Goal: Task Accomplishment & Management: Manage account settings

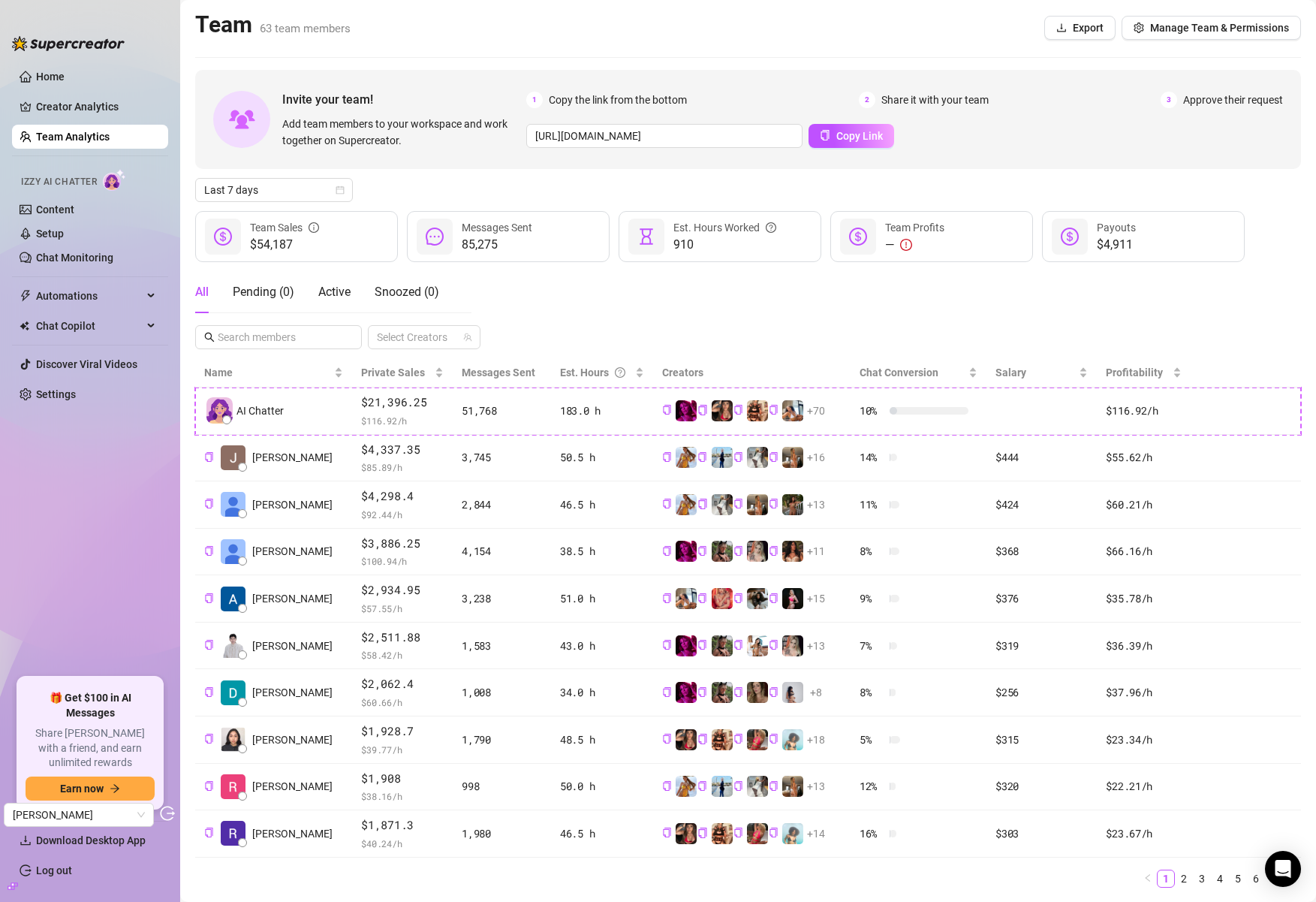
scroll to position [30, 0]
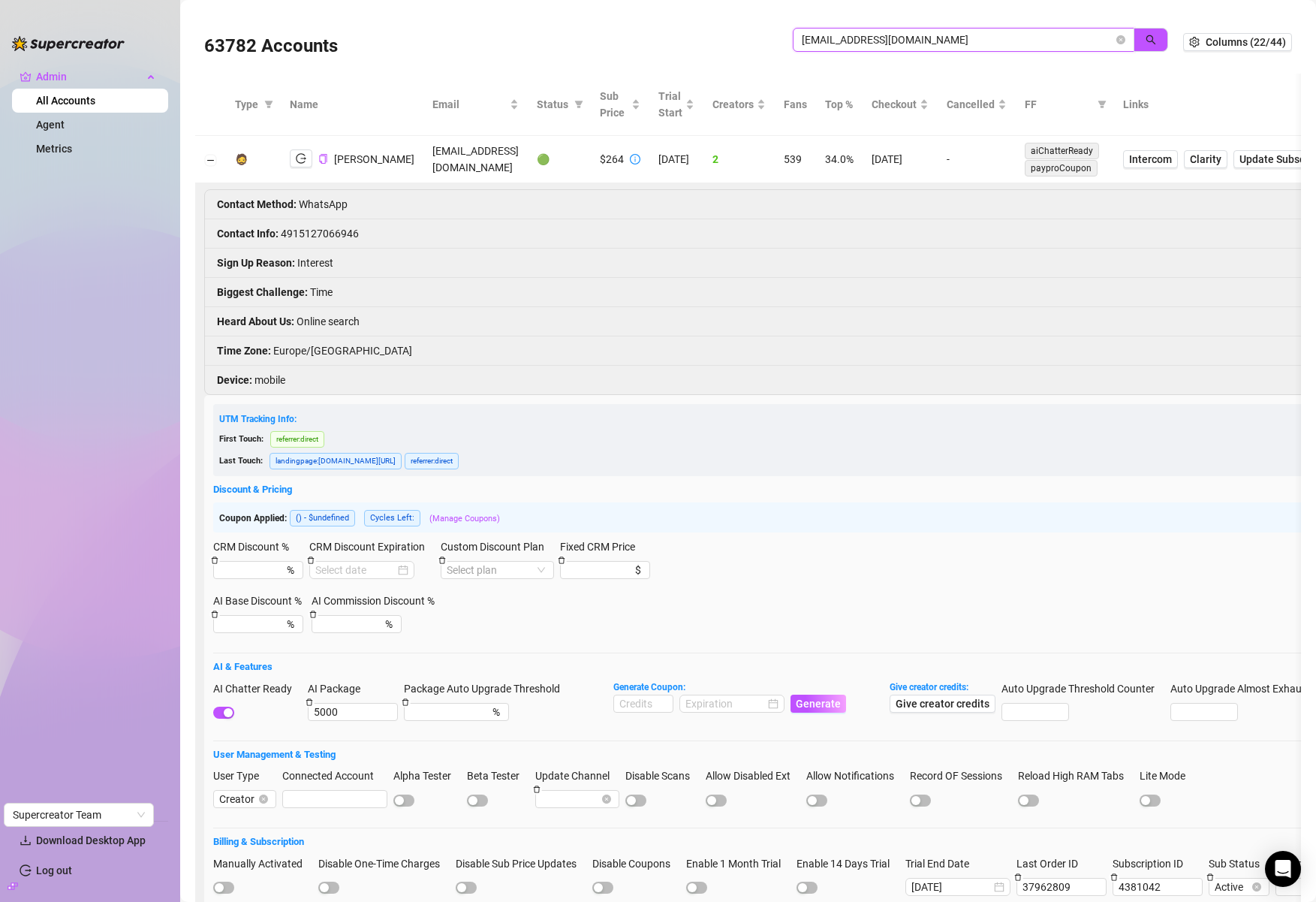
click at [883, 42] on input "samantha.grey4200@gmail.com" at bounding box center [957, 40] width 312 height 17
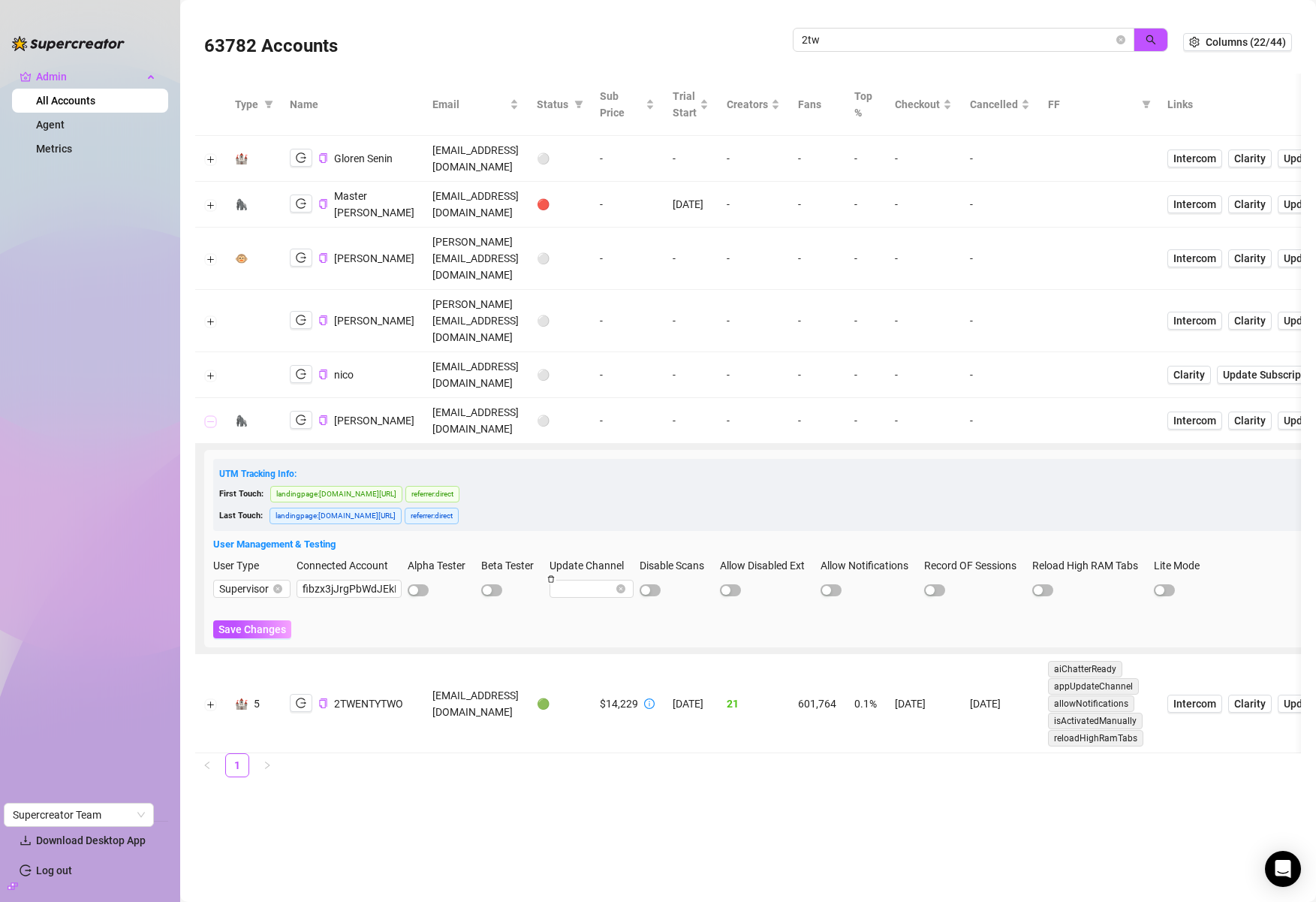
click at [212, 415] on button "Collapse row" at bounding box center [210, 421] width 12 height 12
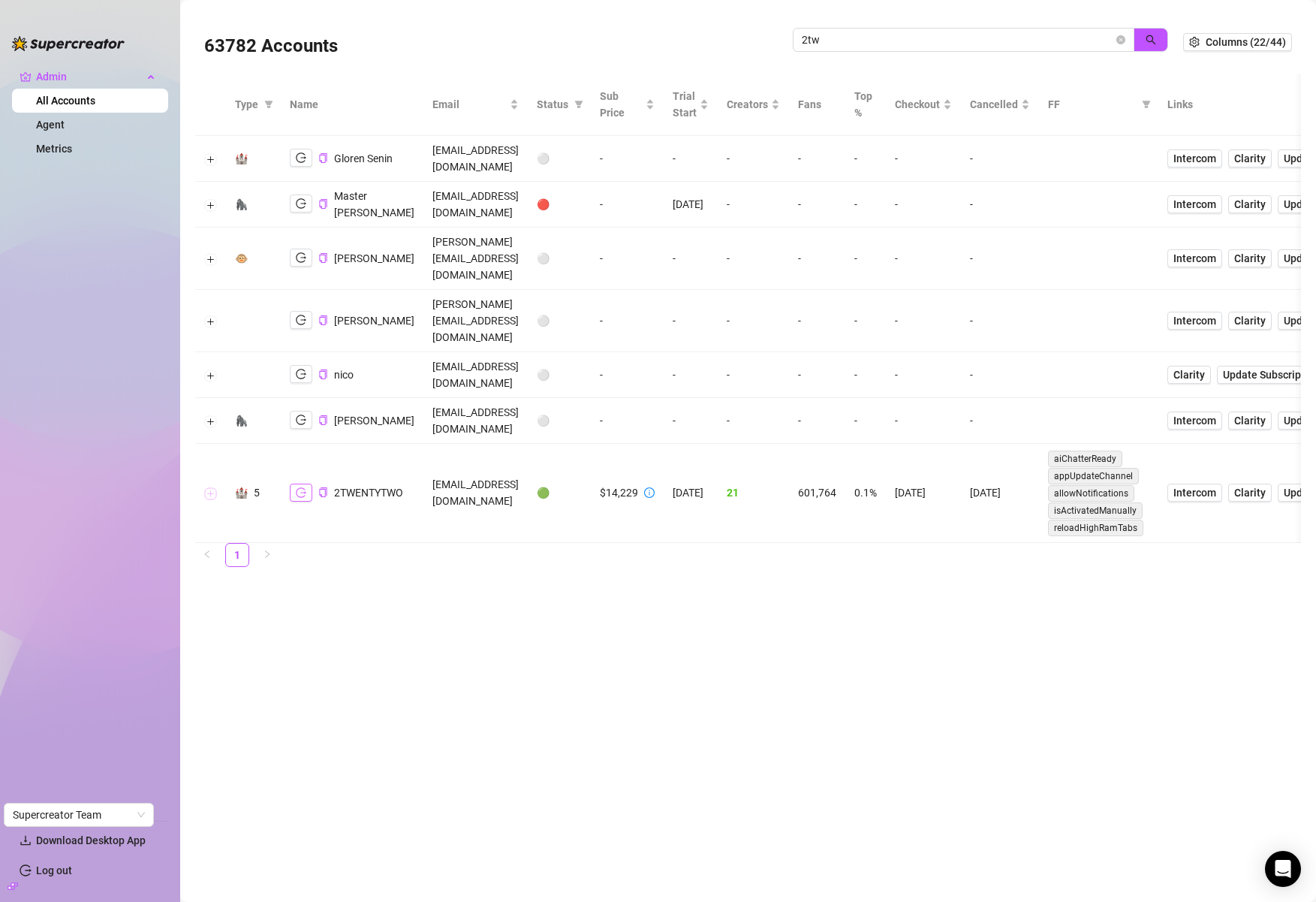
drag, startPoint x: 211, startPoint y: 417, endPoint x: 291, endPoint y: 421, distance: 80.1
click at [211, 488] on button "Expand row" at bounding box center [210, 494] width 12 height 12
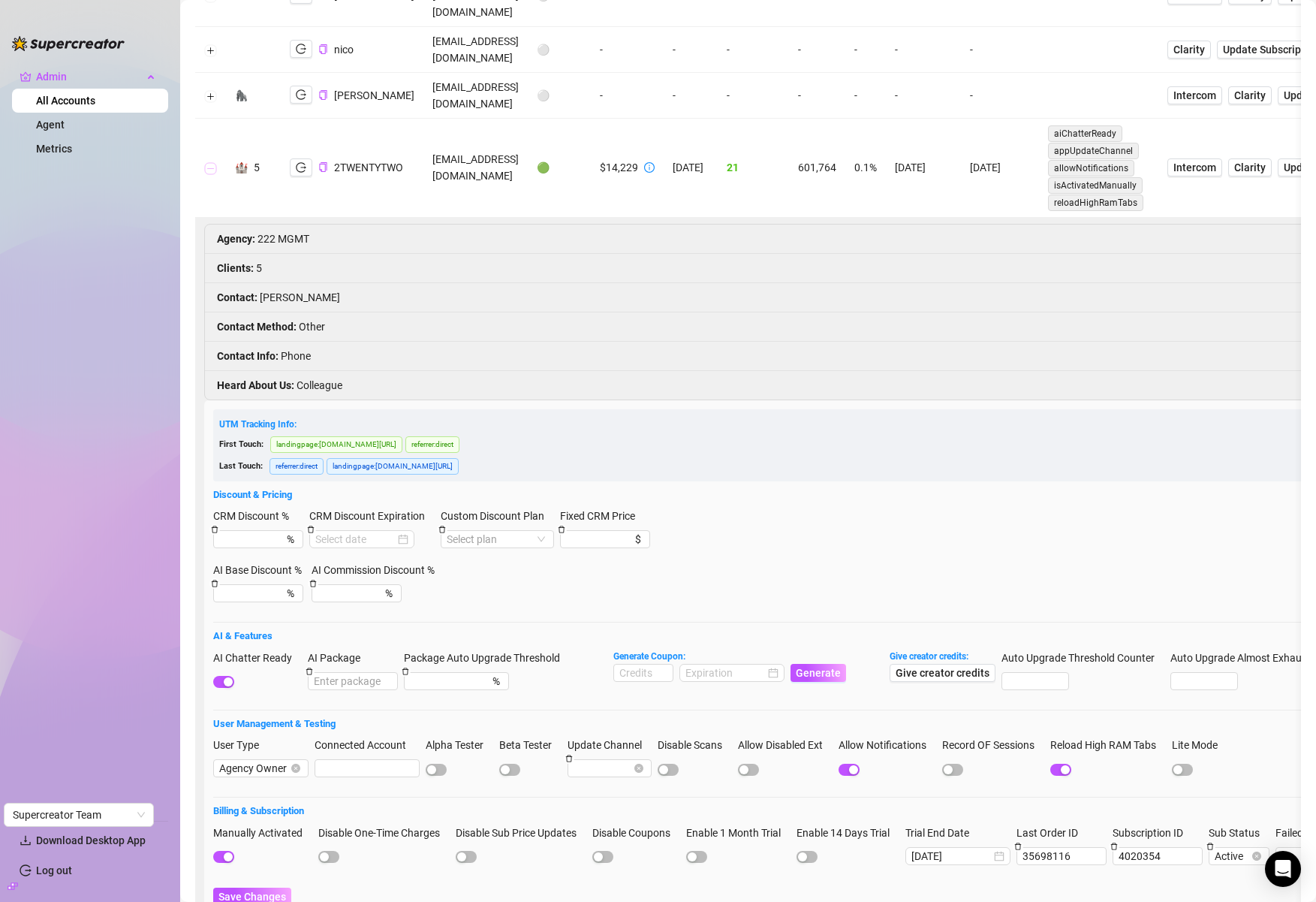
scroll to position [201, 0]
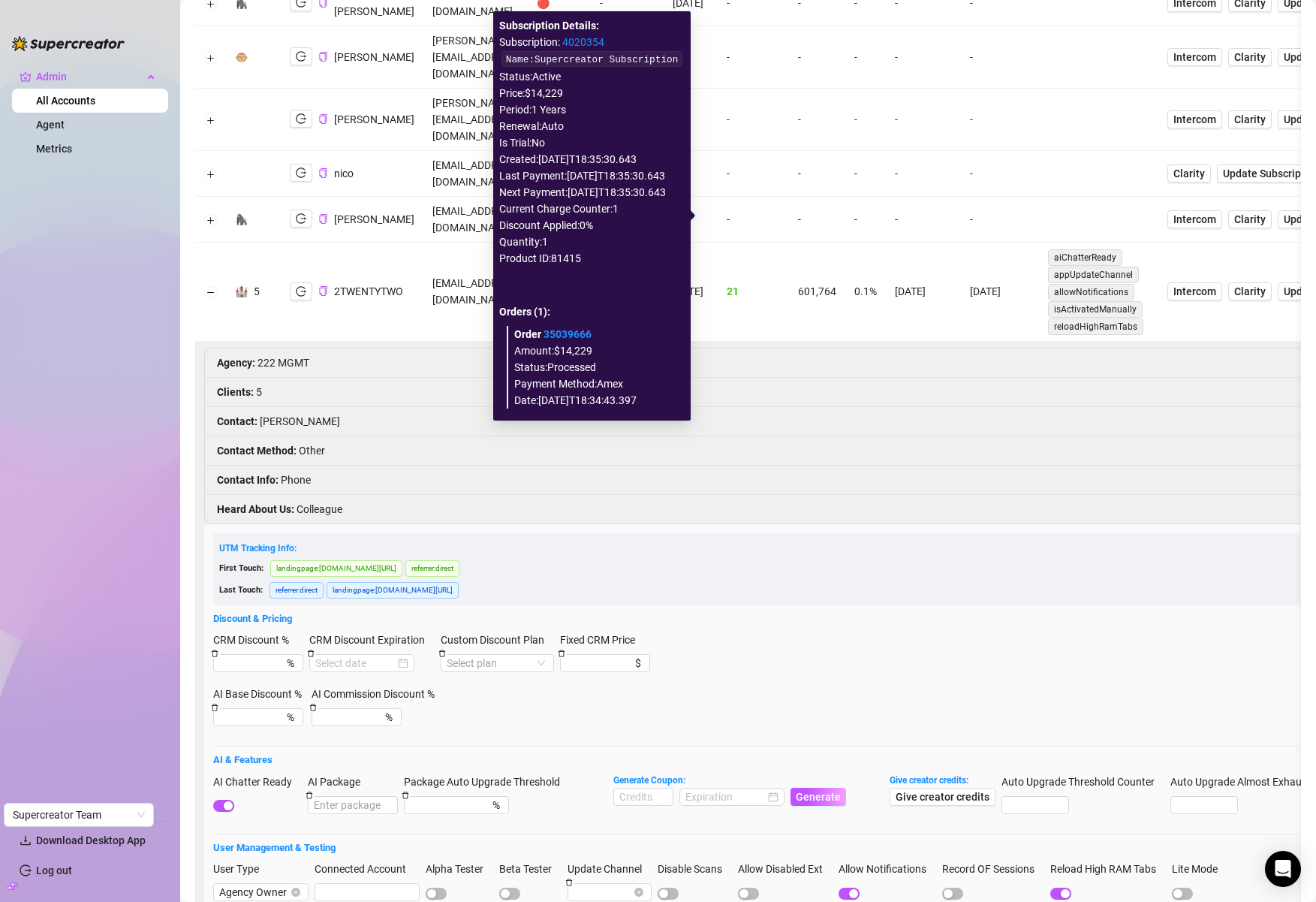
click at [654, 286] on icon "info-circle" at bounding box center [649, 291] width 10 height 10
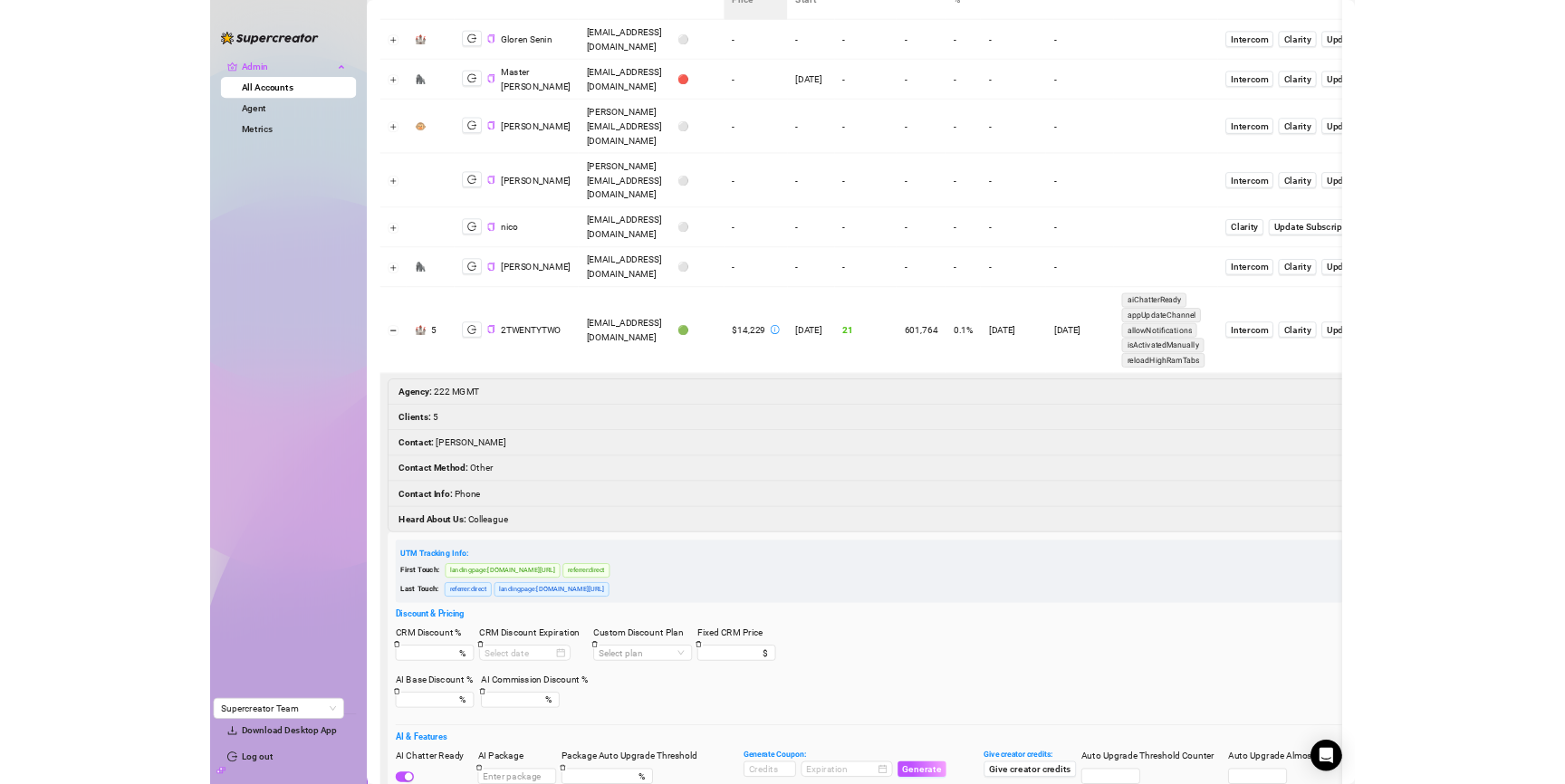
scroll to position [0, 0]
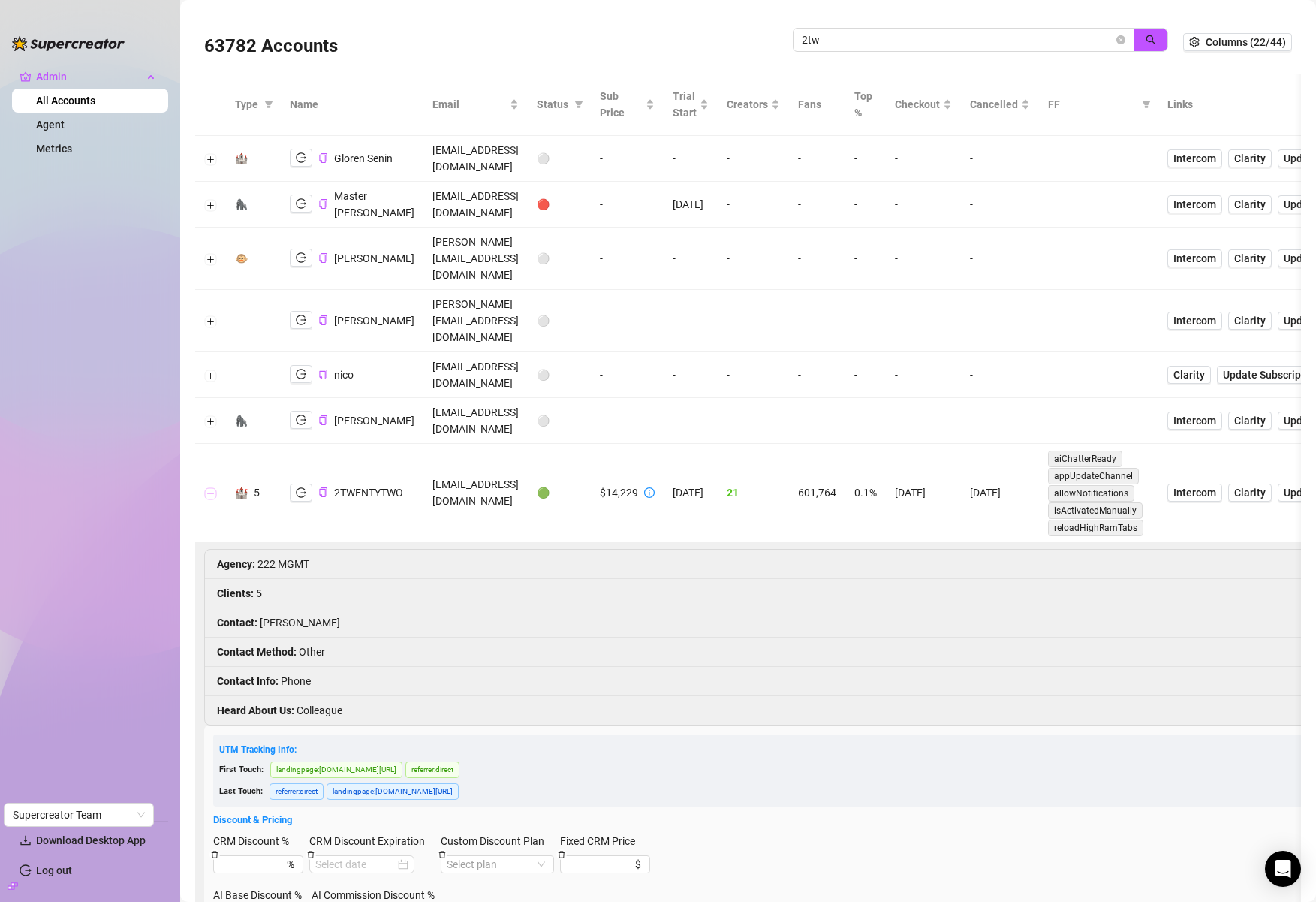
drag, startPoint x: 211, startPoint y: 415, endPoint x: 626, endPoint y: 177, distance: 478.4
click at [211, 488] on button "Collapse row" at bounding box center [210, 494] width 12 height 12
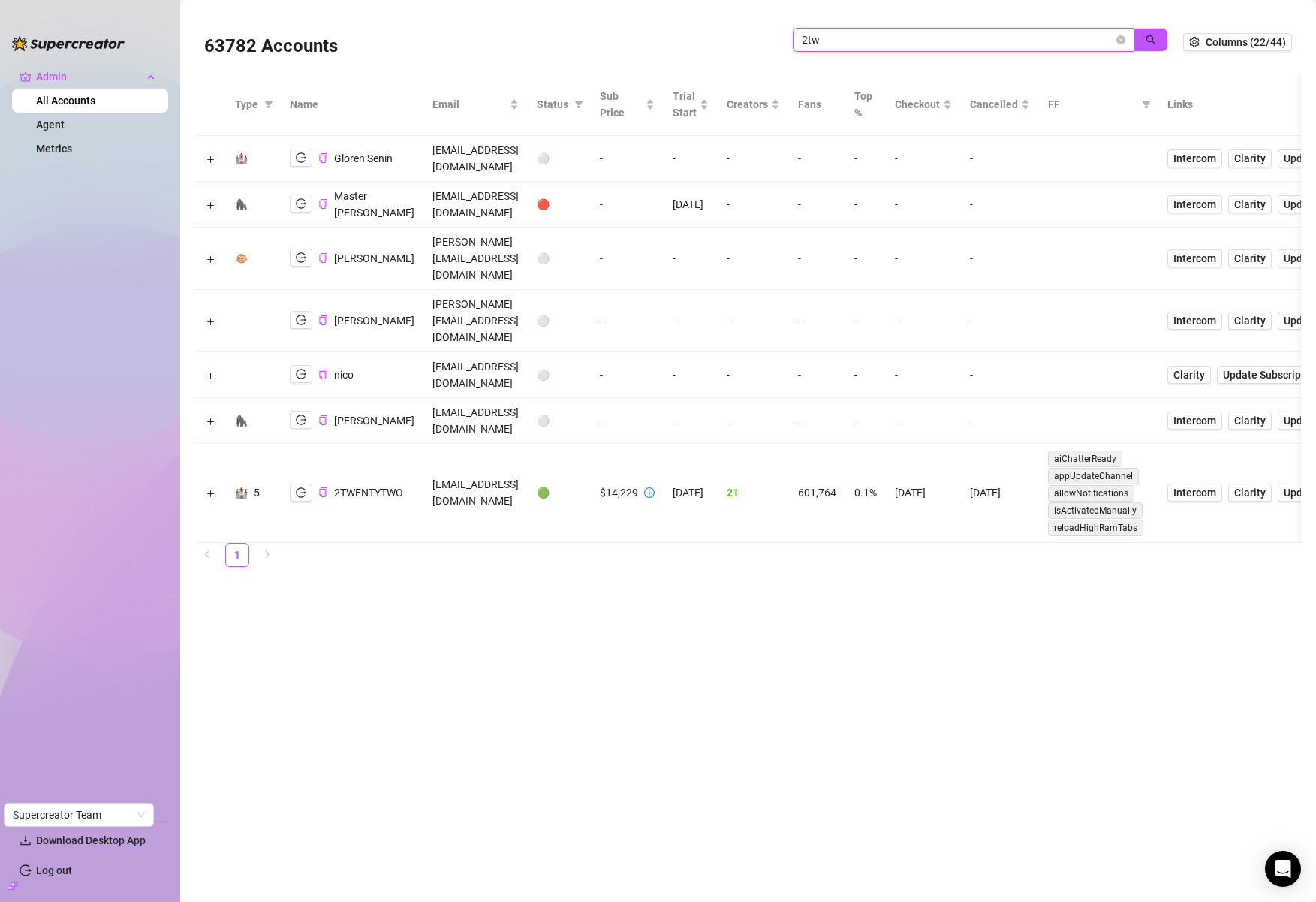
click at [872, 35] on input "2tw" at bounding box center [957, 40] width 312 height 17
click at [872, 34] on input "2tw" at bounding box center [957, 40] width 312 height 17
type input "david v"
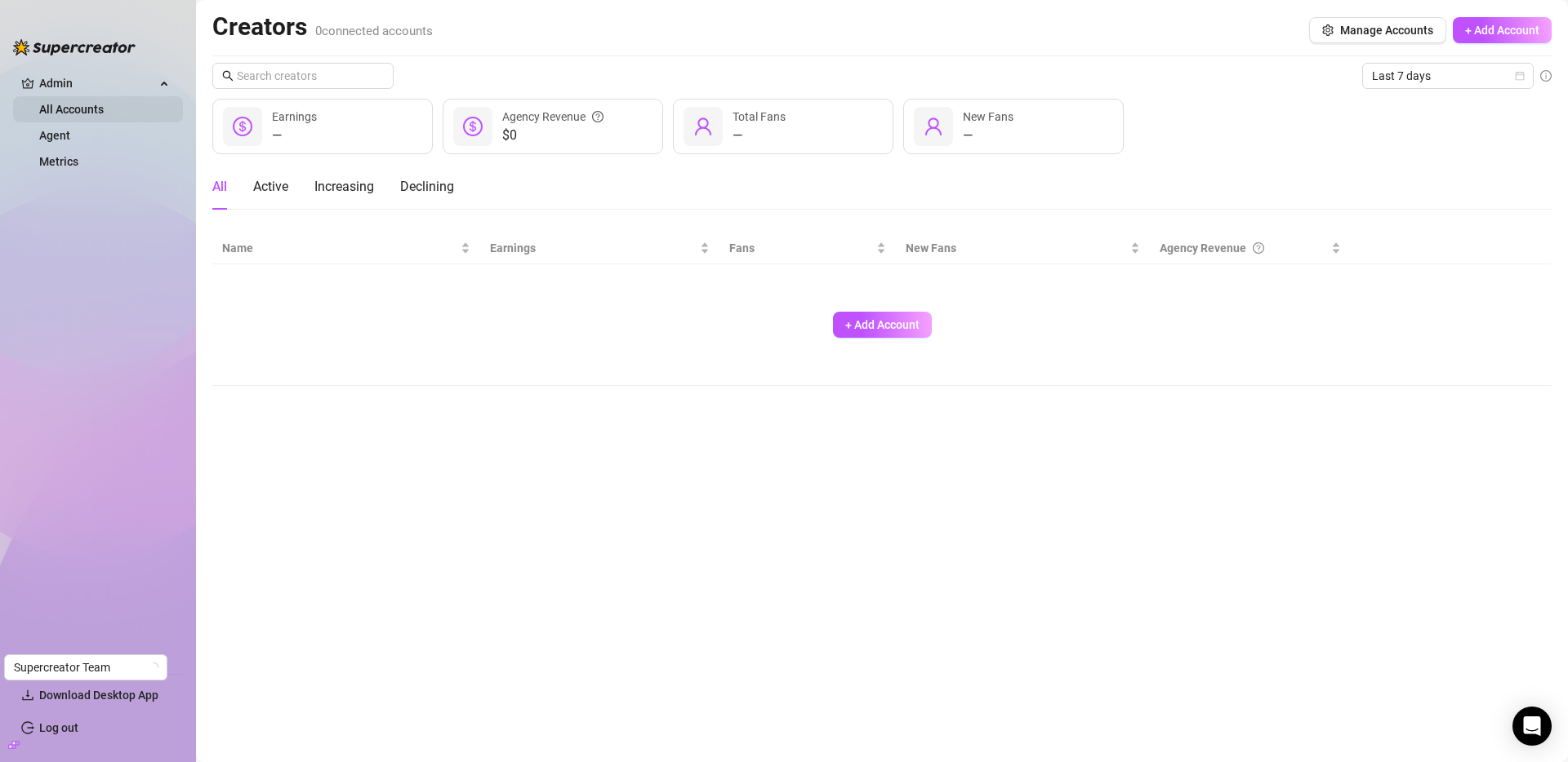
click at [64, 108] on link "All Accounts" at bounding box center [71, 109] width 65 height 13
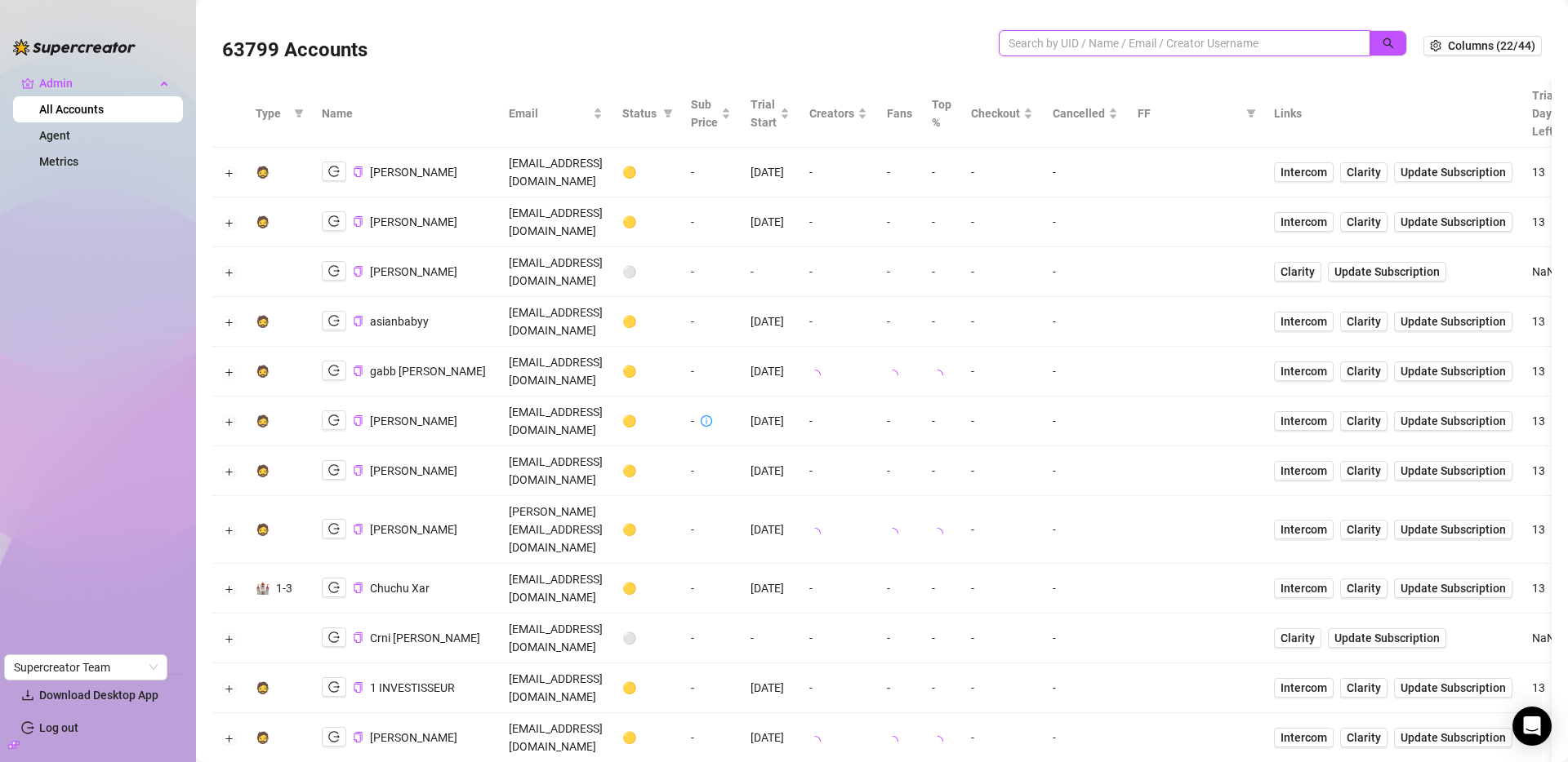
click at [1098, 41] on input "search" at bounding box center [1178, 43] width 339 height 18
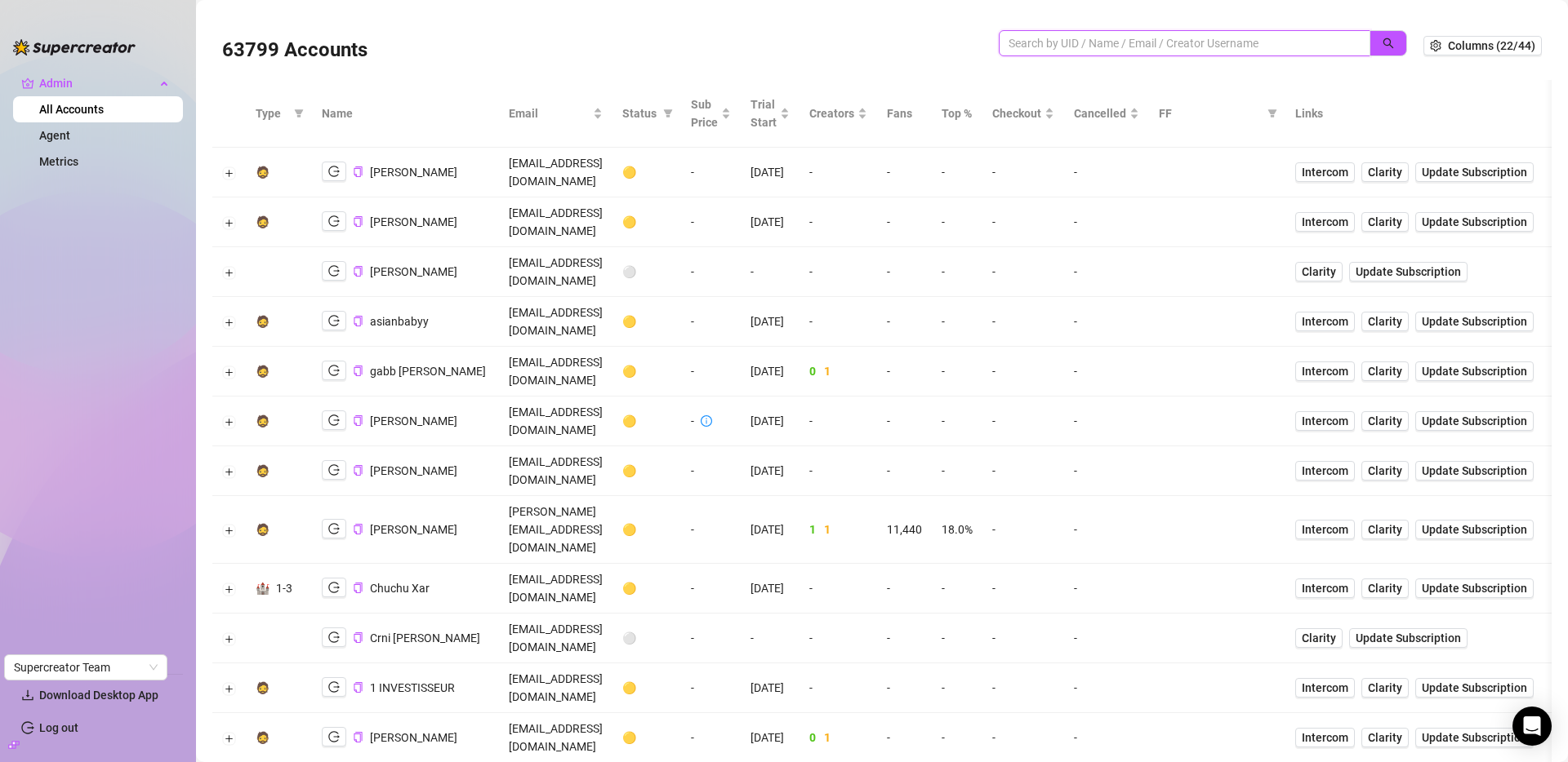
click at [1083, 42] on input "search" at bounding box center [1178, 43] width 339 height 18
type input "david v"
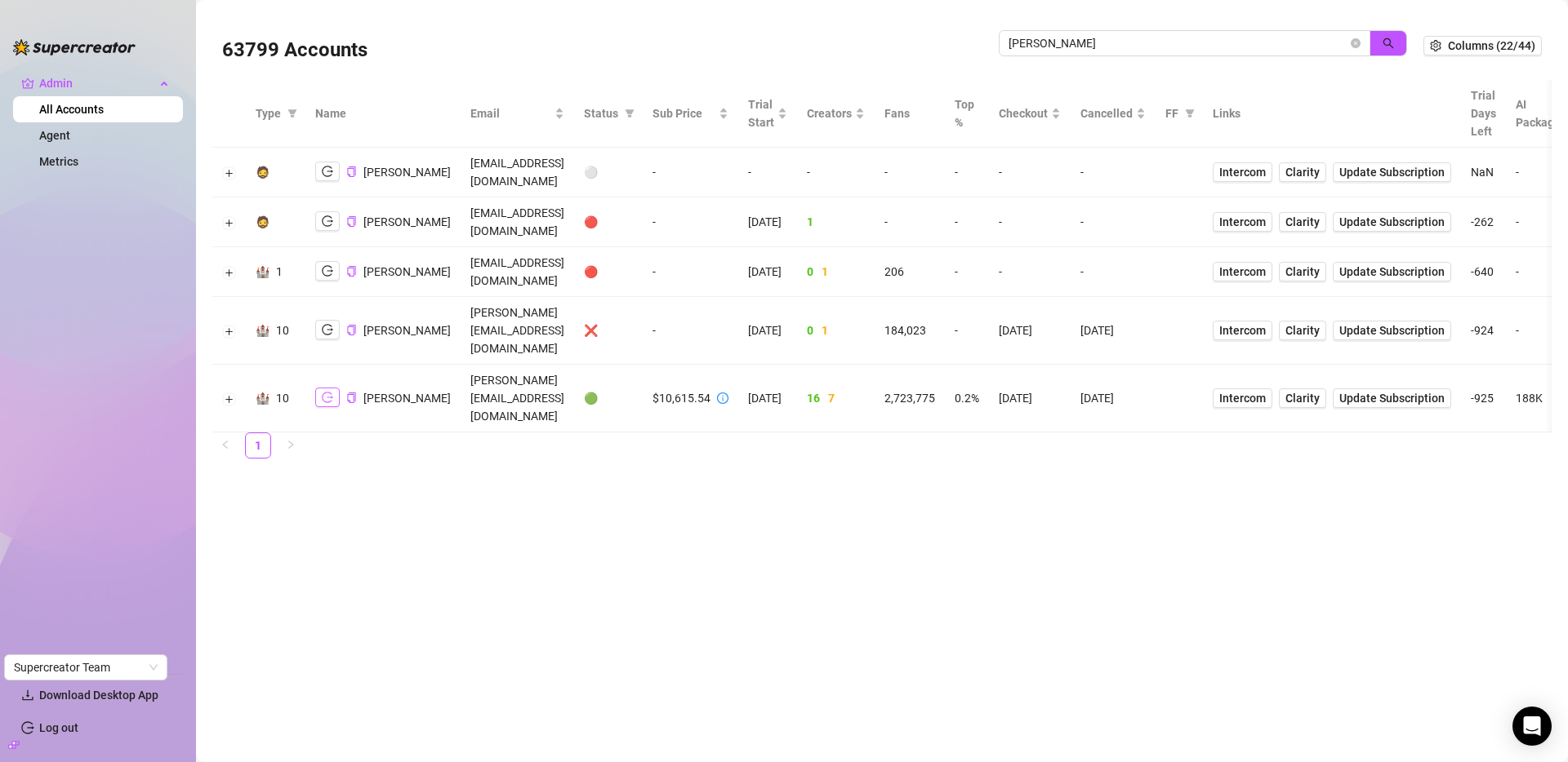
click at [330, 391] on icon "logout" at bounding box center [327, 396] width 11 height 11
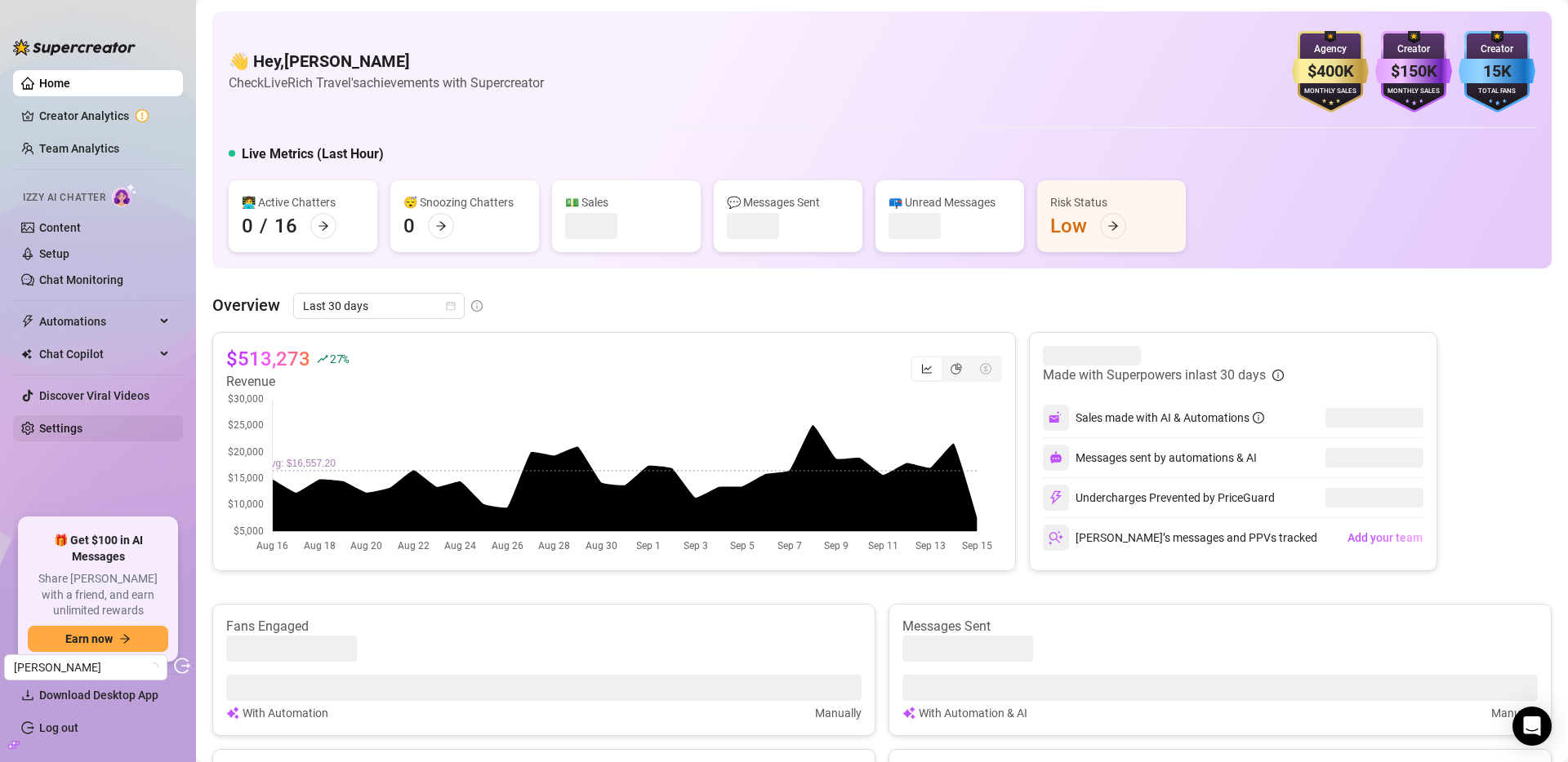
click at [57, 429] on link "Settings" at bounding box center [61, 428] width 43 height 13
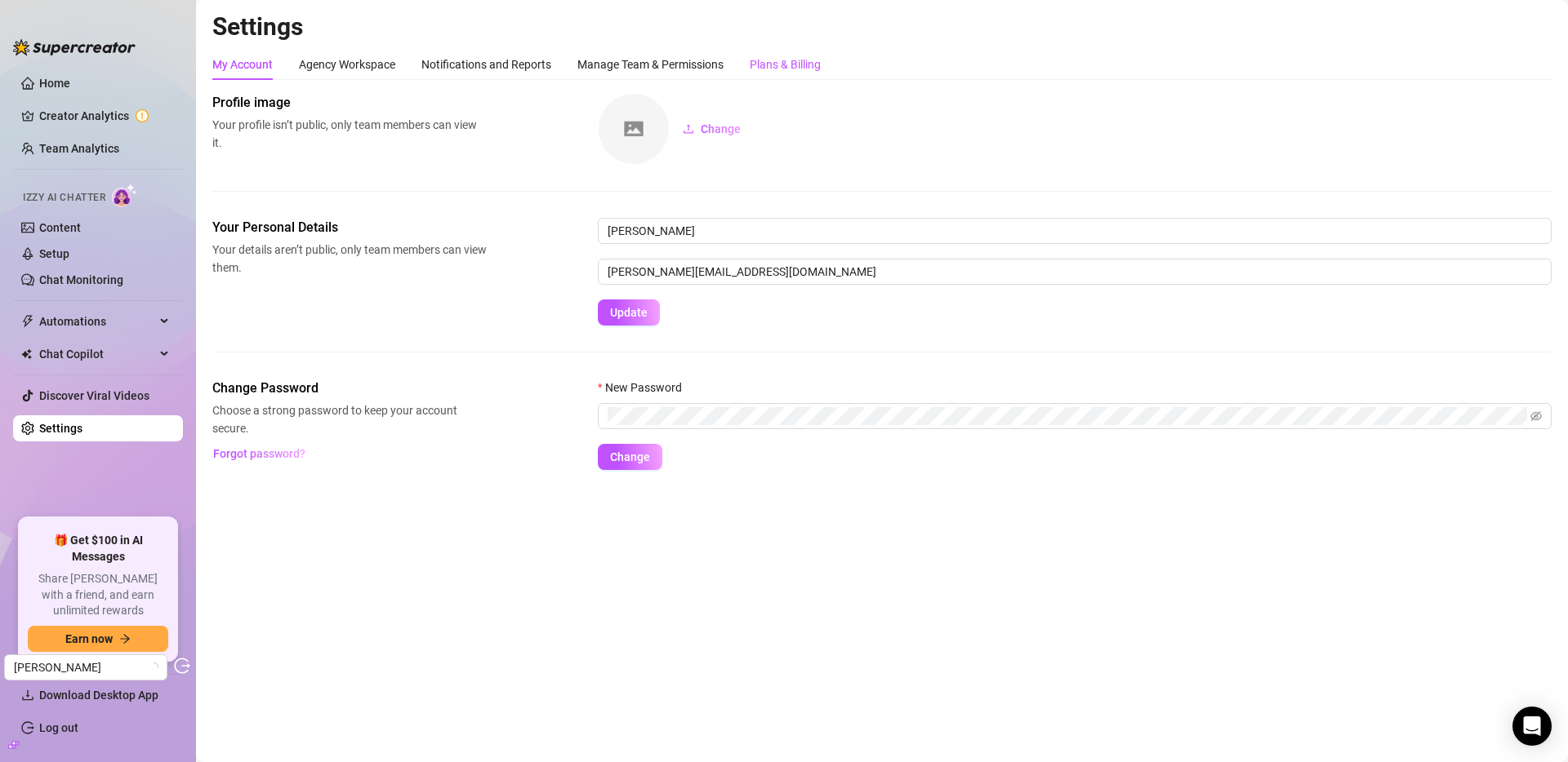
click at [778, 56] on div "Plans & Billing" at bounding box center [785, 65] width 71 height 18
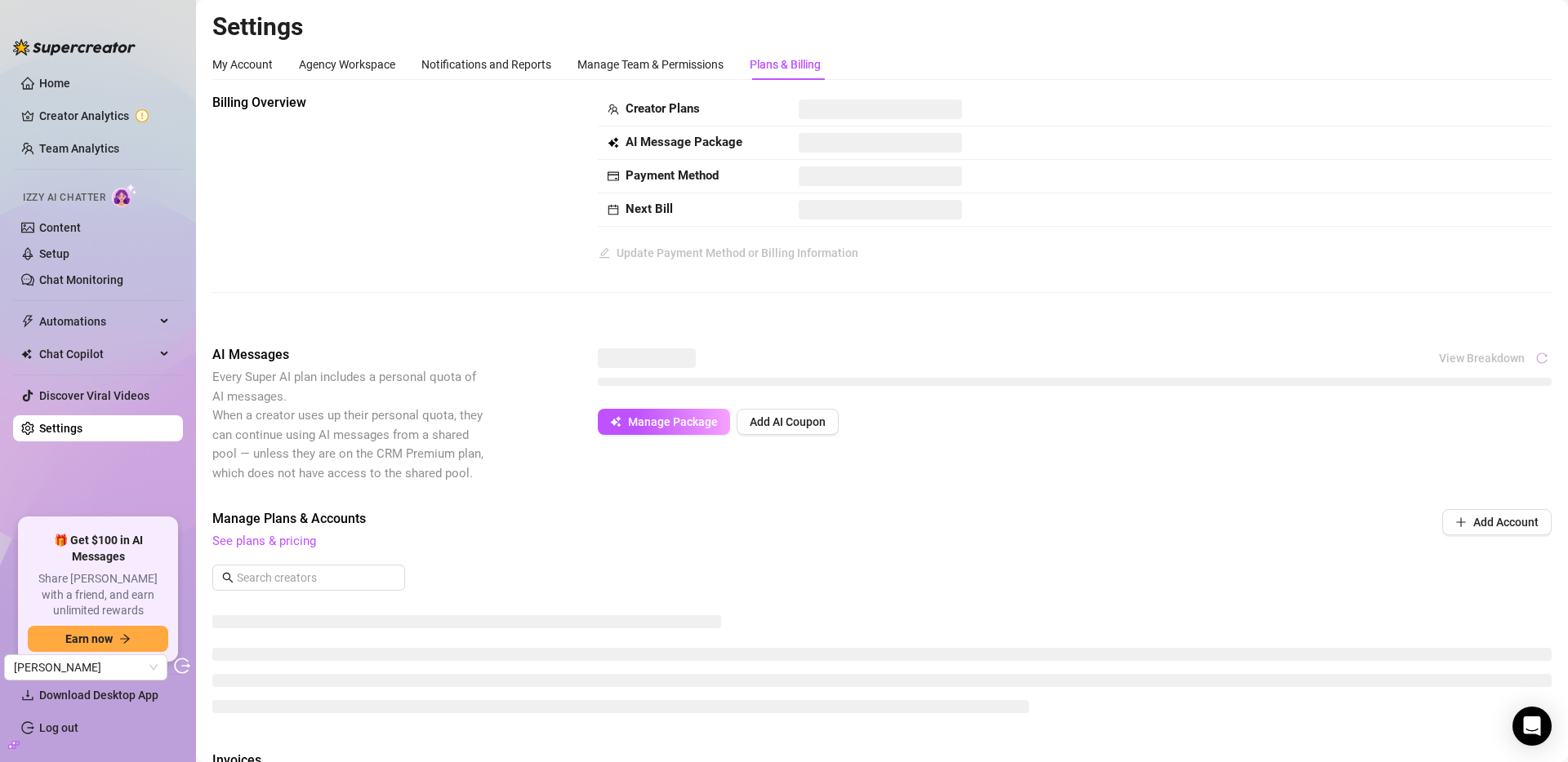
scroll to position [469, 0]
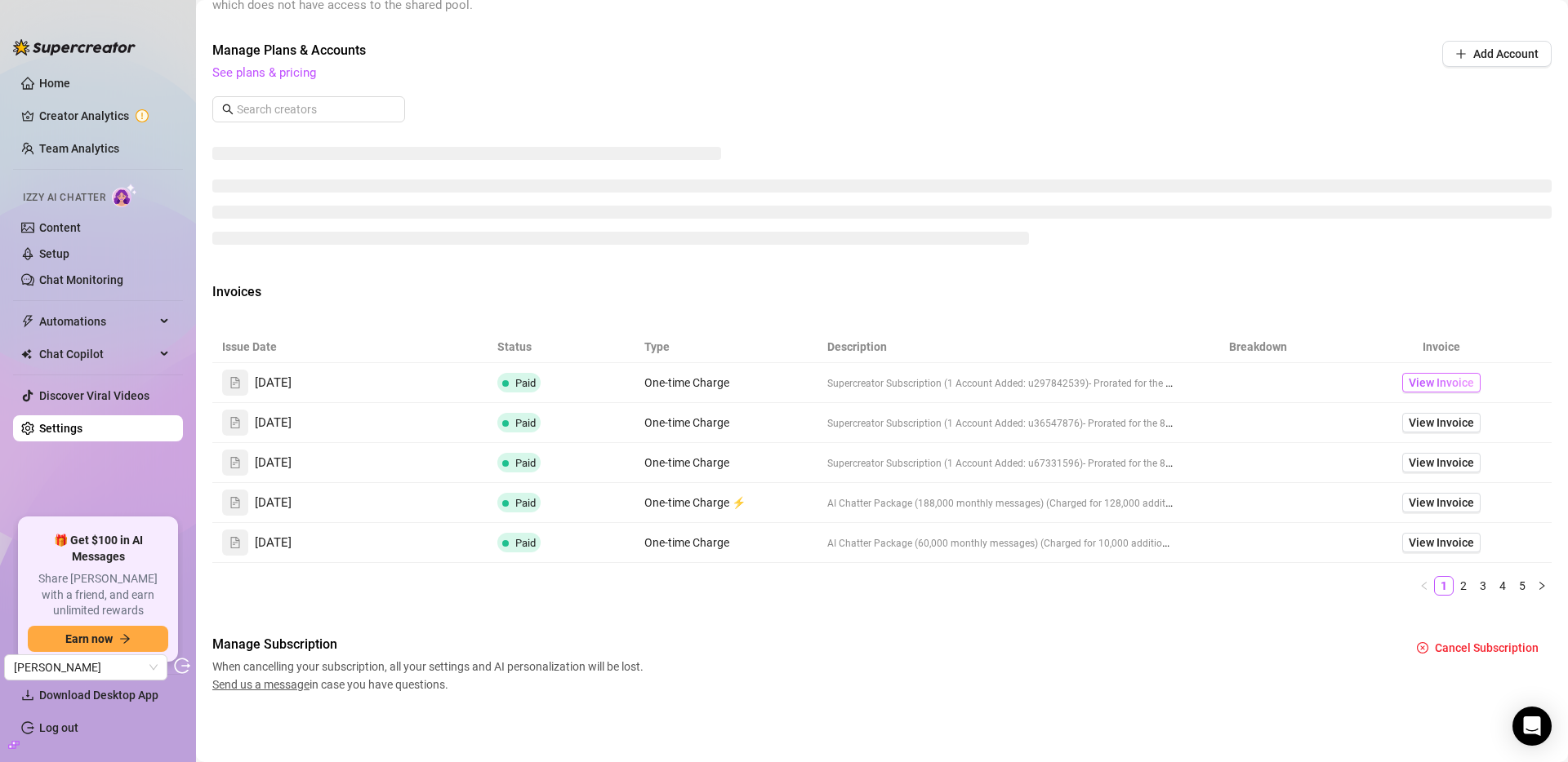
click at [1435, 387] on span "View Invoice" at bounding box center [1441, 383] width 65 height 18
click at [1442, 423] on span "View Invoice" at bounding box center [1441, 422] width 65 height 18
click at [1433, 463] on span "View Invoice" at bounding box center [1441, 463] width 65 height 18
click at [1430, 501] on span "View Invoice" at bounding box center [1441, 502] width 65 height 18
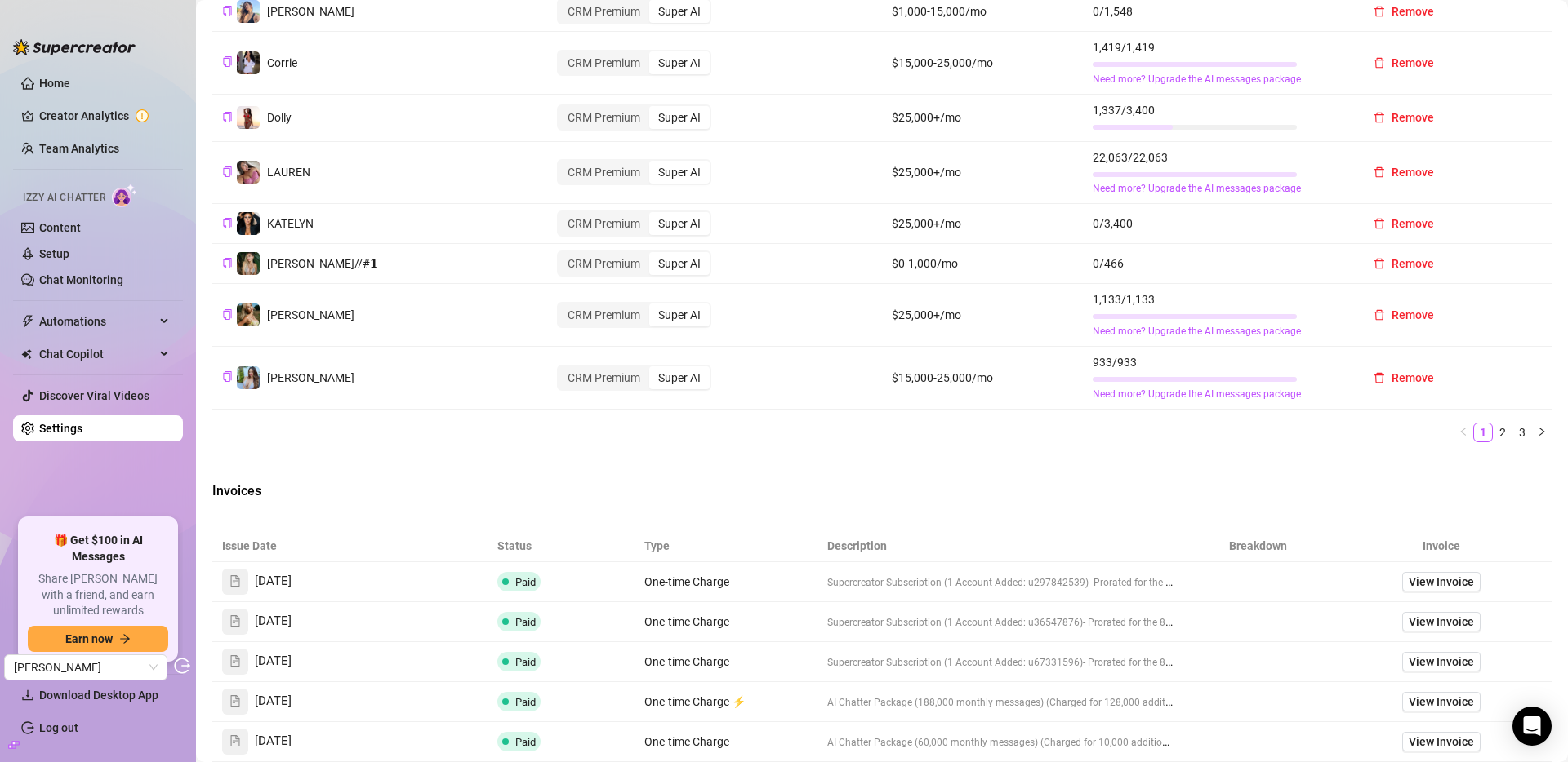
scroll to position [454, 0]
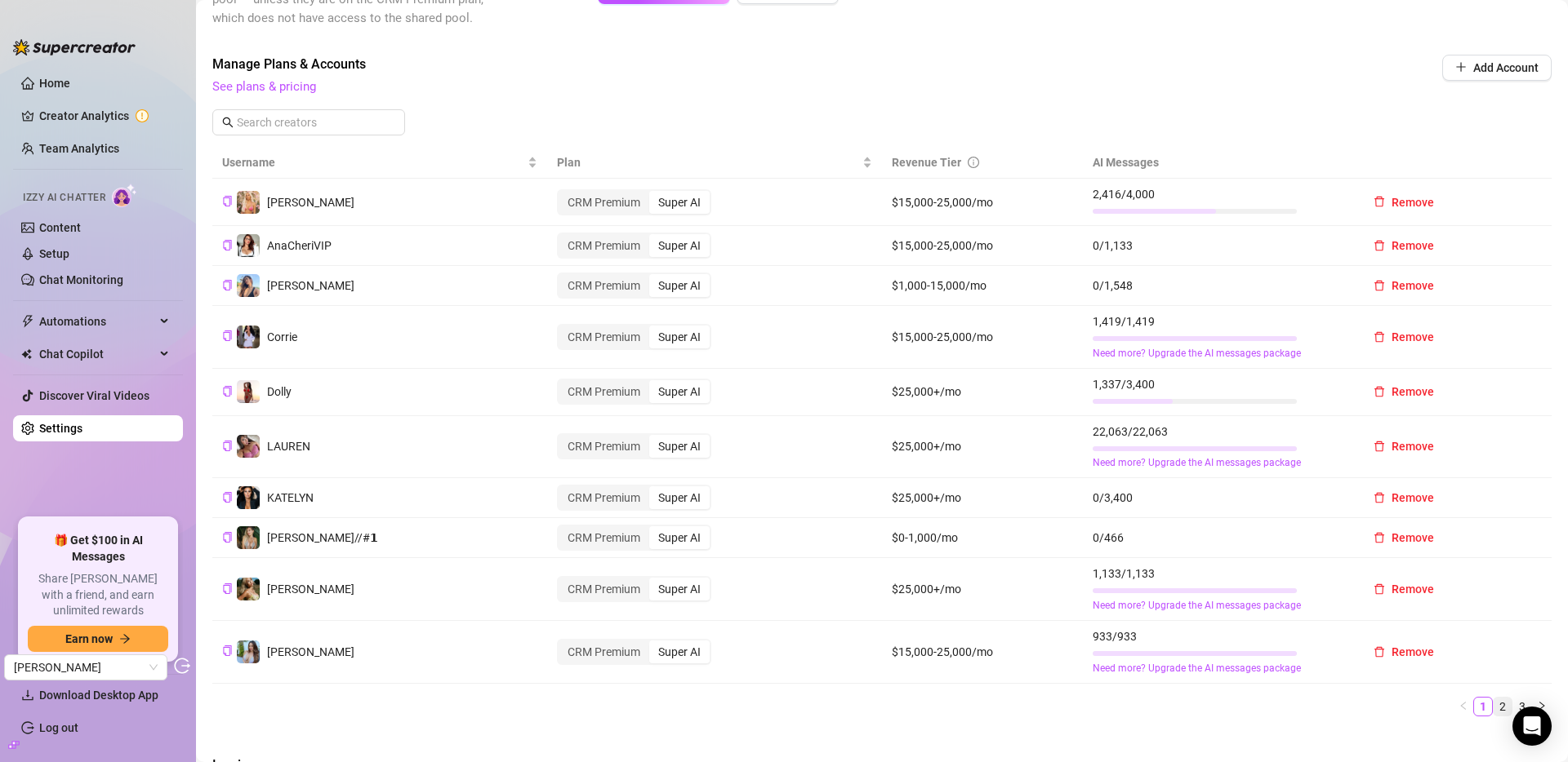
click at [1494, 708] on link "2" at bounding box center [1503, 706] width 18 height 18
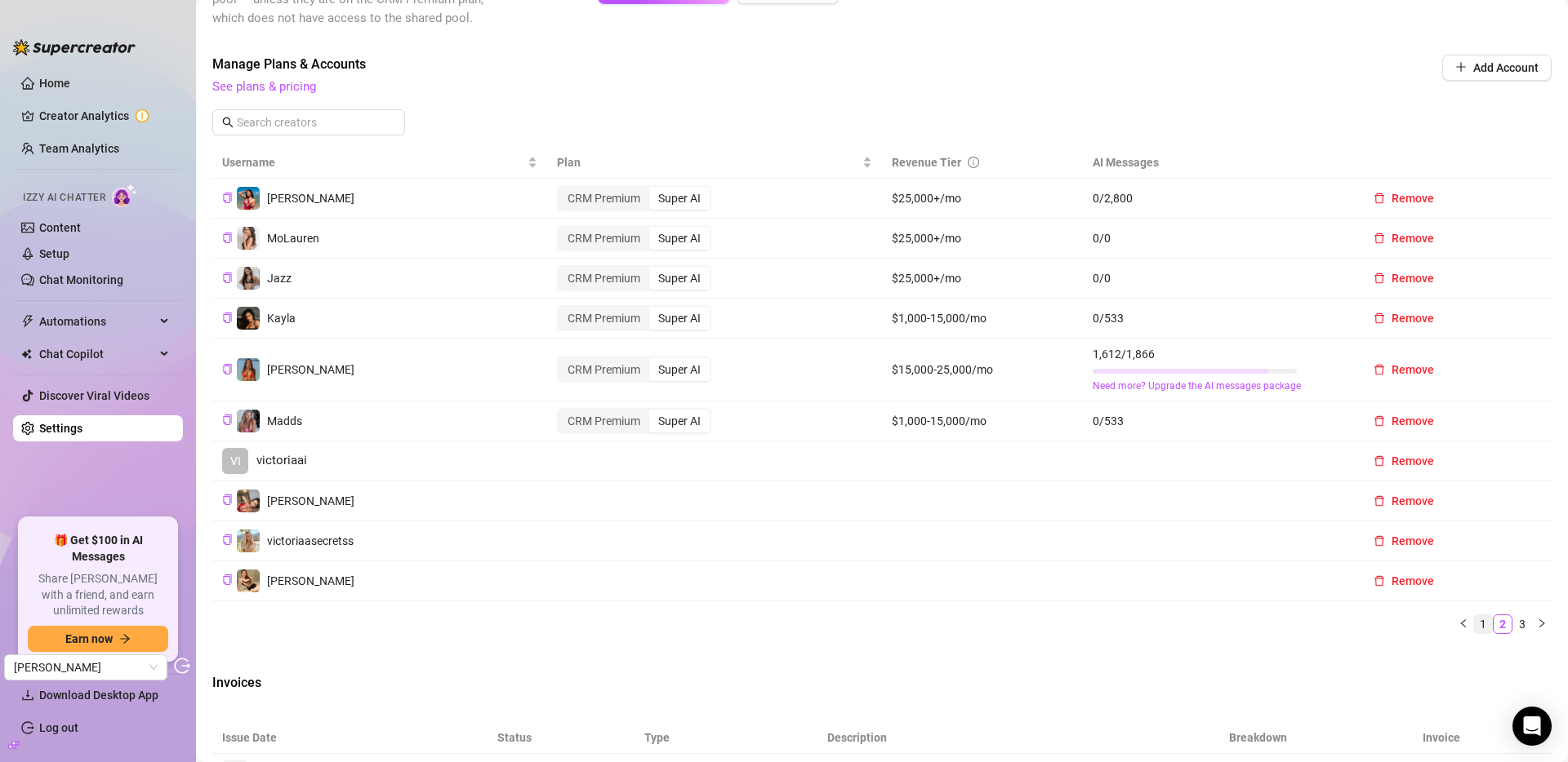
click at [1474, 629] on link "1" at bounding box center [1483, 624] width 18 height 18
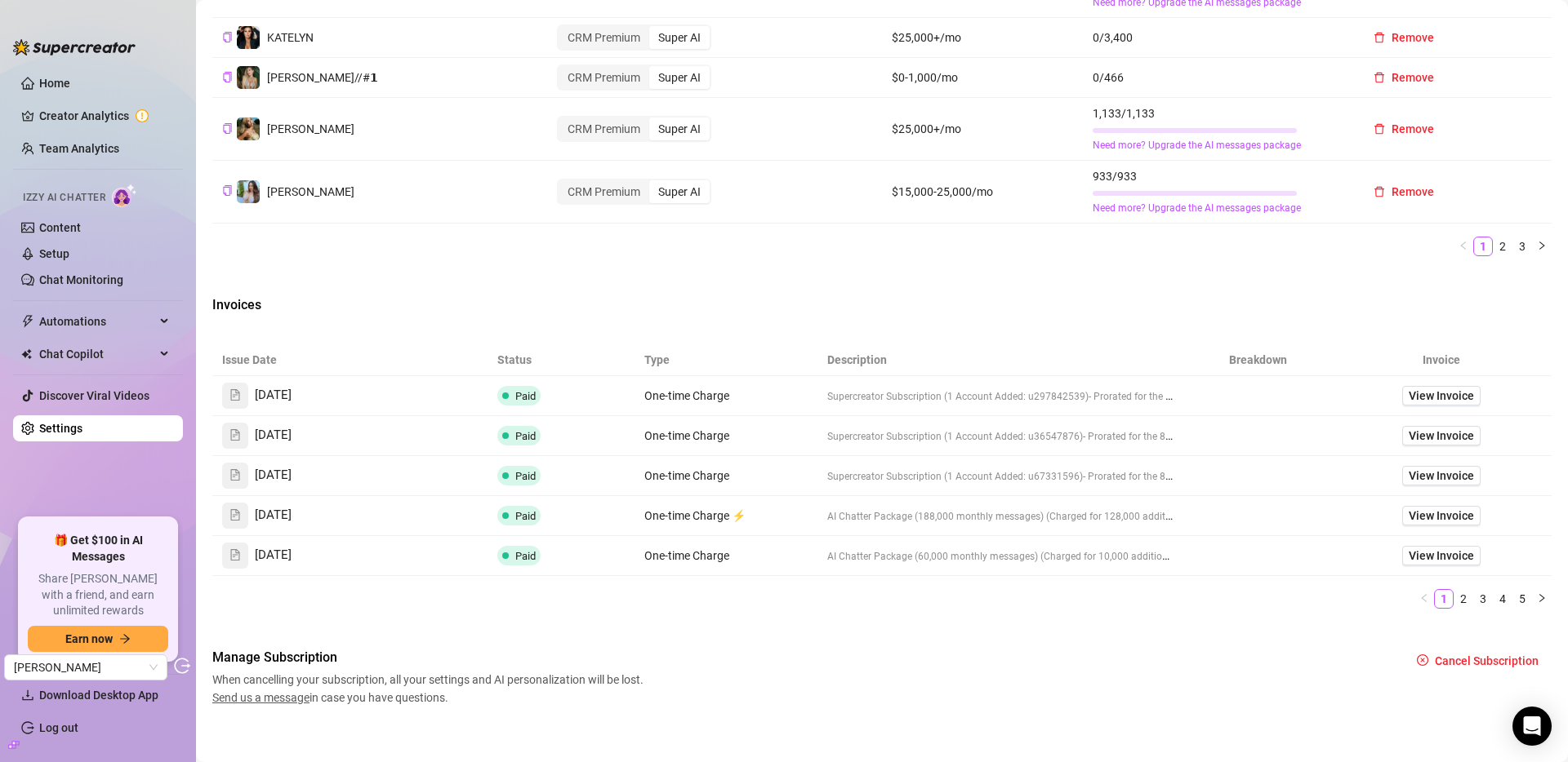
scroll to position [919, 0]
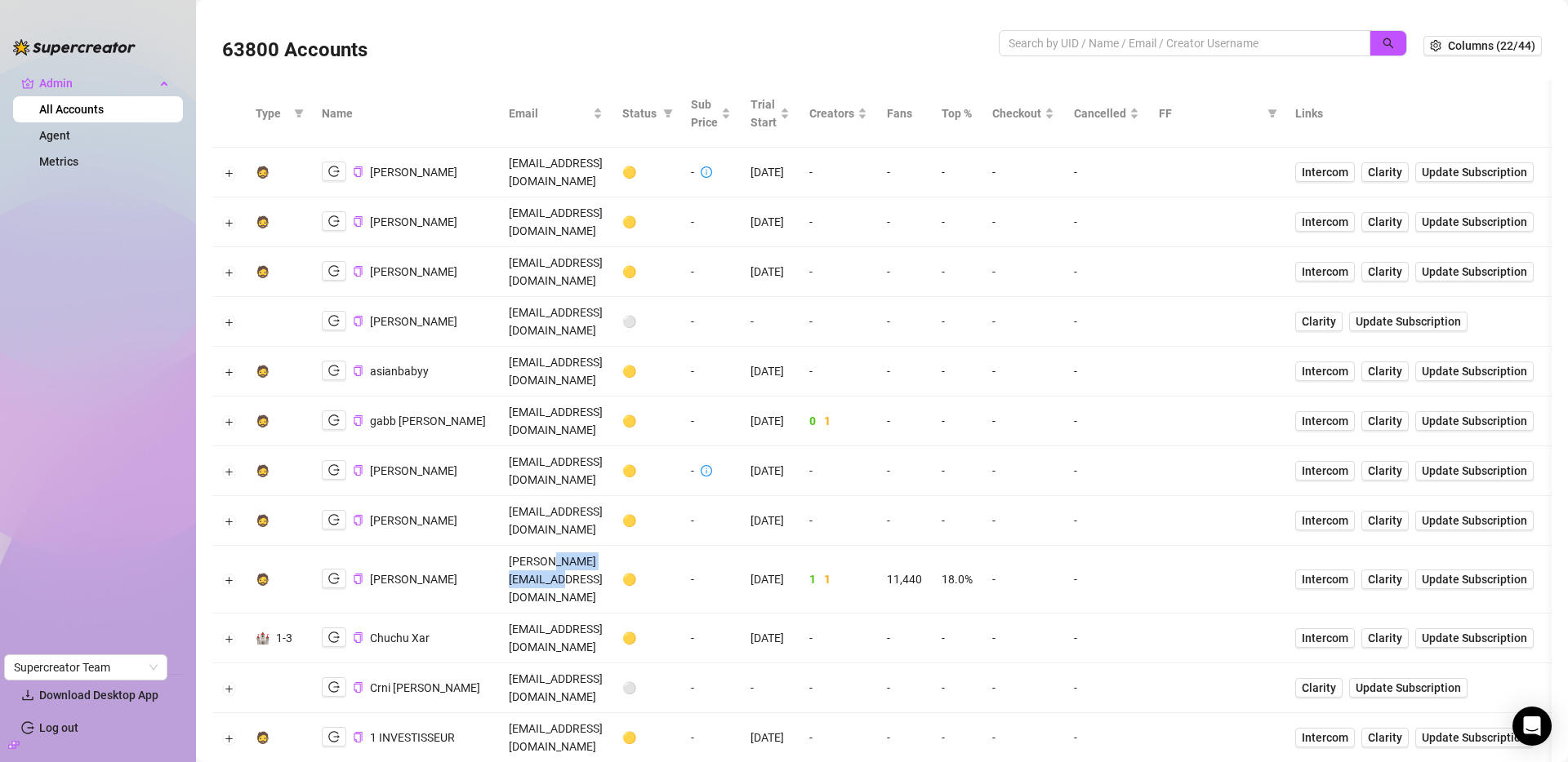
drag, startPoint x: 561, startPoint y: 438, endPoint x: 638, endPoint y: 439, distance: 77.0
click at [613, 546] on td "[PERSON_NAME][EMAIL_ADDRESS][DOMAIN_NAME]" at bounding box center [556, 580] width 114 height 68
click at [296, 109] on icon "filter" at bounding box center [299, 113] width 9 height 9
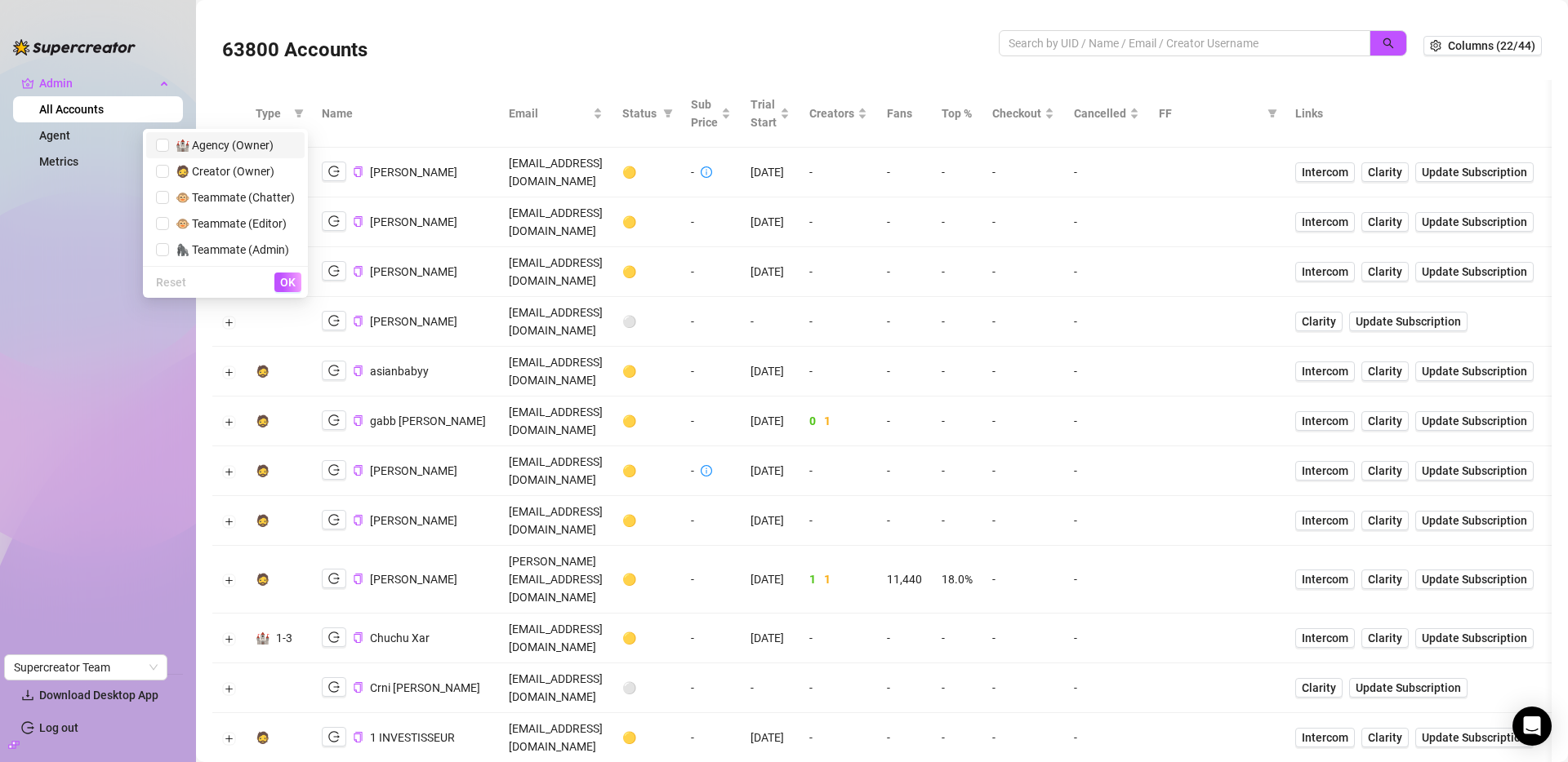
click at [225, 144] on span "🏰 Agency (Owner)" at bounding box center [220, 144] width 104 height 13
checkbox input "true"
click at [284, 281] on span "OK" at bounding box center [287, 282] width 15 height 13
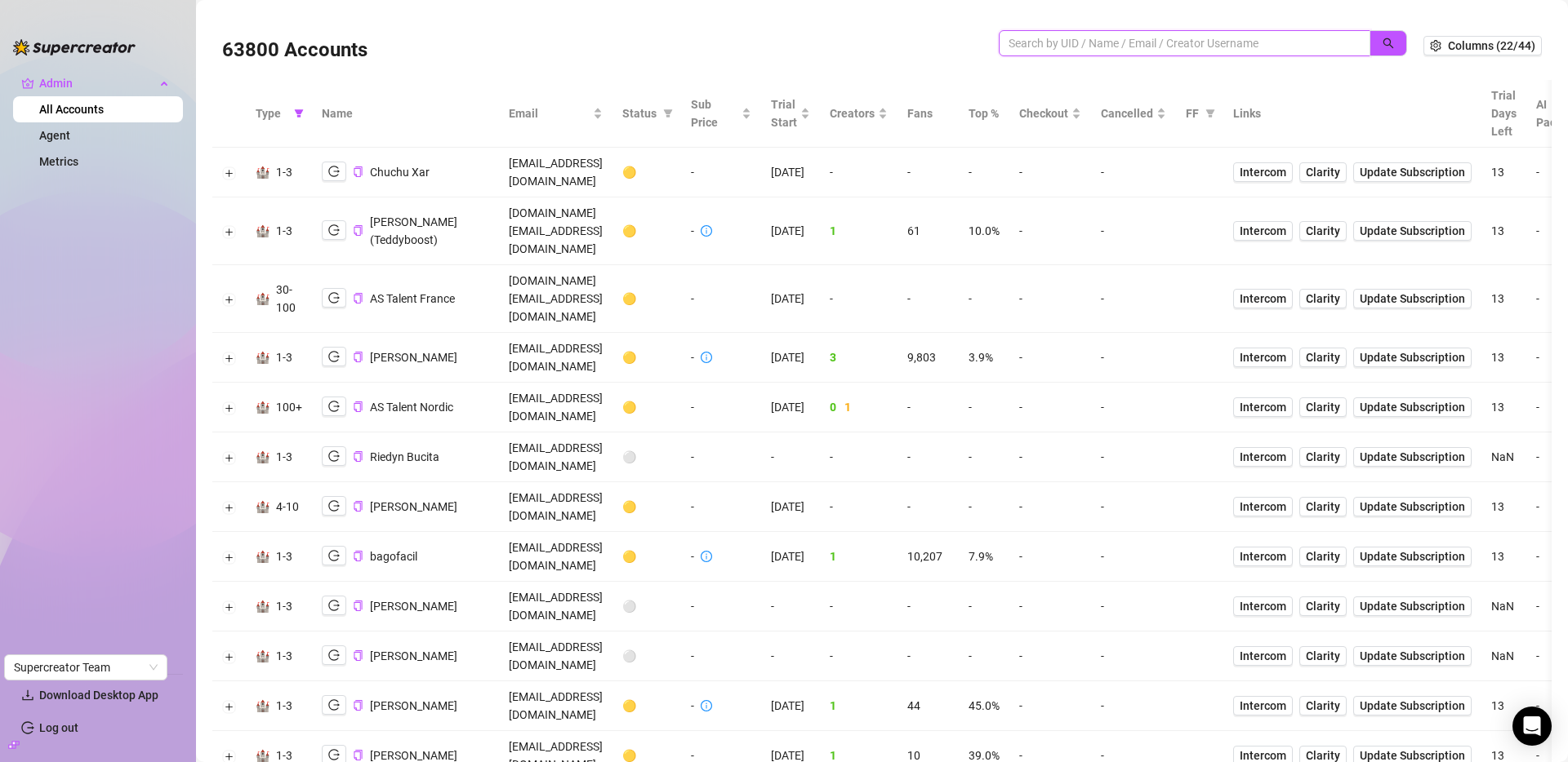
click at [1221, 49] on input "search" at bounding box center [1178, 43] width 339 height 18
type input "sweat"
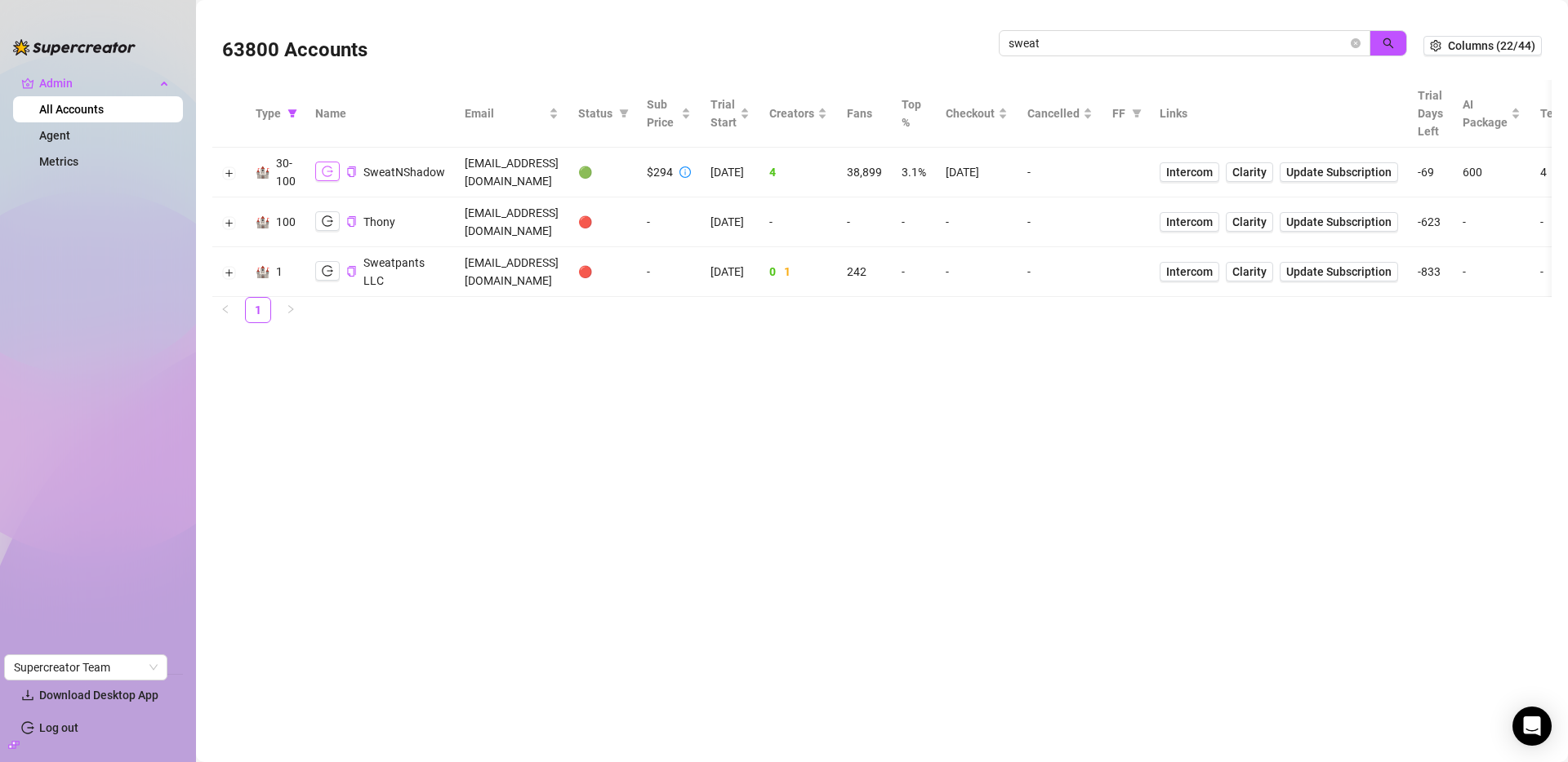
click at [335, 170] on button "button" at bounding box center [327, 171] width 24 height 20
click at [71, 134] on link "Agent" at bounding box center [55, 135] width 31 height 13
click at [1207, 45] on input "sweat" at bounding box center [1178, 43] width 339 height 18
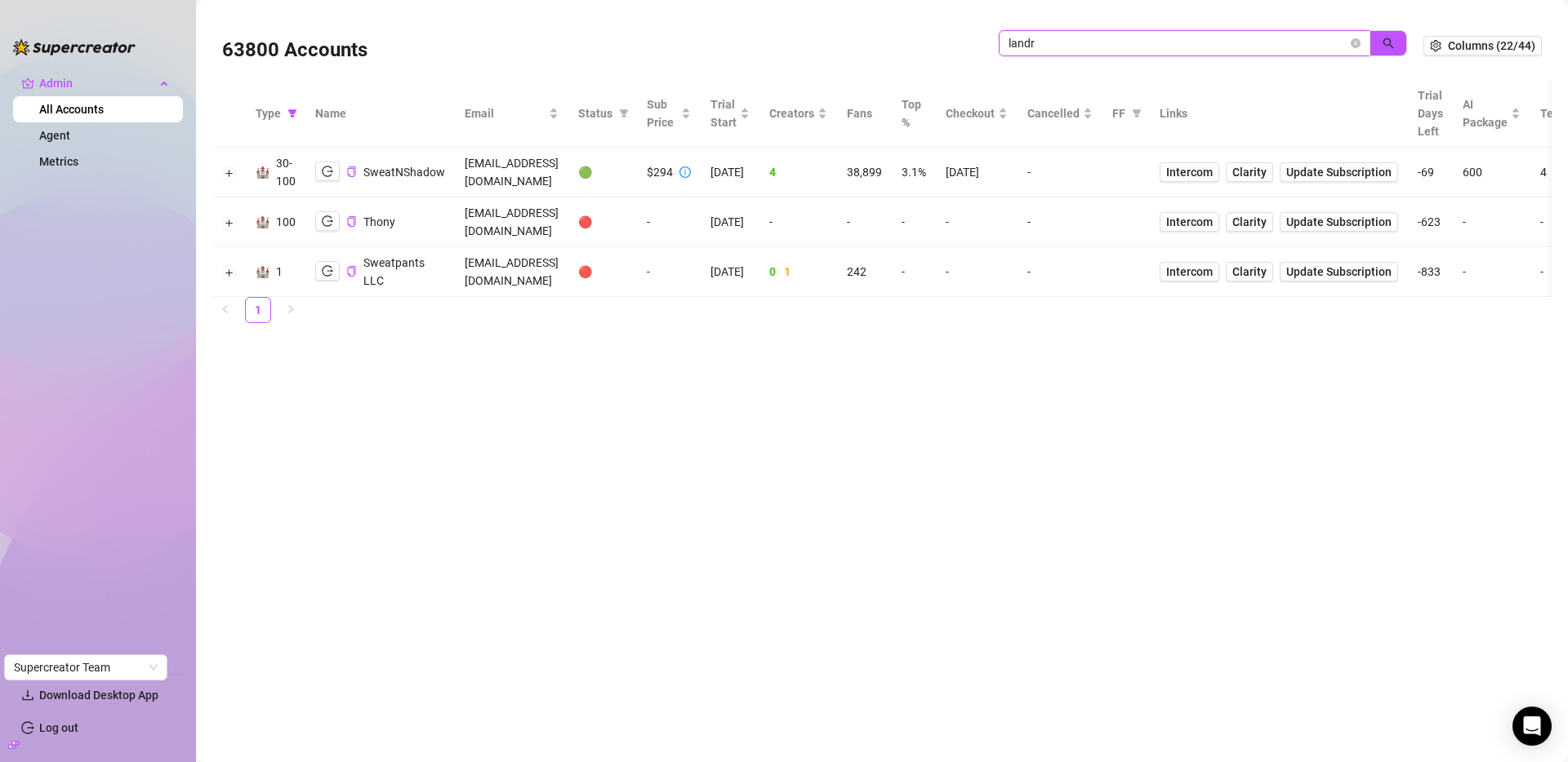
type input "landr"
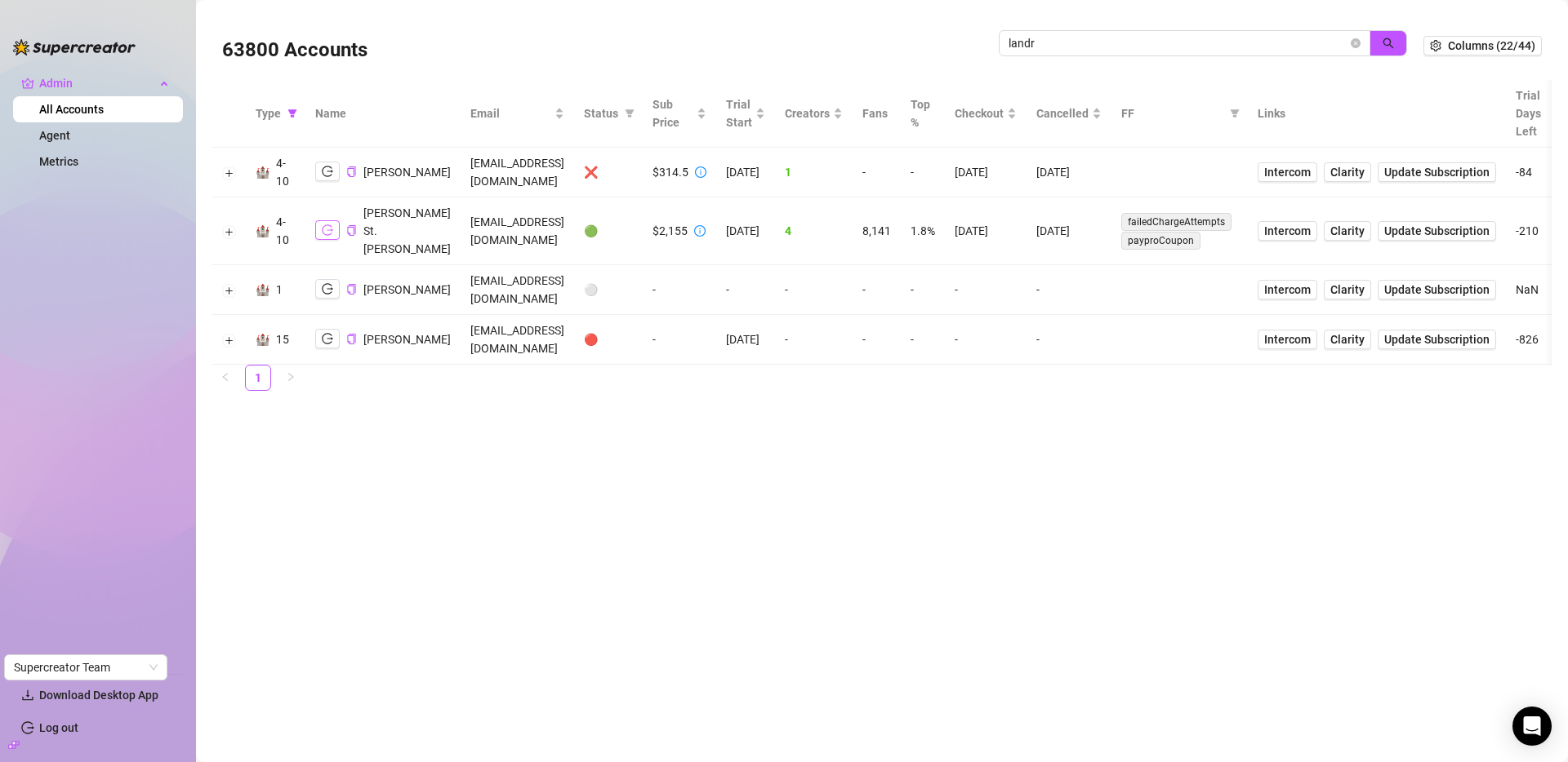
click at [318, 229] on button "button" at bounding box center [327, 230] width 24 height 20
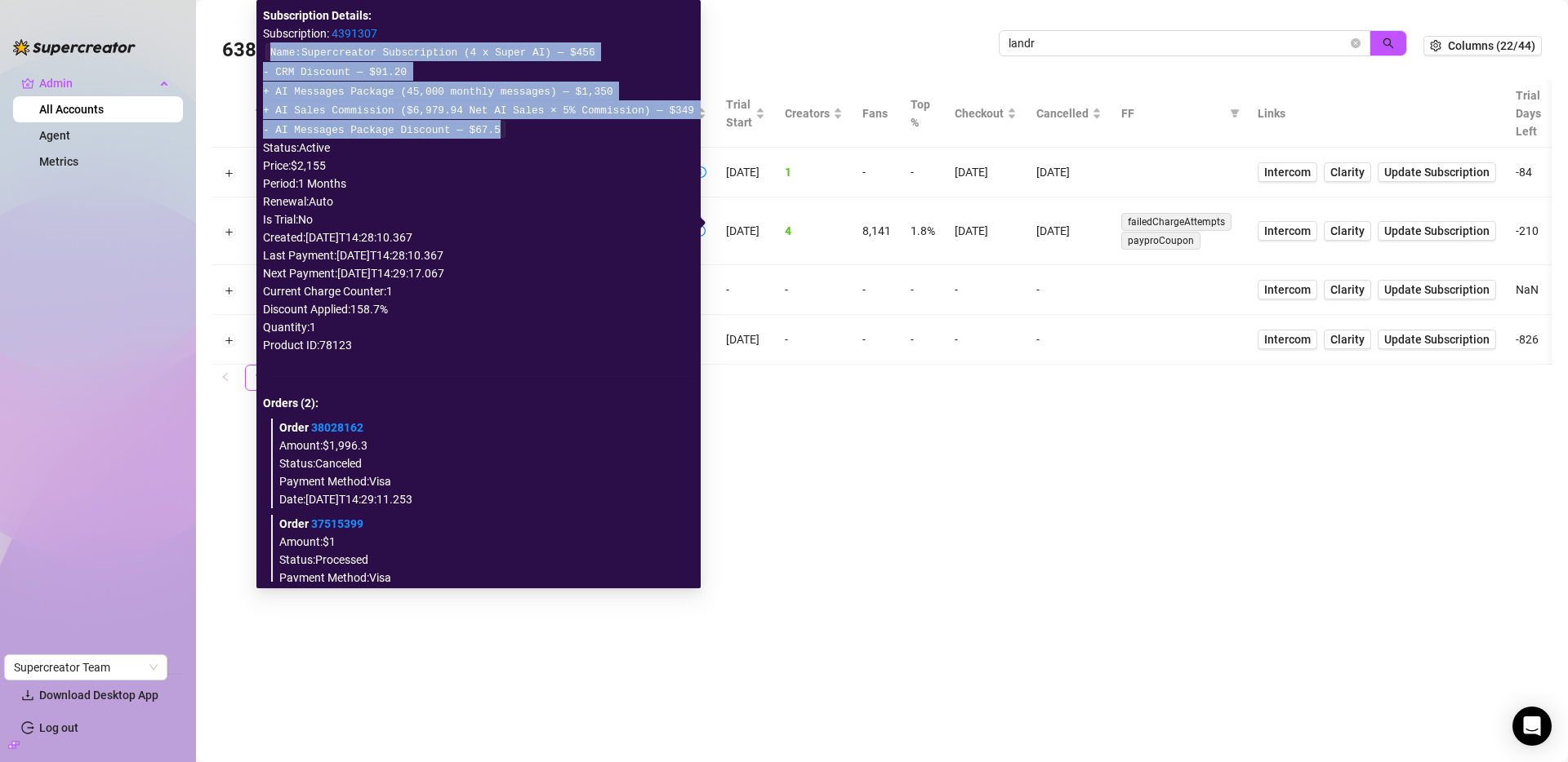
drag, startPoint x: 512, startPoint y: 130, endPoint x: 262, endPoint y: 56, distance: 260.7
click at [263, 56] on div "Subscription Details: Subscription: 4391307 Name: Supercreator Subscription (4 …" at bounding box center [478, 294] width 431 height 575
copy code "Name: Supercreator Subscription (4 x Super AI) — $456 - CRM Discount — $91.20 +…"
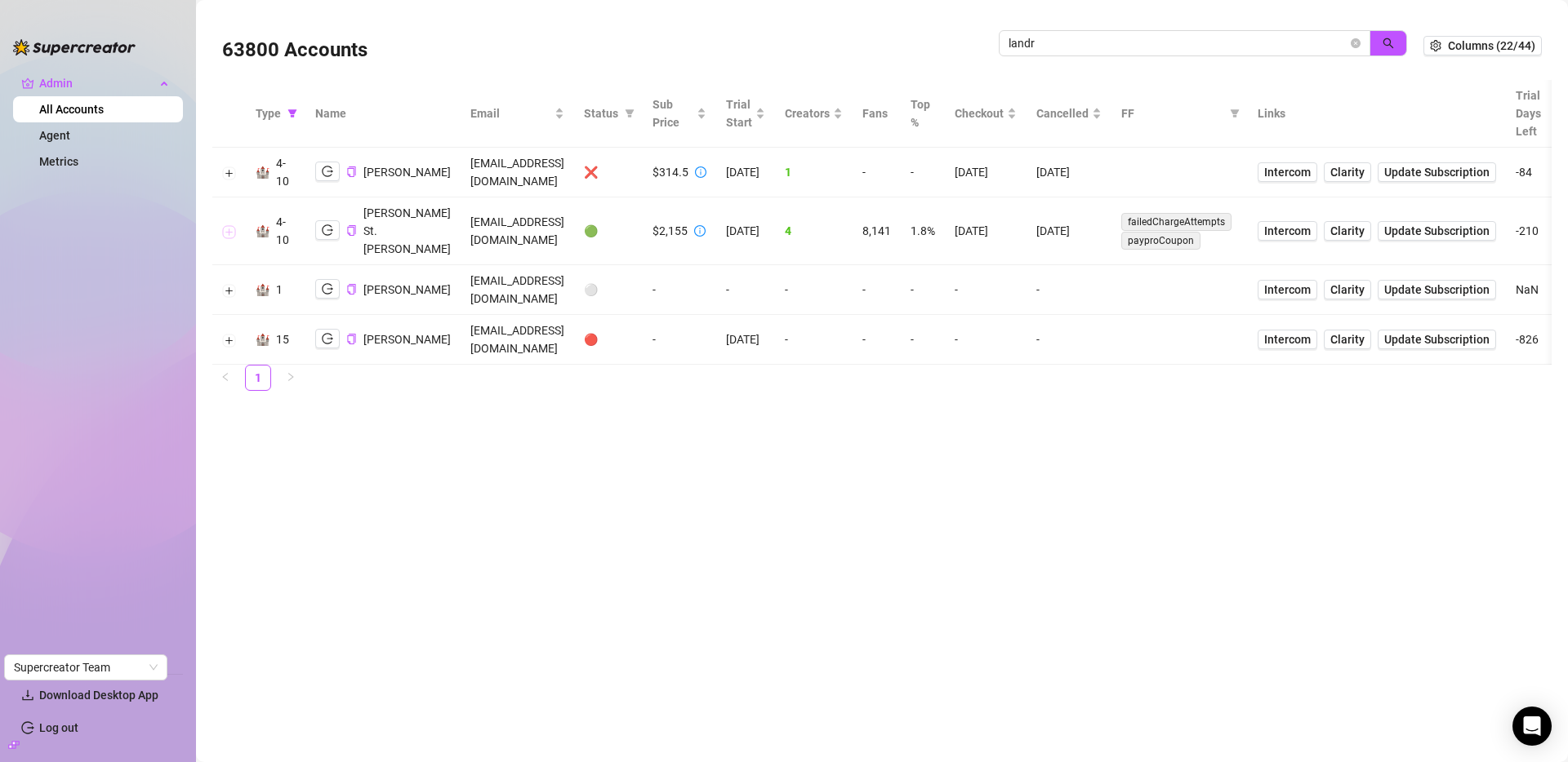
click at [231, 225] on button "Expand row" at bounding box center [229, 231] width 13 height 13
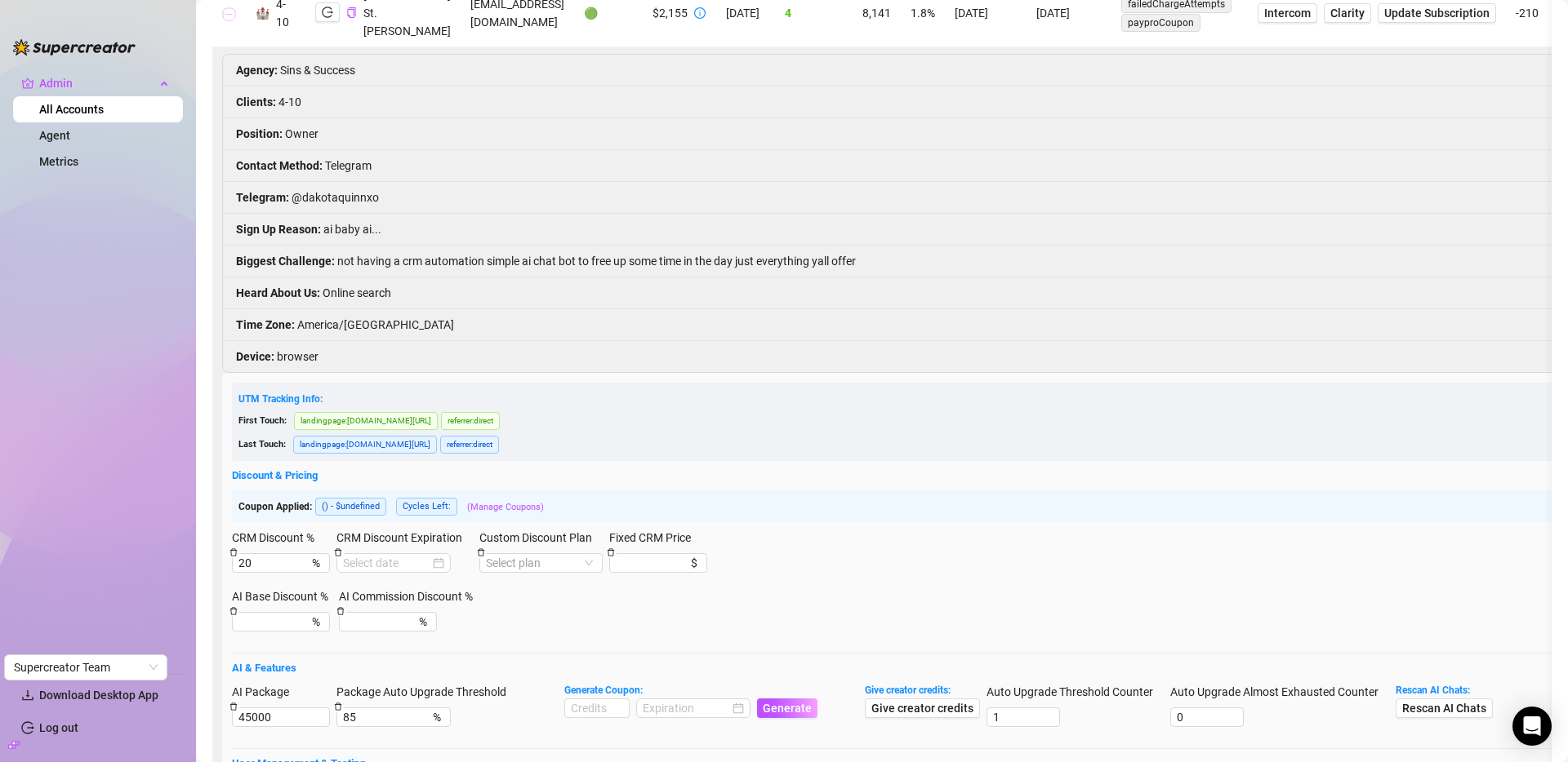
scroll to position [281, 0]
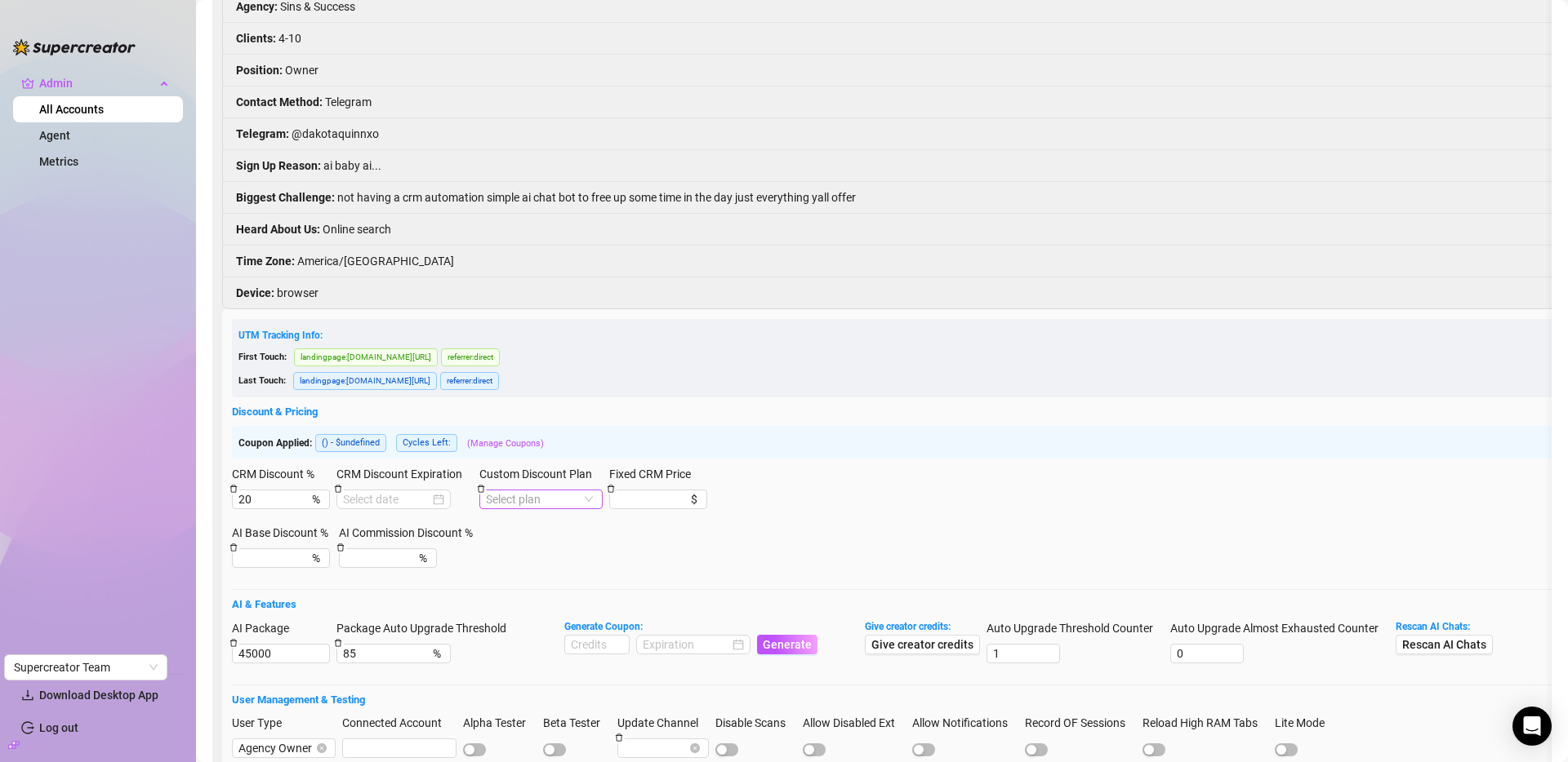
click at [509, 490] on input "Custom Discount Plan" at bounding box center [534, 499] width 96 height 18
click at [881, 497] on div "CRM Discount % 20 % CRM Discount Expiration Custom Discount Plan Select plan Fi…" at bounding box center [1161, 495] width 1857 height 58
click at [270, 550] on input "AI Base Discount %" at bounding box center [264, 558] width 52 height 18
type input "10"
click at [523, 541] on form "UTM Tracking Info: First Touch: landingpage : console.supercreator.app/settings…" at bounding box center [1161, 608] width 1857 height 579
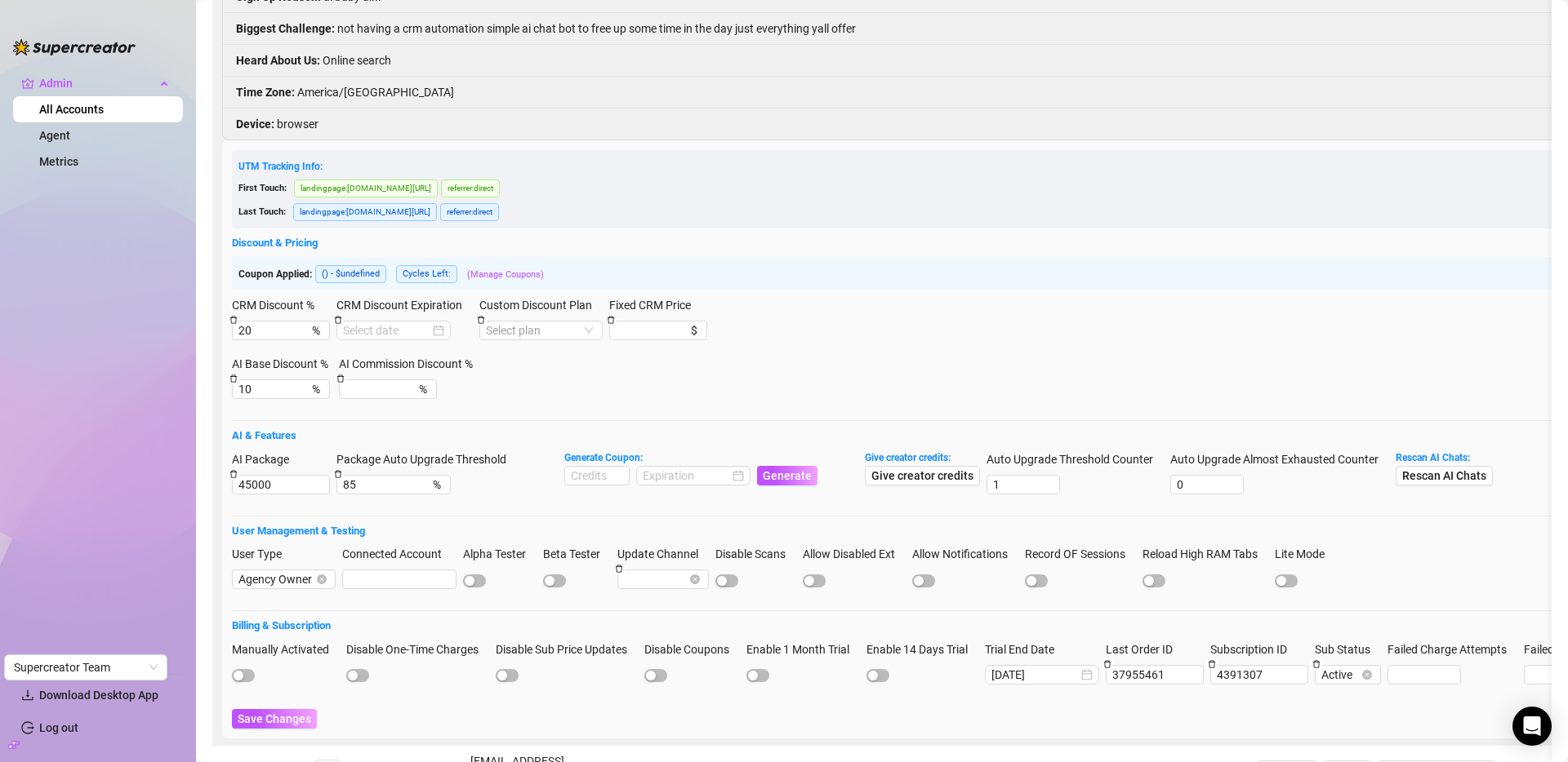
scroll to position [589, 0]
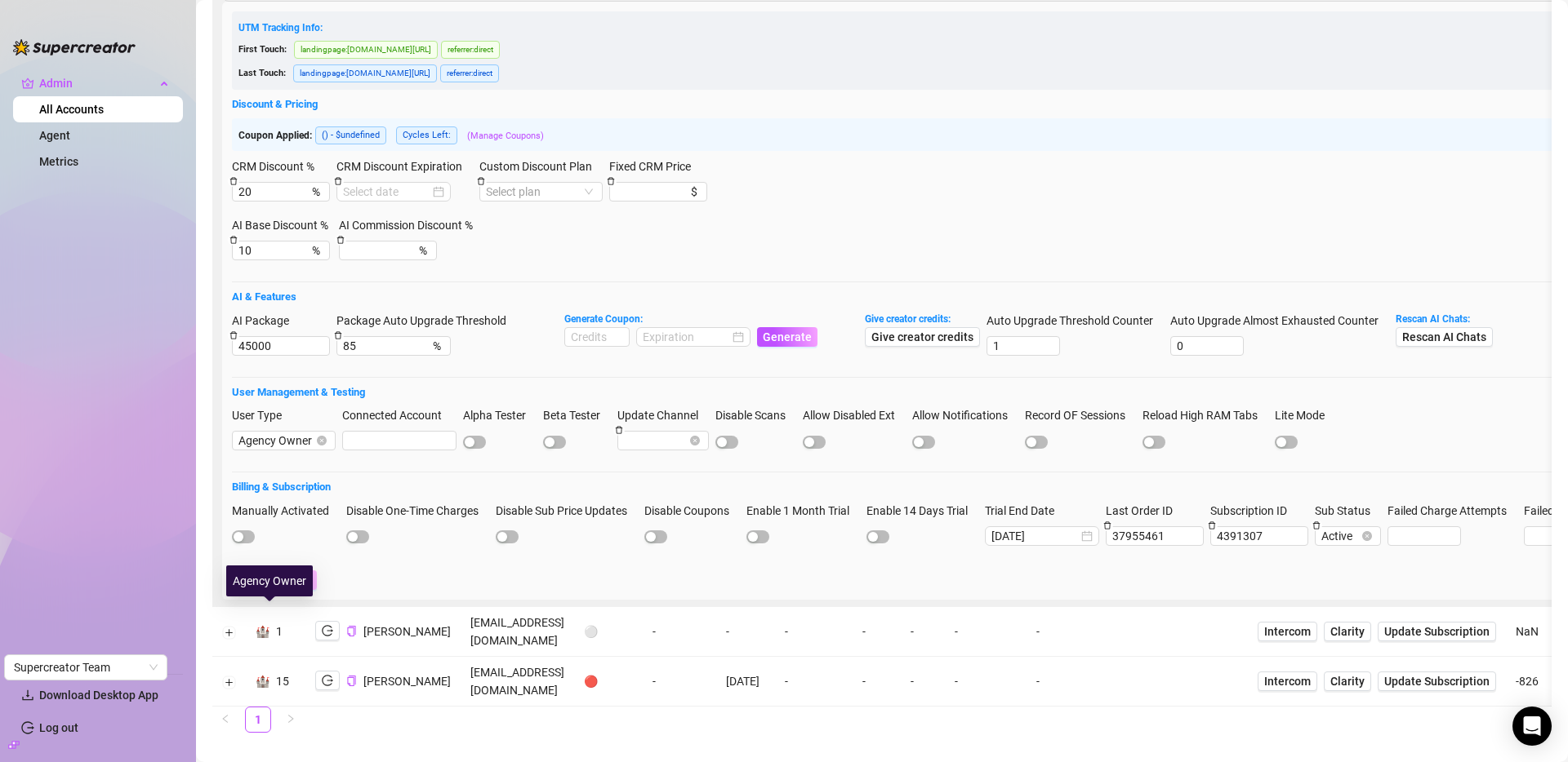
click at [269, 574] on span "Save Changes" at bounding box center [274, 580] width 73 height 13
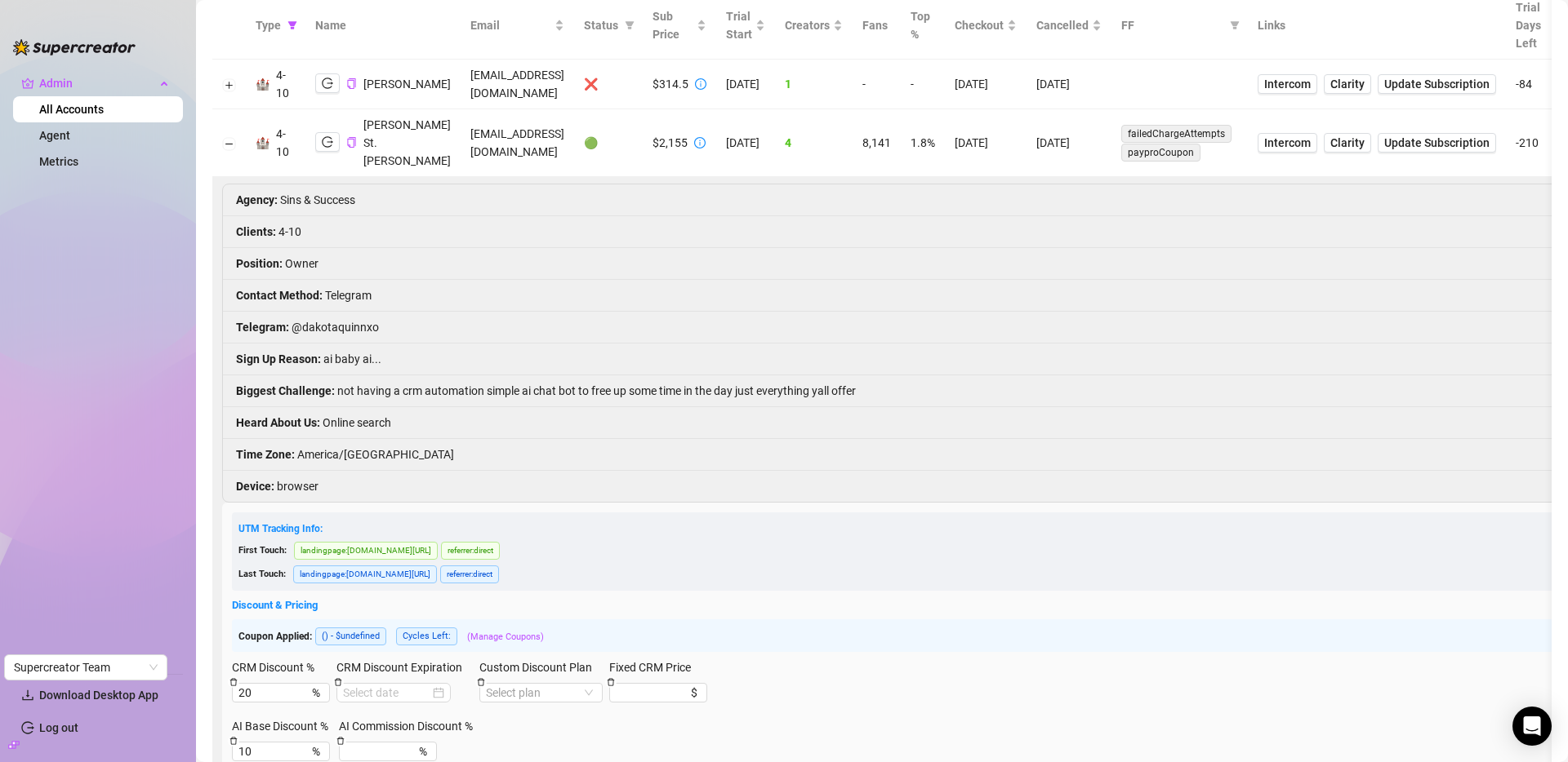
scroll to position [83, 0]
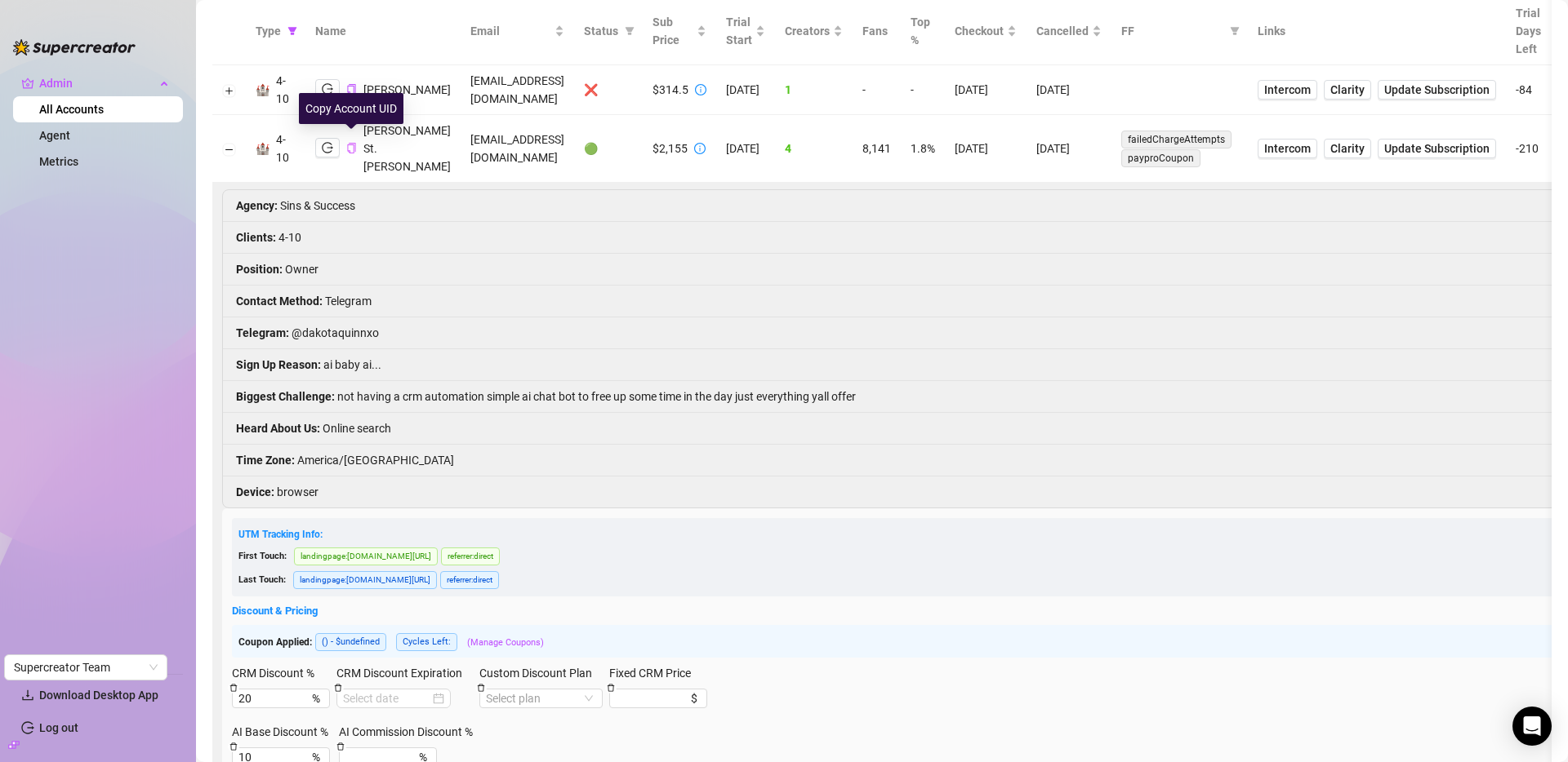
drag, startPoint x: 349, startPoint y: 138, endPoint x: 1431, endPoint y: 320, distance: 1097.2
click at [350, 143] on icon "copy" at bounding box center [351, 148] width 10 height 10
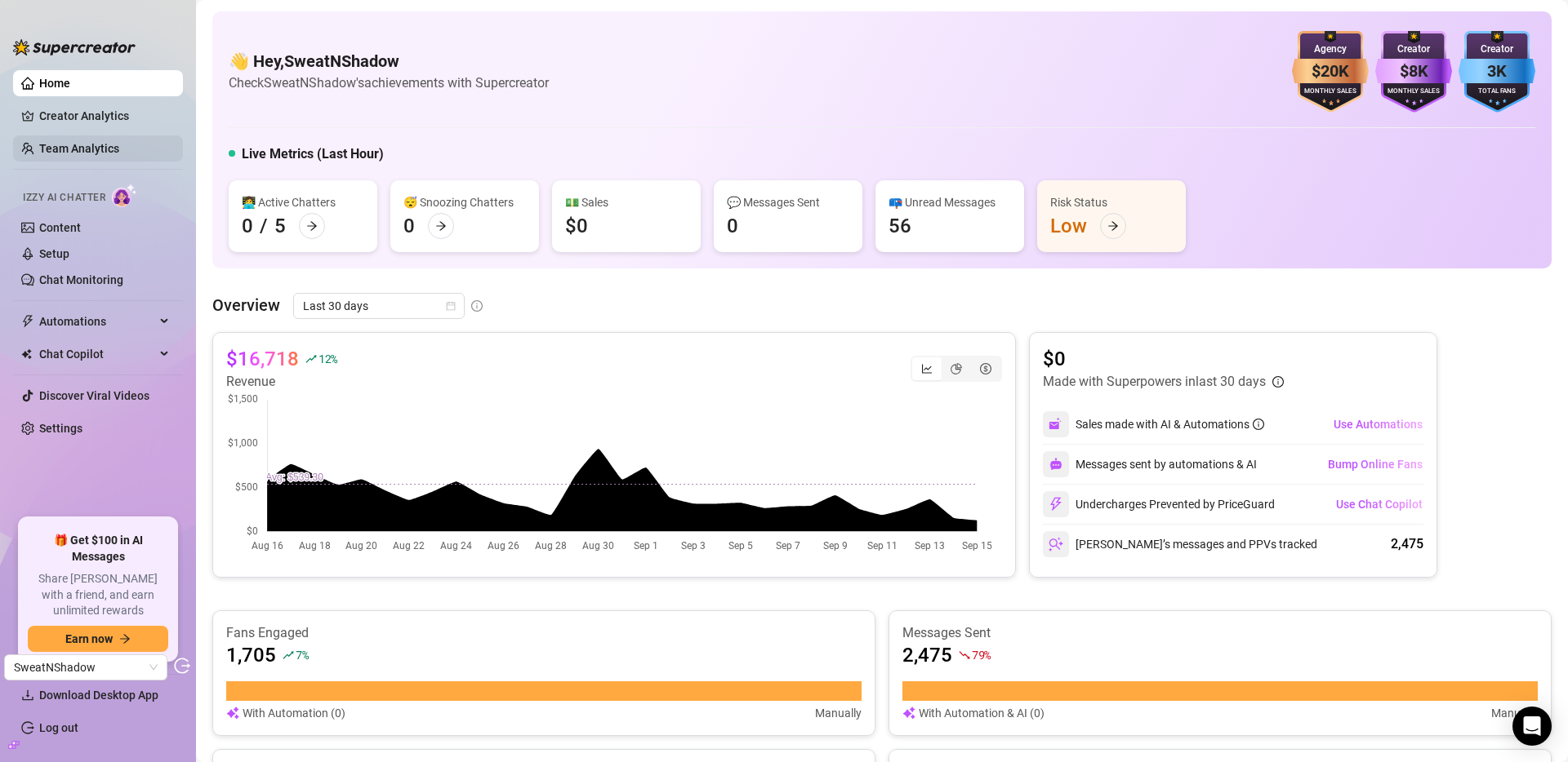
click at [88, 151] on link "Team Analytics" at bounding box center [79, 148] width 80 height 13
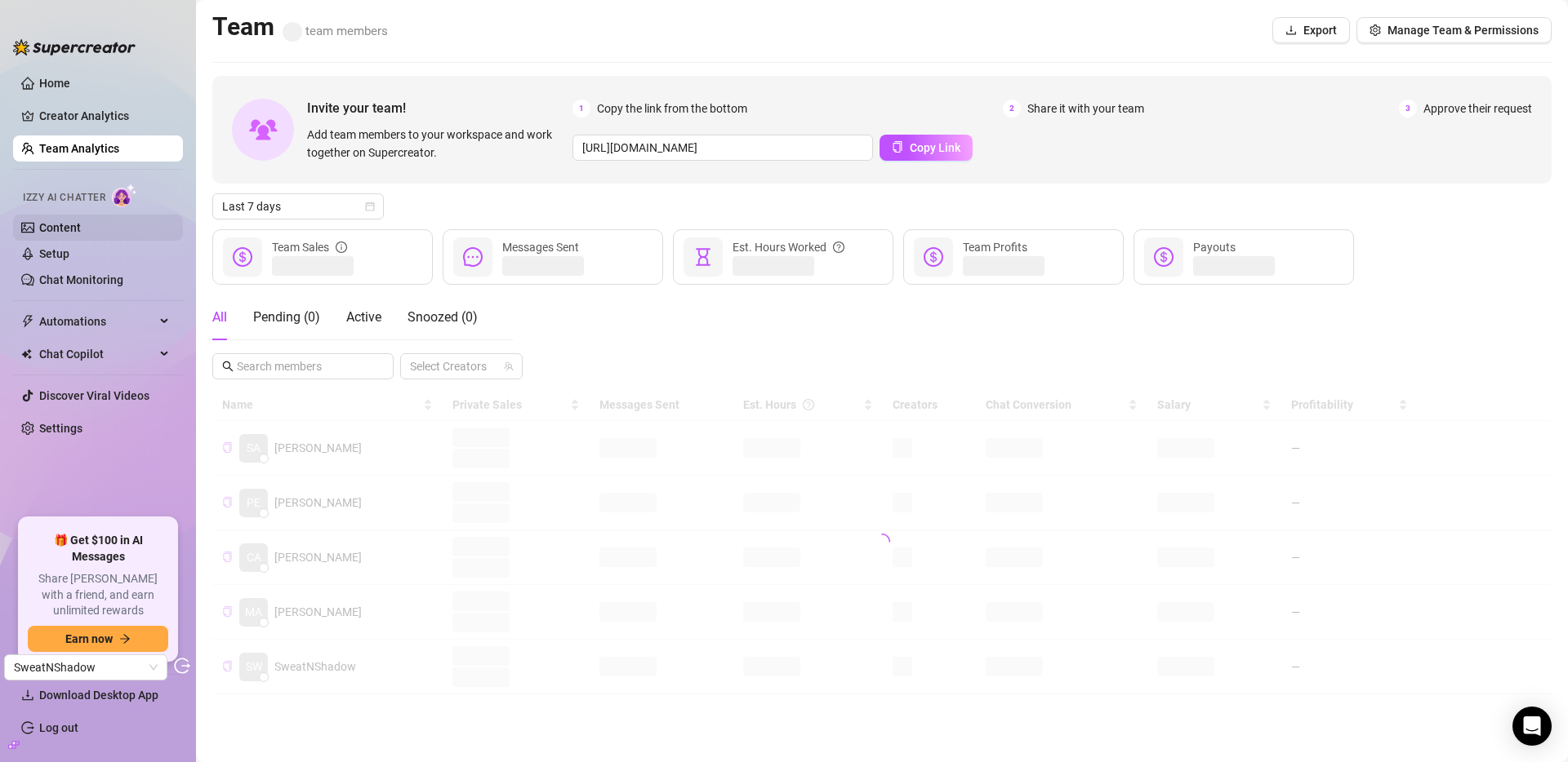
click at [81, 225] on link "Content" at bounding box center [60, 227] width 41 height 13
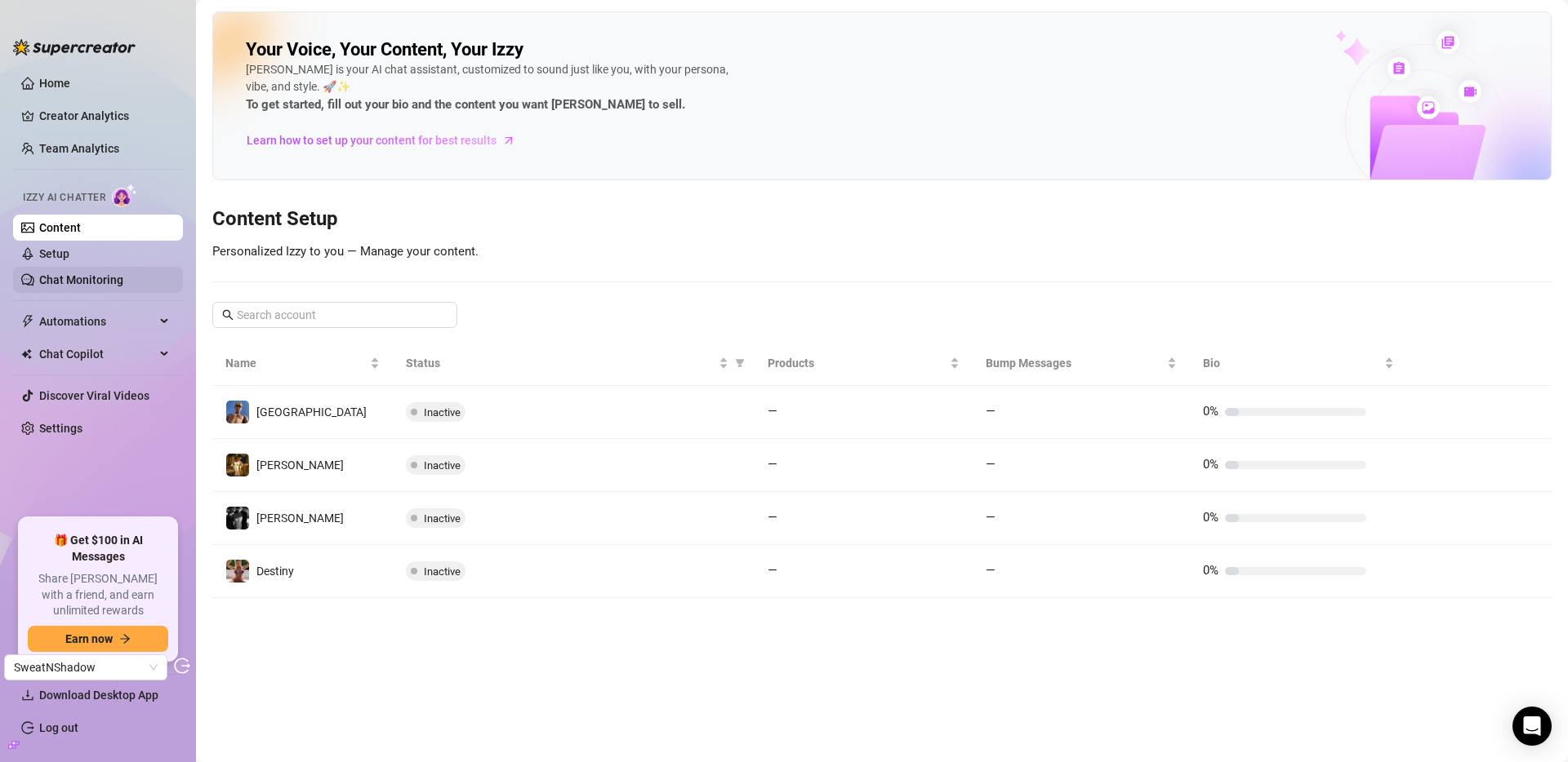
click at [95, 280] on link "Chat Monitoring" at bounding box center [82, 280] width 84 height 13
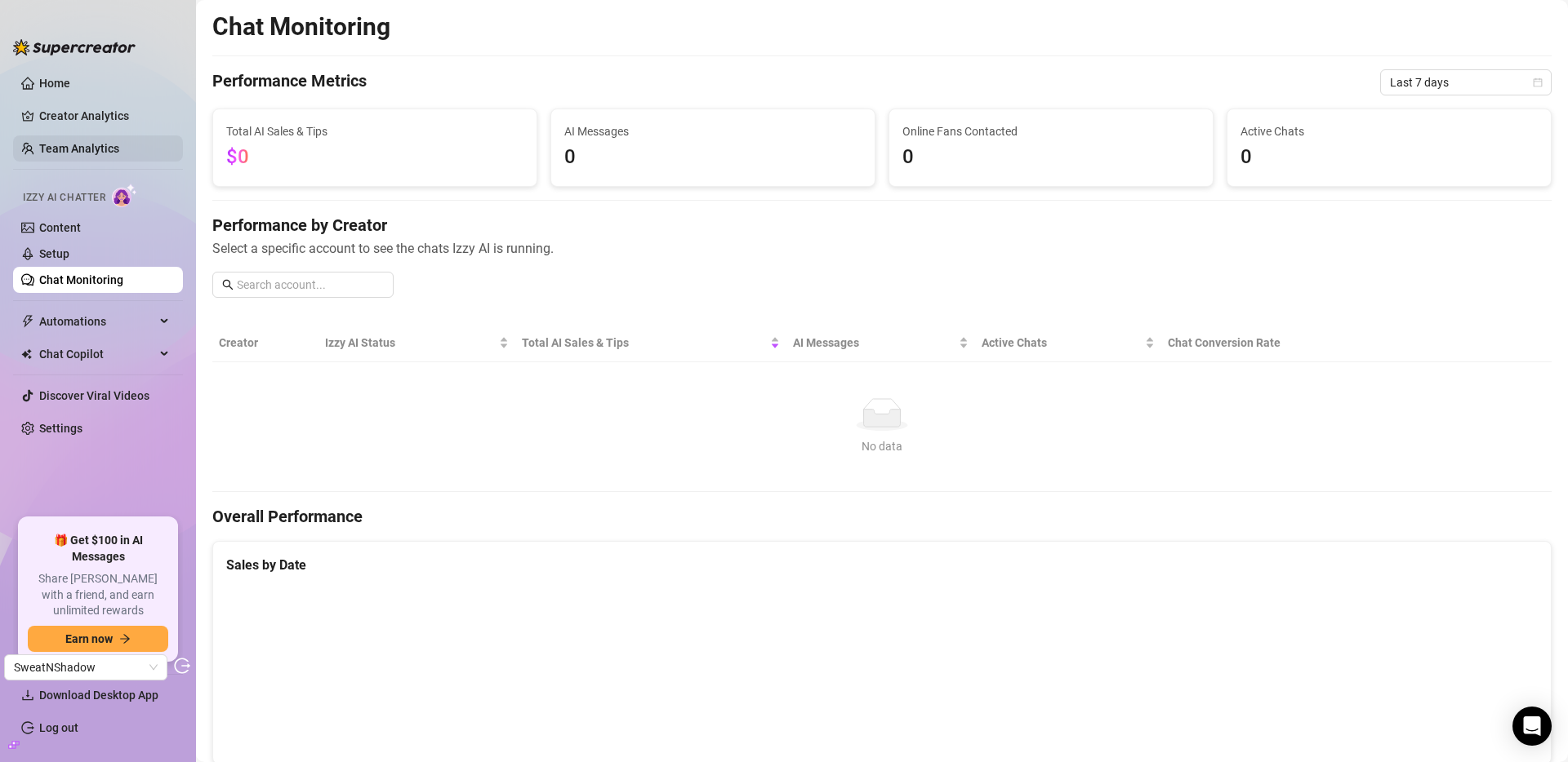
click at [94, 142] on link "Team Analytics" at bounding box center [79, 148] width 80 height 13
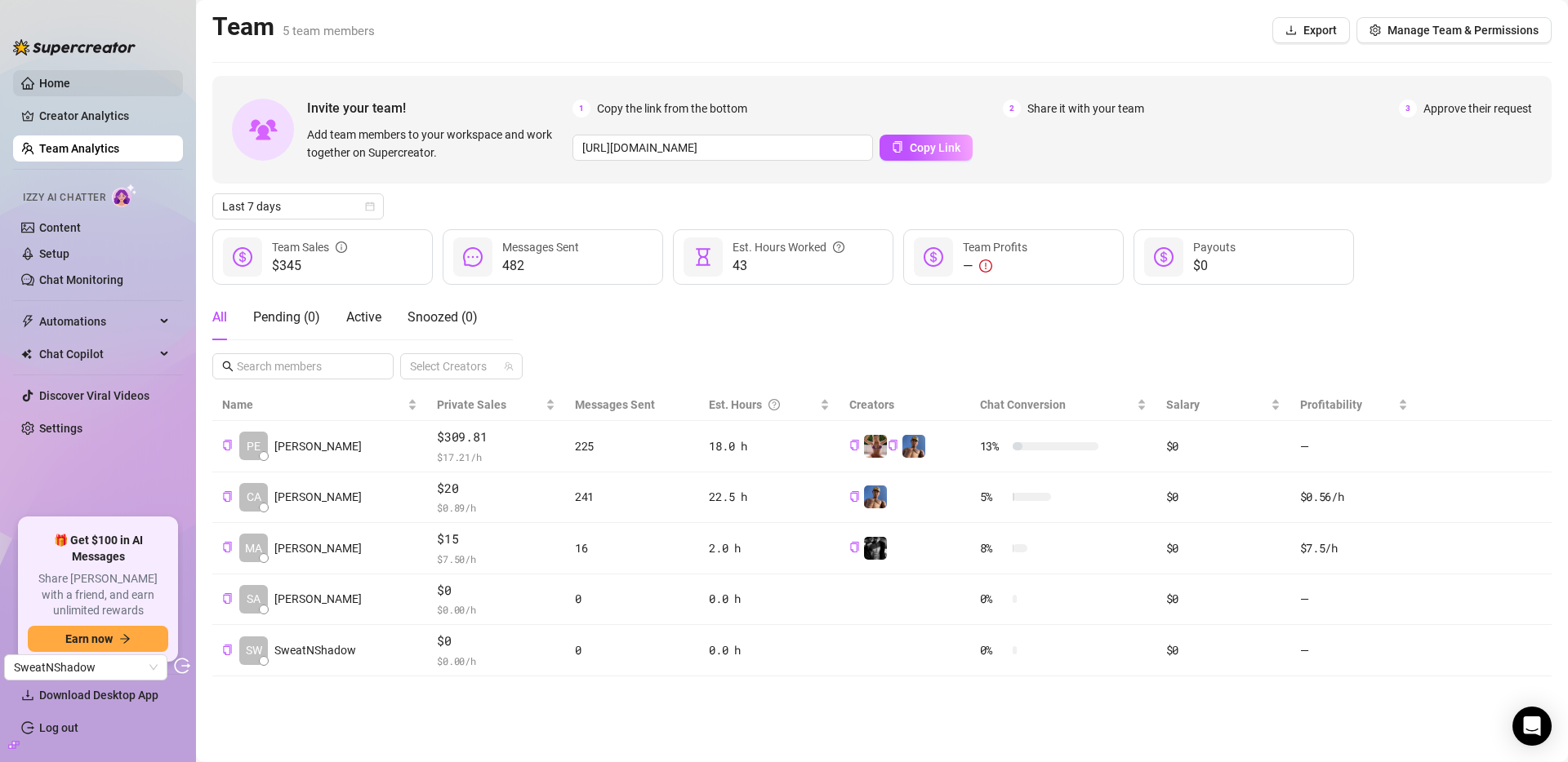
click at [68, 77] on link "Home" at bounding box center [55, 83] width 31 height 13
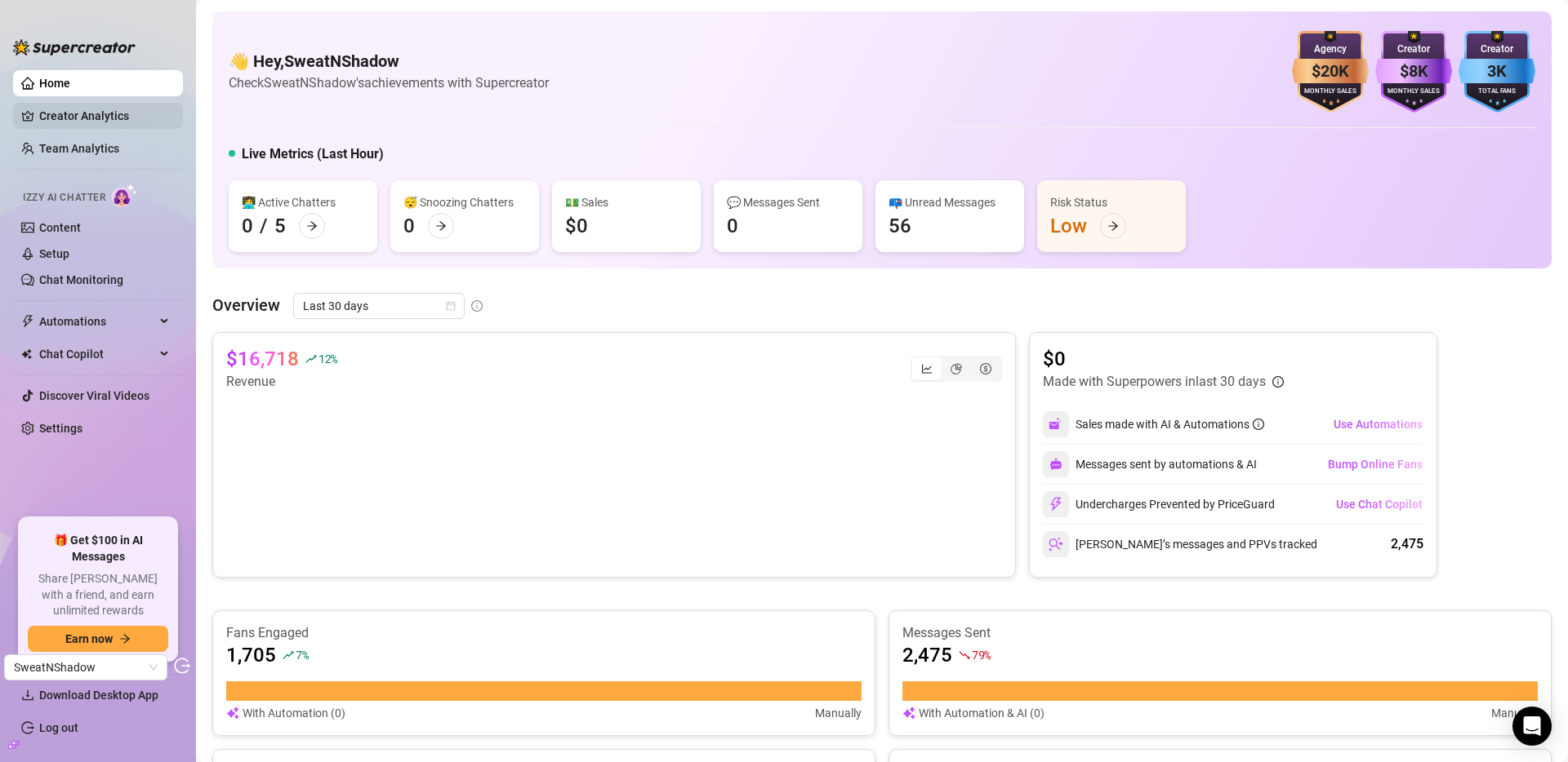
click at [110, 113] on link "Creator Analytics" at bounding box center [105, 116] width 131 height 26
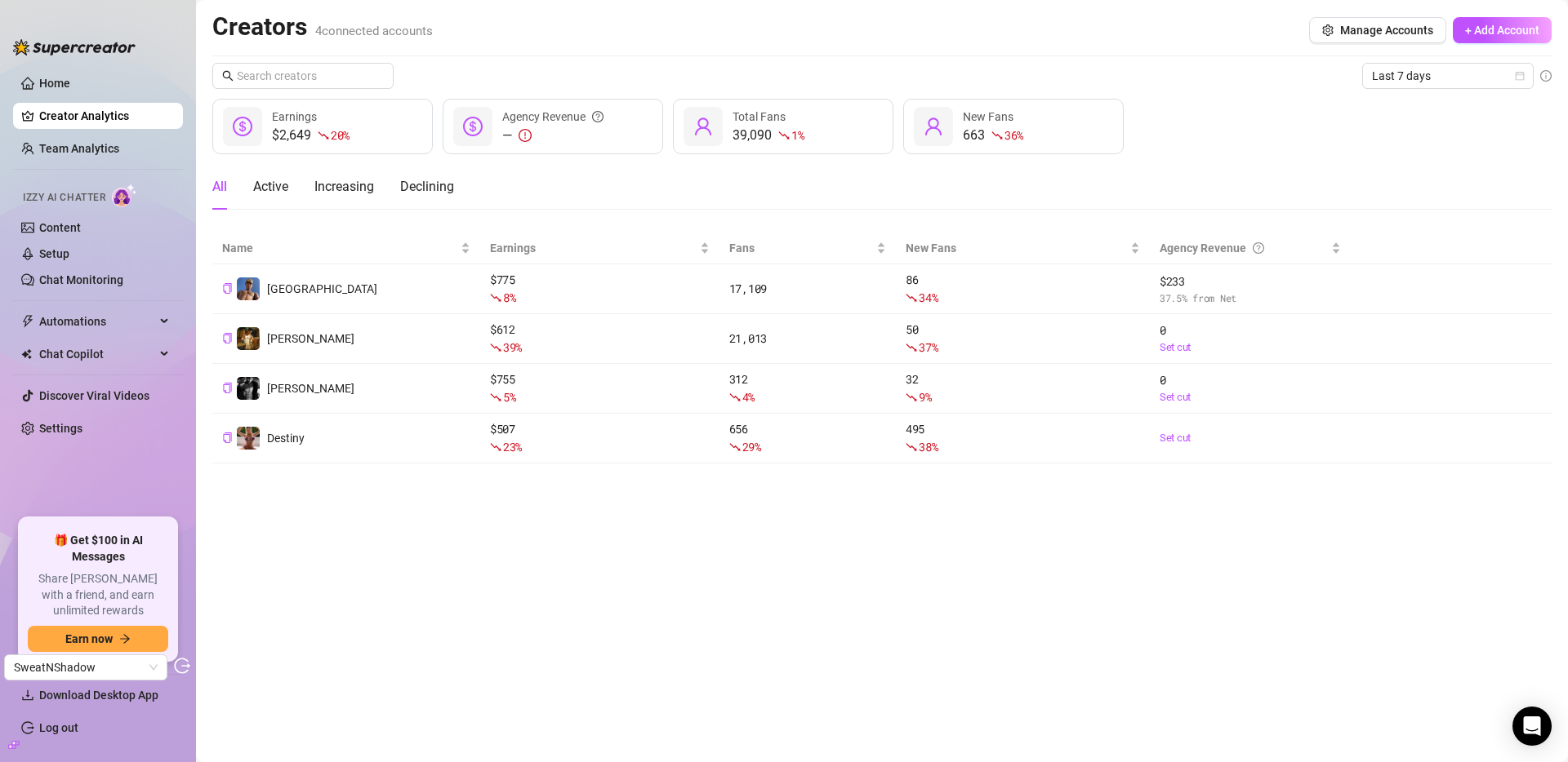
click at [1145, 173] on div "All Active Increasing Declining" at bounding box center [882, 187] width 1339 height 46
click at [79, 145] on link "Team Analytics" at bounding box center [79, 148] width 80 height 13
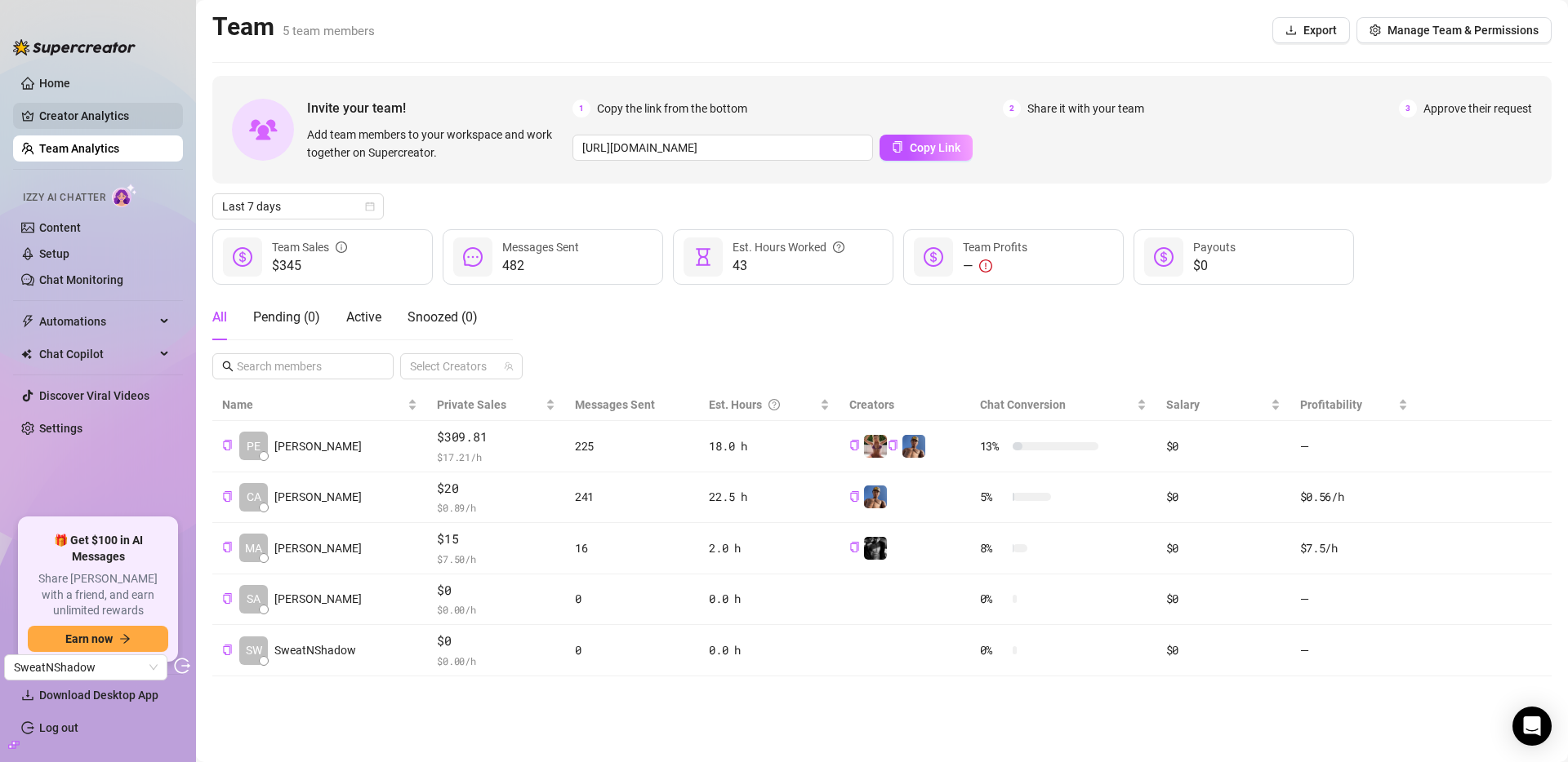
click at [91, 114] on link "Creator Analytics" at bounding box center [105, 116] width 131 height 26
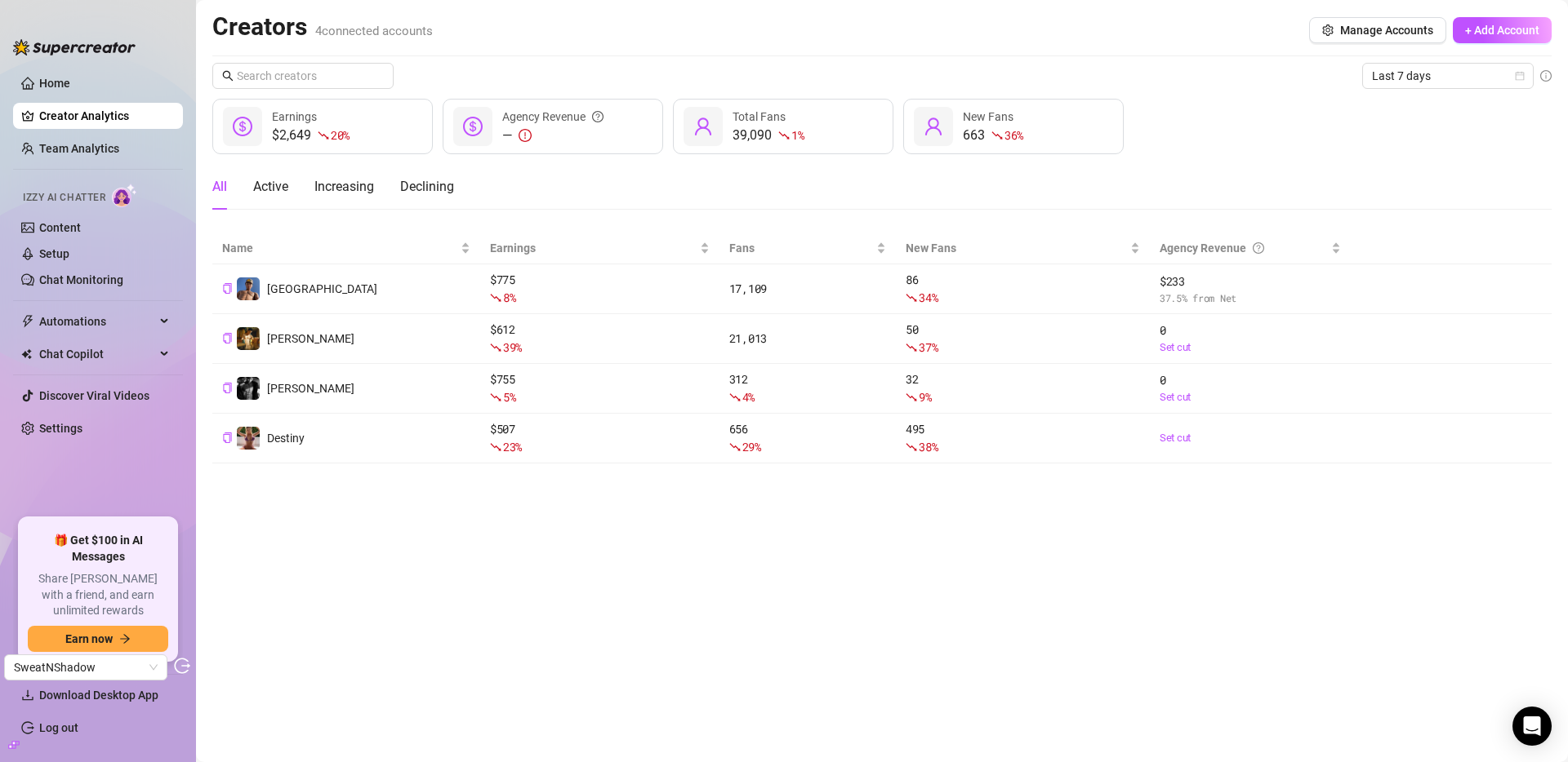
click at [744, 499] on main "Creators 4 connected accounts Manage Accounts + Add Account Last 7 days $2,649 …" at bounding box center [882, 381] width 1372 height 762
click at [59, 431] on link "Settings" at bounding box center [61, 428] width 43 height 13
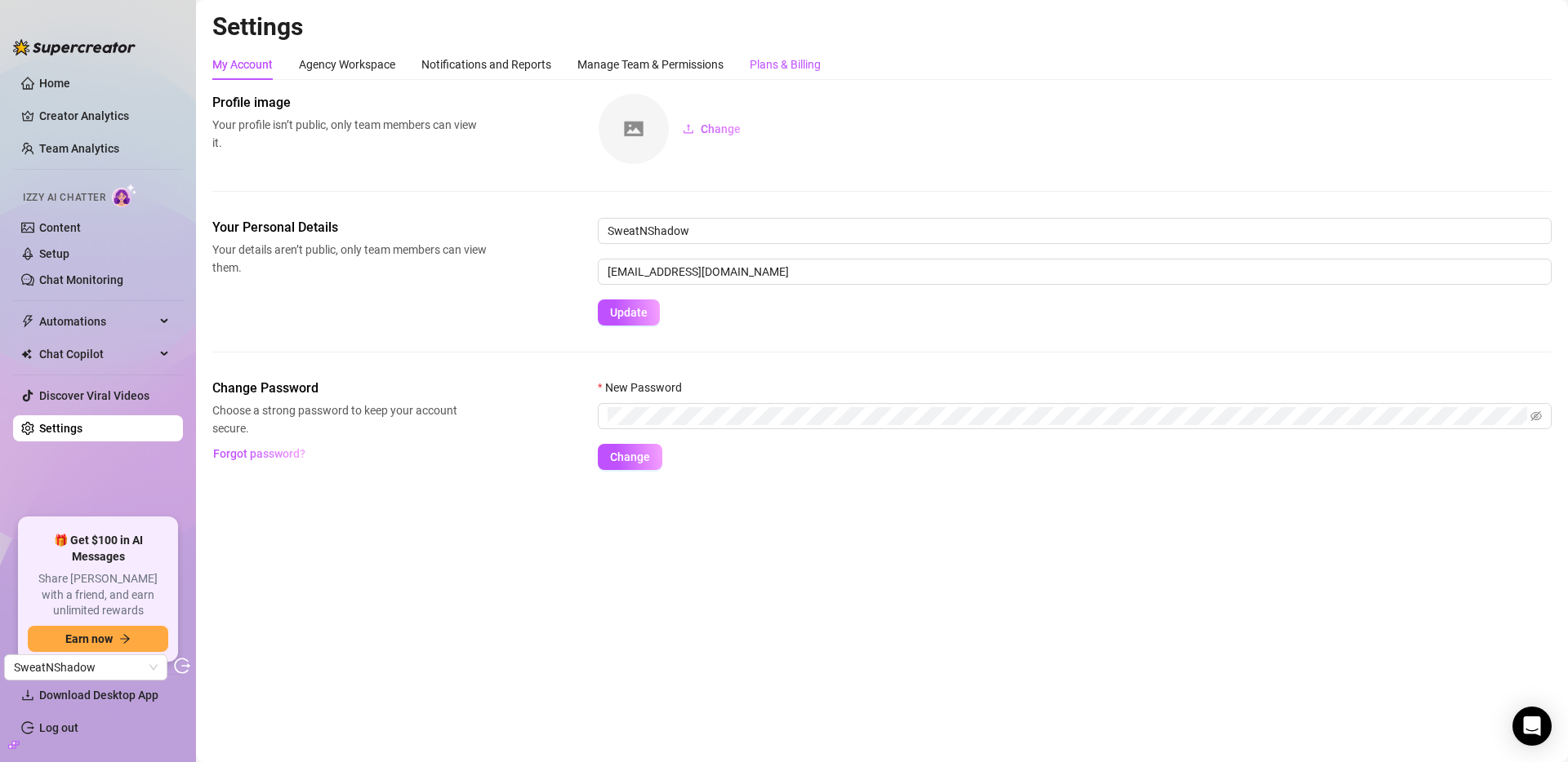
click at [792, 56] on div "Plans & Billing" at bounding box center [785, 65] width 71 height 18
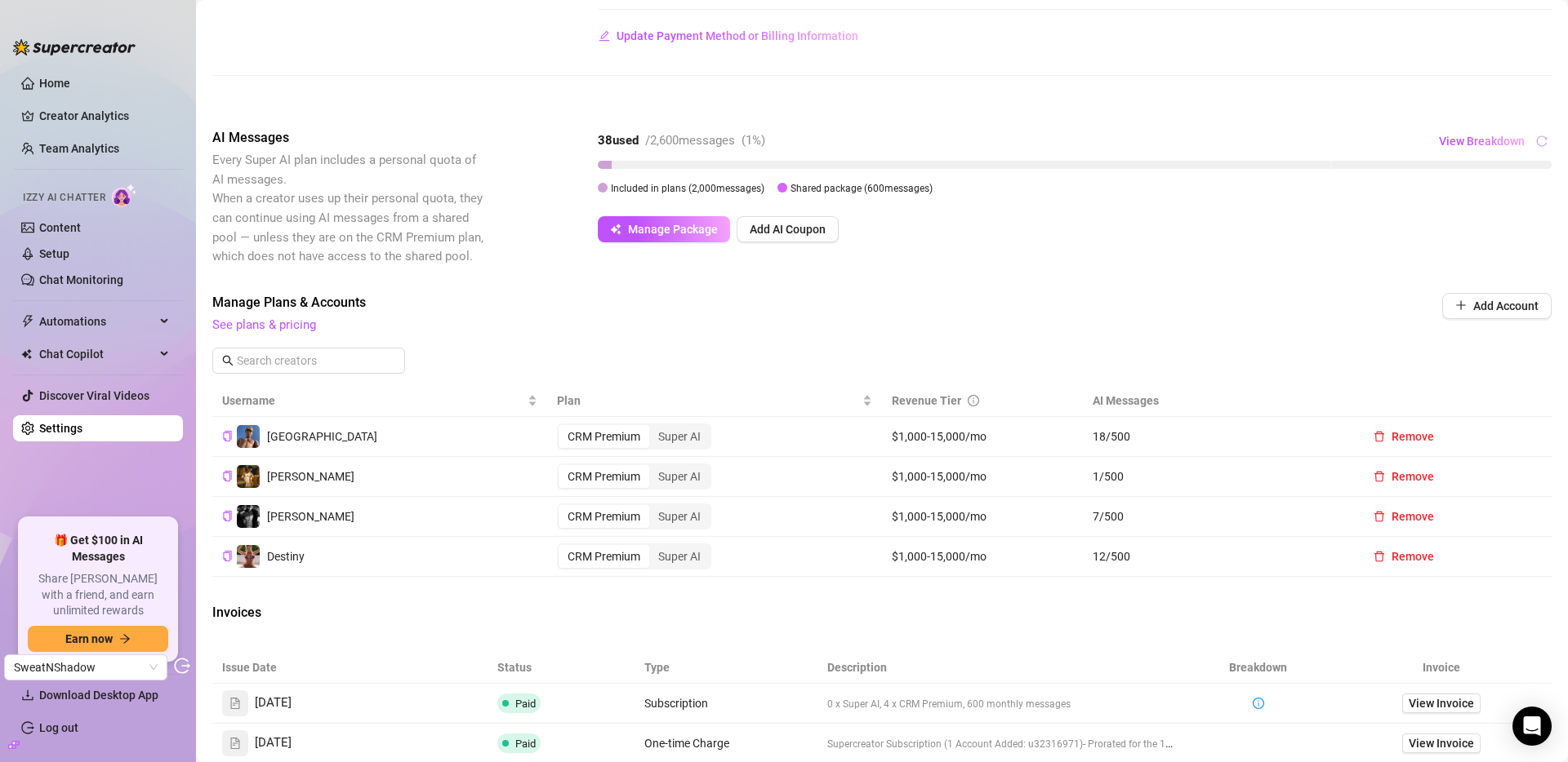
scroll to position [280, 0]
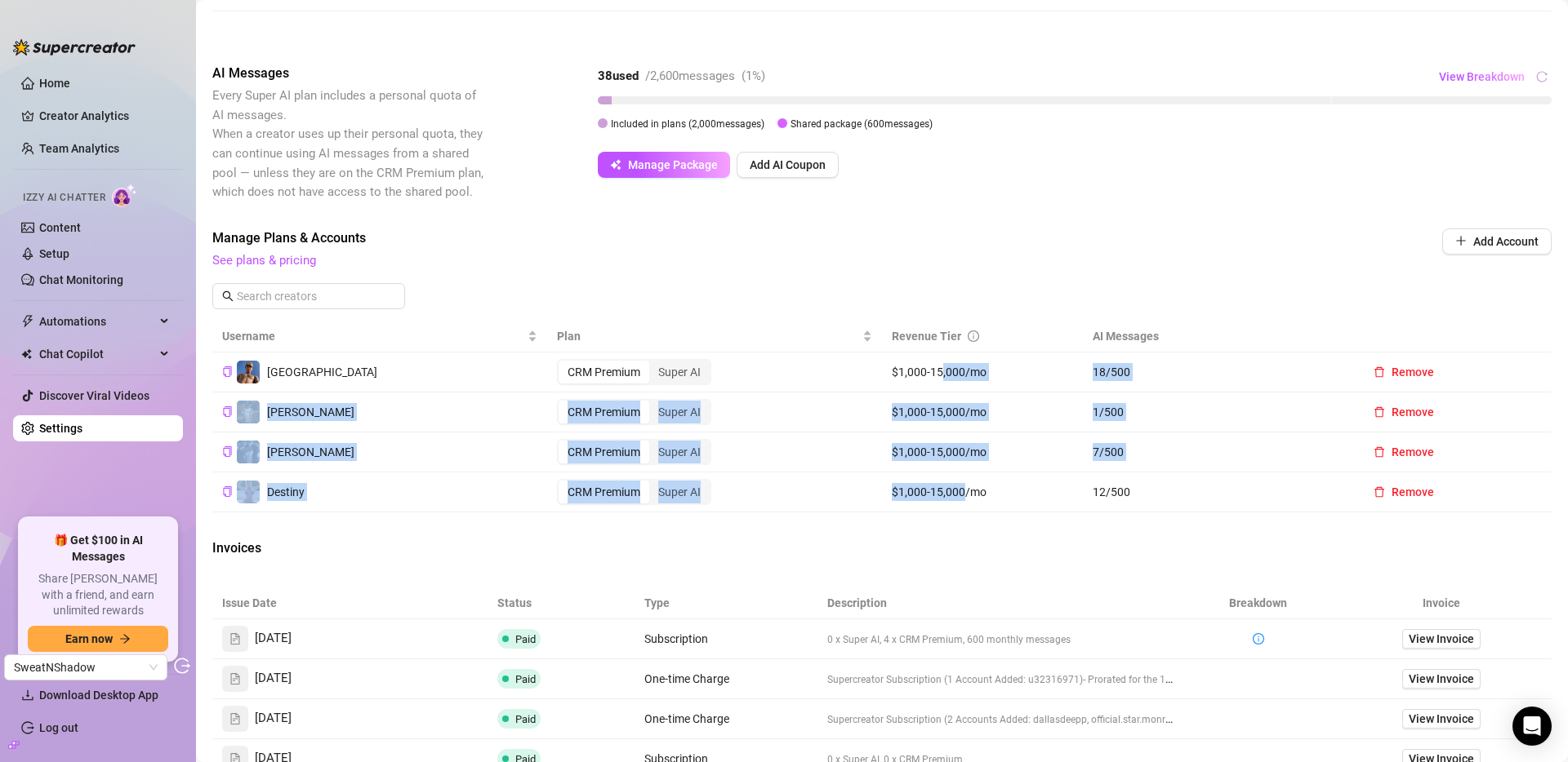
click at [955, 486] on tbody "Dallas CRM Premium Super AI $1,000-15,000/mo 18 / 500 Remove [PERSON_NAME] CRM …" at bounding box center [882, 433] width 1339 height 160
click at [944, 487] on td "$1,000-15,000/mo" at bounding box center [982, 492] width 201 height 40
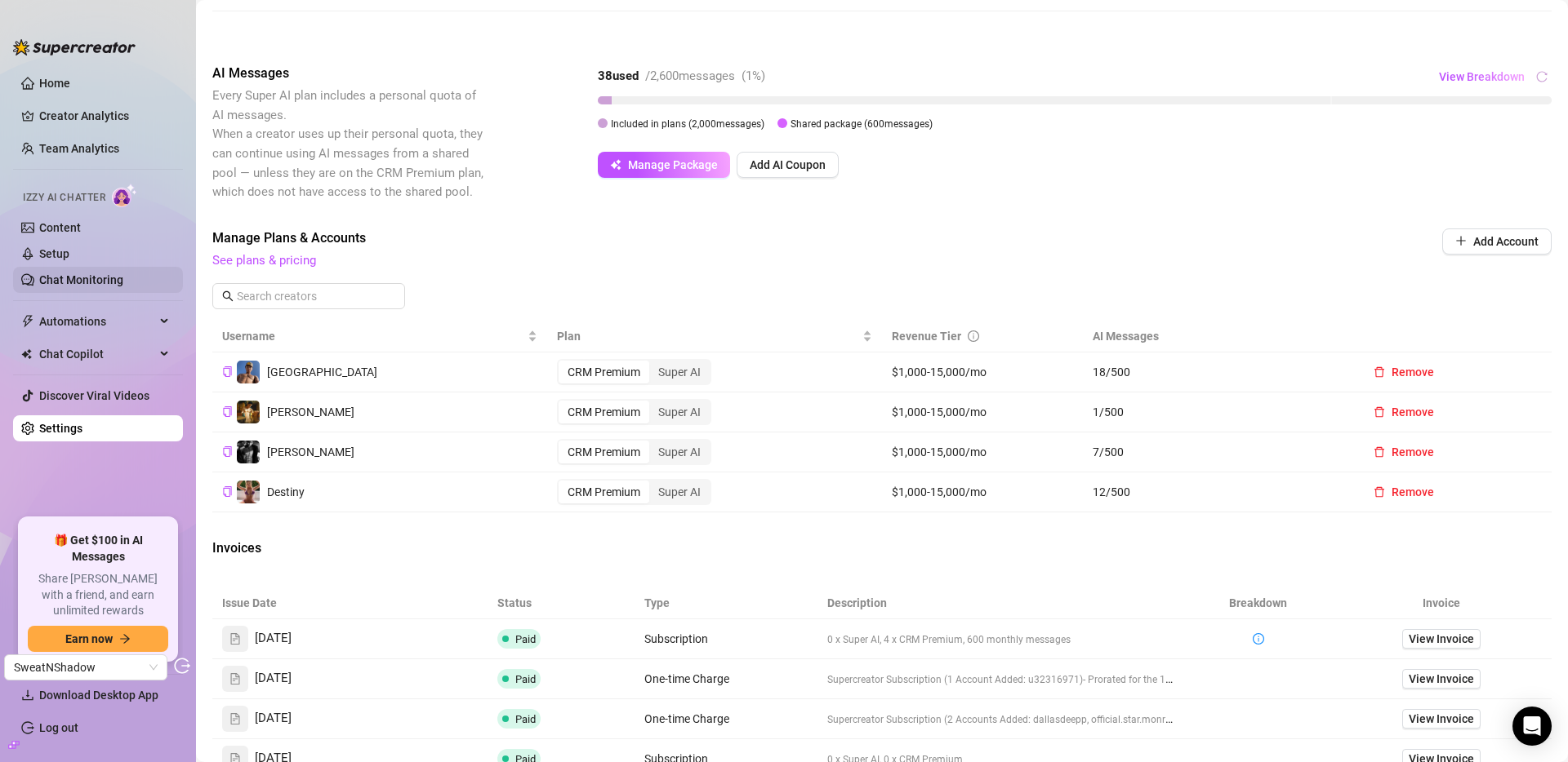
click at [92, 279] on link "Chat Monitoring" at bounding box center [82, 280] width 84 height 13
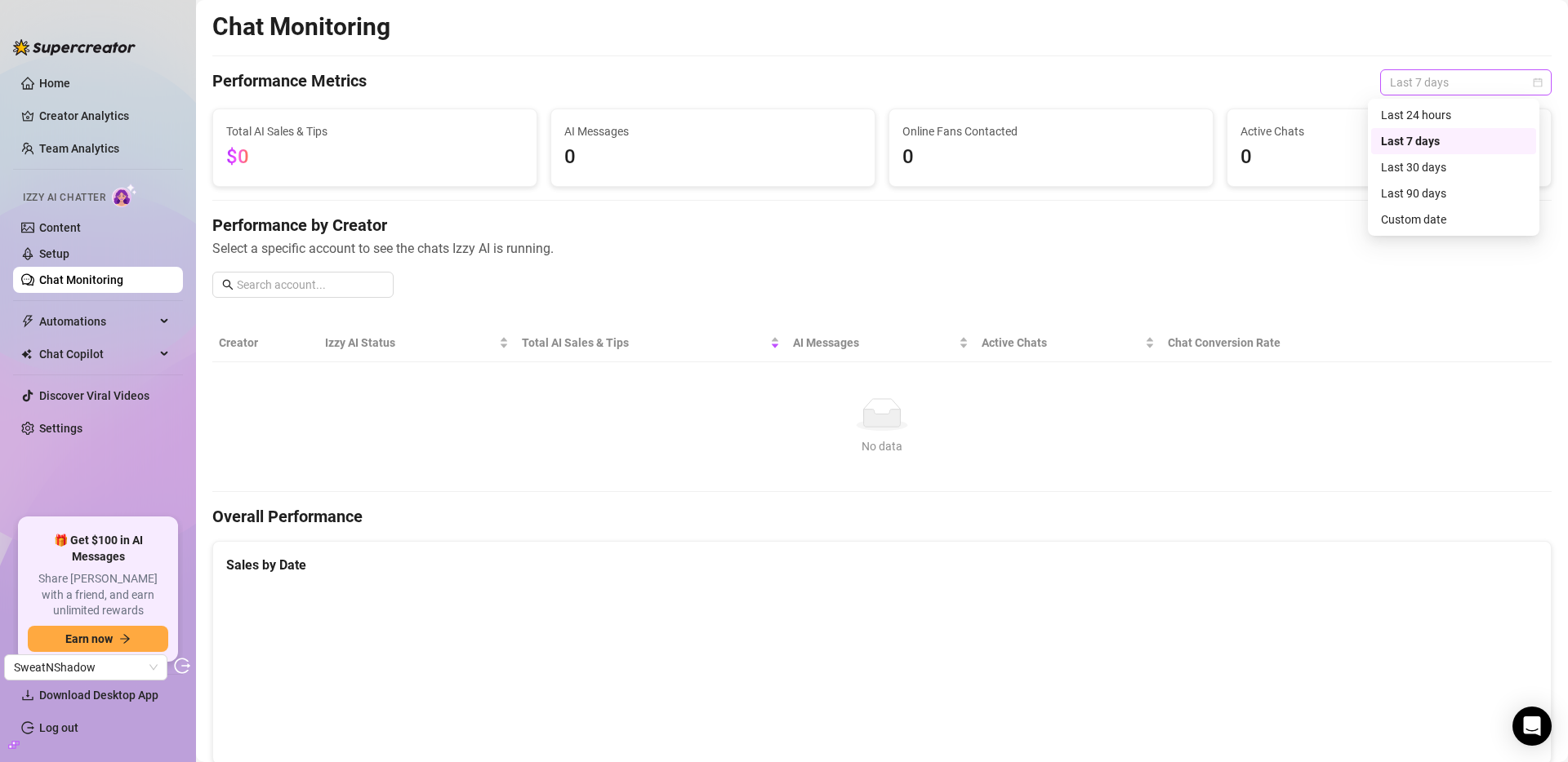
click at [1435, 86] on span "Last 7 days" at bounding box center [1466, 83] width 152 height 24
click at [1421, 195] on div "Last 90 days" at bounding box center [1454, 193] width 145 height 18
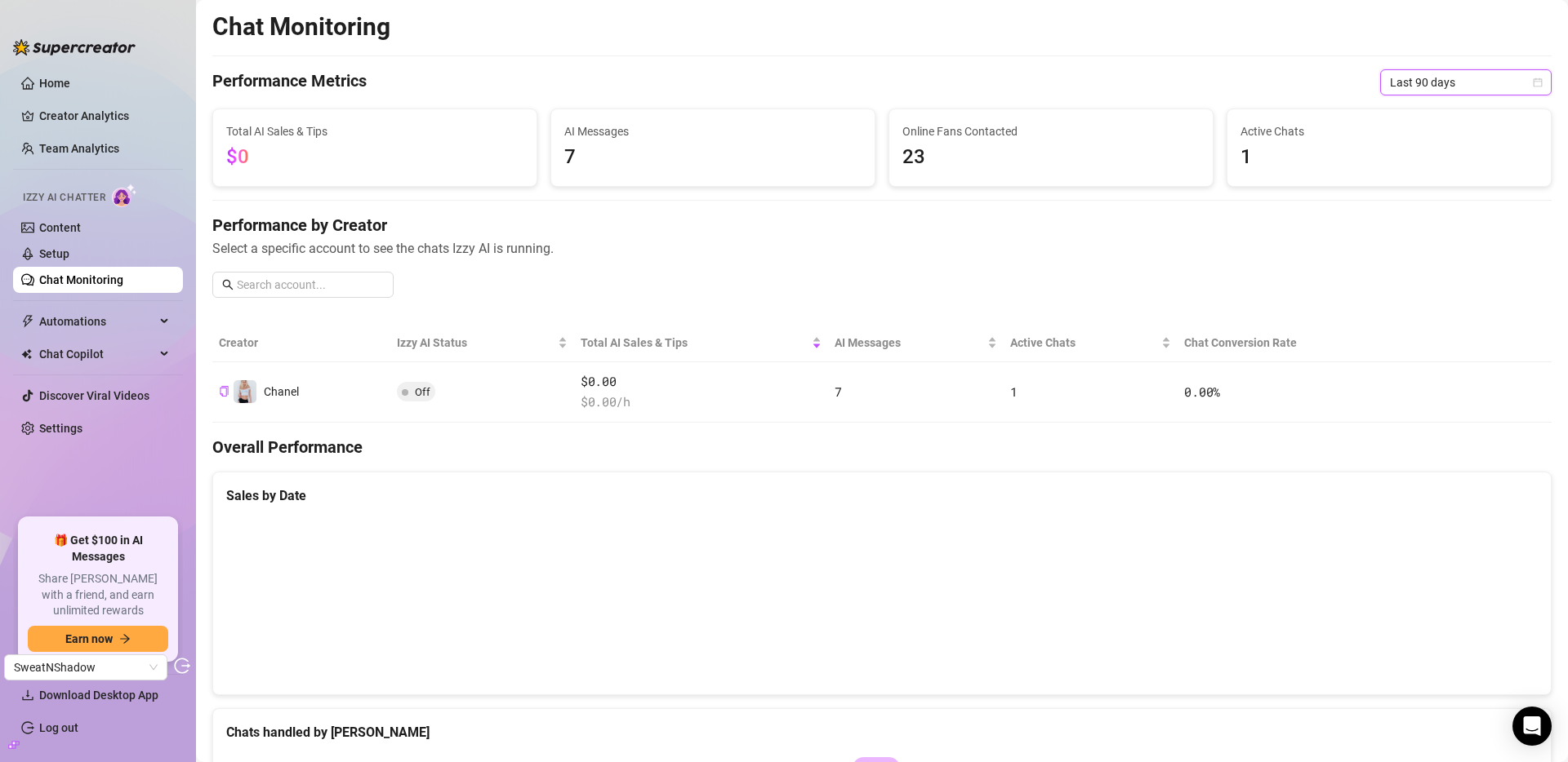
click at [1415, 83] on span "Last 90 days" at bounding box center [1466, 83] width 152 height 24
click at [79, 228] on link "Content" at bounding box center [60, 227] width 41 height 13
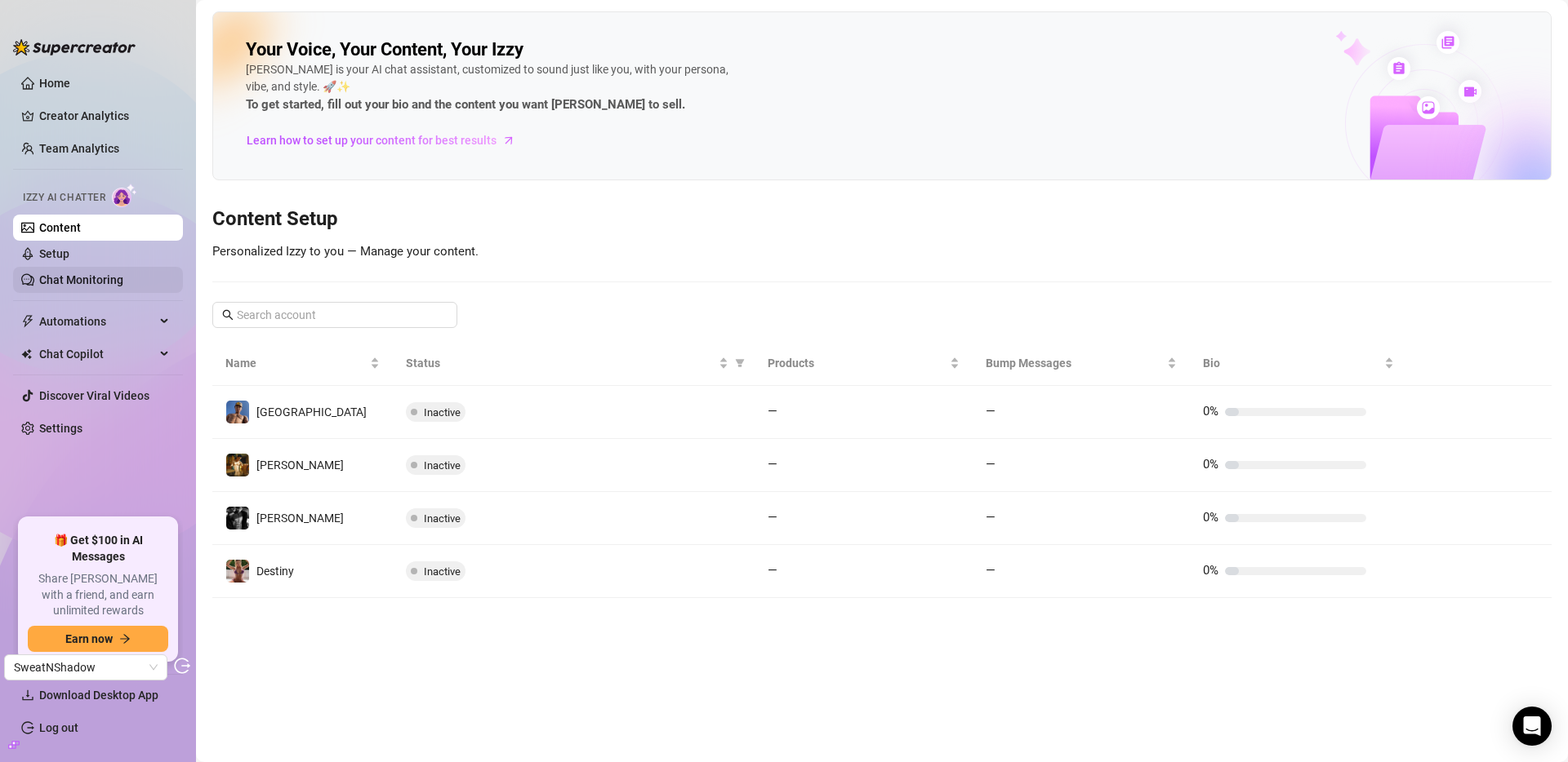
click at [83, 285] on link "Chat Monitoring" at bounding box center [82, 280] width 84 height 13
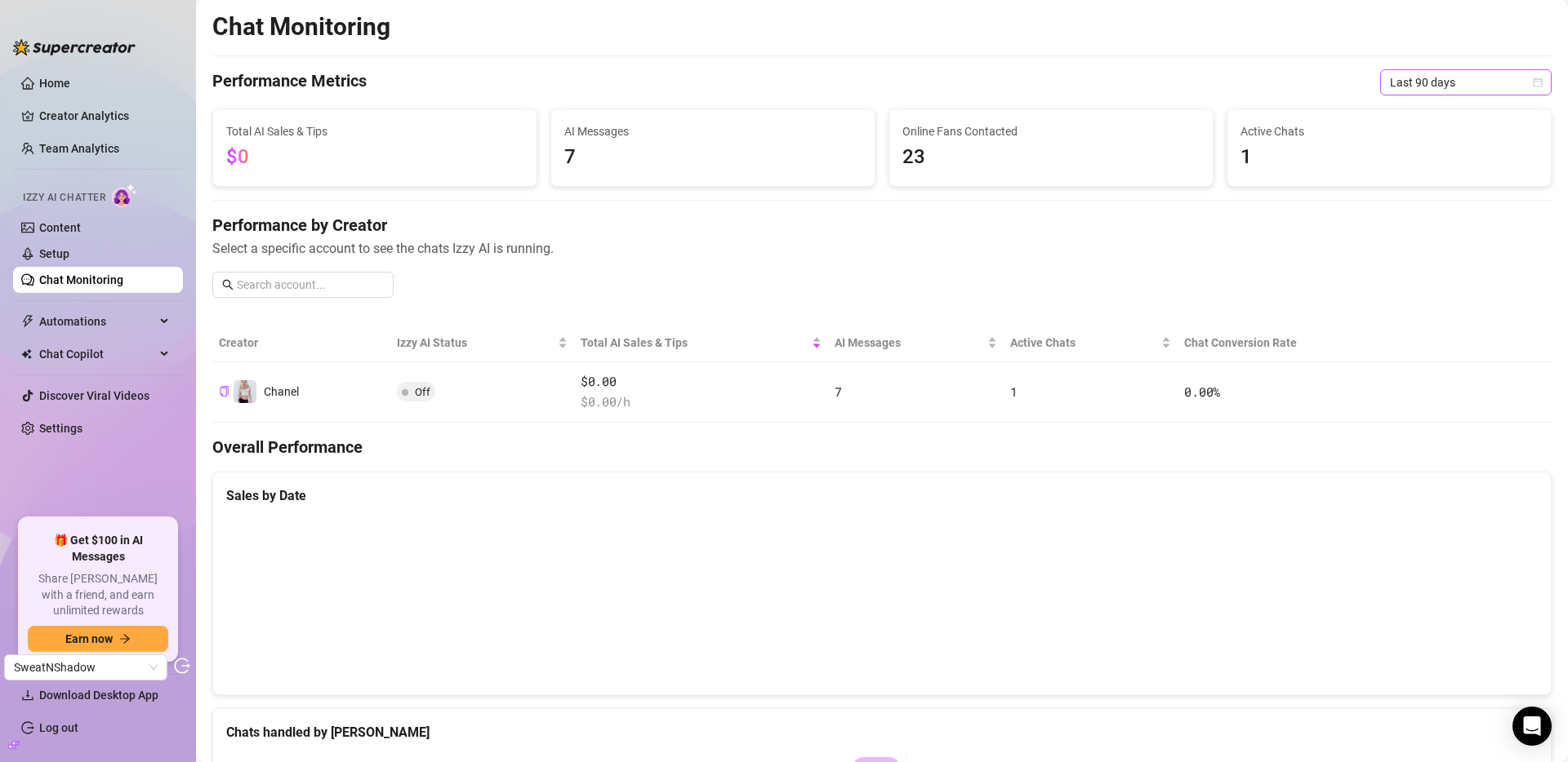
click at [1412, 82] on span "Last 90 days" at bounding box center [1466, 83] width 152 height 24
click at [1421, 223] on div "Custom date" at bounding box center [1454, 219] width 145 height 18
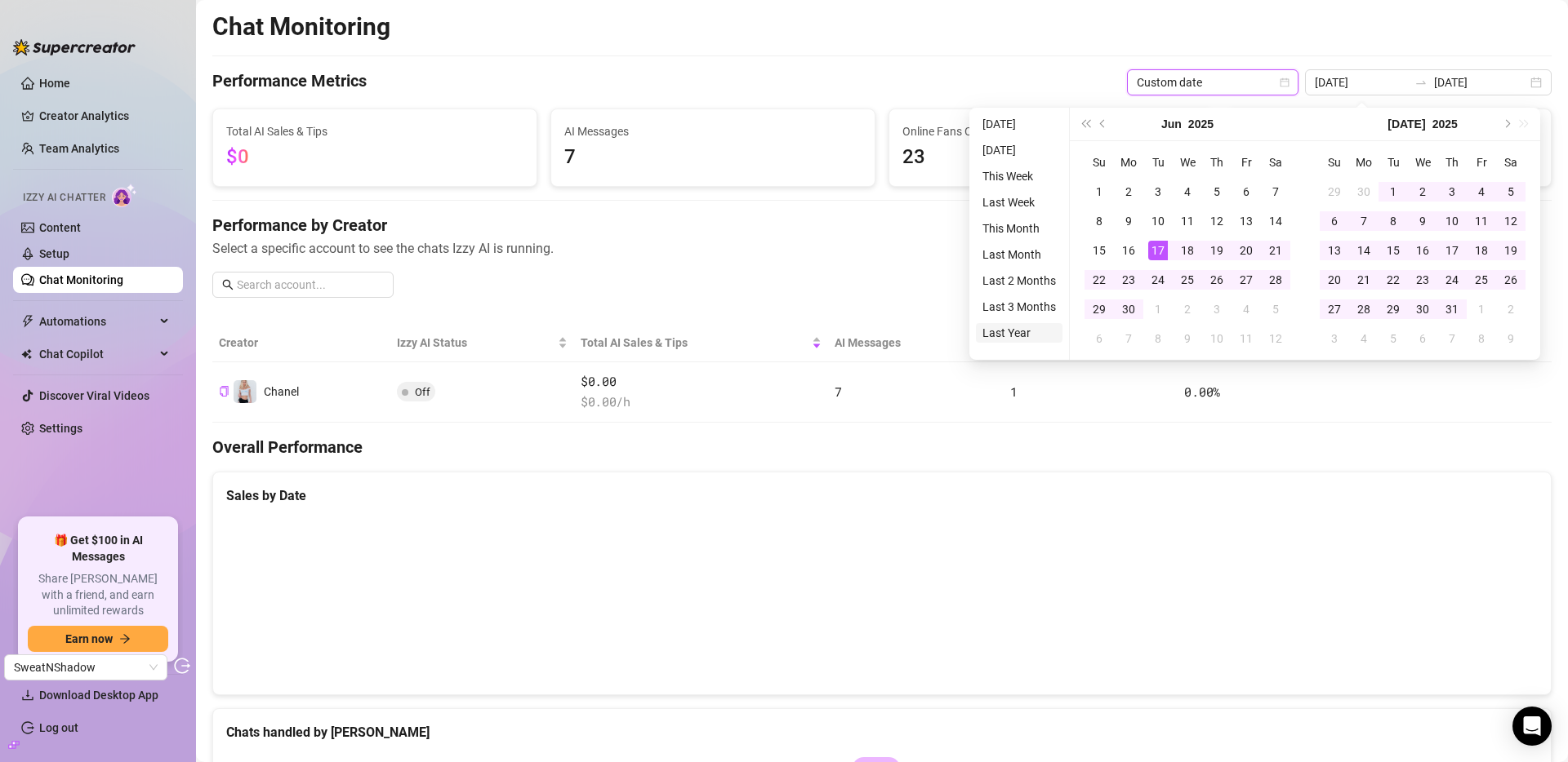
type input "[DATE]"
click at [1013, 328] on li "Last Year" at bounding box center [1019, 333] width 87 height 20
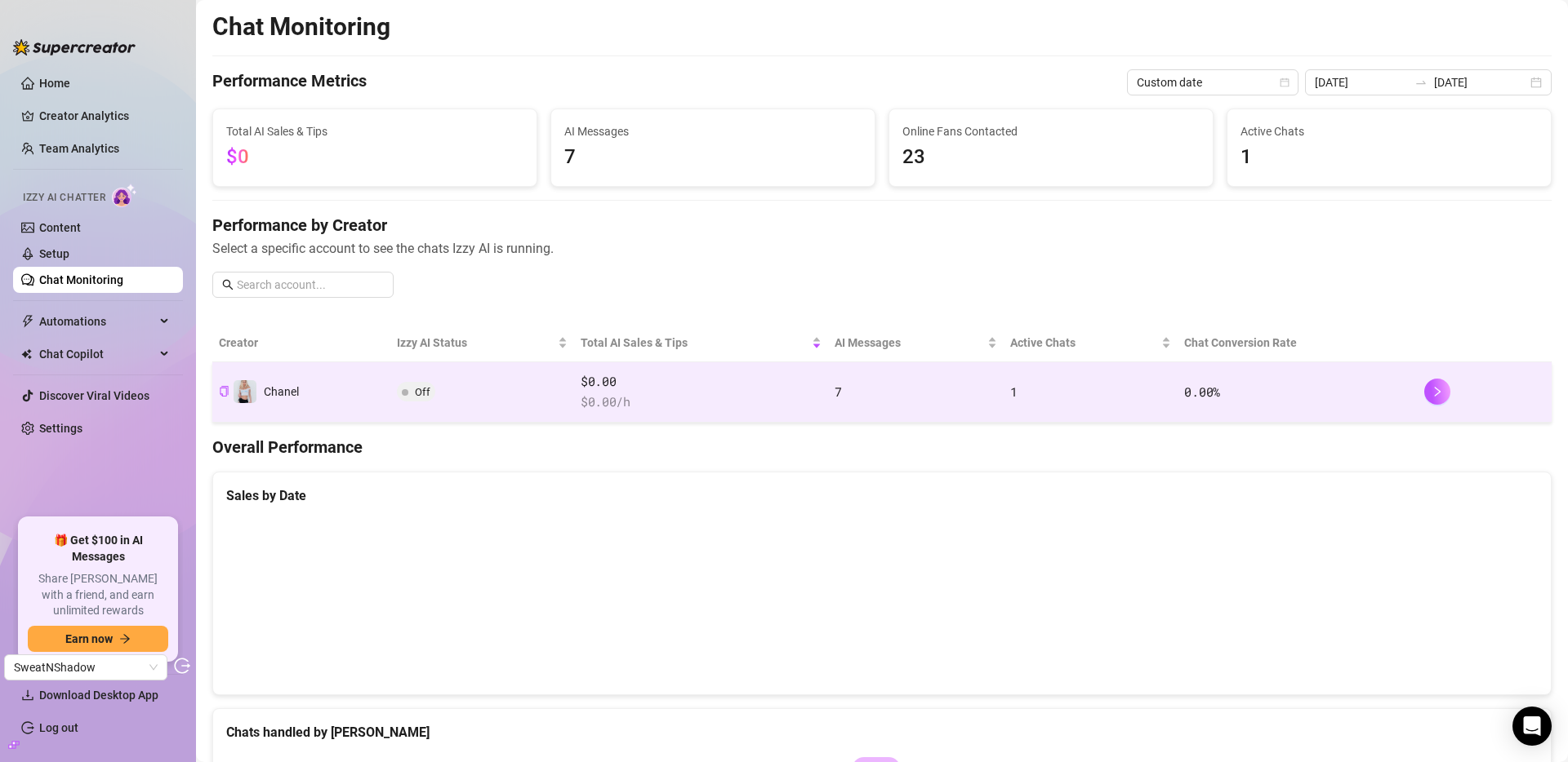
click at [873, 393] on td "7" at bounding box center [916, 392] width 176 height 60
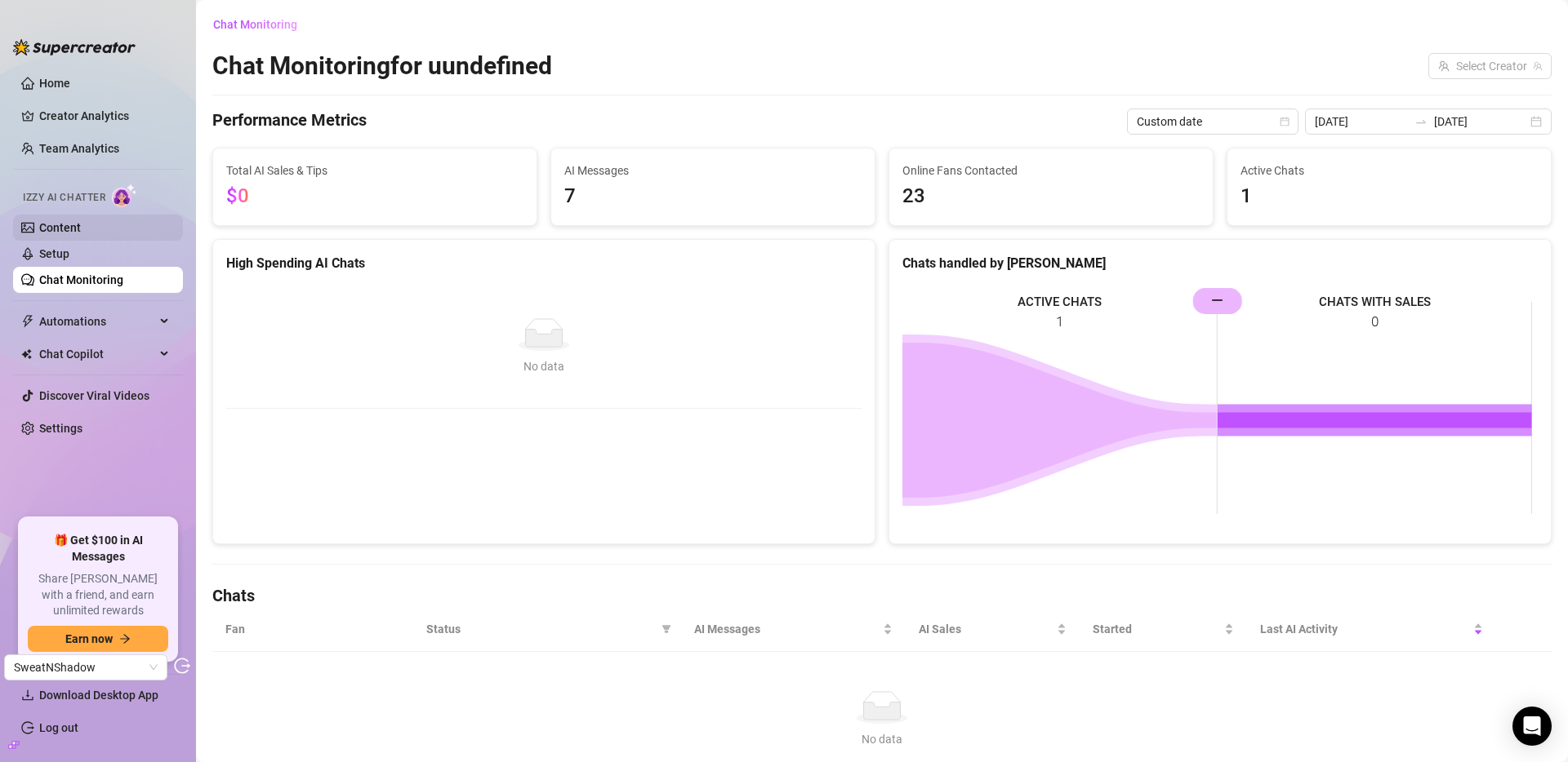
click at [69, 231] on link "Content" at bounding box center [60, 227] width 41 height 13
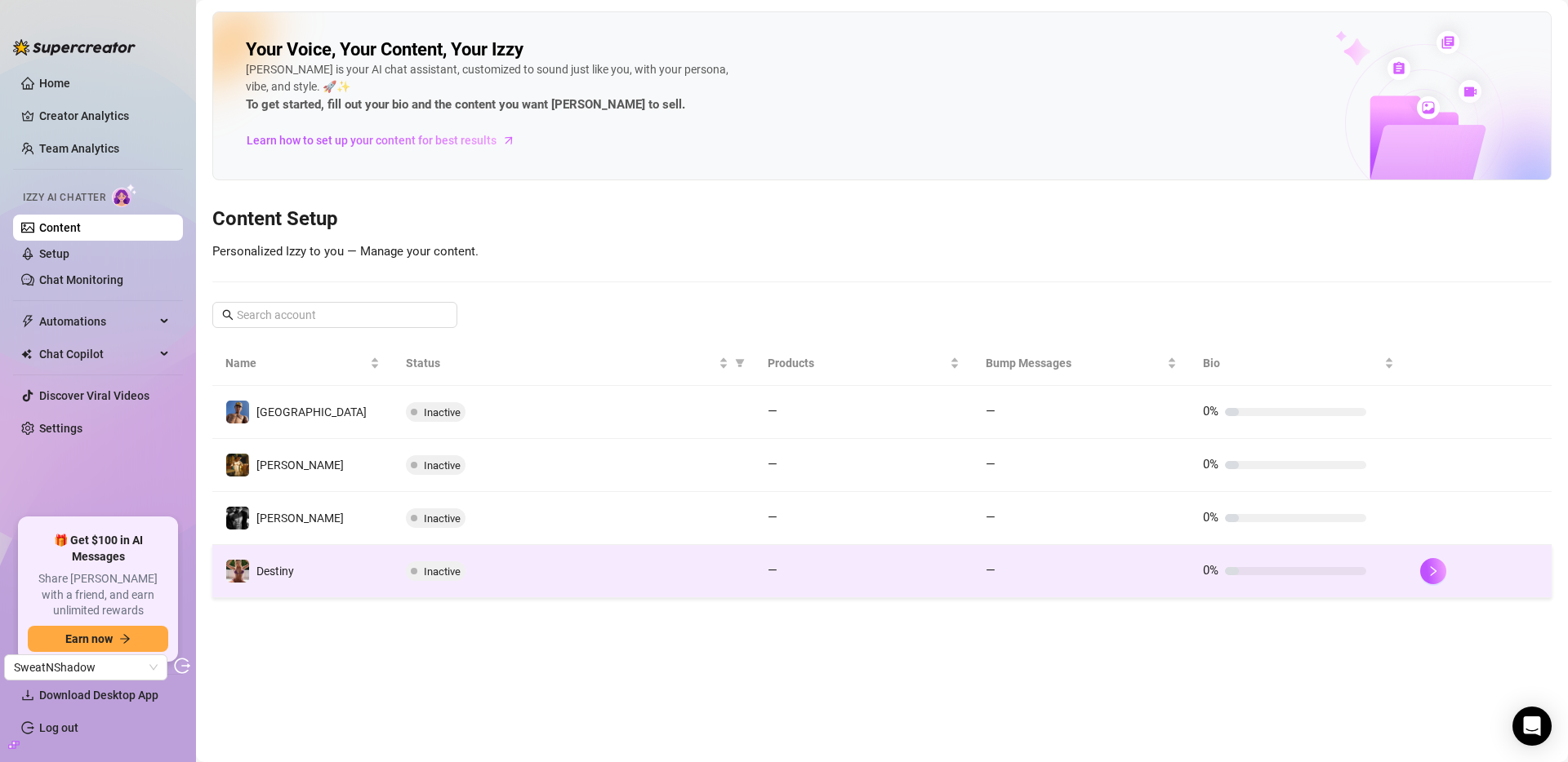
click at [300, 581] on td "Destiny" at bounding box center [303, 572] width 181 height 53
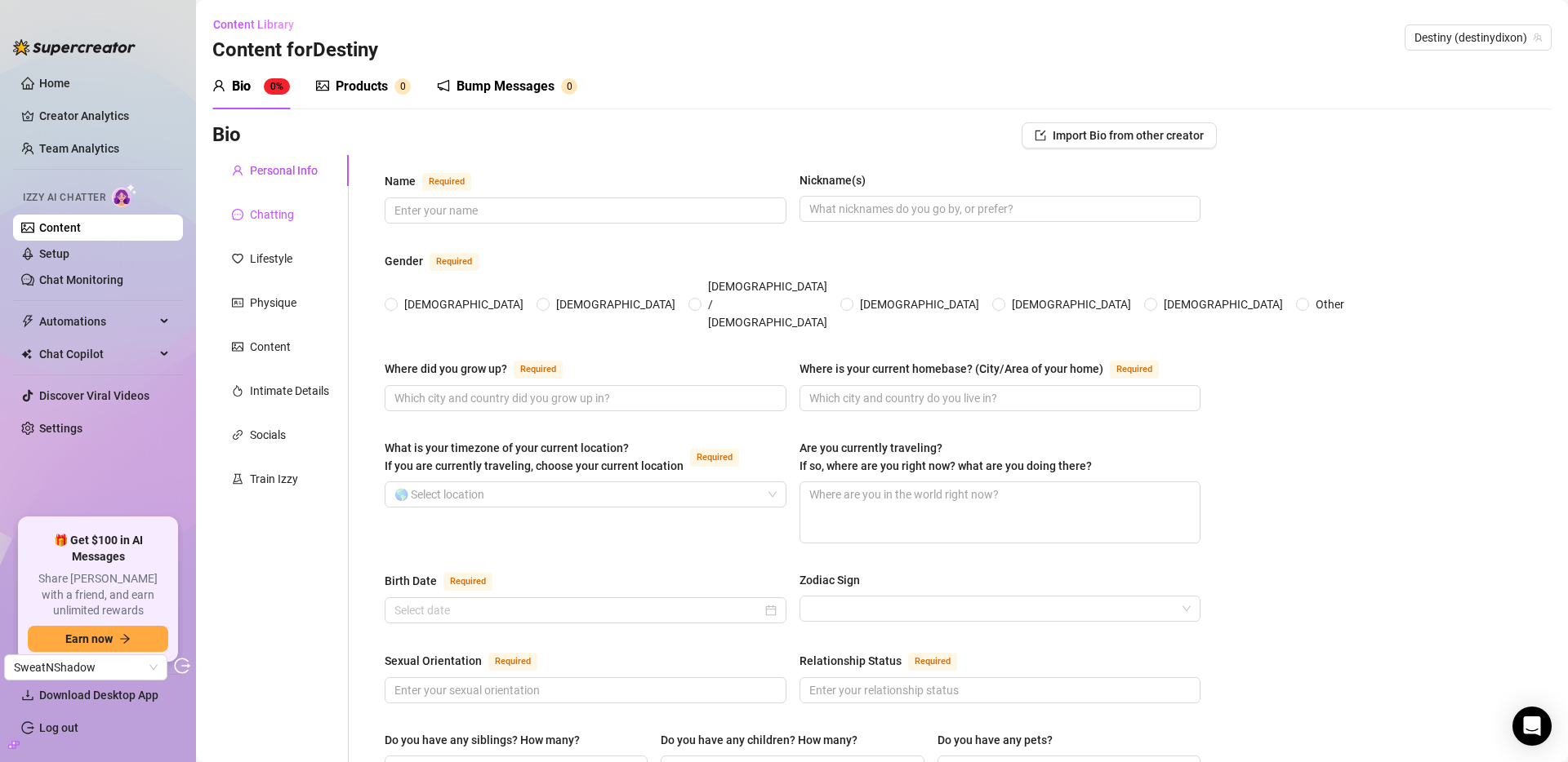
click at [258, 213] on div "Chatting" at bounding box center [271, 214] width 44 height 18
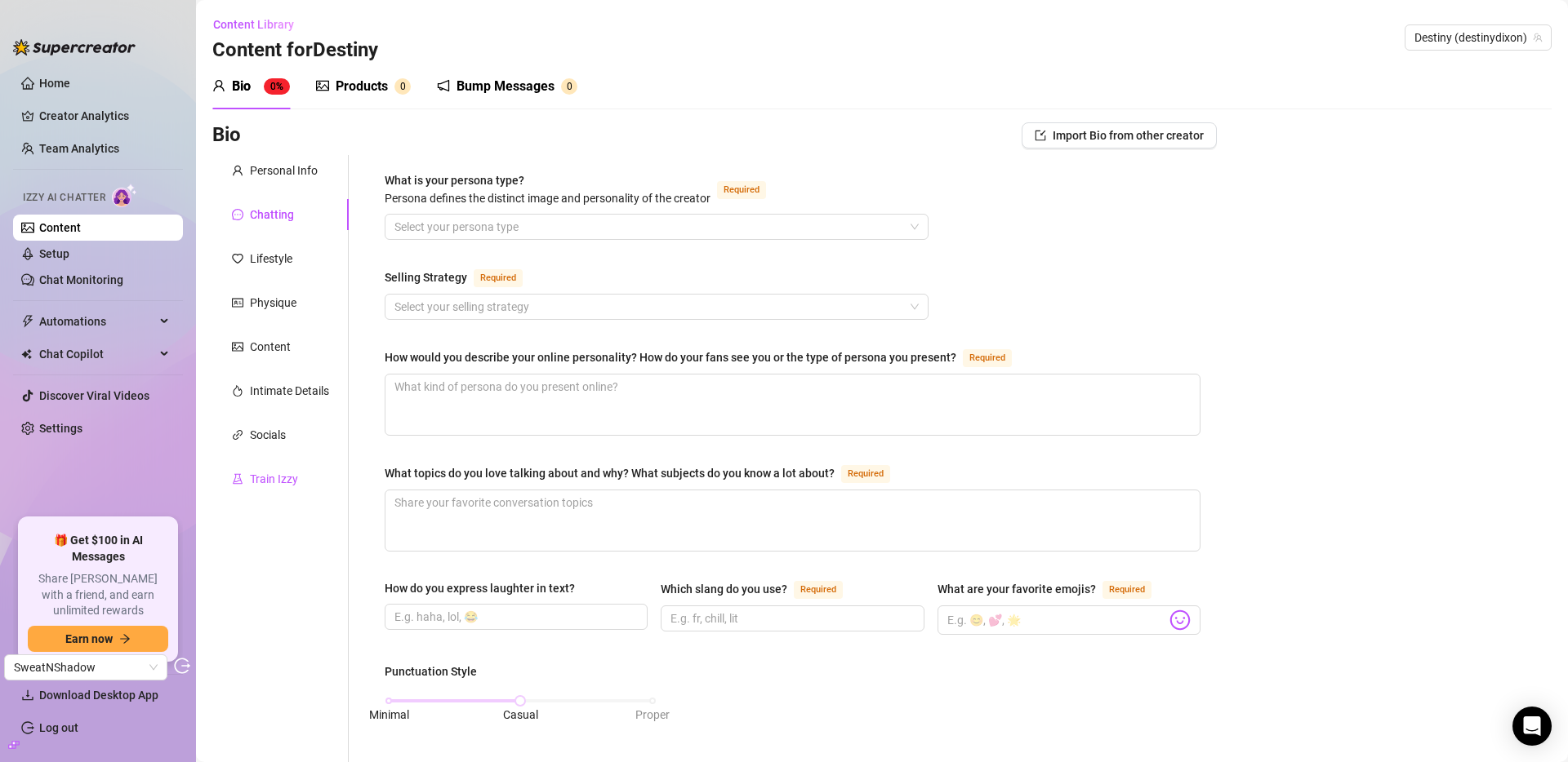
click at [266, 485] on div "Train Izzy" at bounding box center [274, 479] width 48 height 18
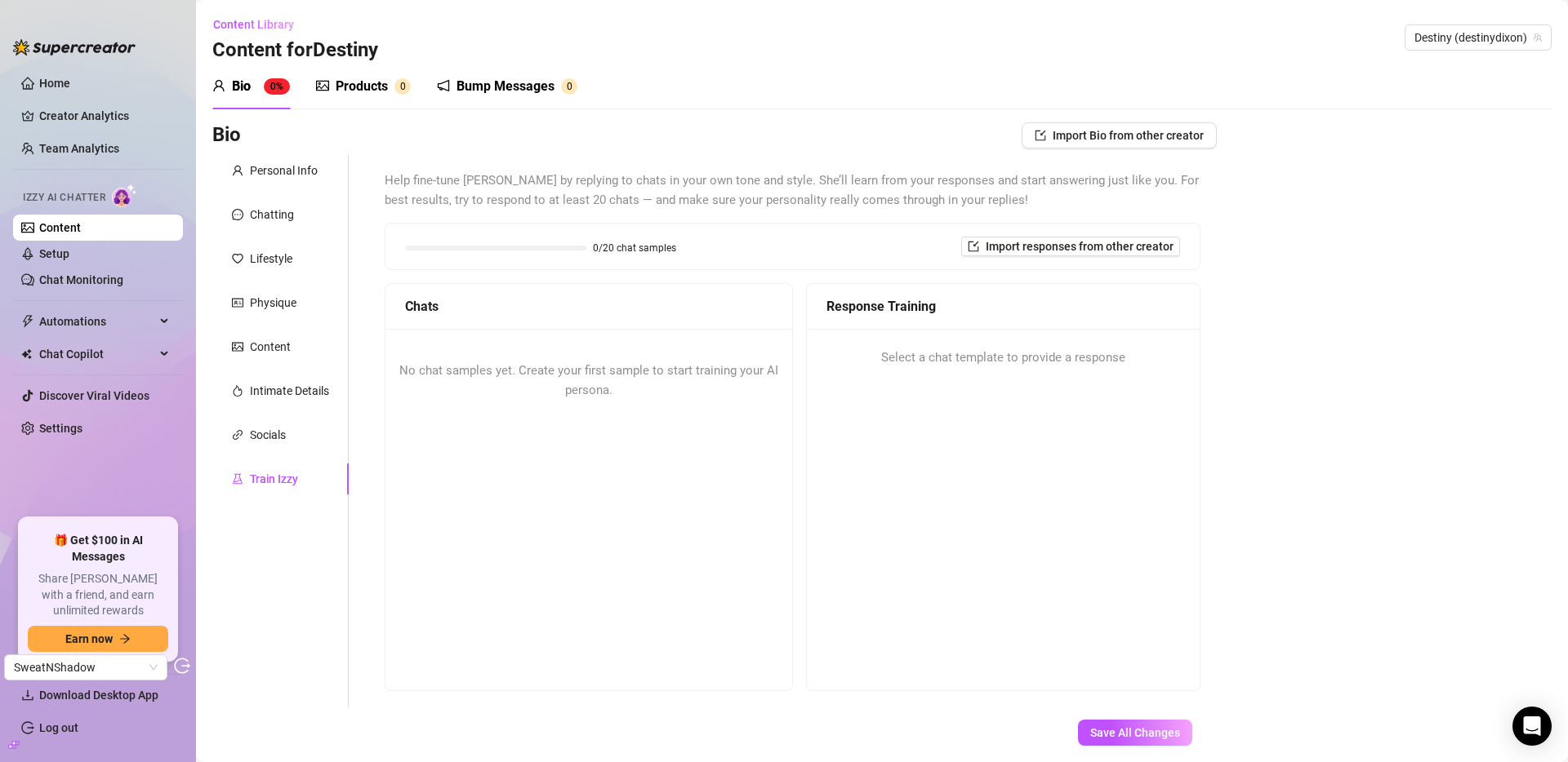
click at [323, 88] on icon "picture" at bounding box center [322, 85] width 13 height 13
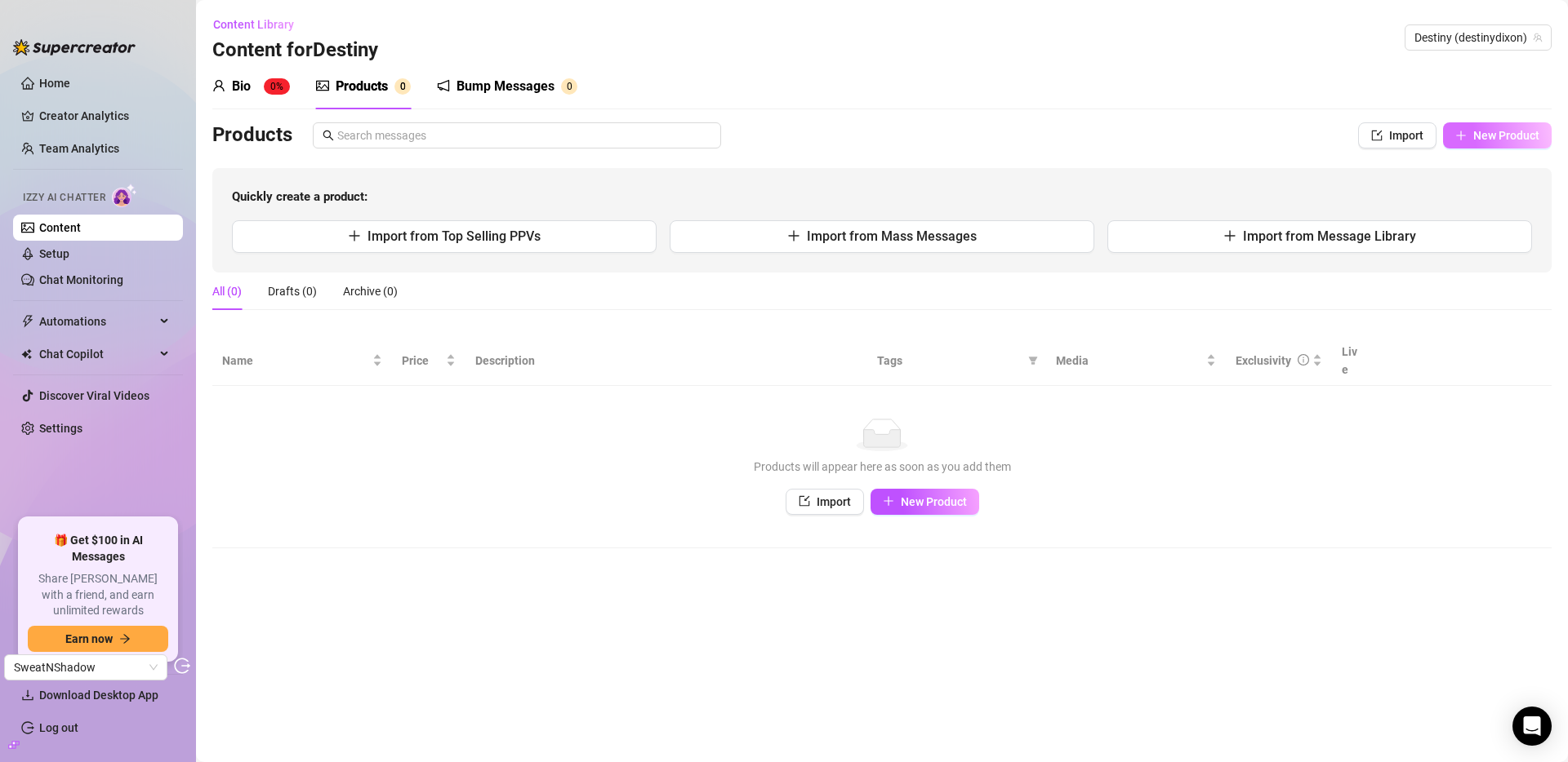
click at [1485, 137] on span "New Product" at bounding box center [1506, 135] width 66 height 13
type textarea "Type your message here..."
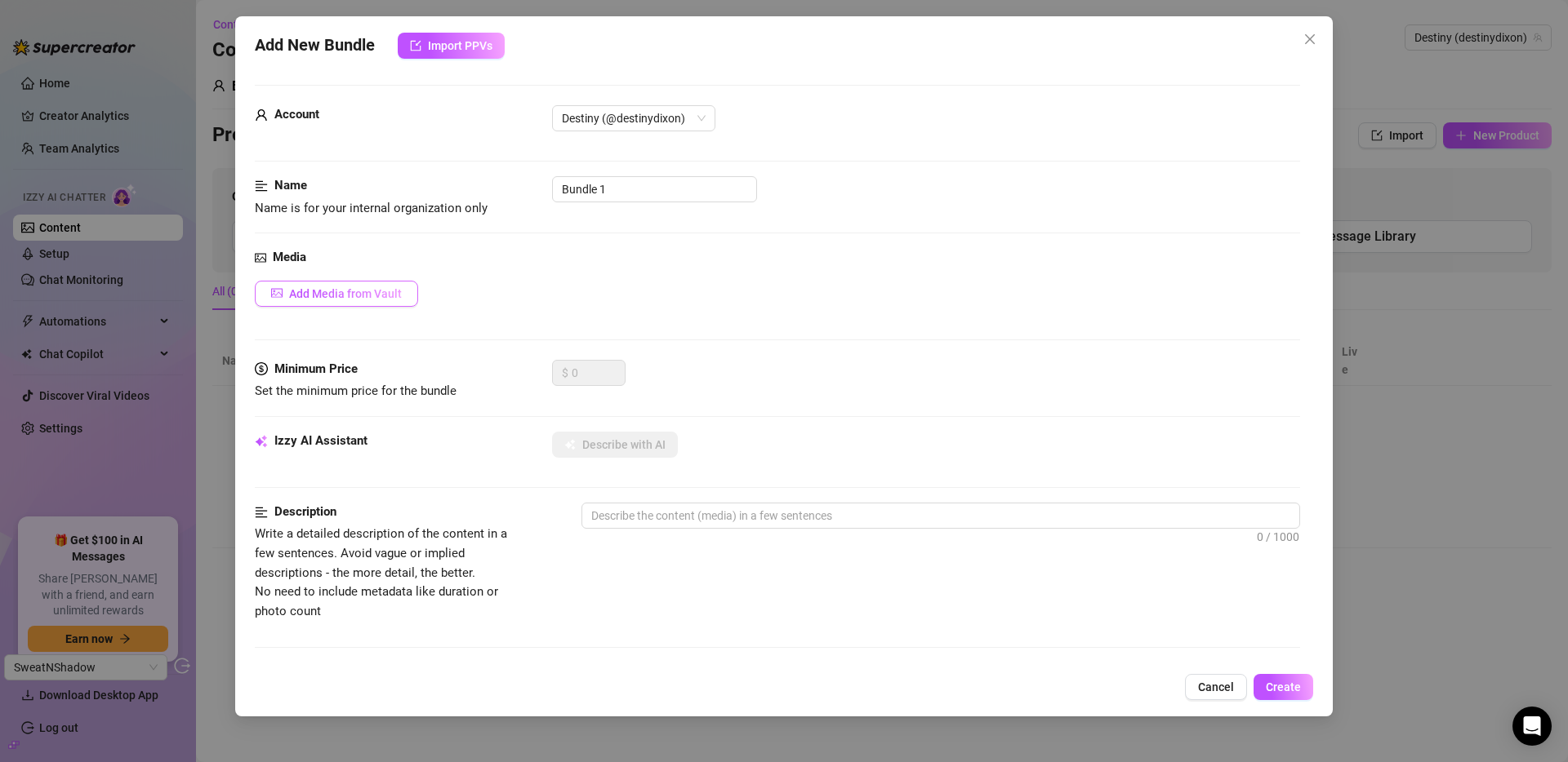
click at [289, 292] on span "Add Media from Vault" at bounding box center [345, 293] width 113 height 13
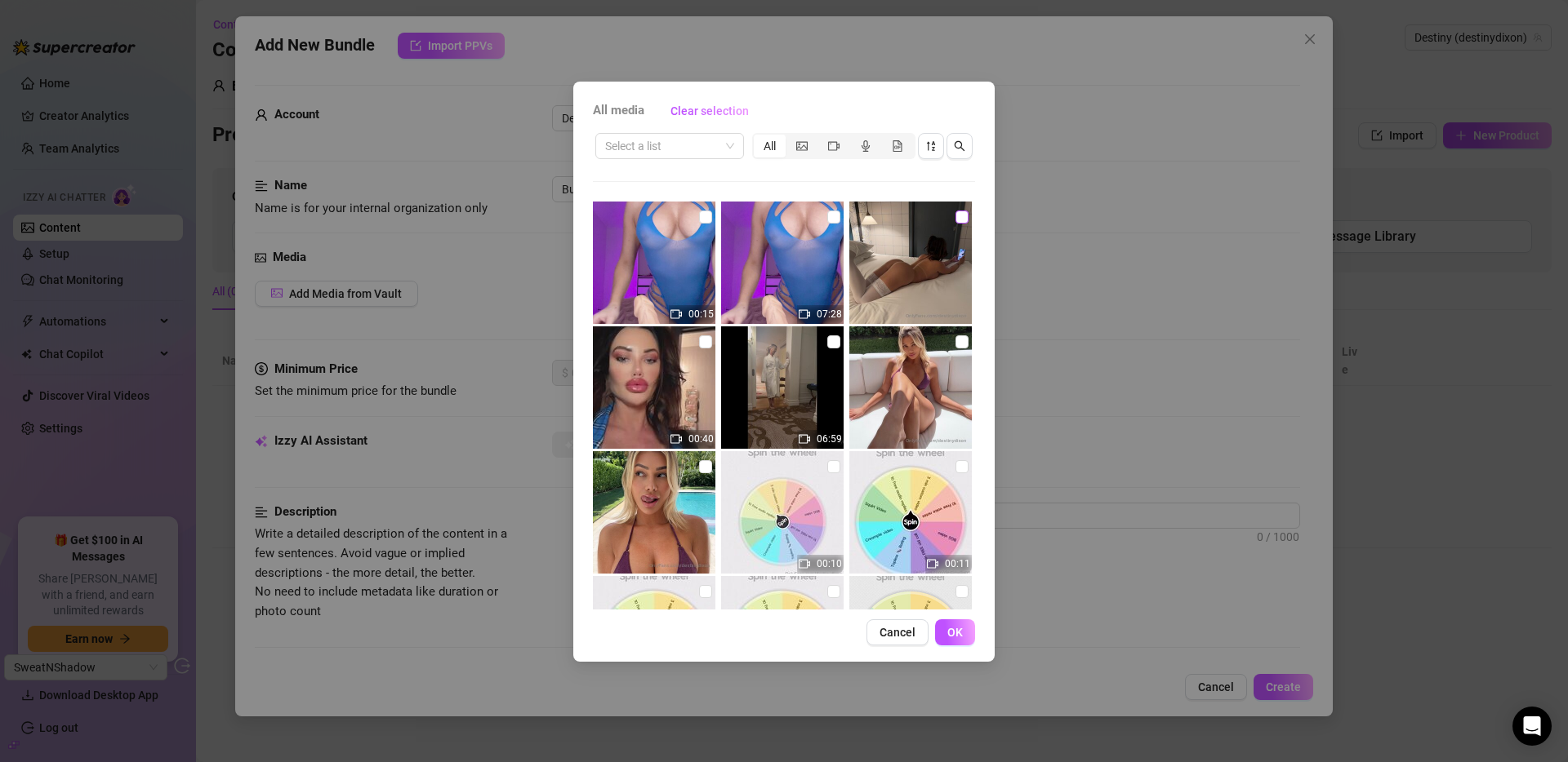
click at [955, 215] on input "checkbox" at bounding box center [961, 217] width 13 height 13
checkbox input "true"
click at [953, 629] on span "OK" at bounding box center [955, 632] width 15 height 13
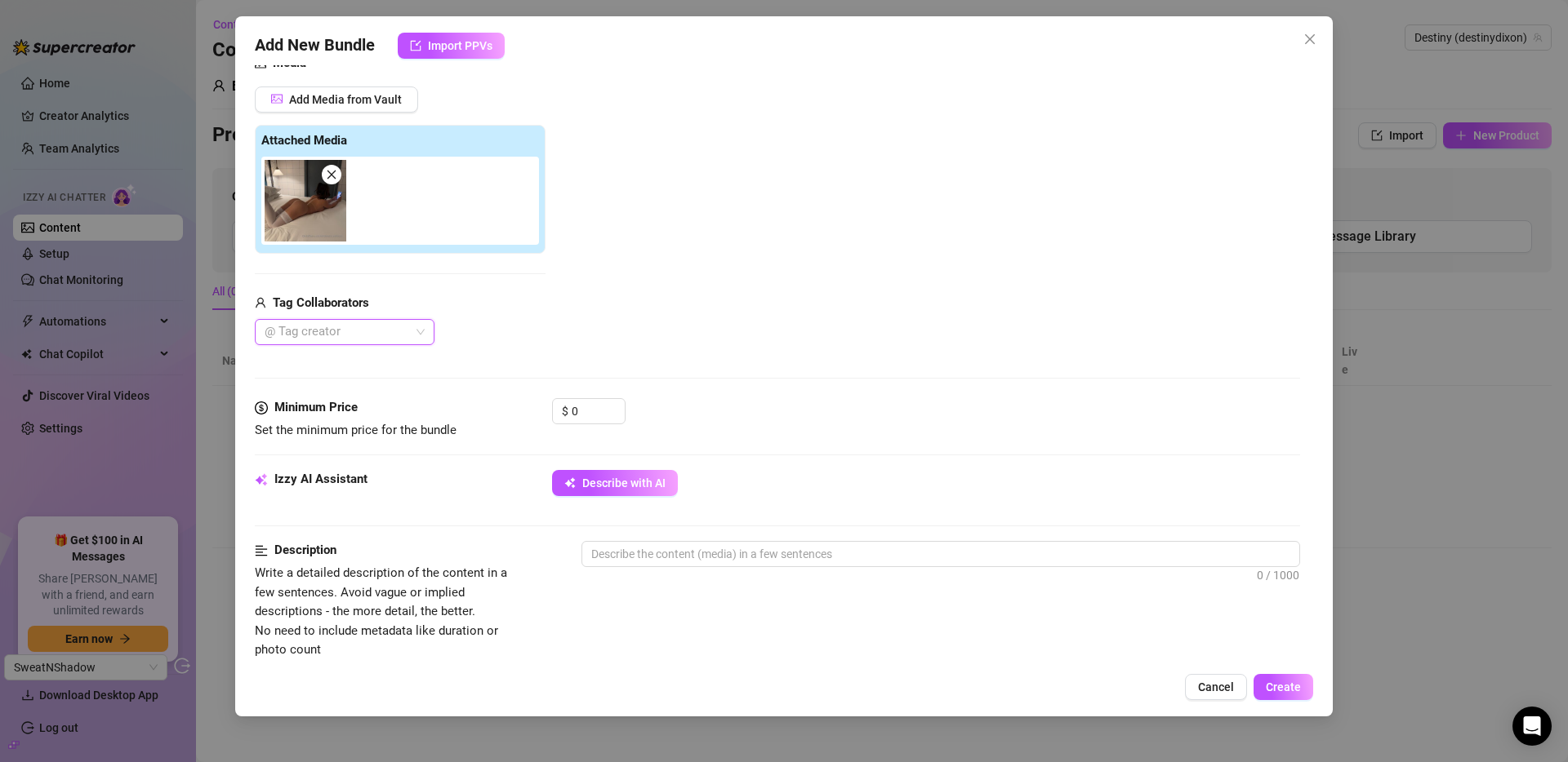
scroll to position [297, 0]
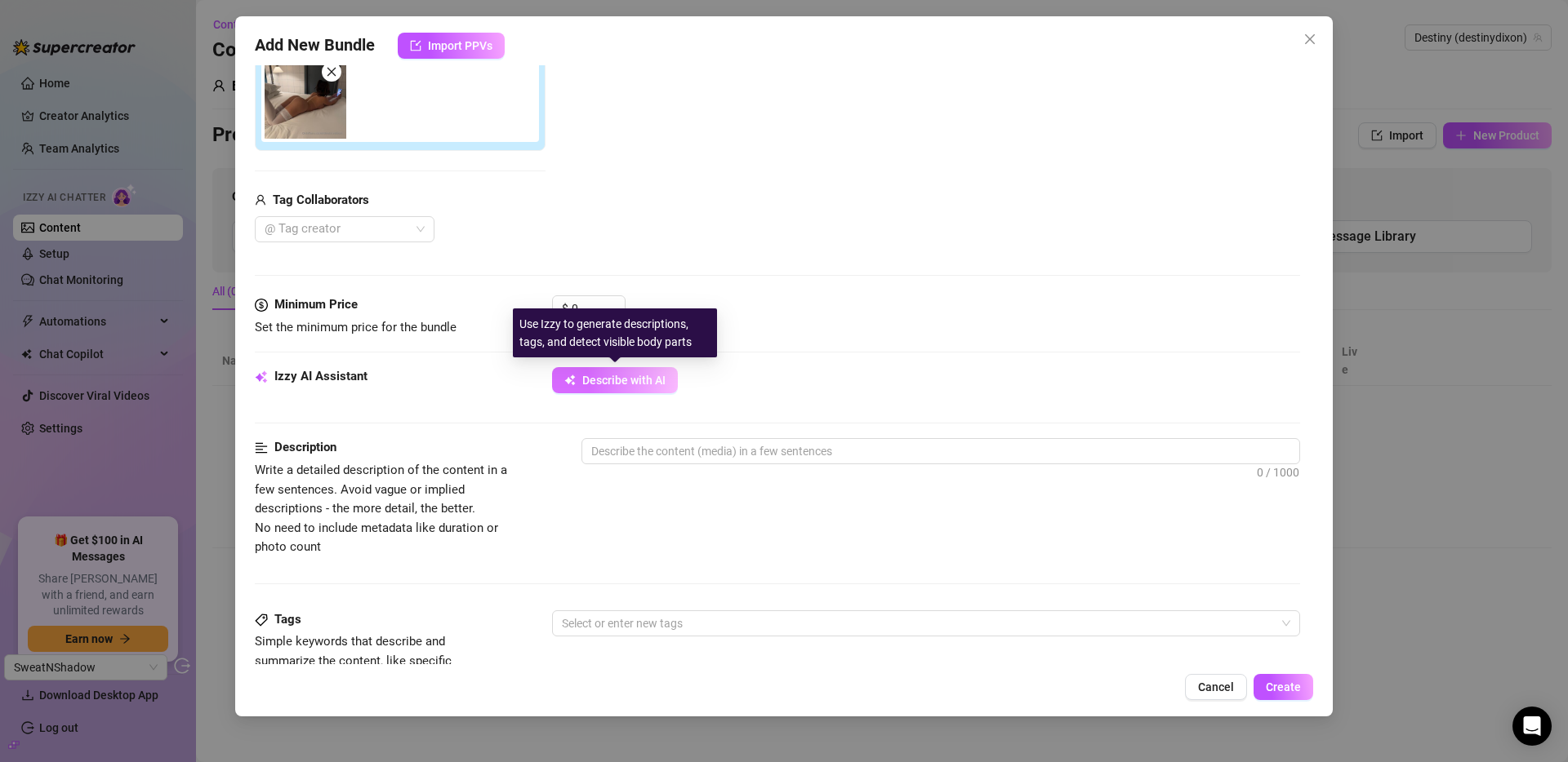
click at [602, 384] on span "Describe with AI" at bounding box center [624, 380] width 83 height 13
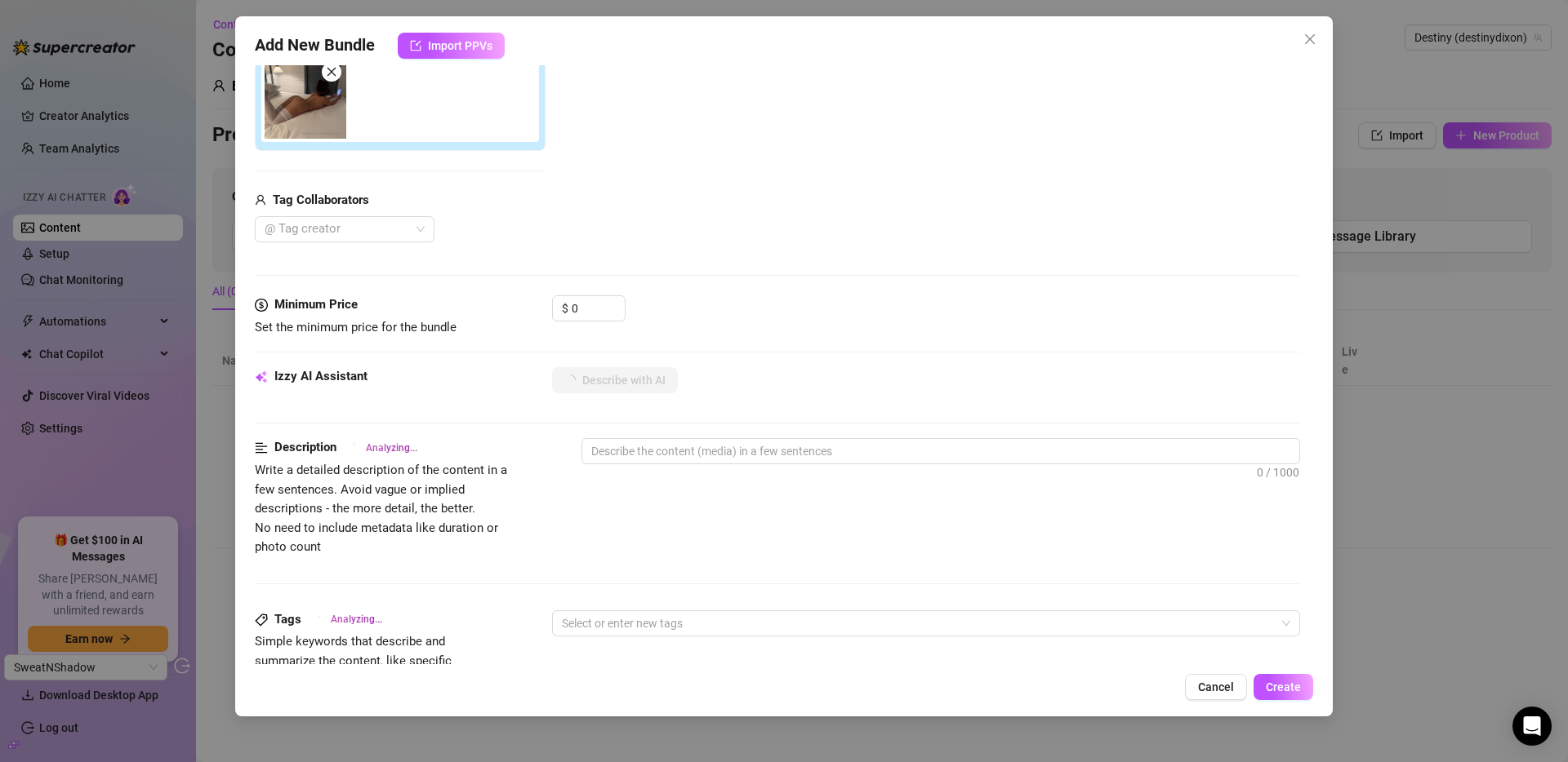
type textarea "Destiny"
type textarea "Destiny is"
type textarea "Destiny is lying"
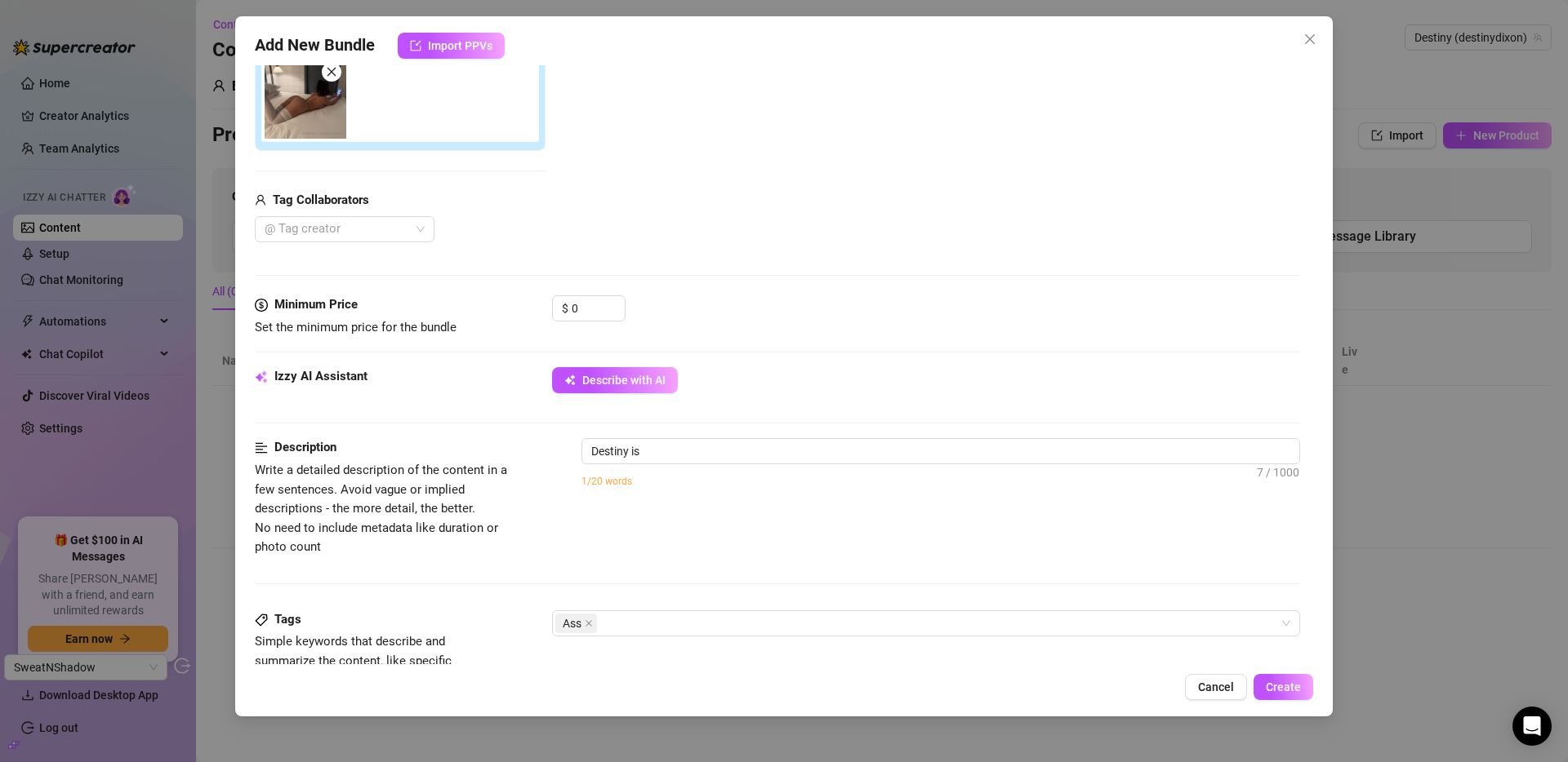
type textarea "Destiny is lying"
type textarea "Destiny is lying naked"
type textarea "Destiny is lying naked on"
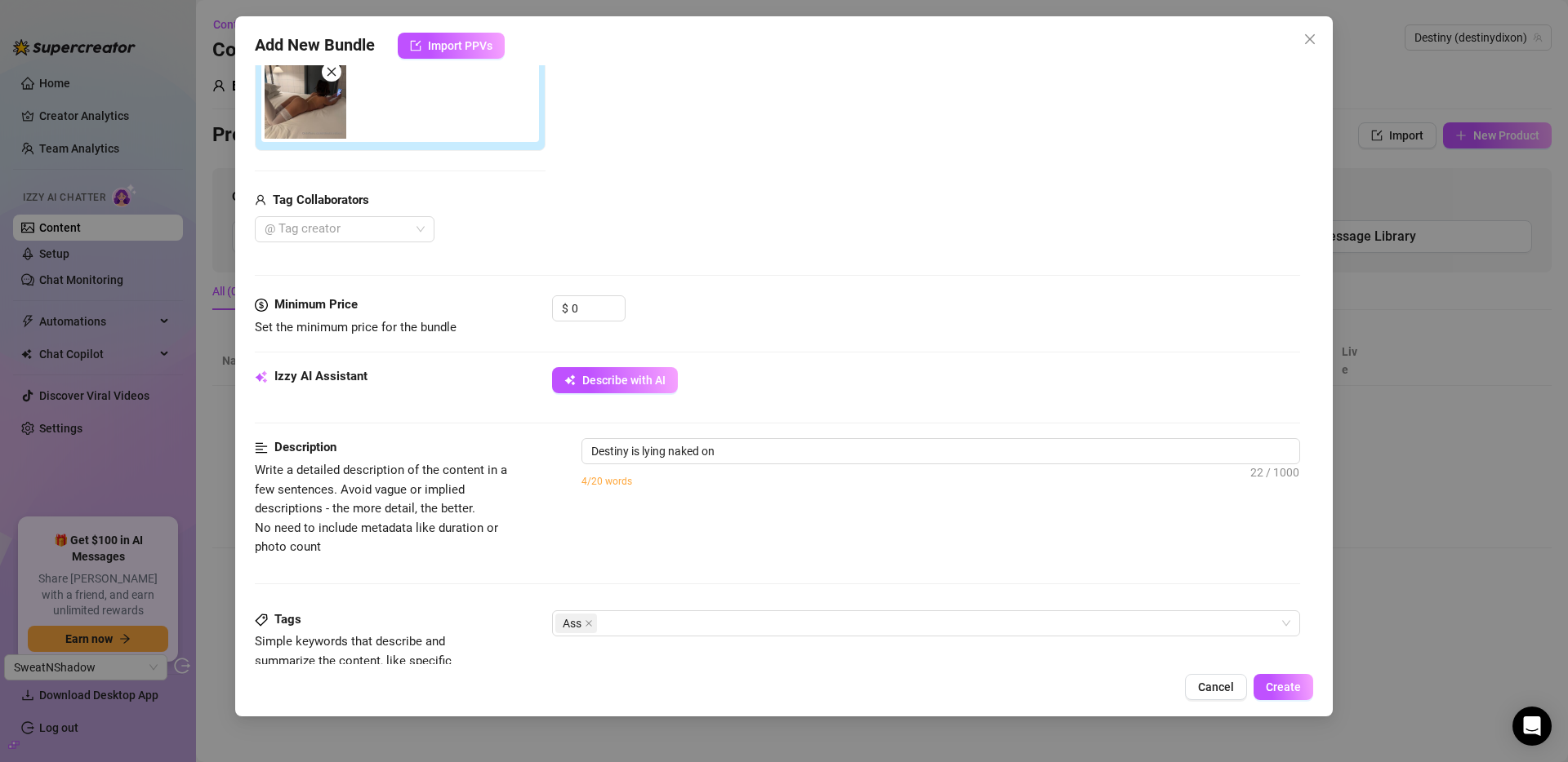
type textarea "Destiny is lying naked on her"
type textarea "Destiny is lying naked on her stomach"
type textarea "Destiny is lying naked on her stomach on"
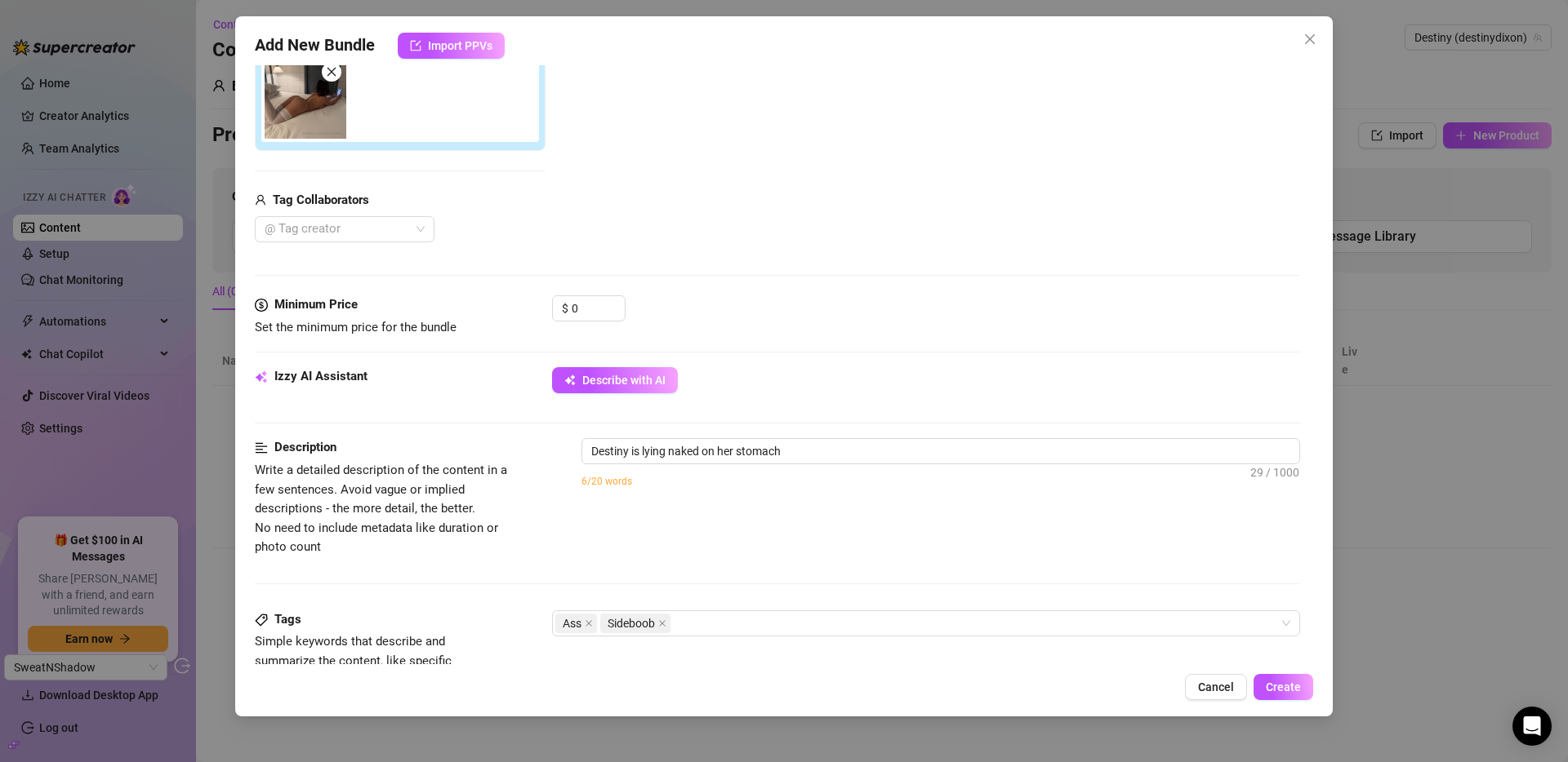
type textarea "Destiny is lying naked on her stomach on"
type textarea "Destiny is lying naked on her stomach on a"
type textarea "Destiny is lying naked on her stomach on a bed,"
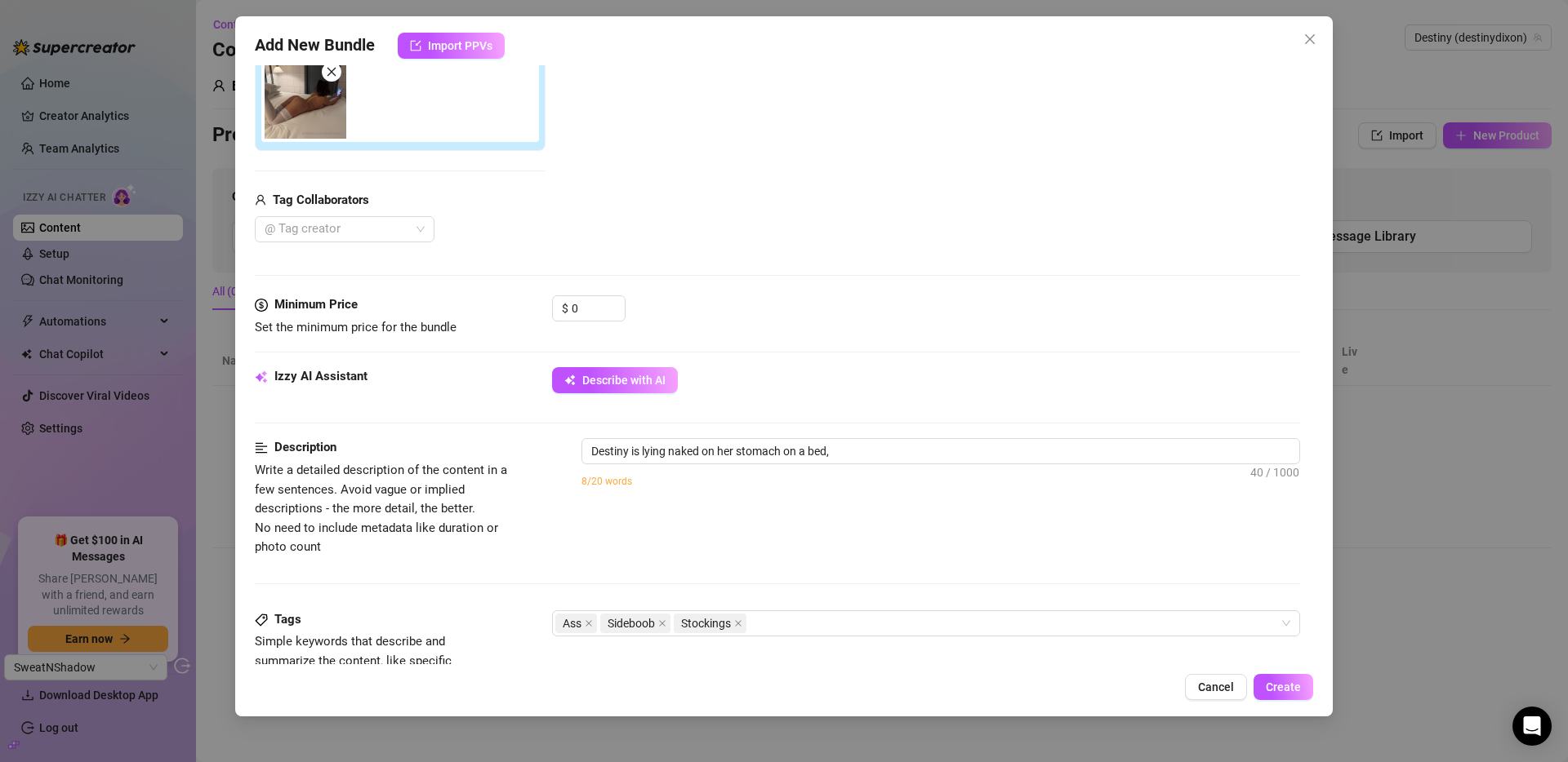
type textarea "Destiny is lying naked on her stomach on a bed, wearing"
type textarea "Destiny is lying naked on her stomach on a bed, wearing only"
type textarea "Destiny is lying naked on her stomach on a bed, wearing only white"
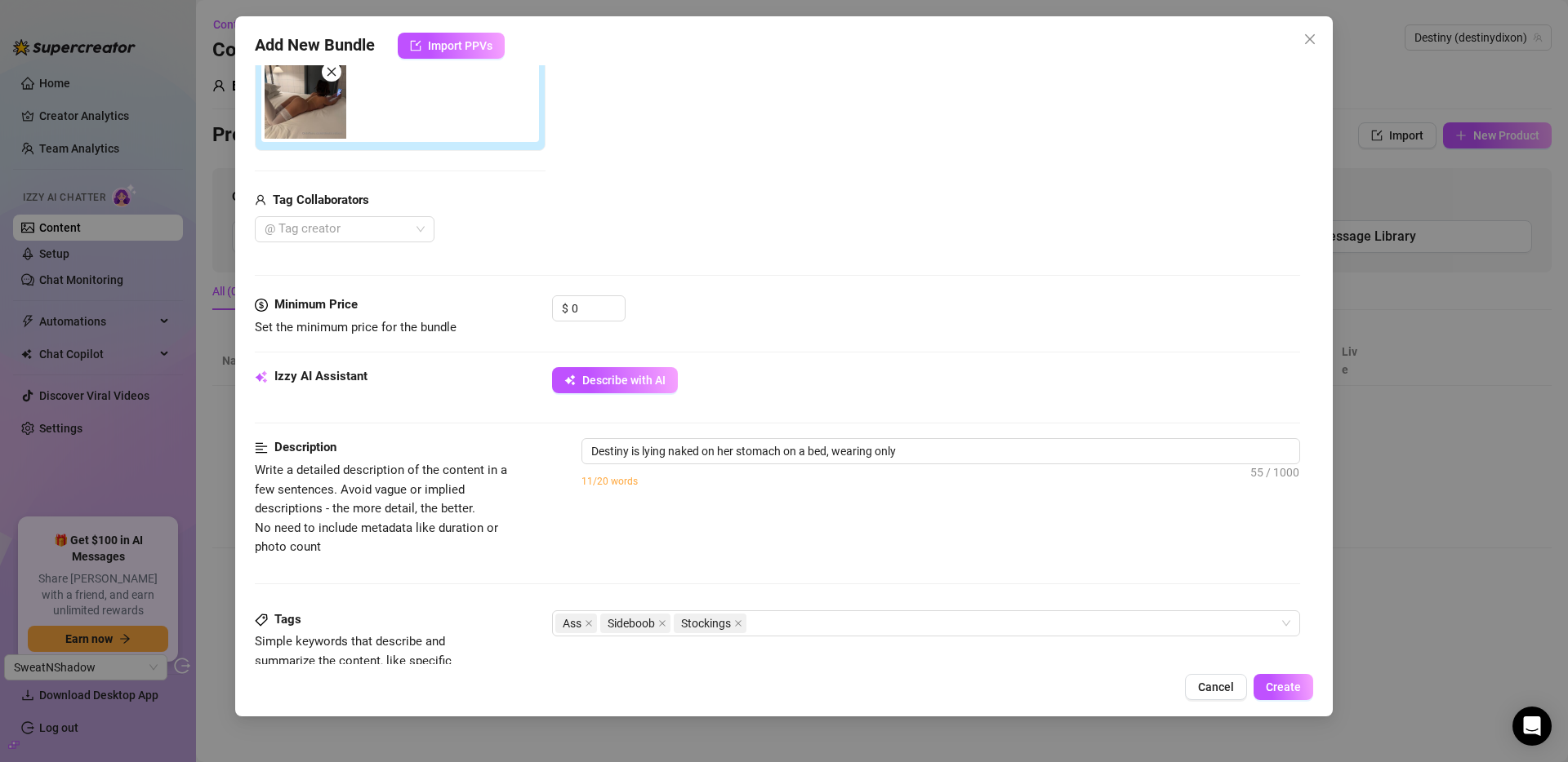
type textarea "Destiny is lying naked on her stomach on a bed, wearing only white"
type textarea "Destiny is lying naked on her stomach on a bed, wearing only white thigh-high"
type textarea "Destiny is lying naked on her stomach on a bed, wearing only white thigh-high s…"
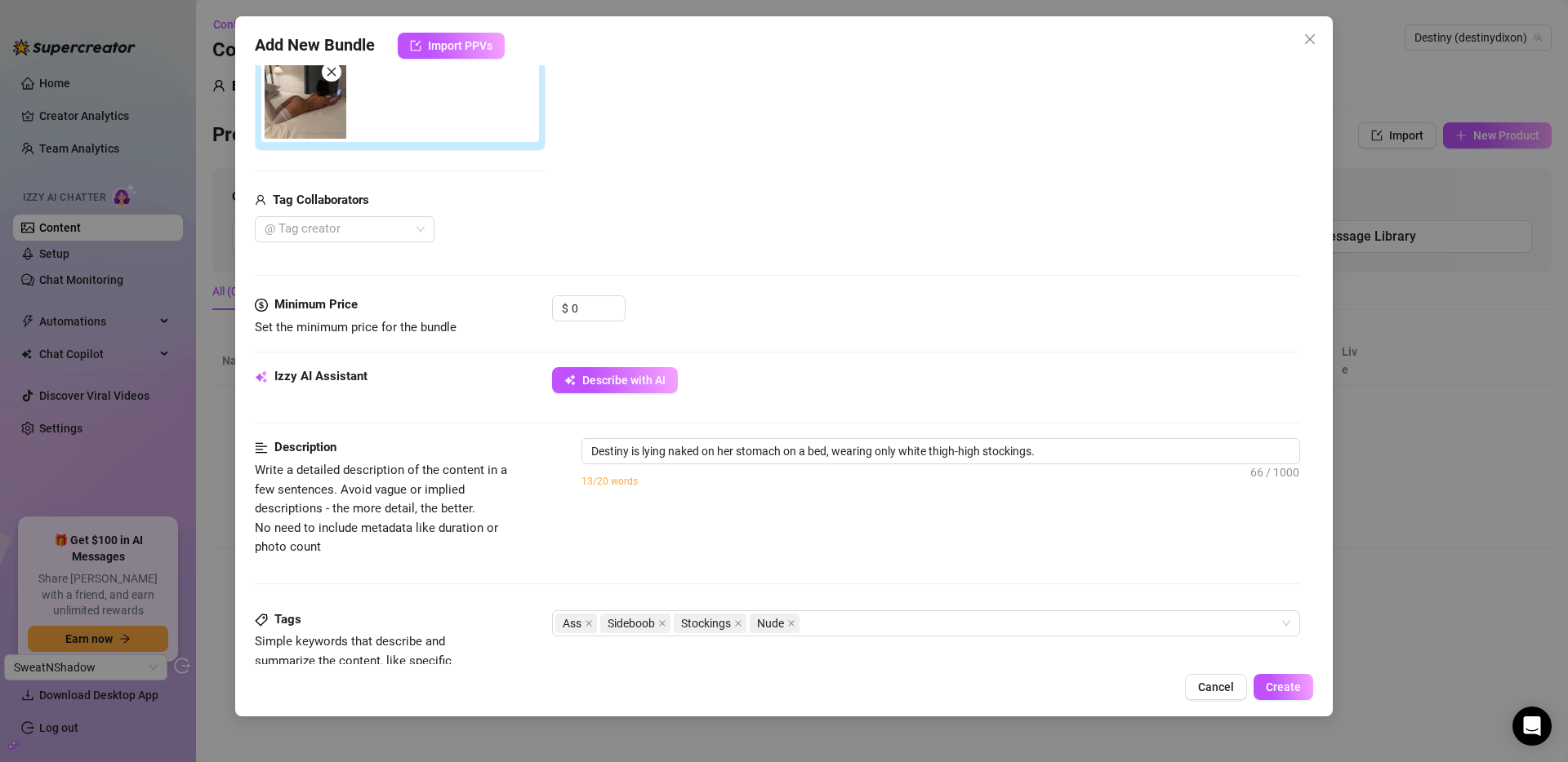
type textarea "Destiny is lying naked on her stomach on a bed, wearing only white thigh-high s…"
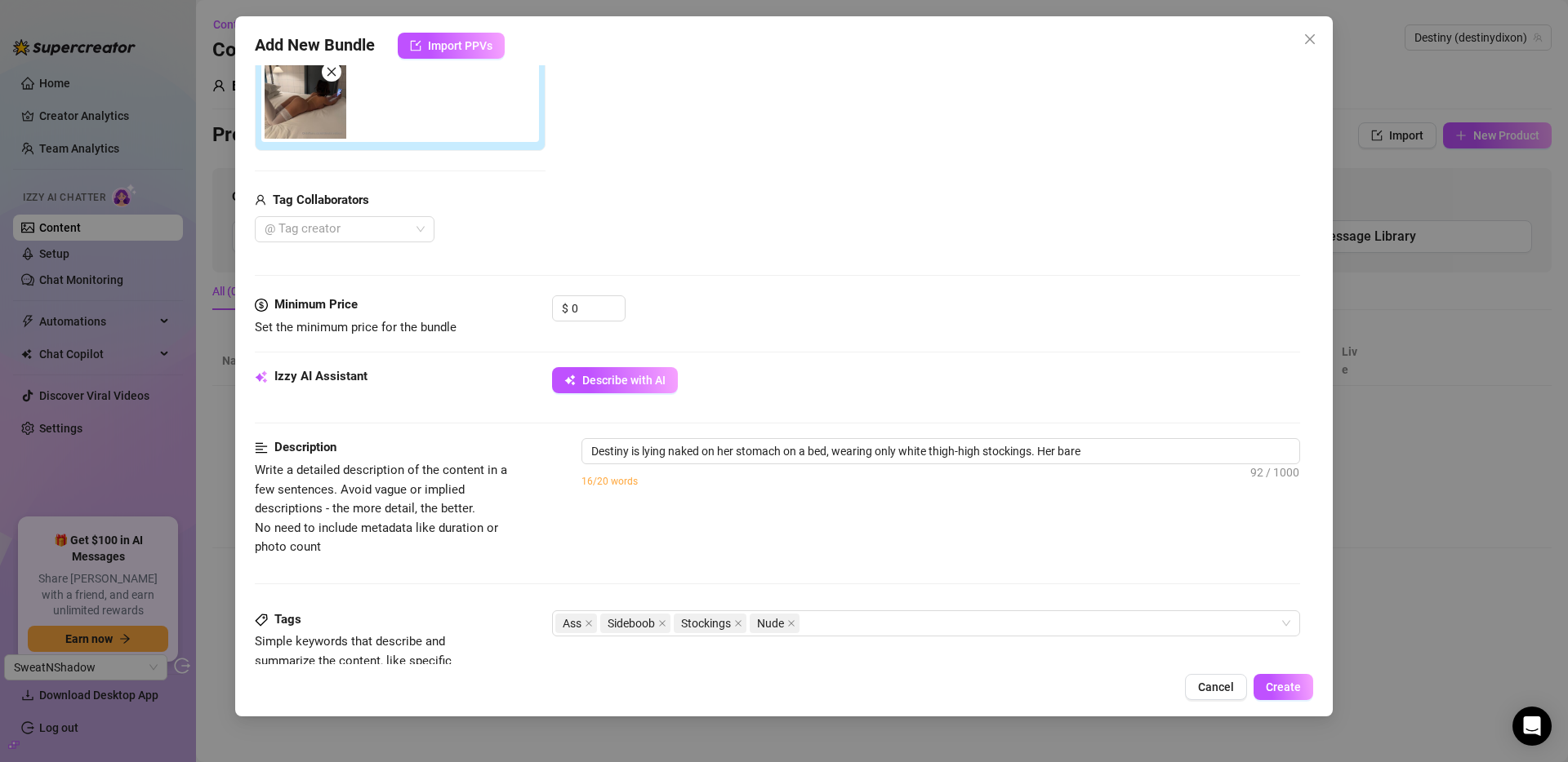
type textarea "Destiny is lying naked on her stomach on a bed, wearing only white thigh-high s…"
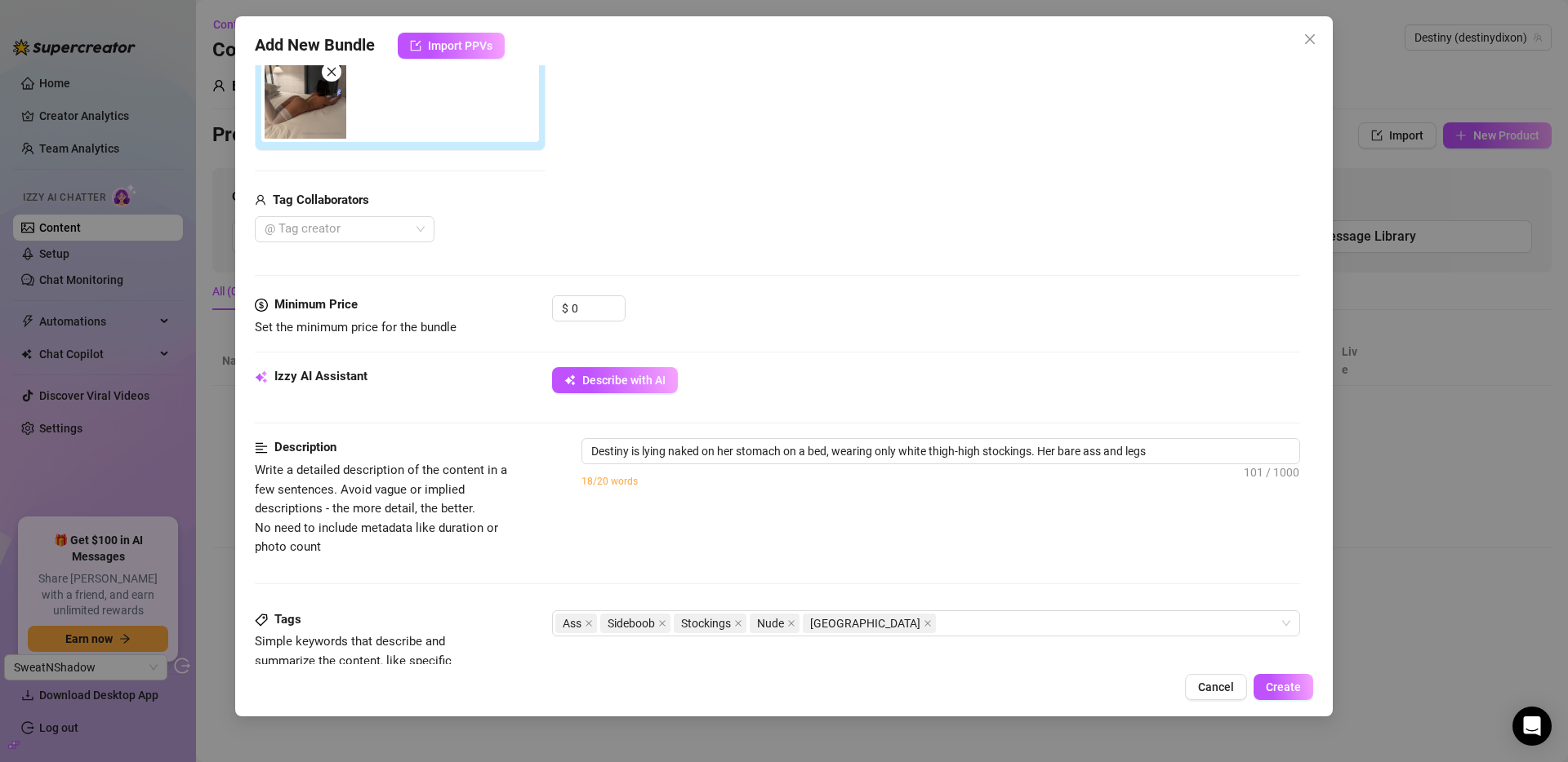
type textarea "Destiny is lying naked on her stomach on a bed, wearing only white thigh-high s…"
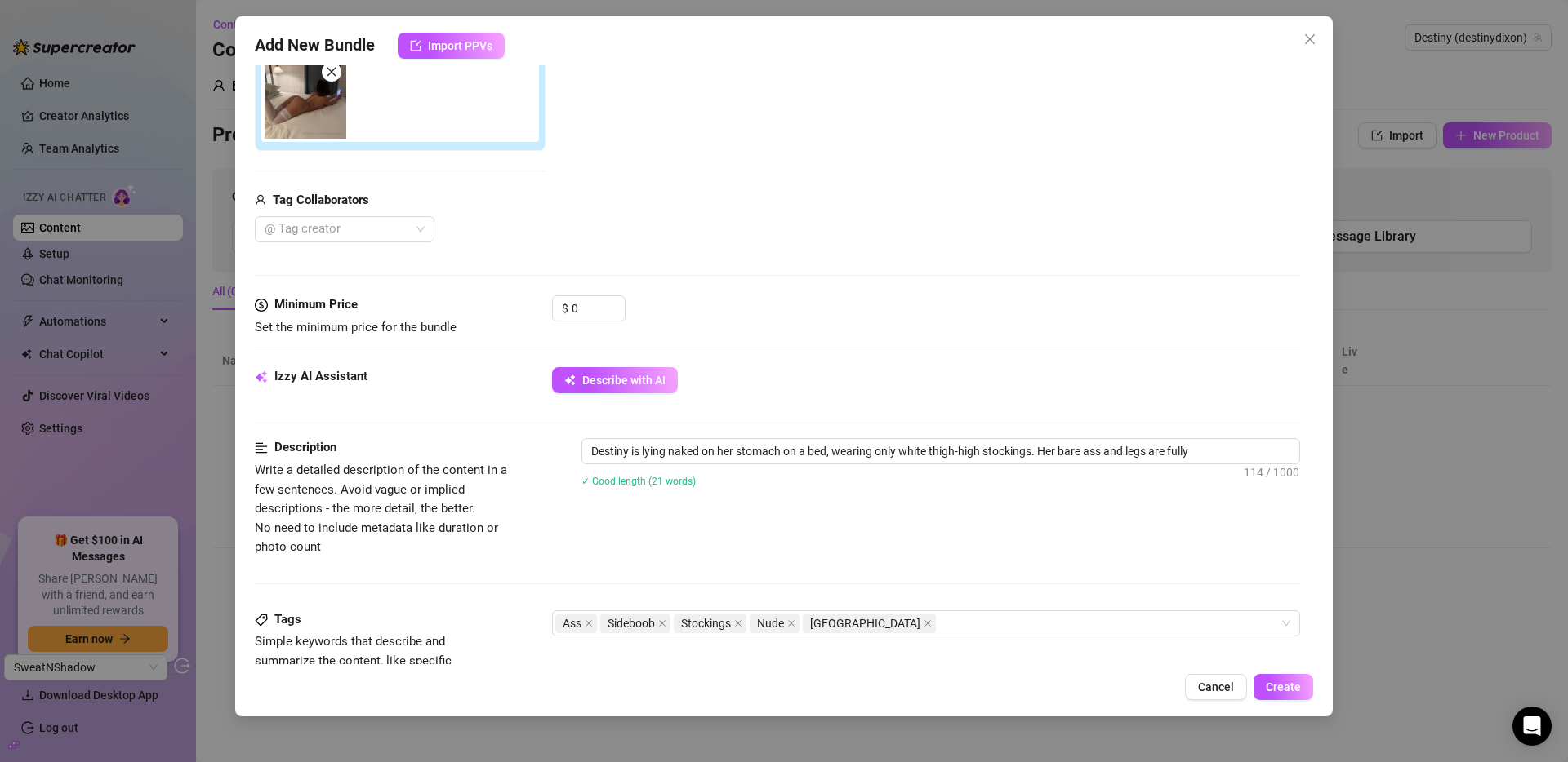
type textarea "Destiny is lying naked on her stomach on a bed, wearing only white thigh-high s…"
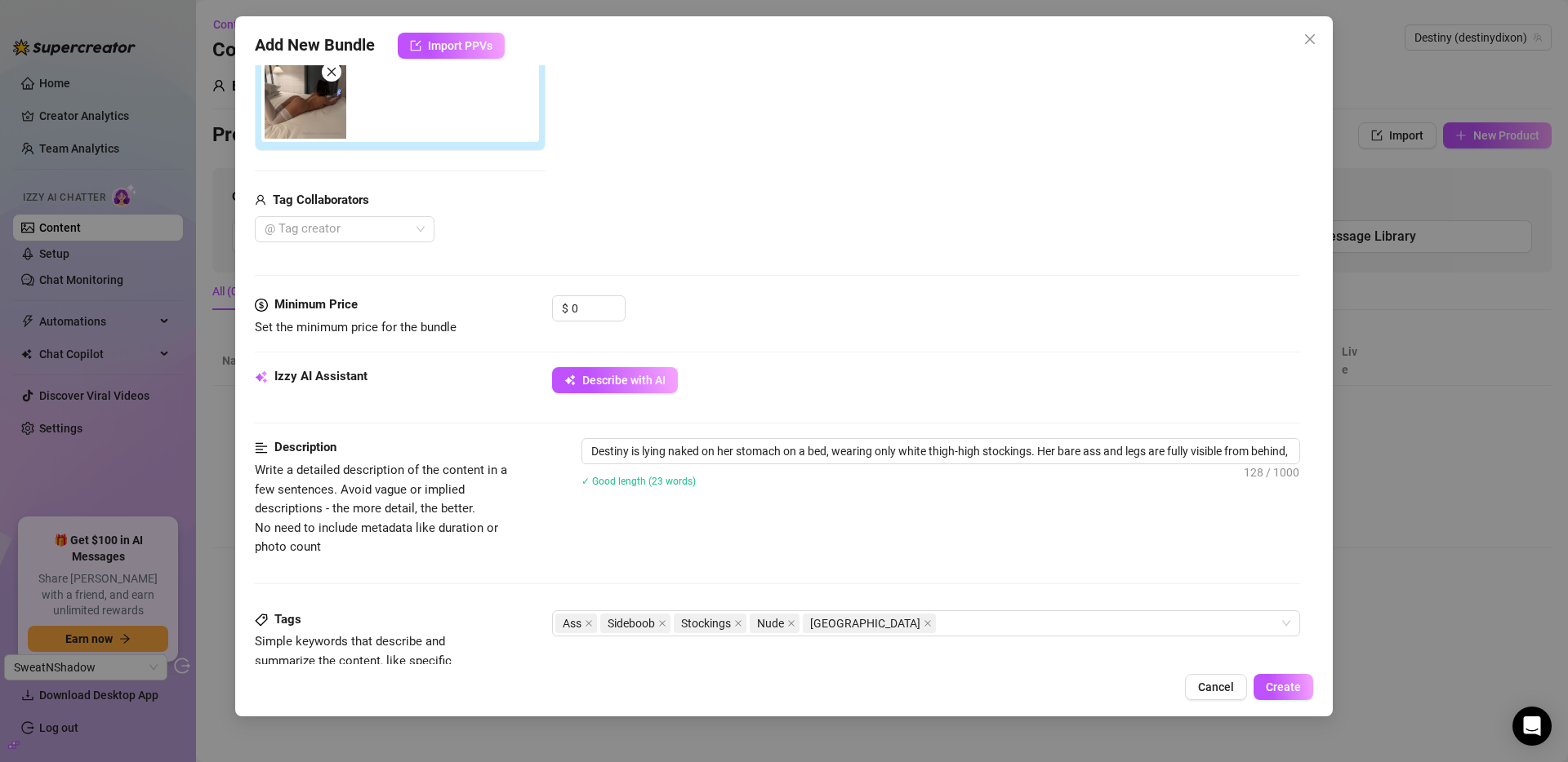
type textarea "Destiny is lying naked on her stomach on a bed, wearing only white thigh-high s…"
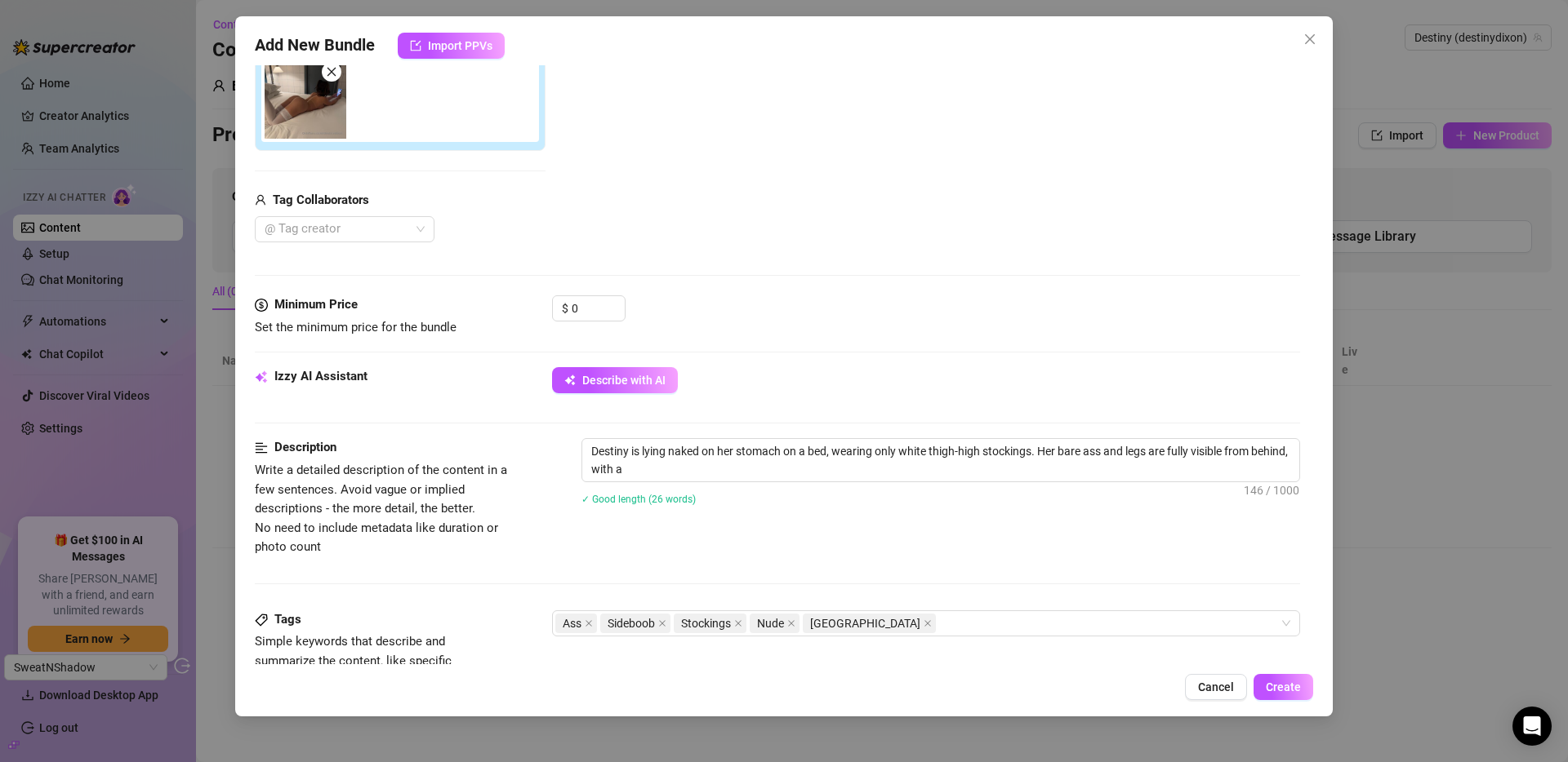
type textarea "Destiny is lying naked on her stomach on a bed, wearing only white thigh-high s…"
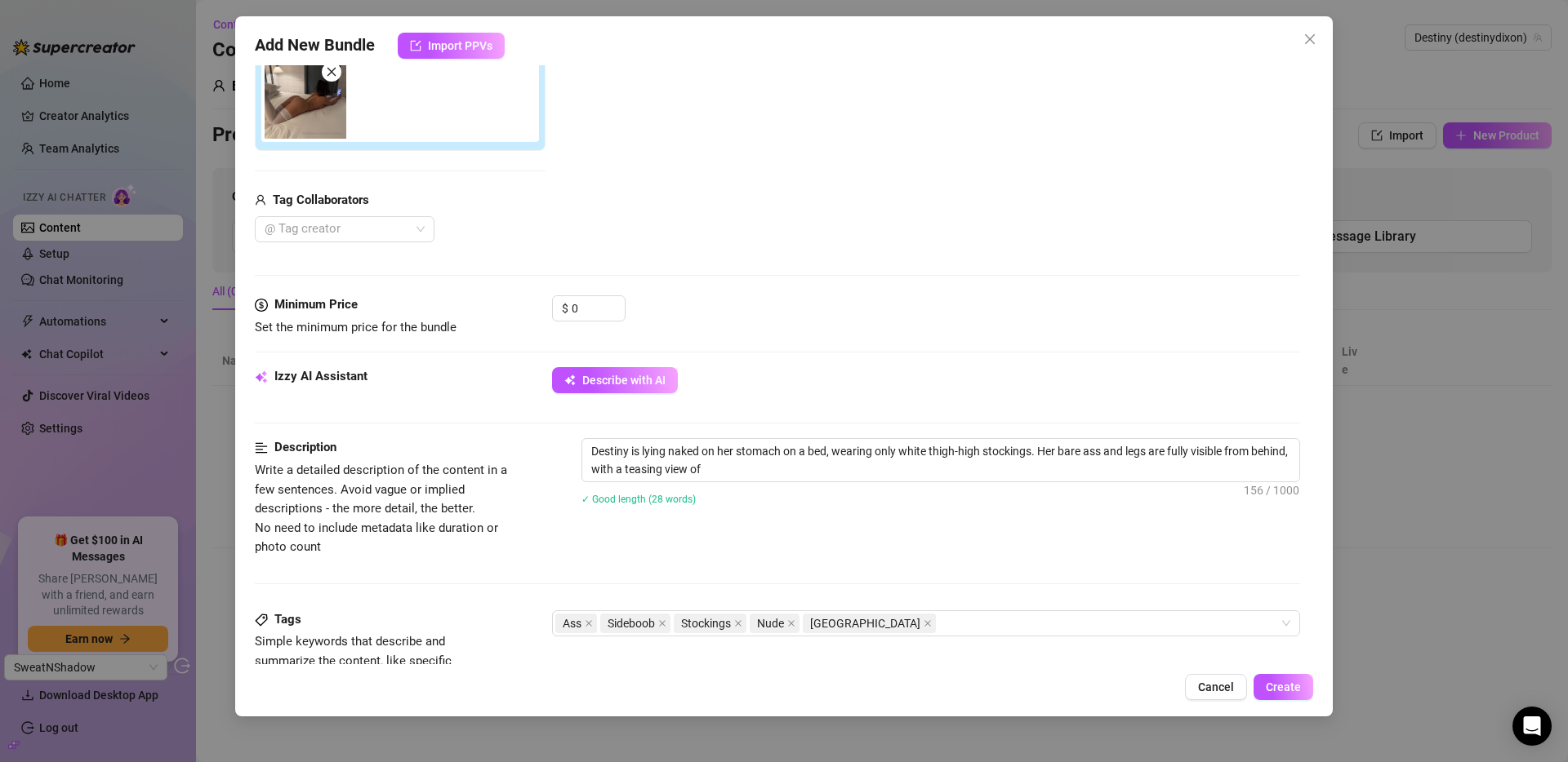
type textarea "Destiny is lying naked on her stomach on a bed, wearing only white thigh-high s…"
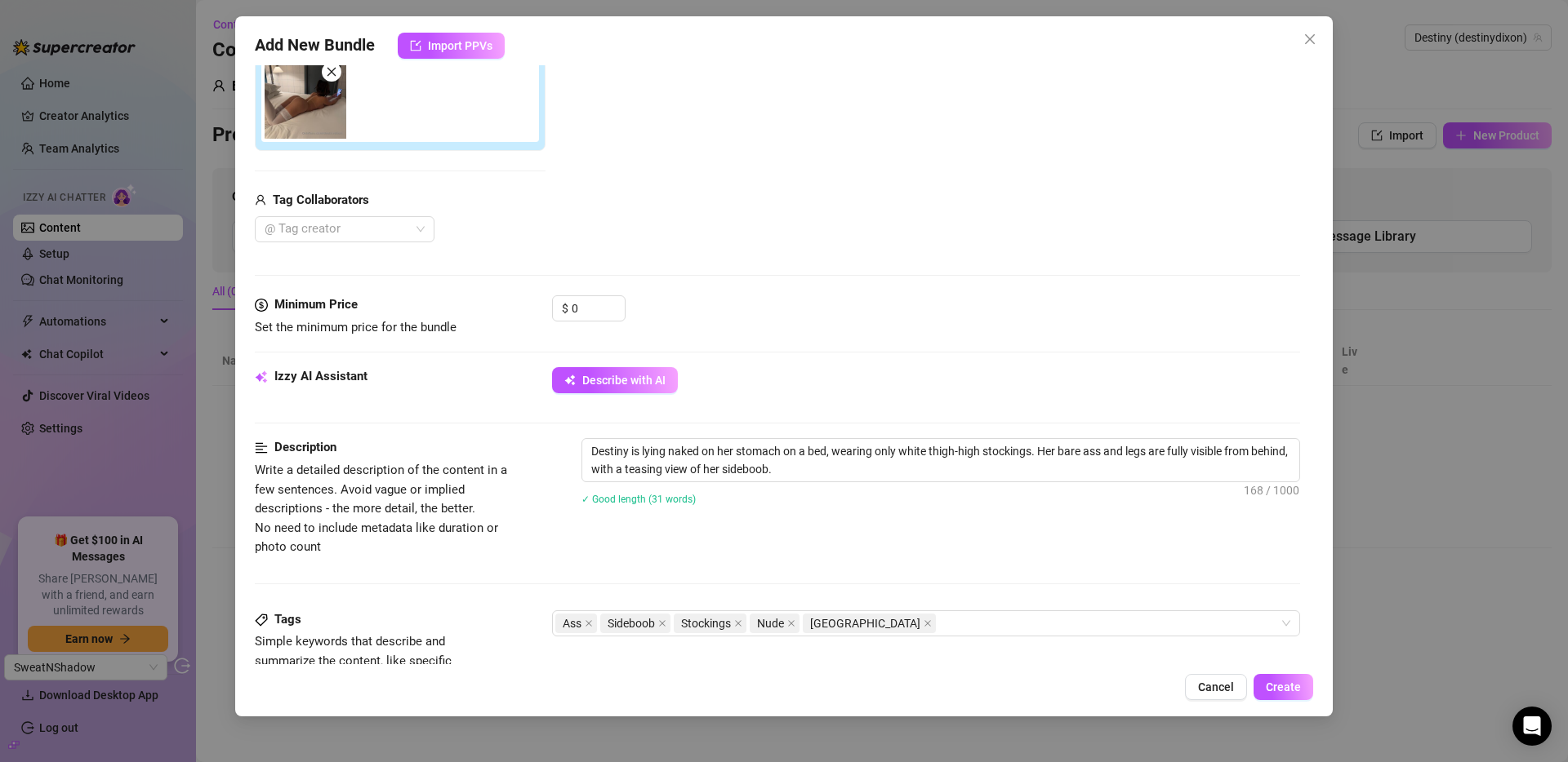
type textarea "Destiny is lying naked on her stomach on a bed, wearing only white thigh-high s…"
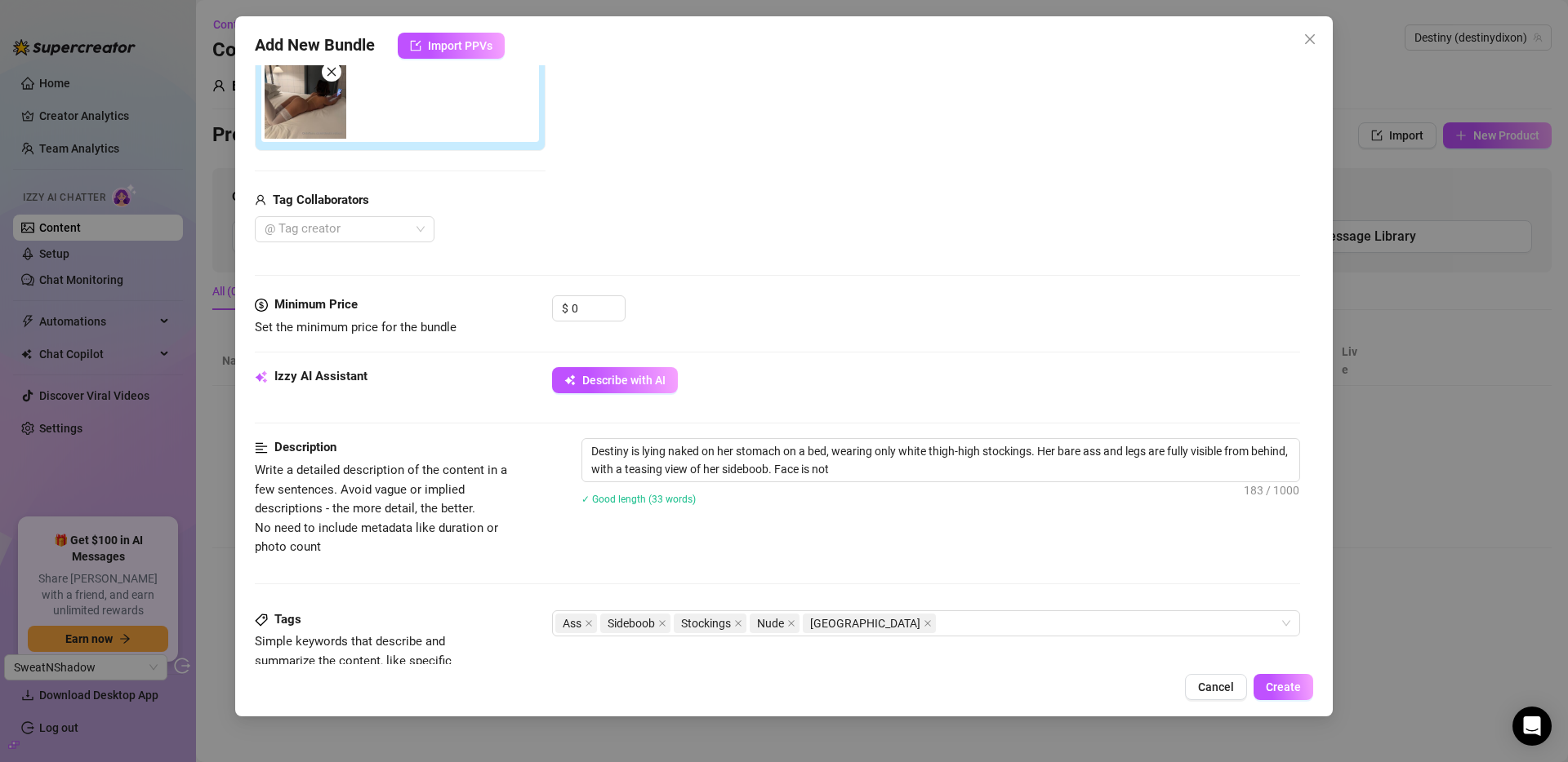
type textarea "Destiny is lying naked on her stomach on a bed, wearing only white thigh-high s…"
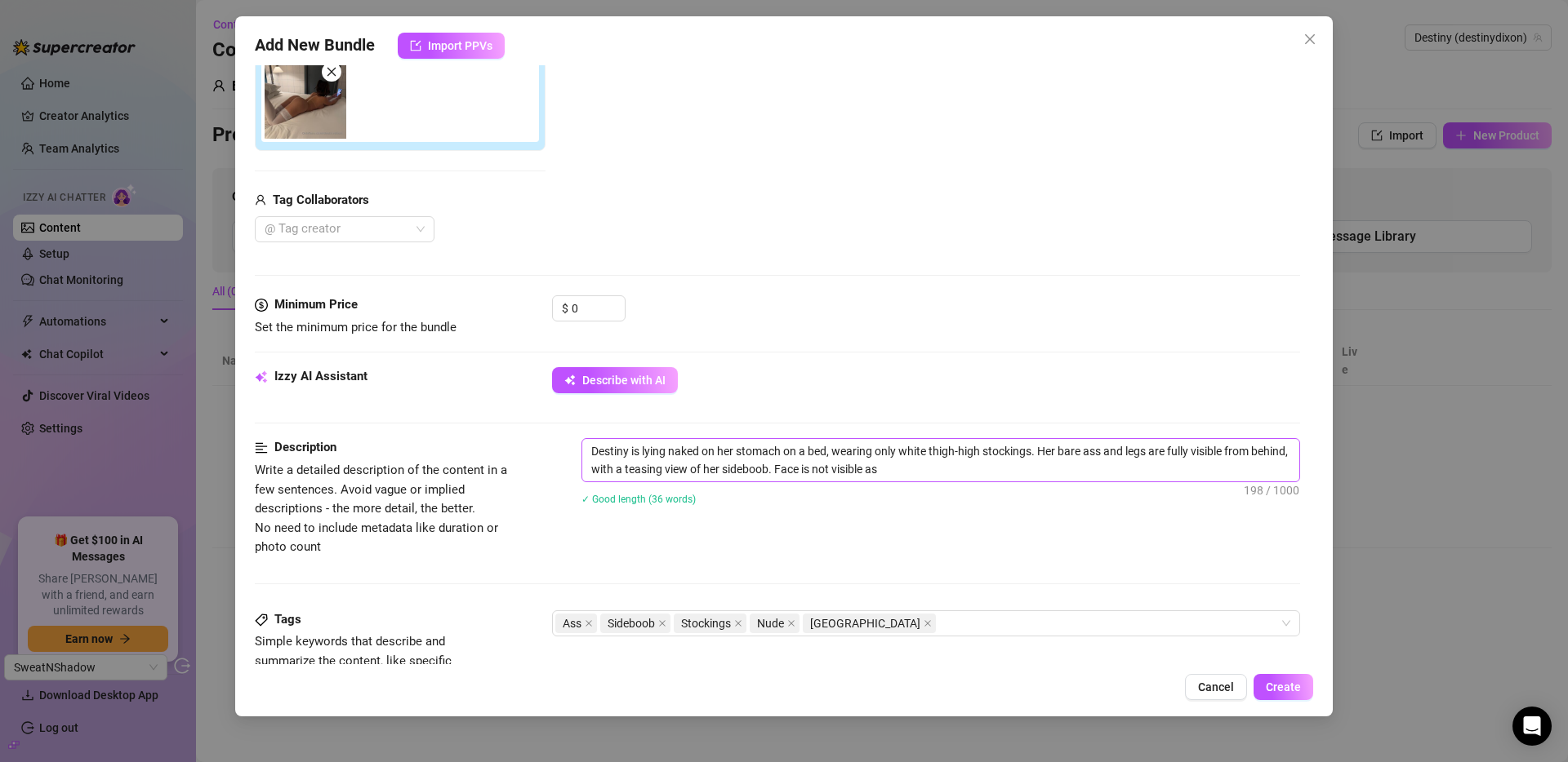
type textarea "Destiny is lying naked on her stomach on a bed, wearing only white thigh-high s…"
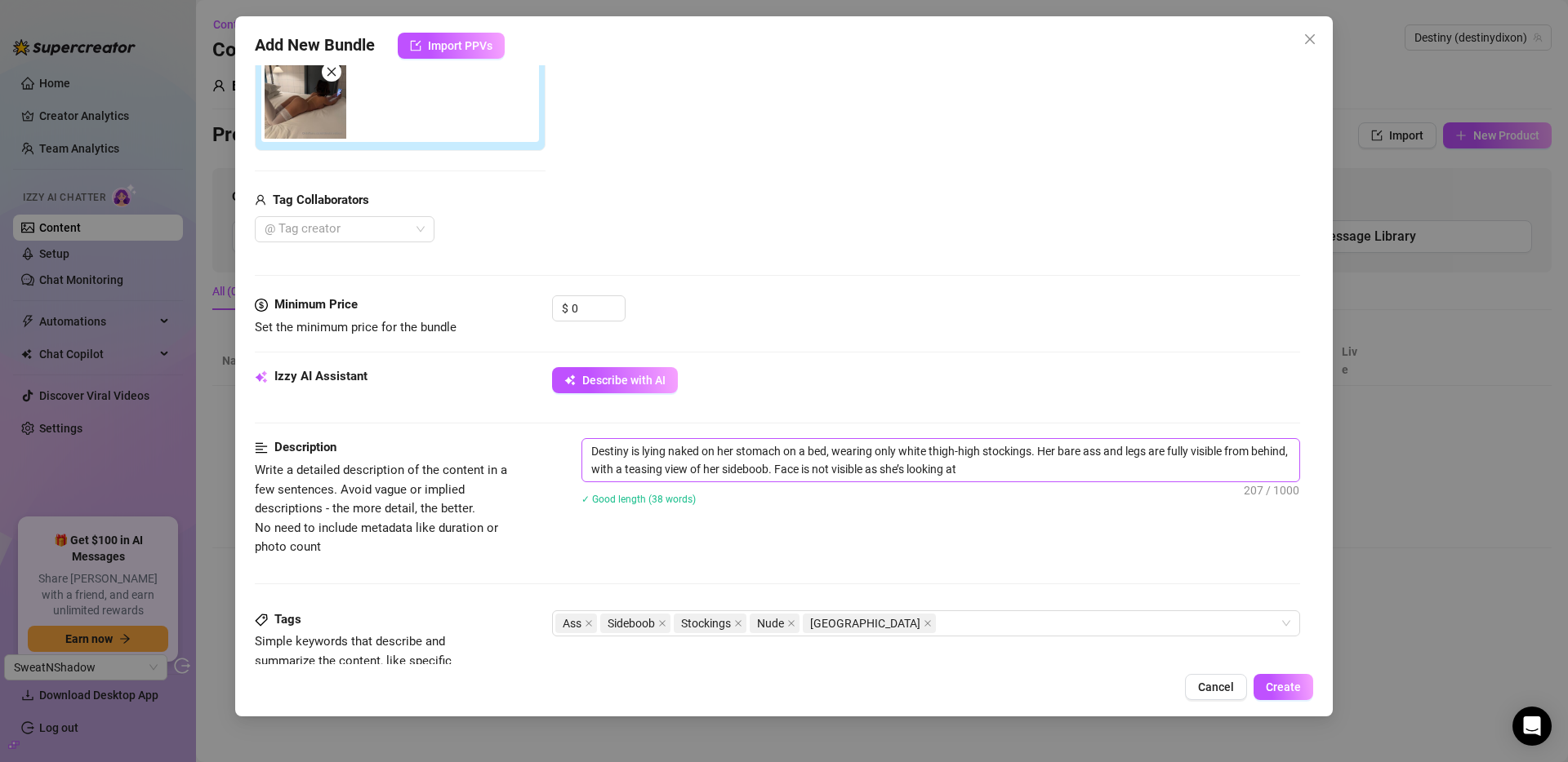
type textarea "Destiny is lying naked on her stomach on a bed, wearing only white thigh-high s…"
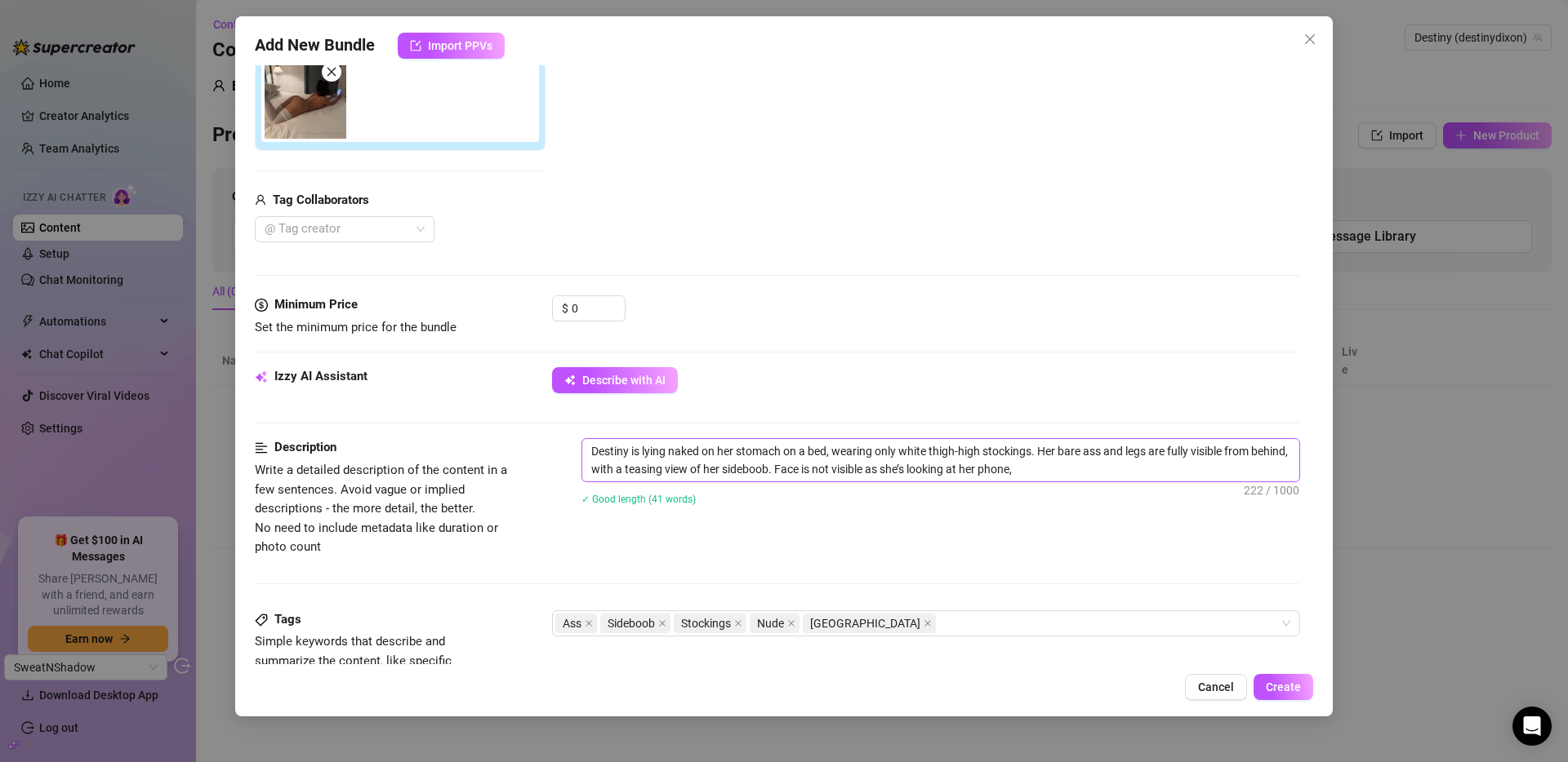
type textarea "Destiny is lying naked on her stomach on a bed, wearing only white thigh-high s…"
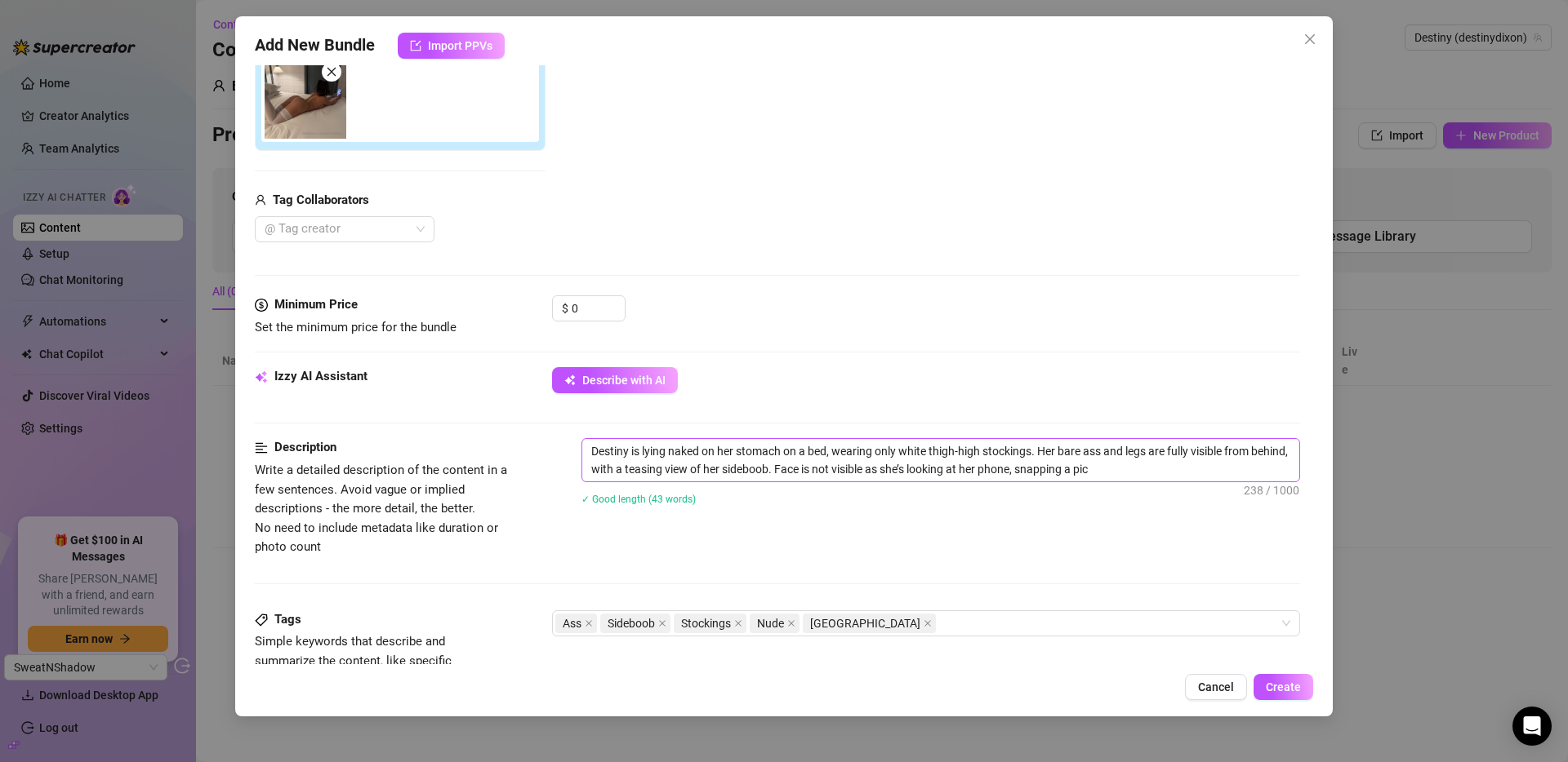
type textarea "Destiny is lying naked on her stomach on a bed, wearing only white thigh-high s…"
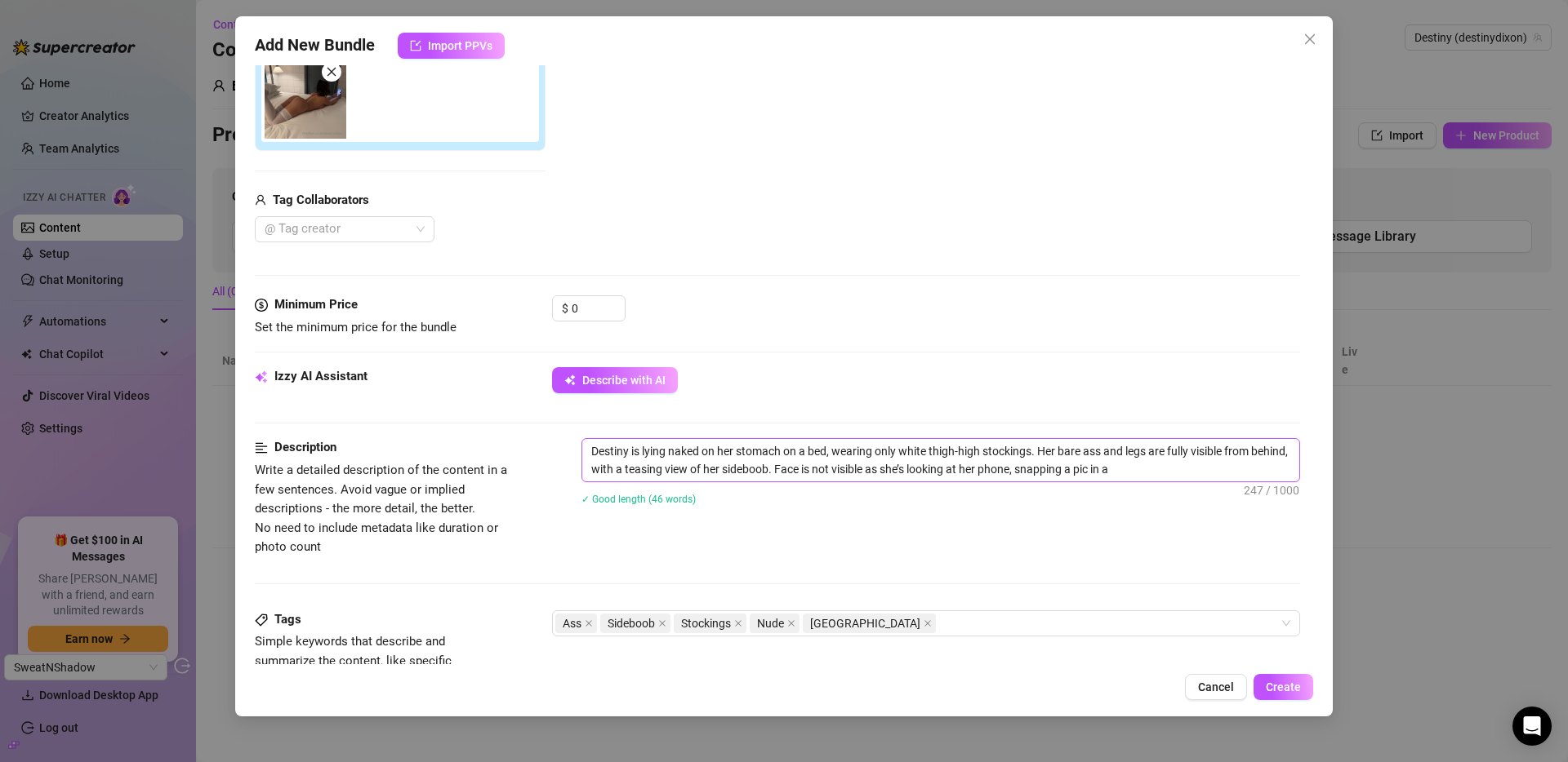
type textarea "Destiny is lying naked on her stomach on a bed, wearing only white thigh-high s…"
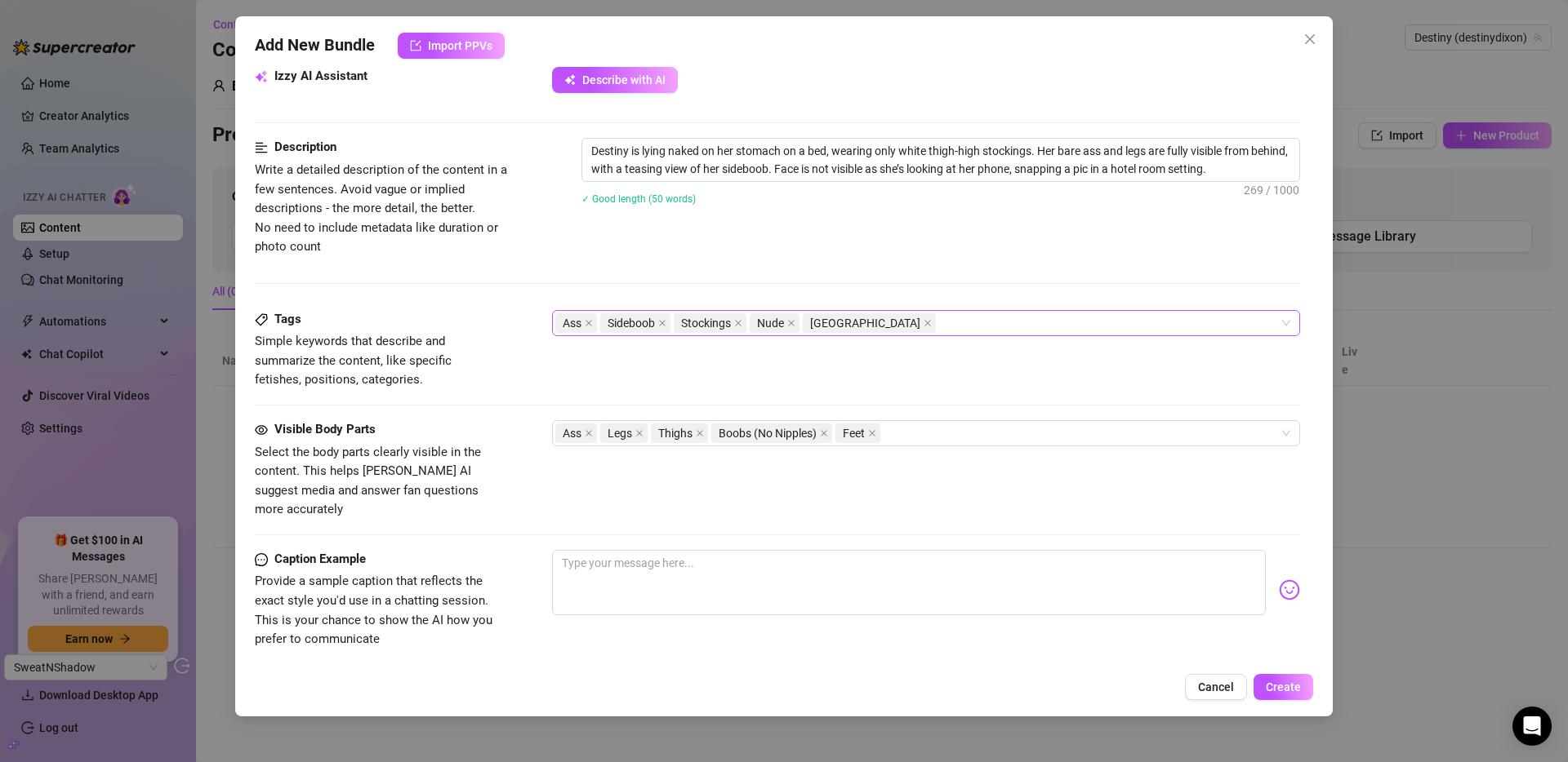
scroll to position [648, 0]
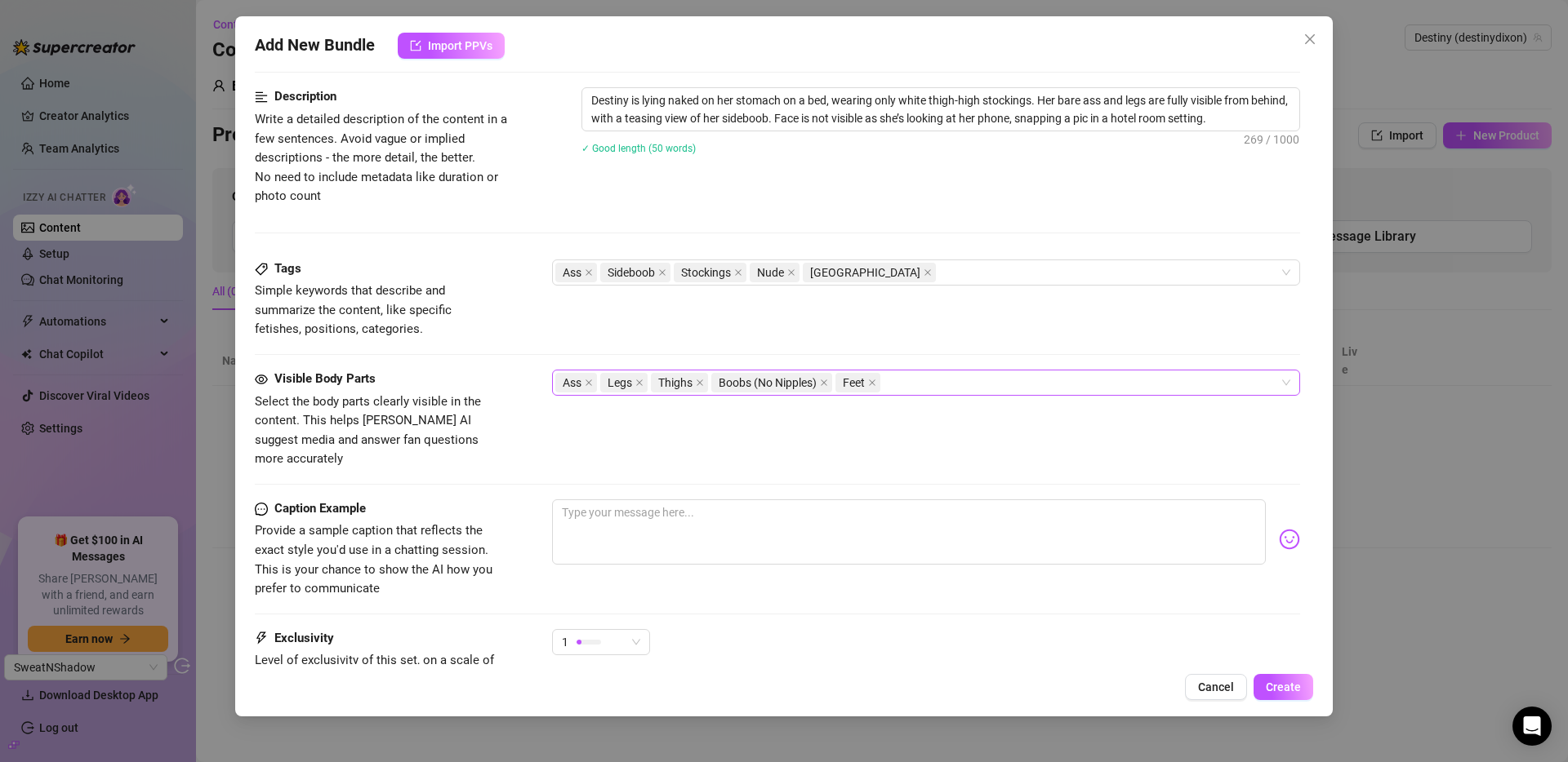
click at [1015, 384] on div "Ass Legs Thighs Boobs (No Nipples) Feet" at bounding box center [917, 383] width 725 height 23
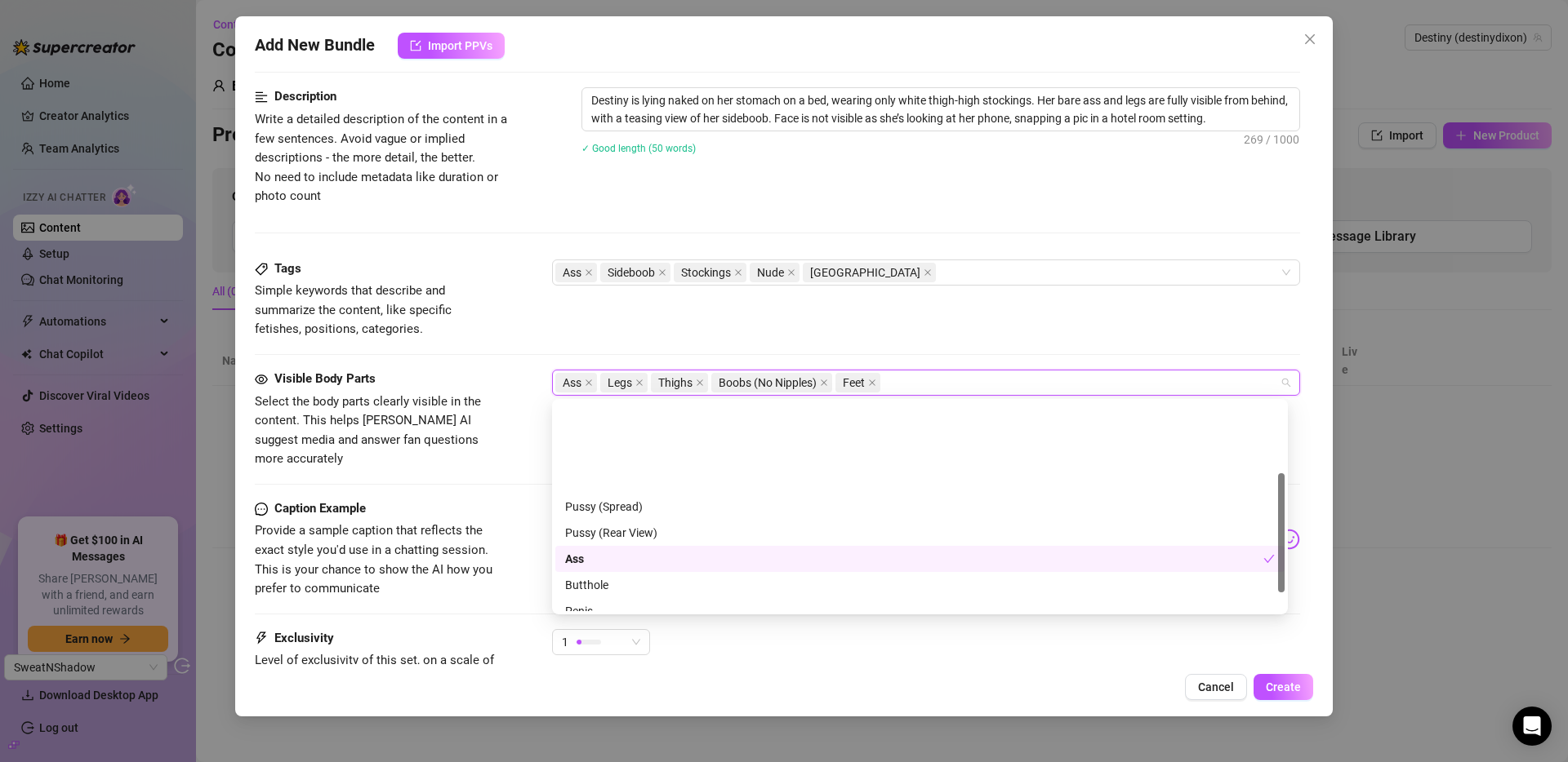
scroll to position [0, 0]
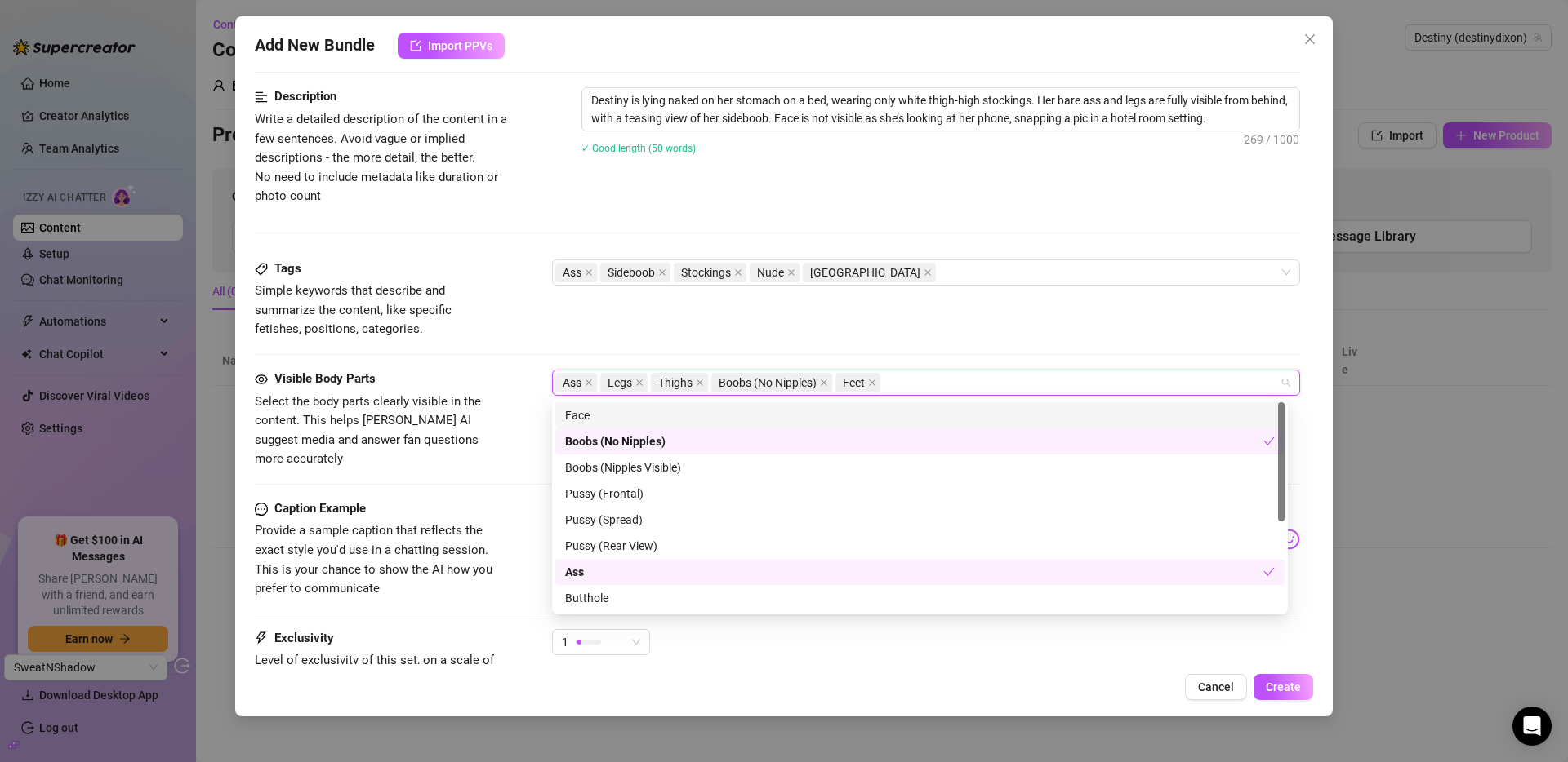
click at [723, 305] on div "Tags Simple keywords that describe and summarize the content, like specific fet…" at bounding box center [777, 299] width 1046 height 80
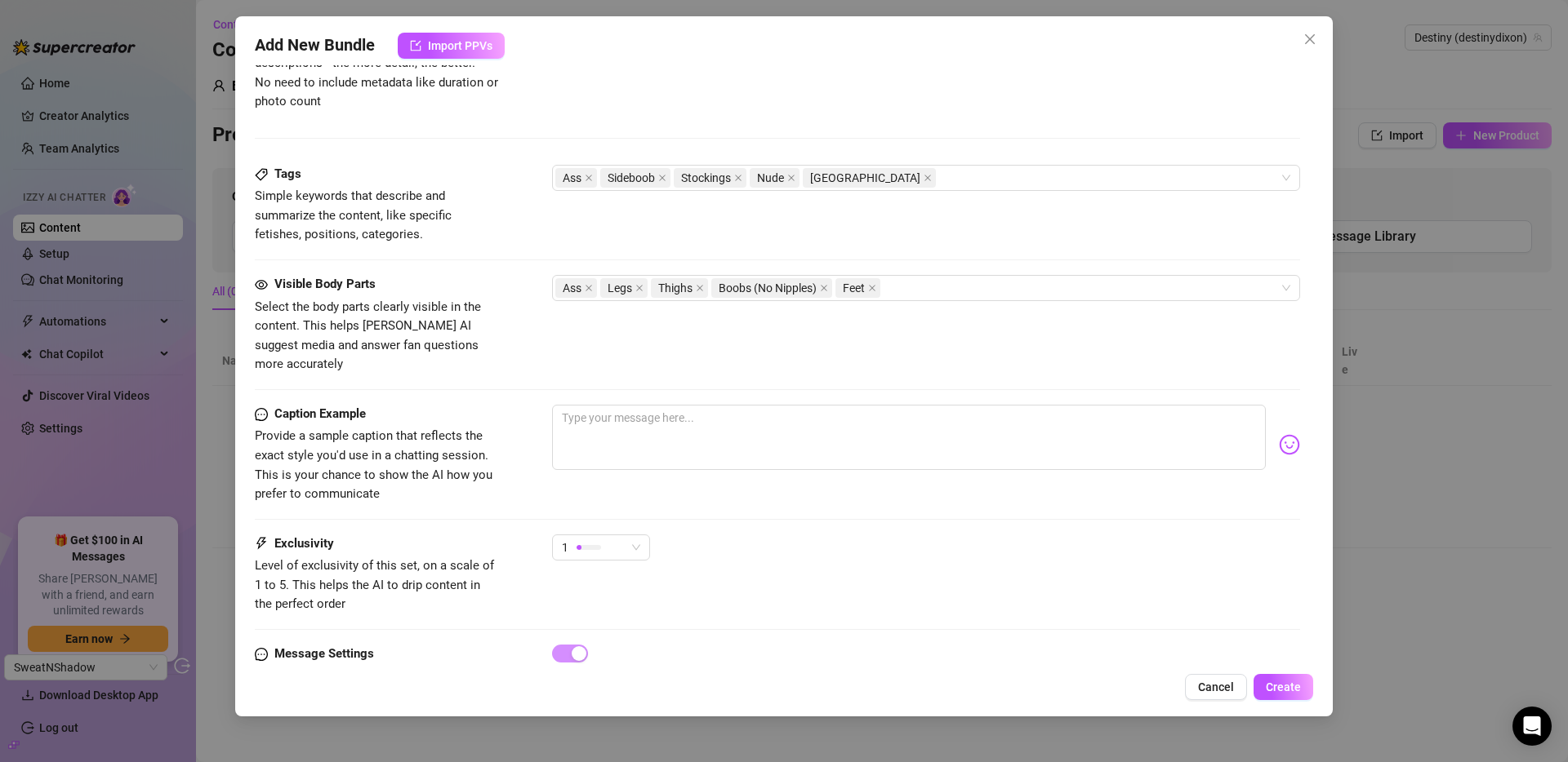
scroll to position [795, 0]
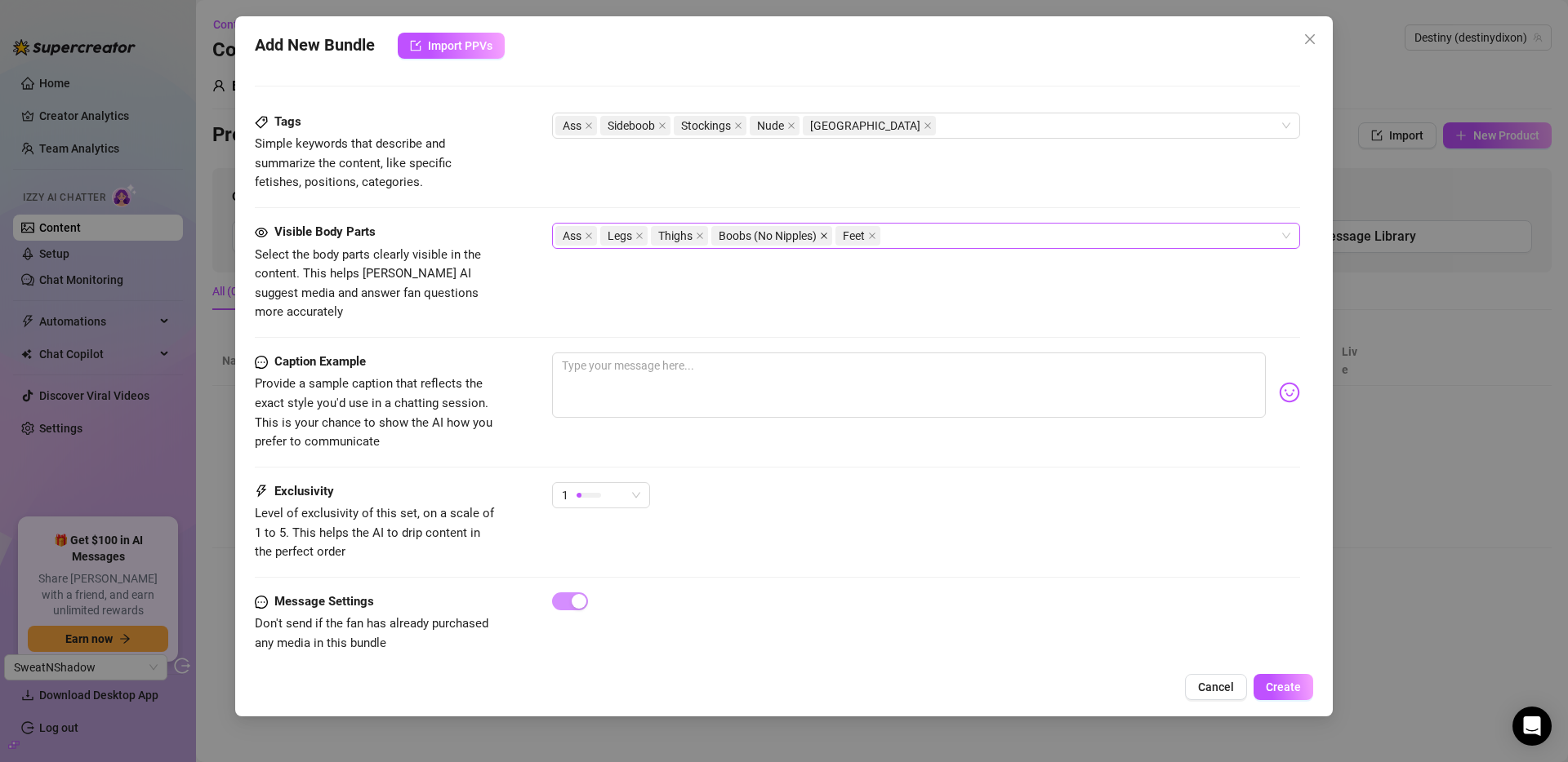
click at [826, 237] on icon "close" at bounding box center [824, 236] width 7 height 7
click at [1227, 692] on span "Cancel" at bounding box center [1216, 686] width 36 height 13
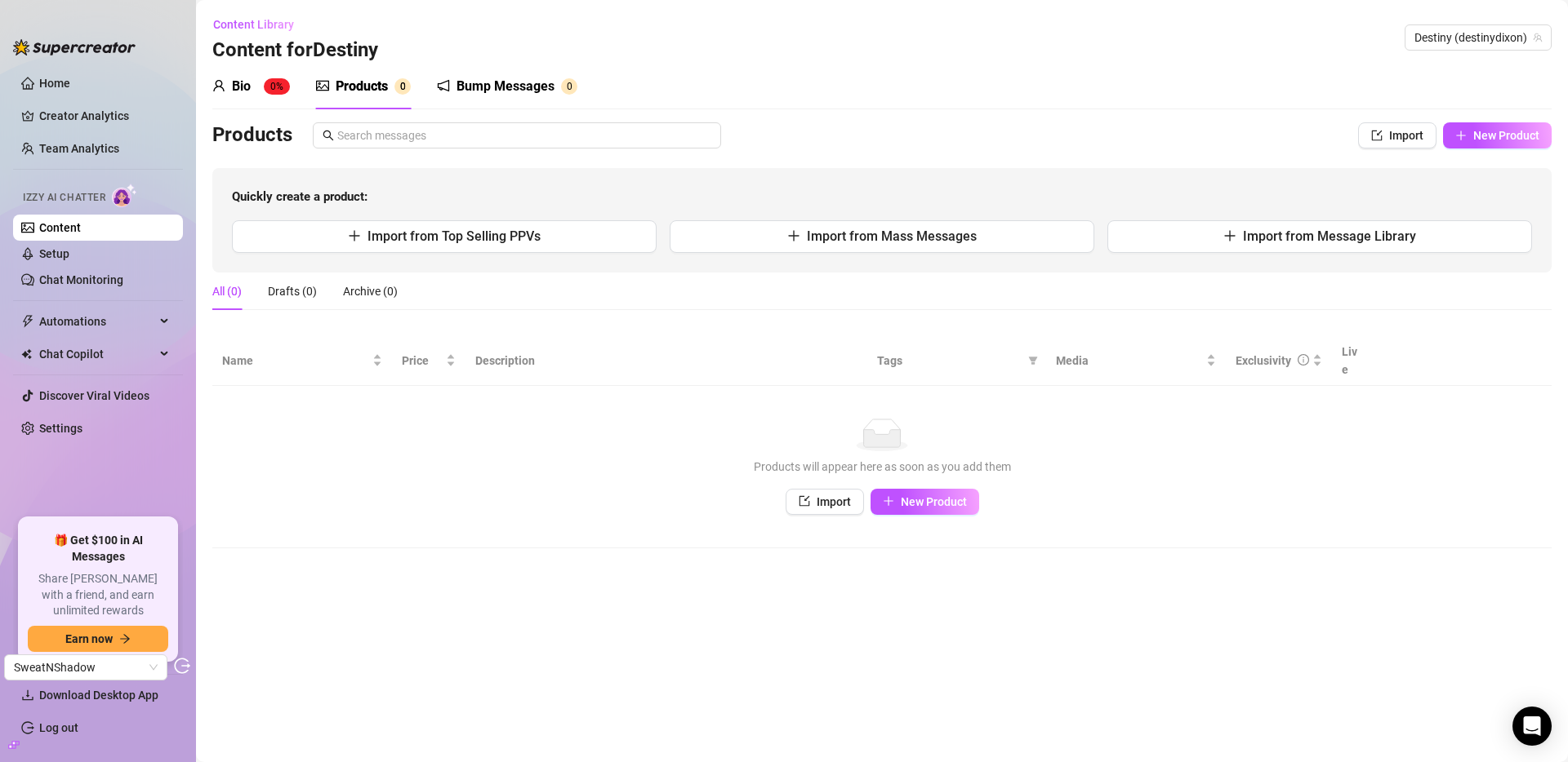
click at [58, 232] on link "Content" at bounding box center [60, 227] width 41 height 13
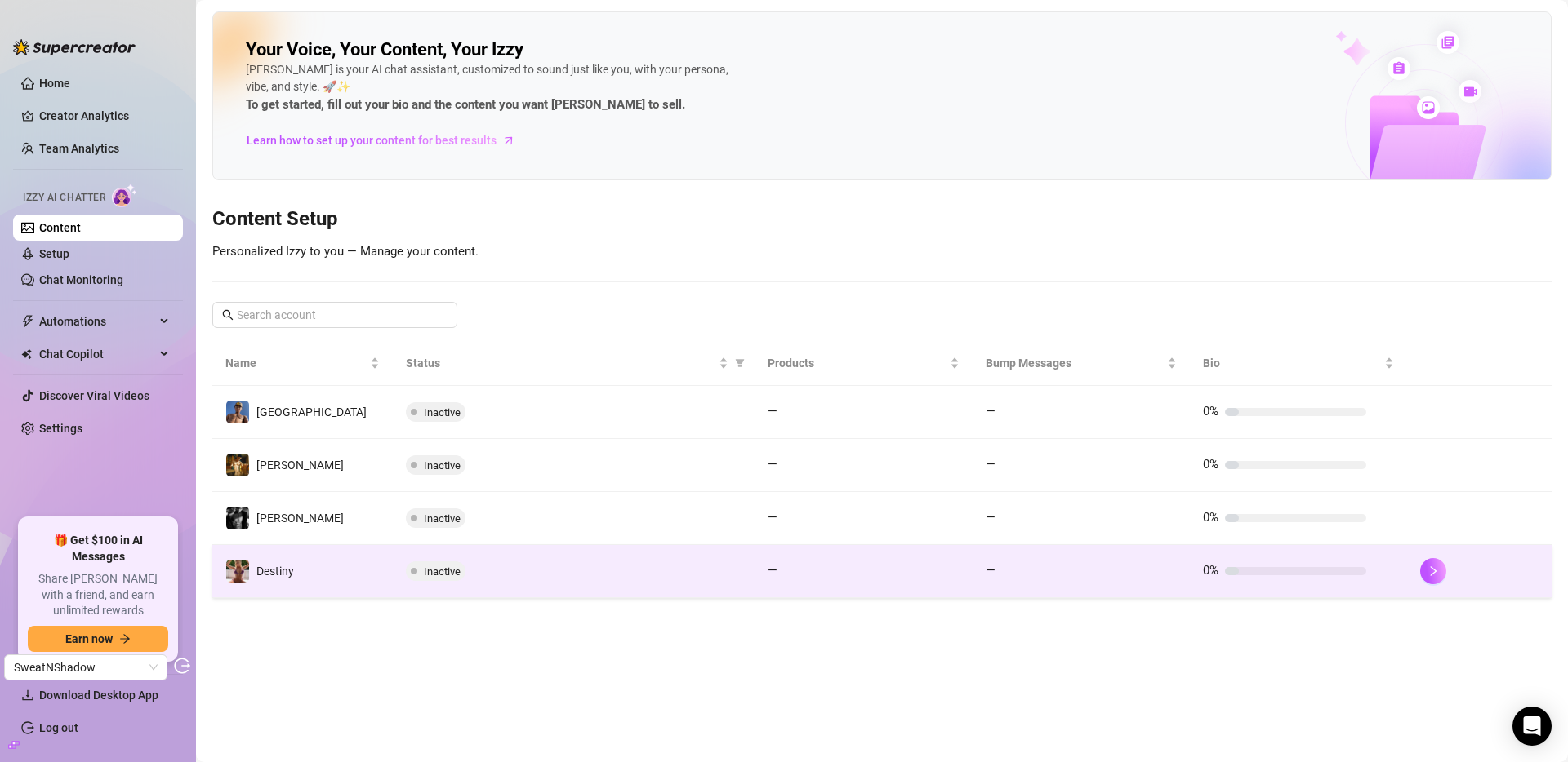
click at [332, 589] on td "Destiny" at bounding box center [303, 572] width 181 height 53
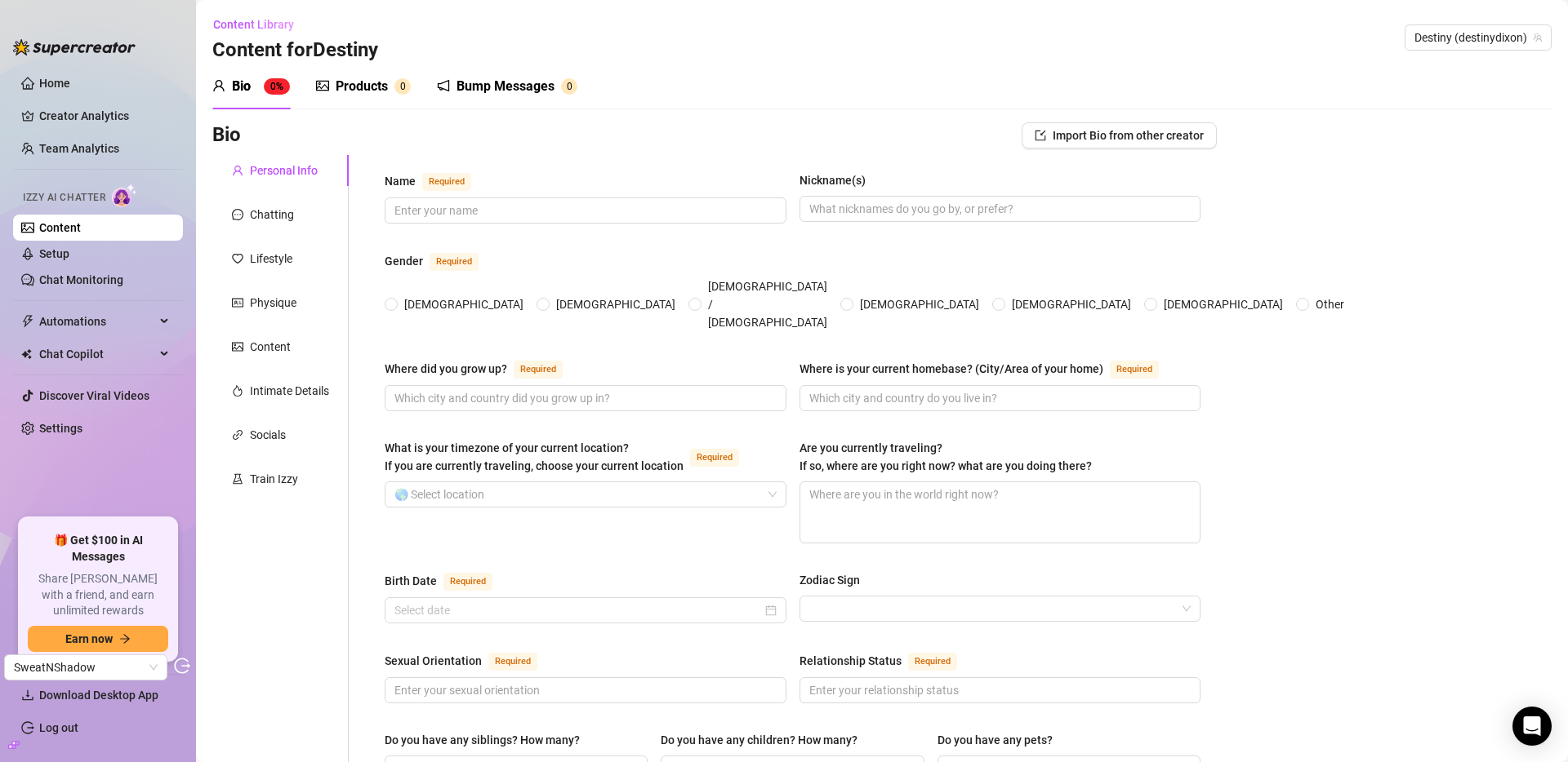
click at [367, 90] on div "Products" at bounding box center [361, 86] width 52 height 20
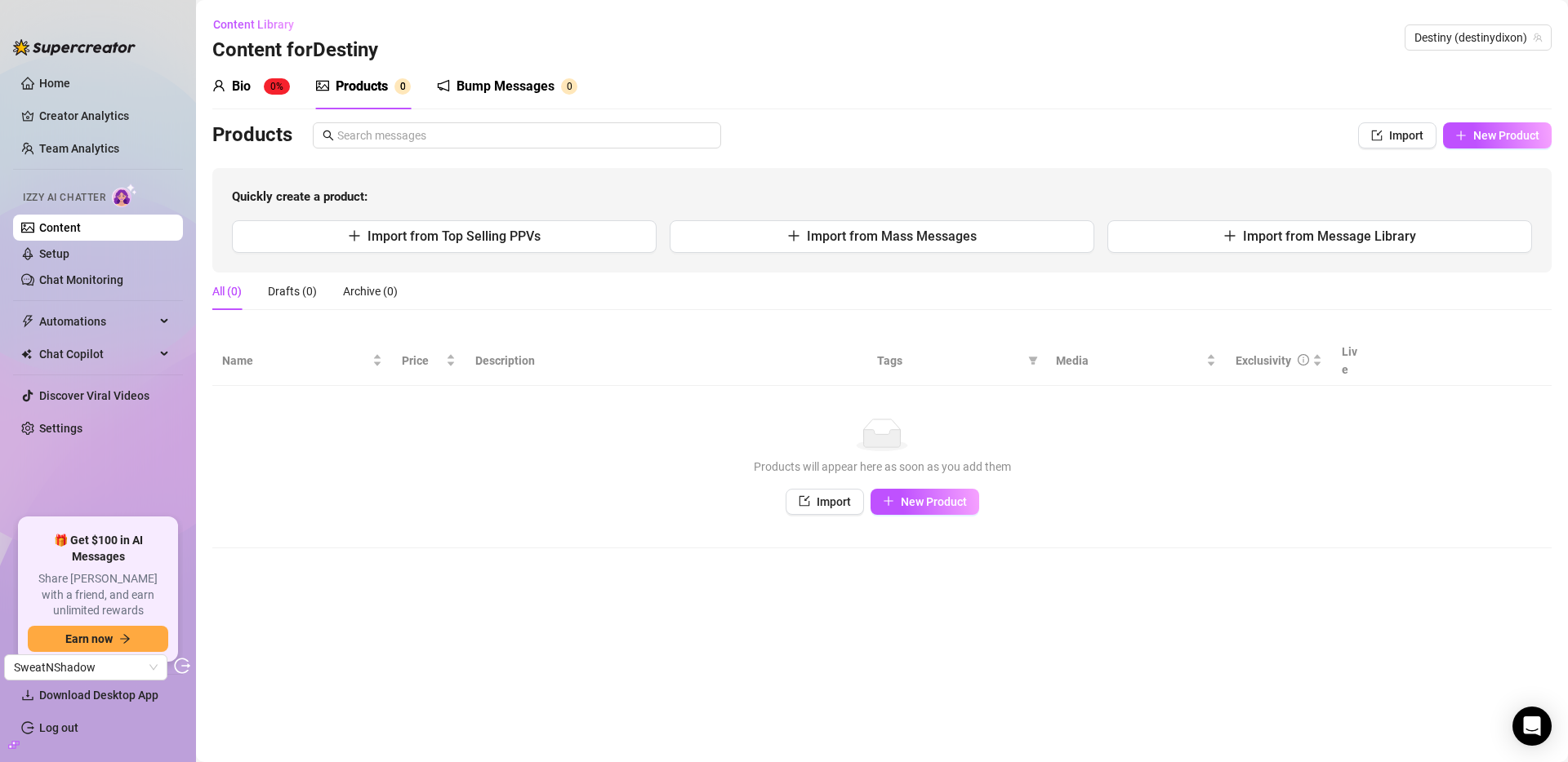
click at [290, 91] on div "Bio 0% Products 0 Bump Messages 0" at bounding box center [395, 86] width 365 height 46
drag, startPoint x: 268, startPoint y: 87, endPoint x: 235, endPoint y: 175, distance: 94.0
click at [268, 87] on sup "0%" at bounding box center [277, 86] width 26 height 16
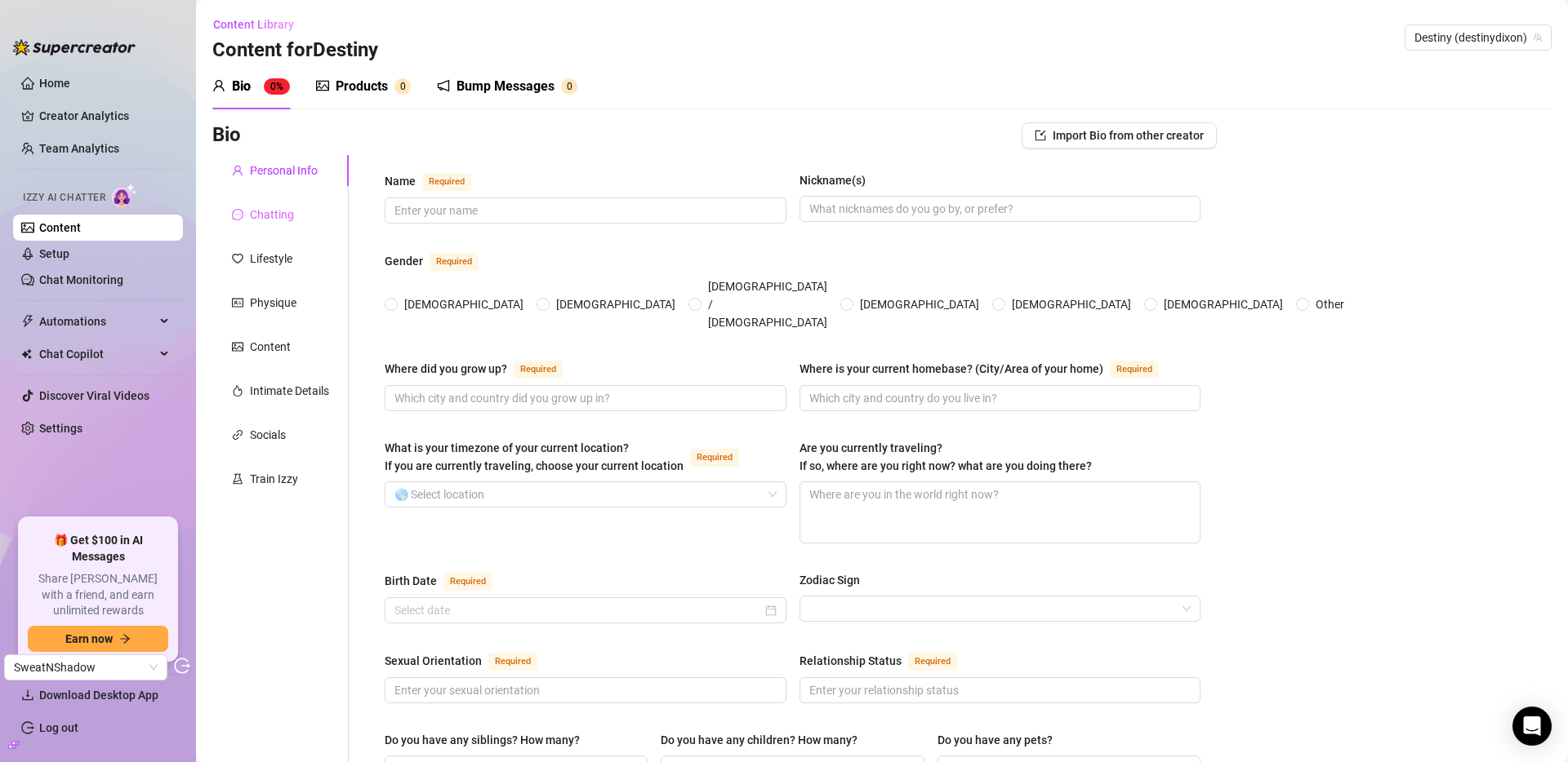
click at [274, 224] on div "Chatting" at bounding box center [281, 215] width 136 height 31
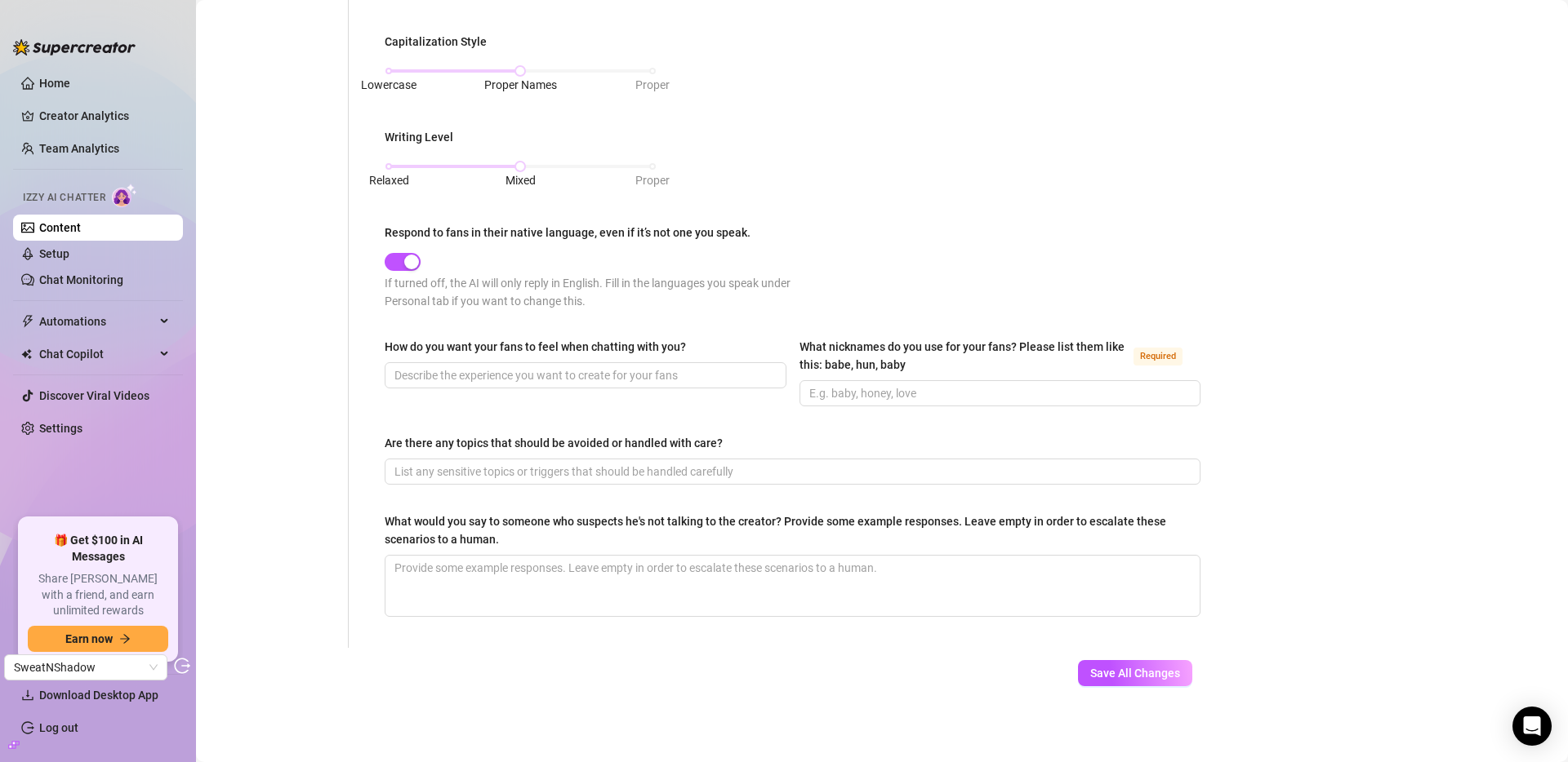
scroll to position [728, 0]
drag, startPoint x: 397, startPoint y: 520, endPoint x: 611, endPoint y: 519, distance: 214.0
click at [611, 519] on div "What would you say to someone who suspects he's not talking to the creator? Pro…" at bounding box center [787, 529] width 805 height 36
click at [559, 519] on div "What would you say to someone who suspects he's not talking to the creator? Pro…" at bounding box center [787, 529] width 805 height 36
click at [559, 554] on textarea "What would you say to someone who suspects he's not talking to the creator? Pro…" at bounding box center [793, 584] width 814 height 60
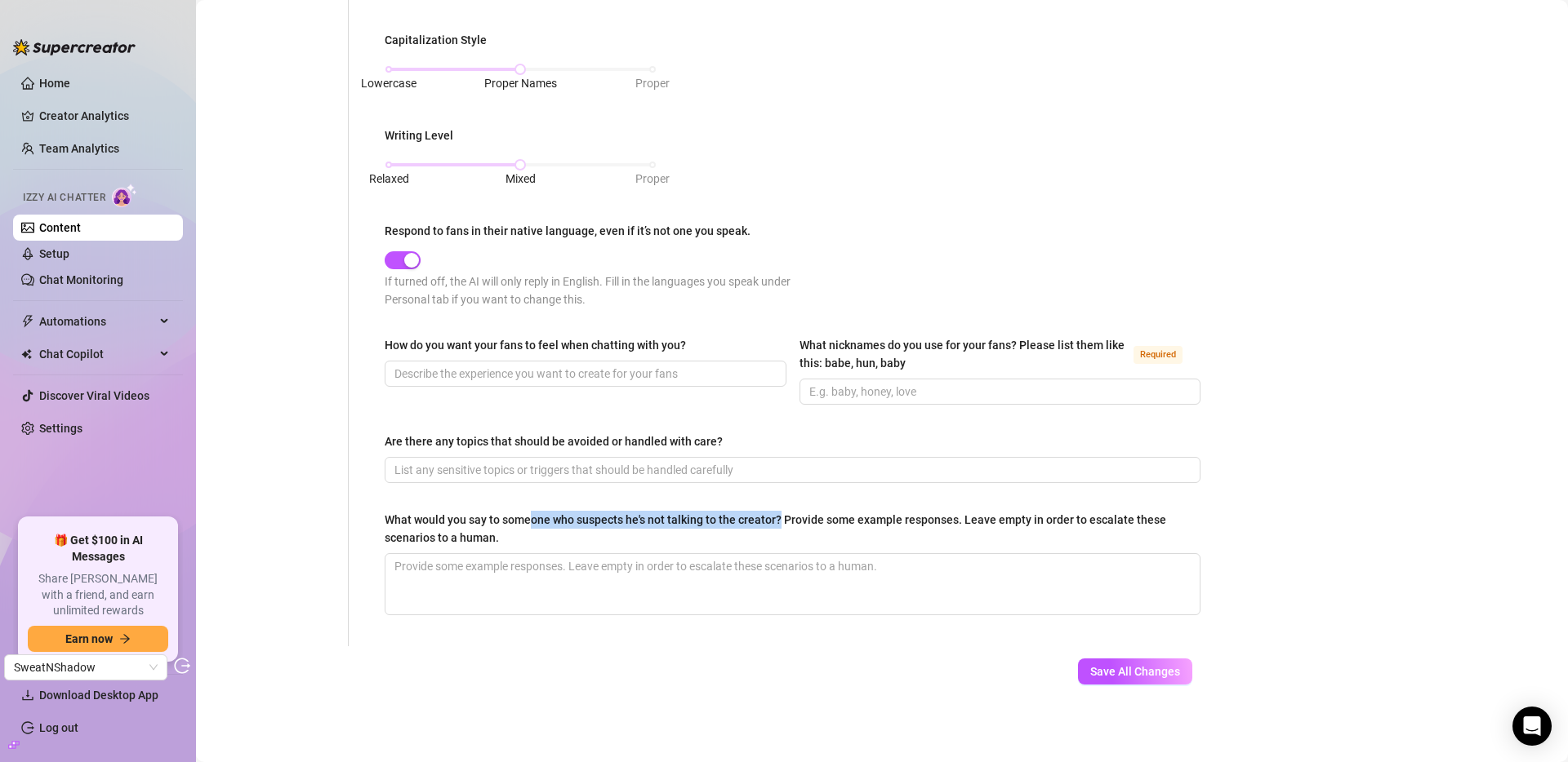
drag, startPoint x: 531, startPoint y: 519, endPoint x: 781, endPoint y: 521, distance: 250.0
click at [781, 521] on div "What would you say to someone who suspects he's not talking to the creator? Pro…" at bounding box center [787, 529] width 805 height 36
click at [736, 571] on textarea "What would you say to someone who suspects he's not talking to the creator? Pro…" at bounding box center [793, 584] width 814 height 60
type textarea "I"
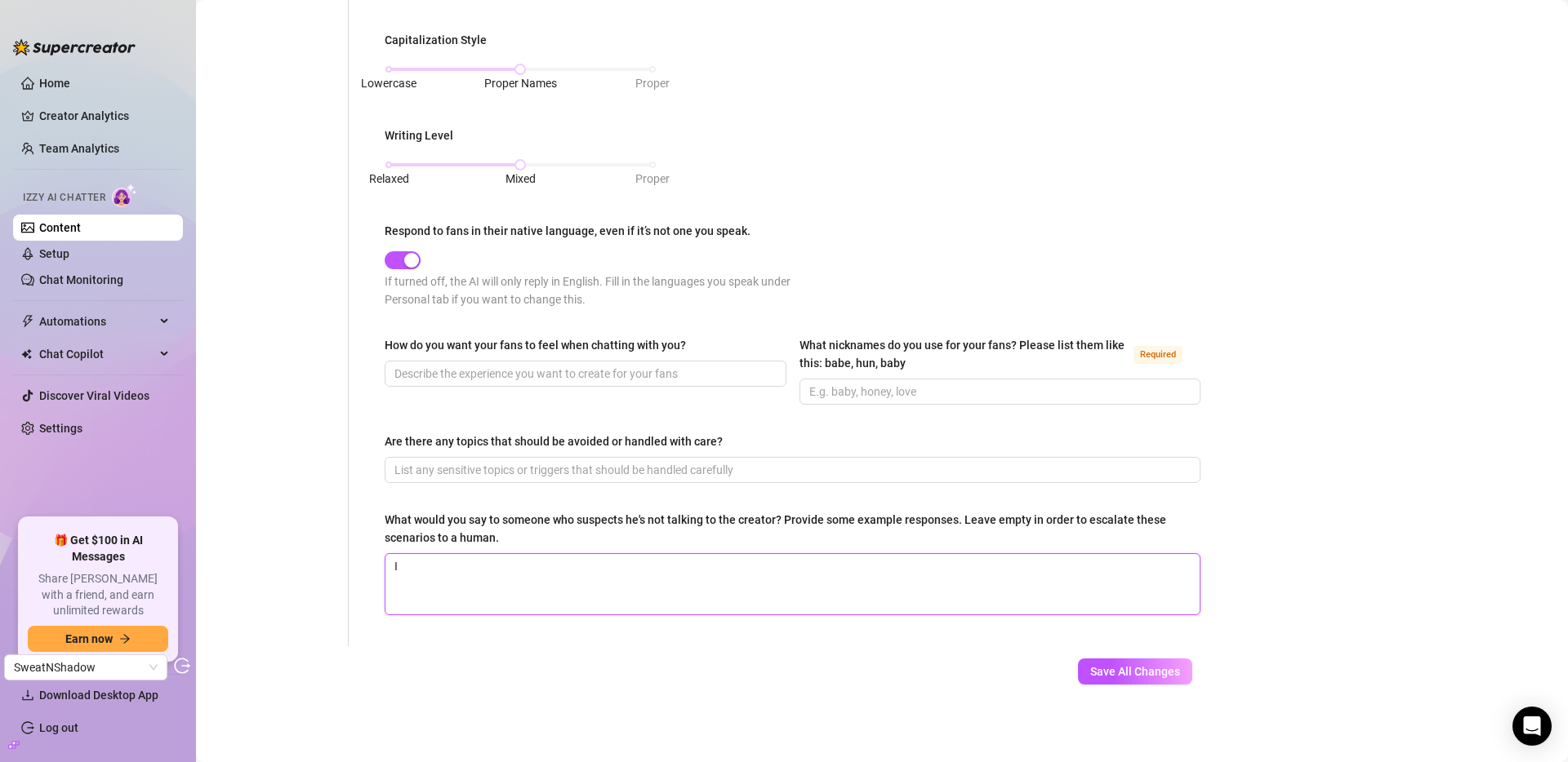
type textarea "I d"
type textarea "I do"
type textarea "I don"
type textarea "I don'"
type textarea "I don't"
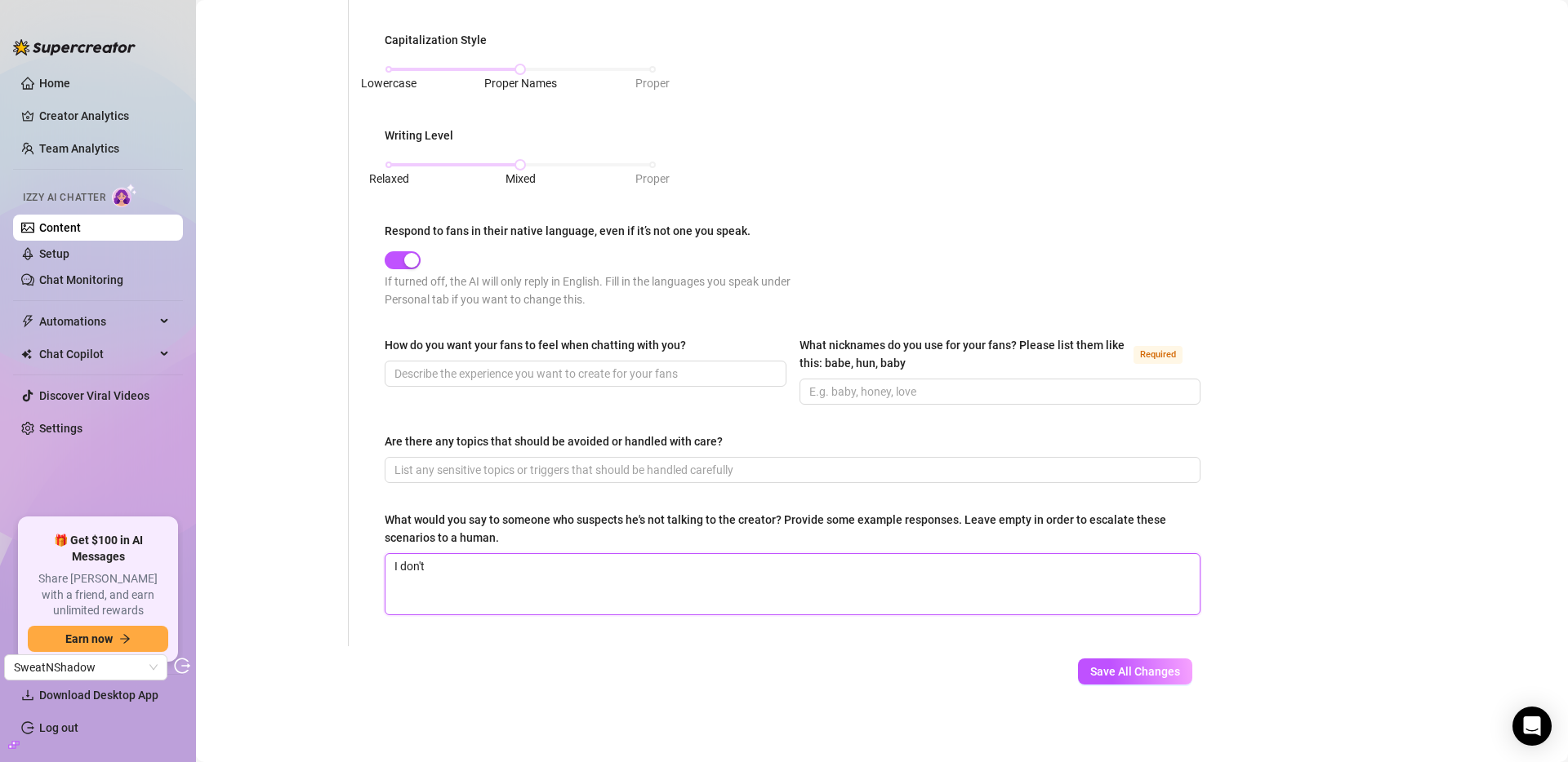
type textarea "I don't"
type textarea "I don't t"
type textarea "I don't tr"
type textarea "I don't tru"
type textarea "I don't trus"
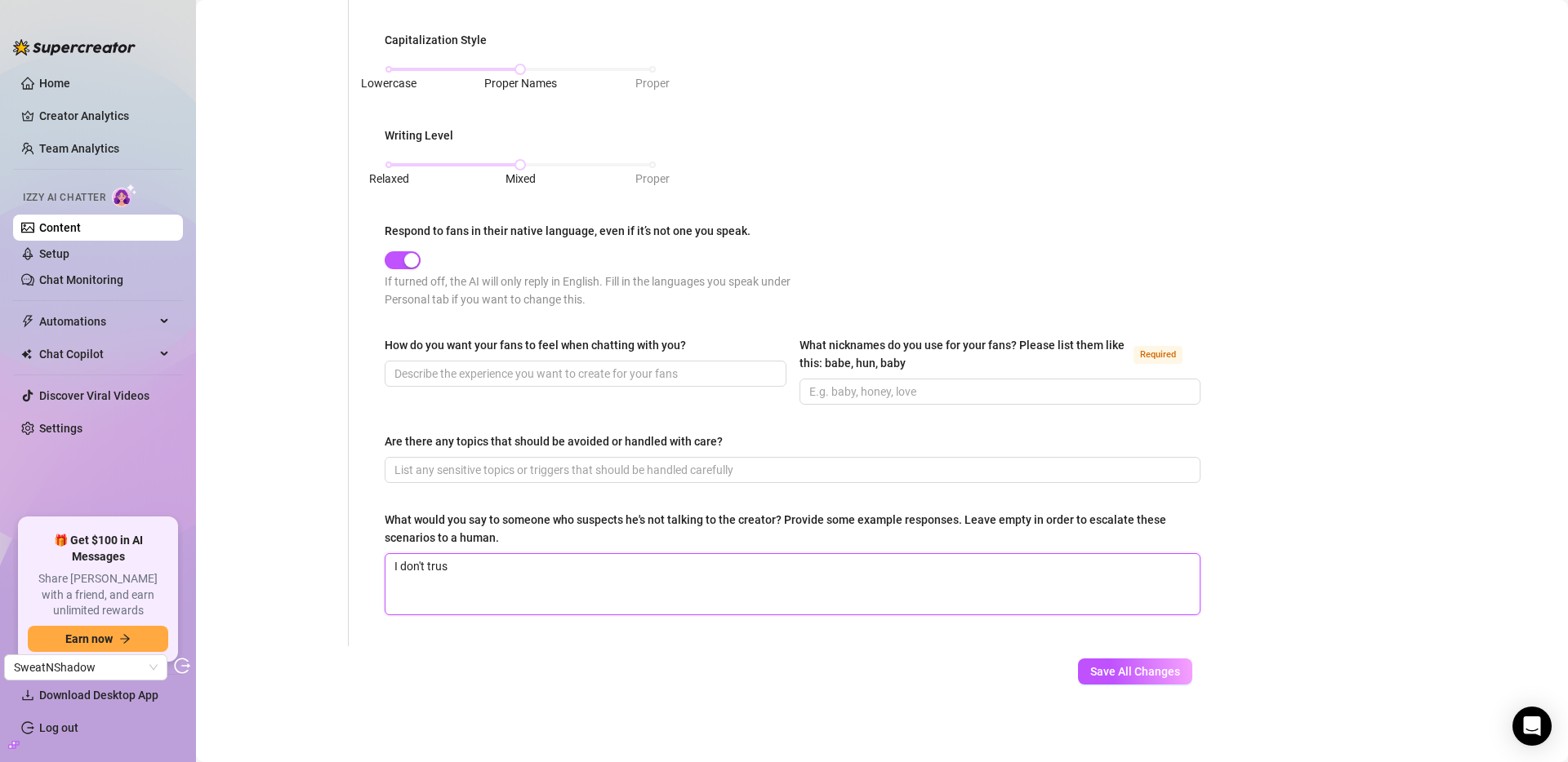
type textarea "I don't trust"
type textarea "I don't trust a"
type textarea "I don't trust an"
type textarea "I don't trust any"
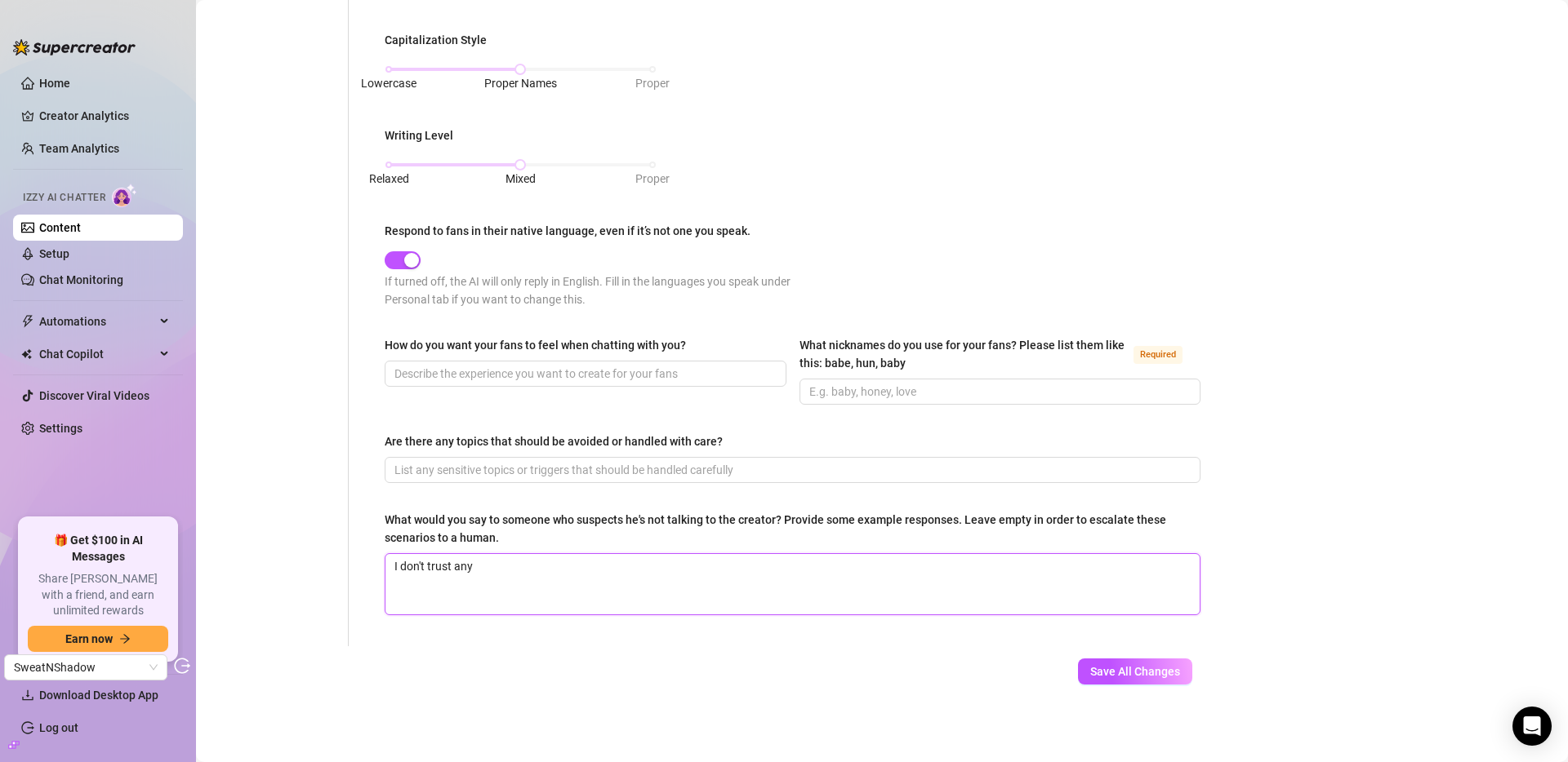
type textarea "I don't trust anyo"
type textarea "I don't trust anyon"
type textarea "I don't trust anyone"
type textarea "I don't trust anyone w"
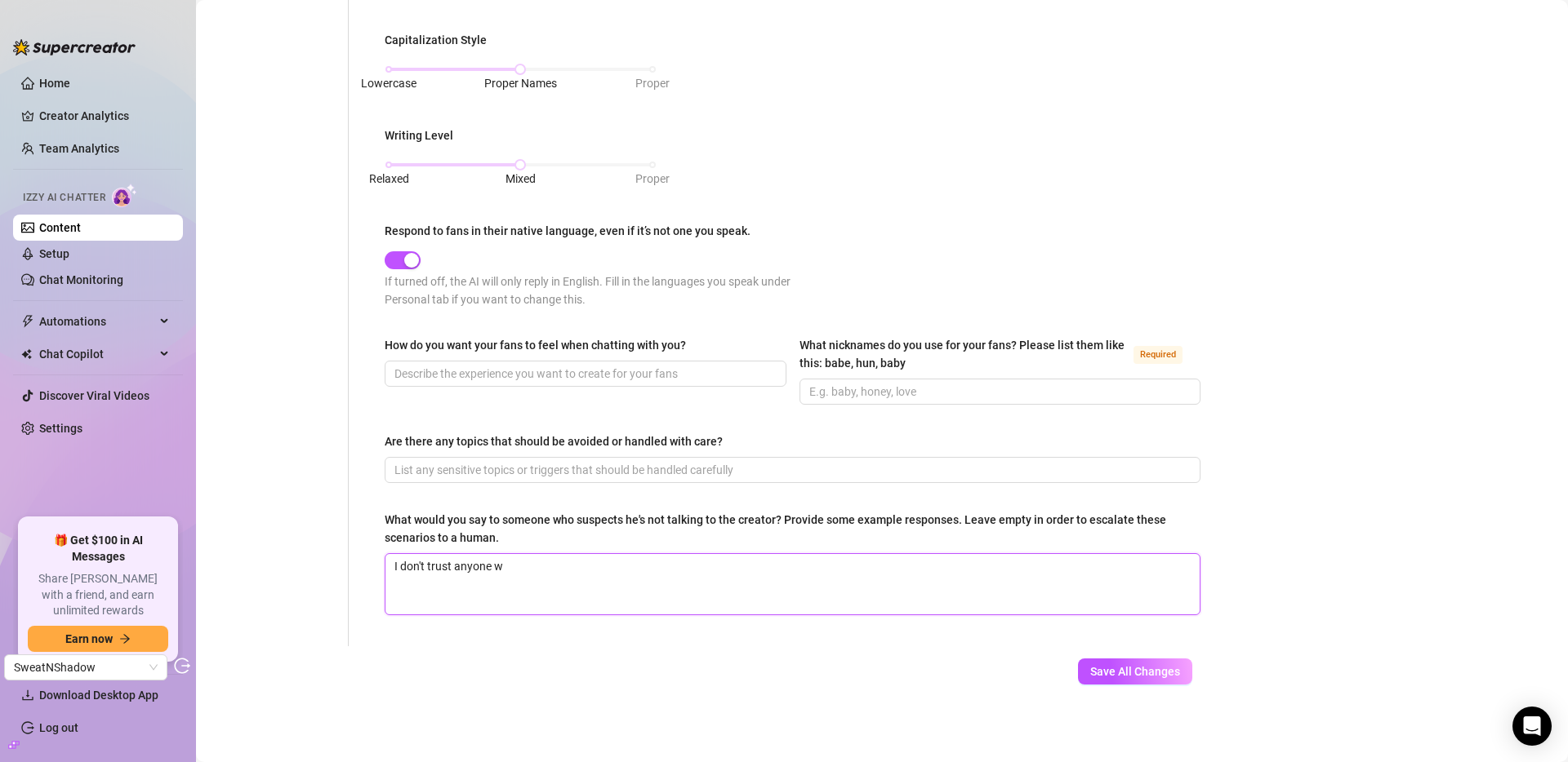
type textarea "I don't trust anyone wi"
type textarea "I don't trust anyone wit"
type textarea "I don't trust anyone with"
type textarea "I don't trust anyone with m"
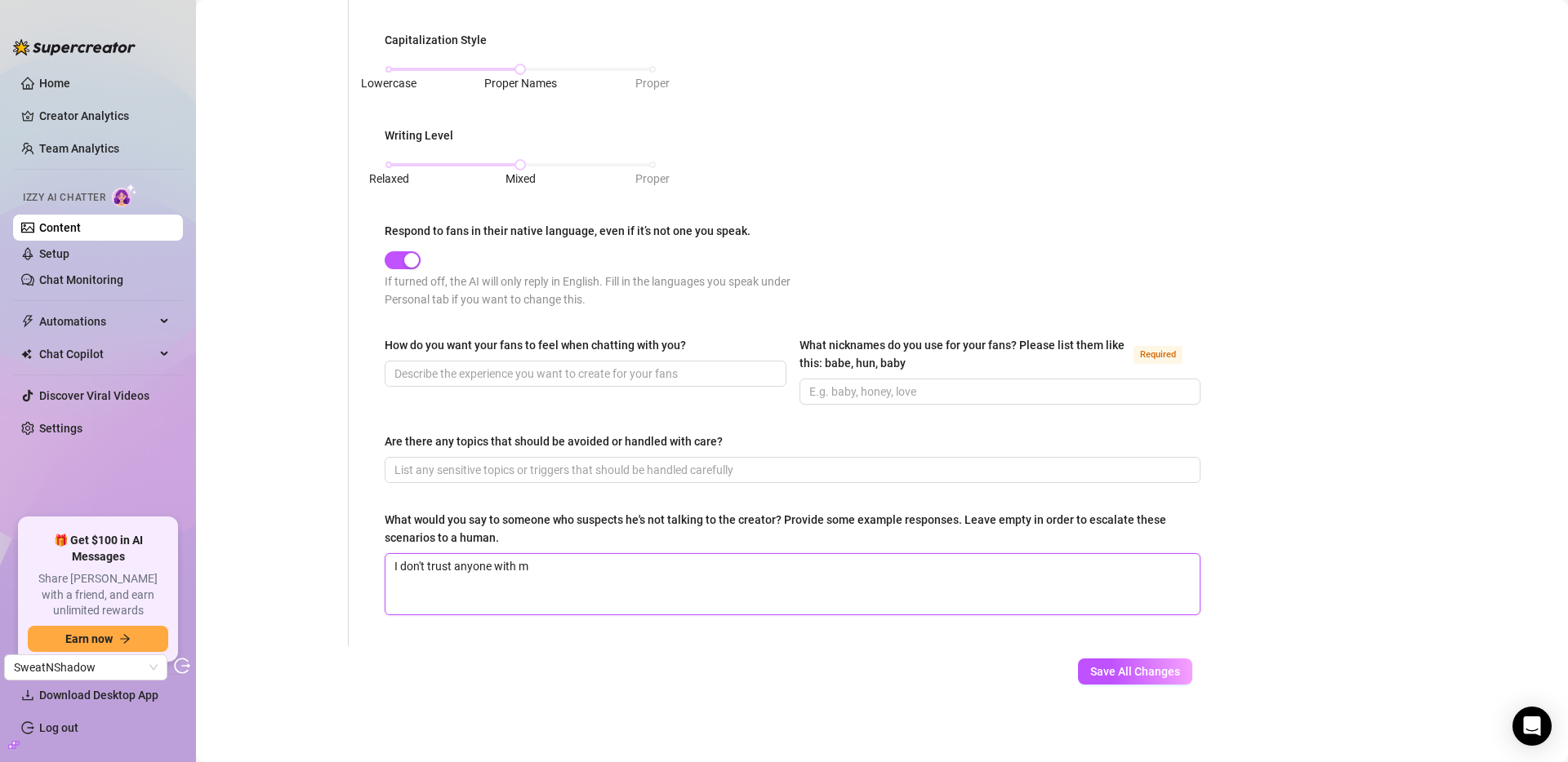
type textarea "I don't trust anyone with my"
type textarea "I don't trust anyone with my a"
type textarea "I don't trust anyone with my ac"
type textarea "I don't trust anyone with my acc"
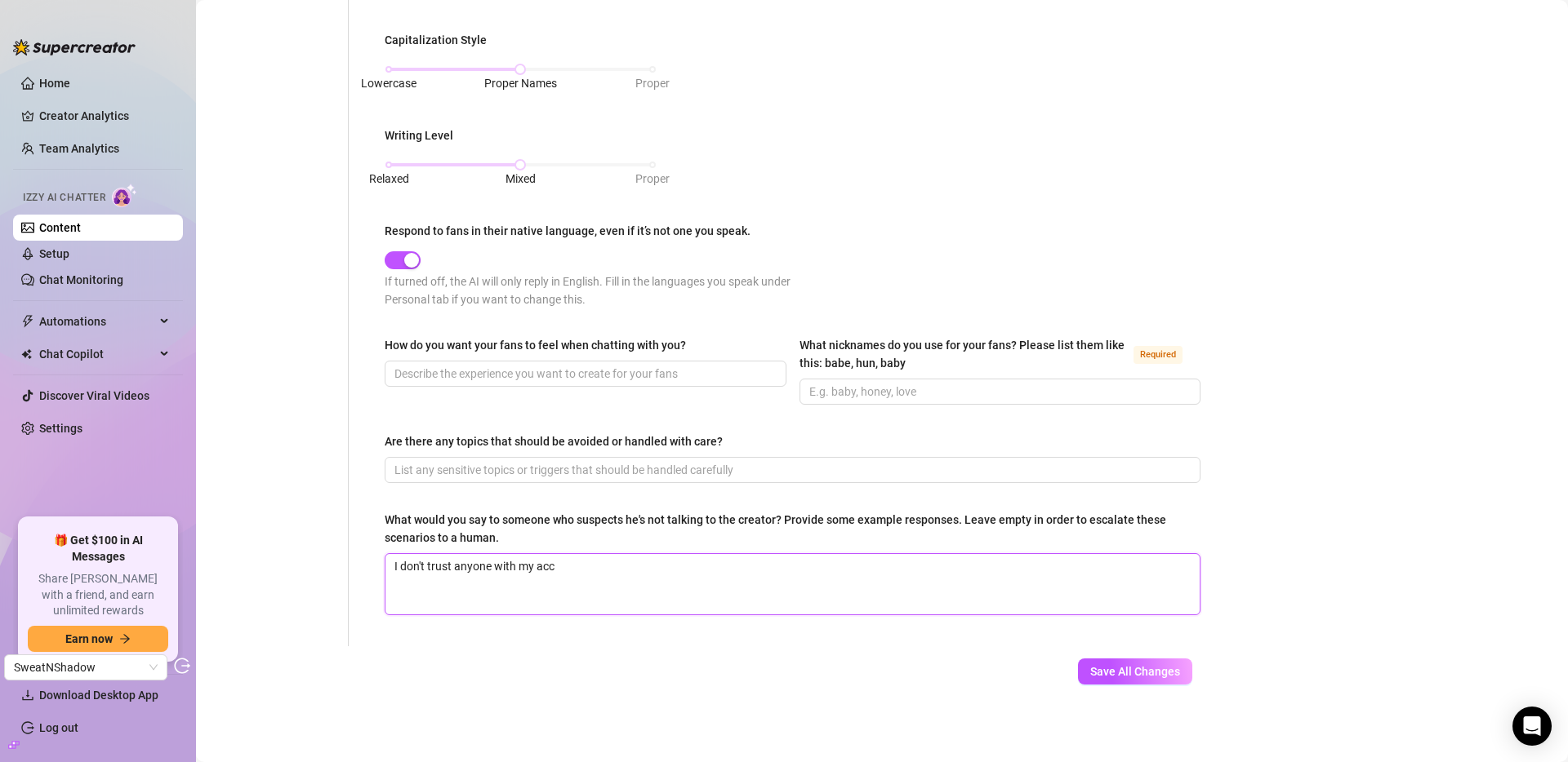
type textarea "I don't trust anyone with my acco"
type textarea "I don't trust anyone with my accou"
type textarea "I don't trust anyone with my accoun"
type textarea "I don't trust anyone with my account"
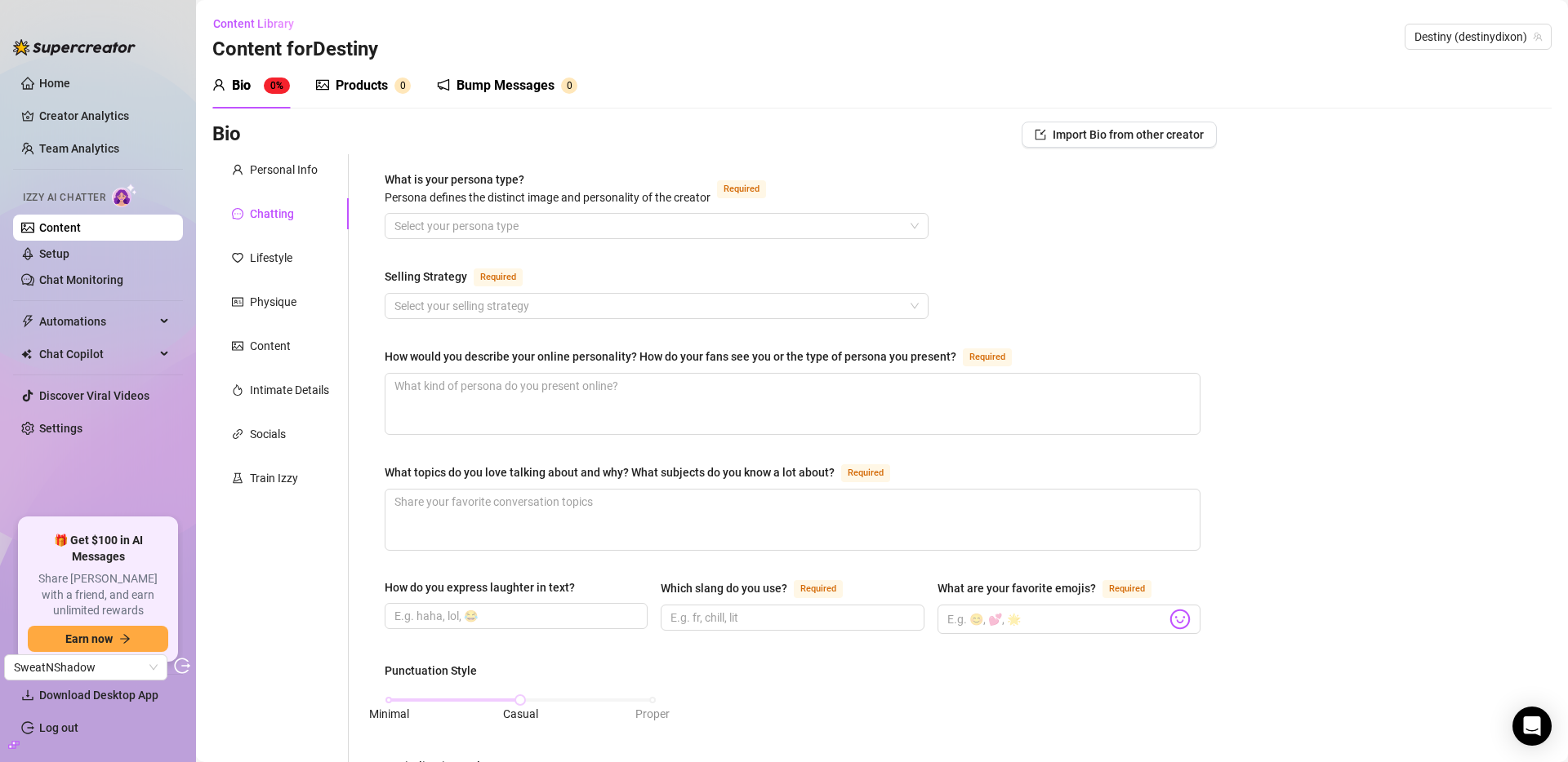
scroll to position [0, 0]
click at [341, 87] on div "Products" at bounding box center [361, 86] width 52 height 20
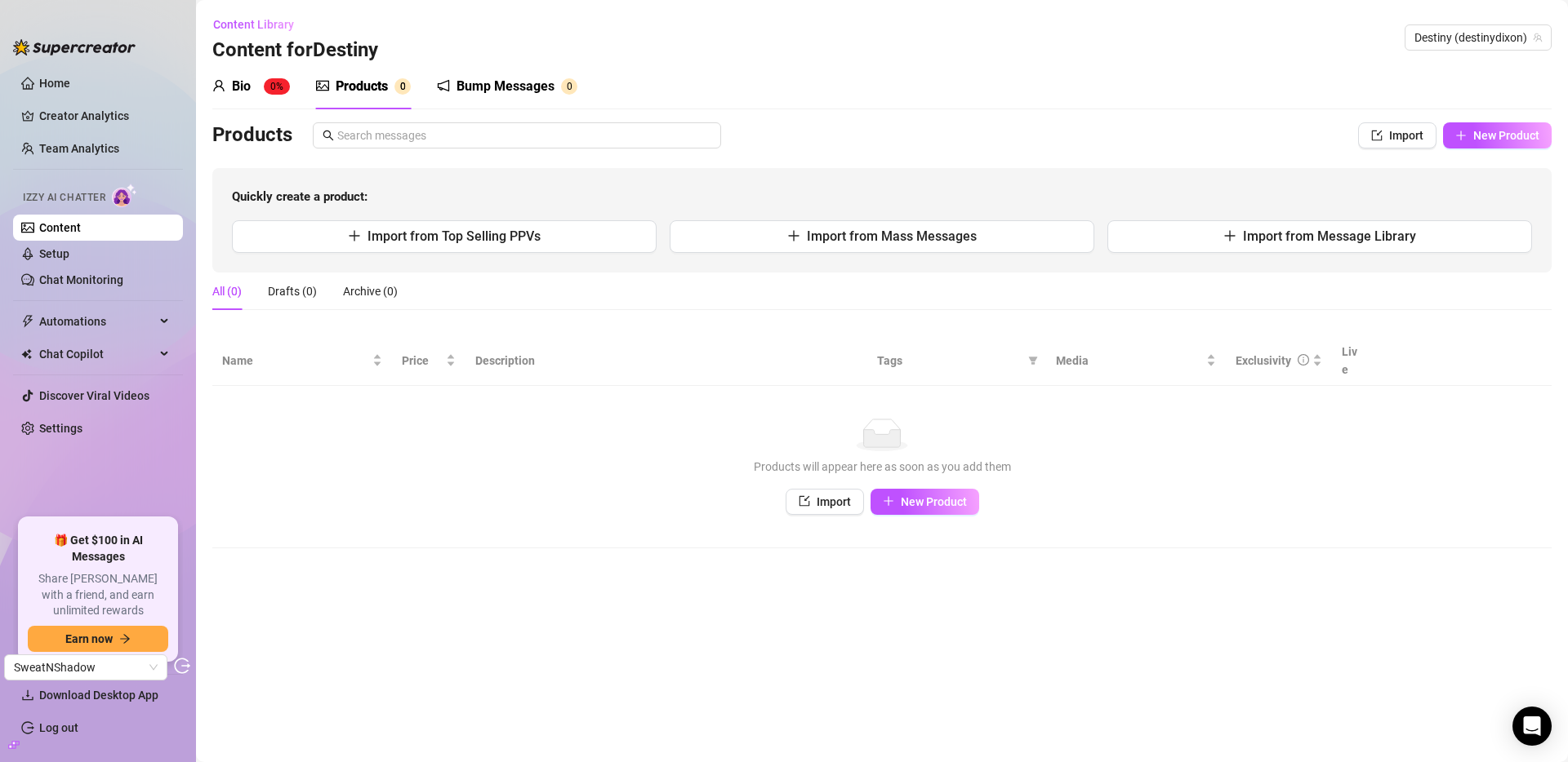
click at [515, 85] on div "Bump Messages" at bounding box center [505, 86] width 98 height 20
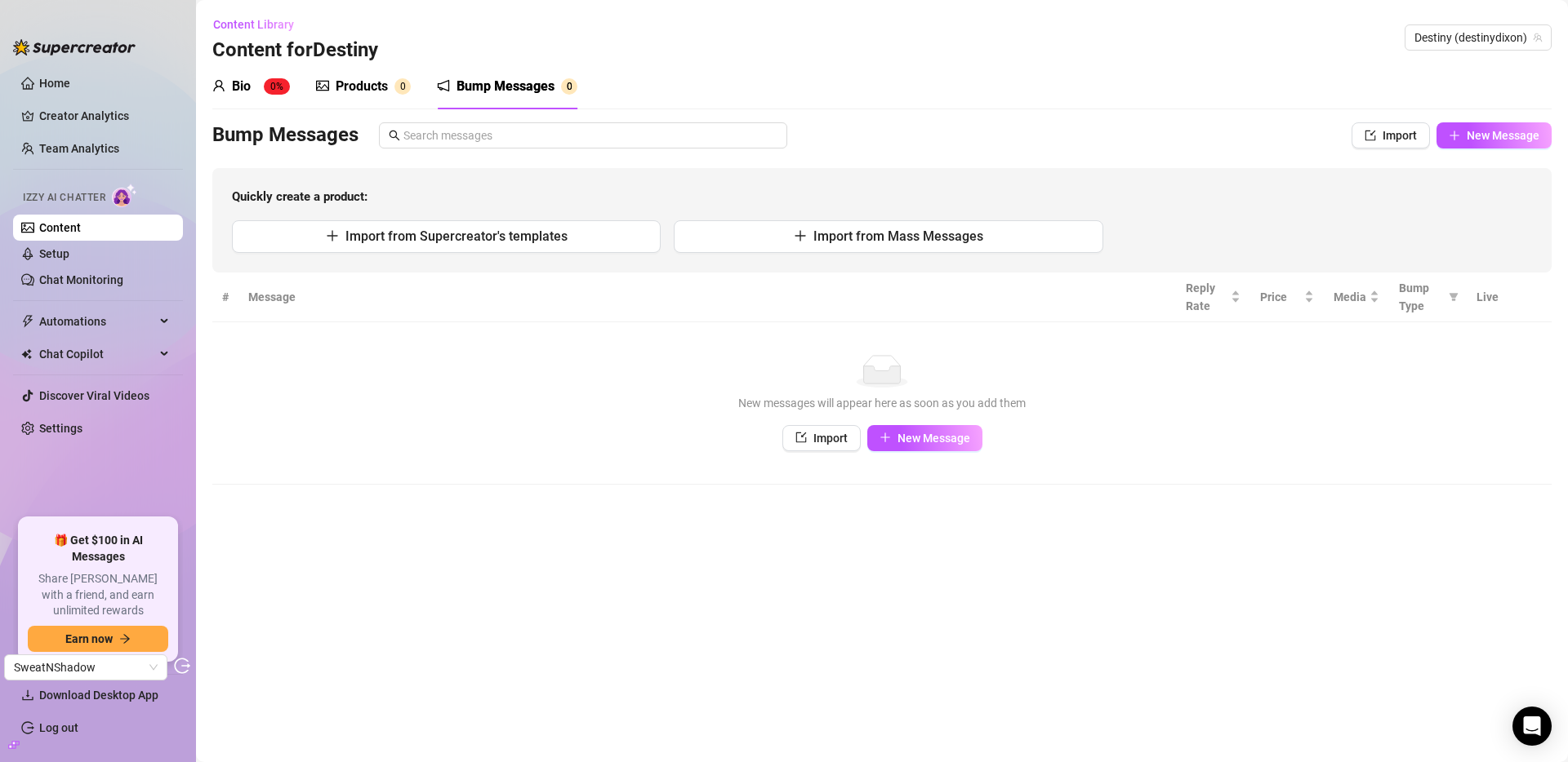
click at [768, 331] on td "No data New messages will appear here as soon as you add them Import New Message" at bounding box center [882, 403] width 1339 height 163
click at [1385, 138] on span "Import" at bounding box center [1400, 135] width 34 height 13
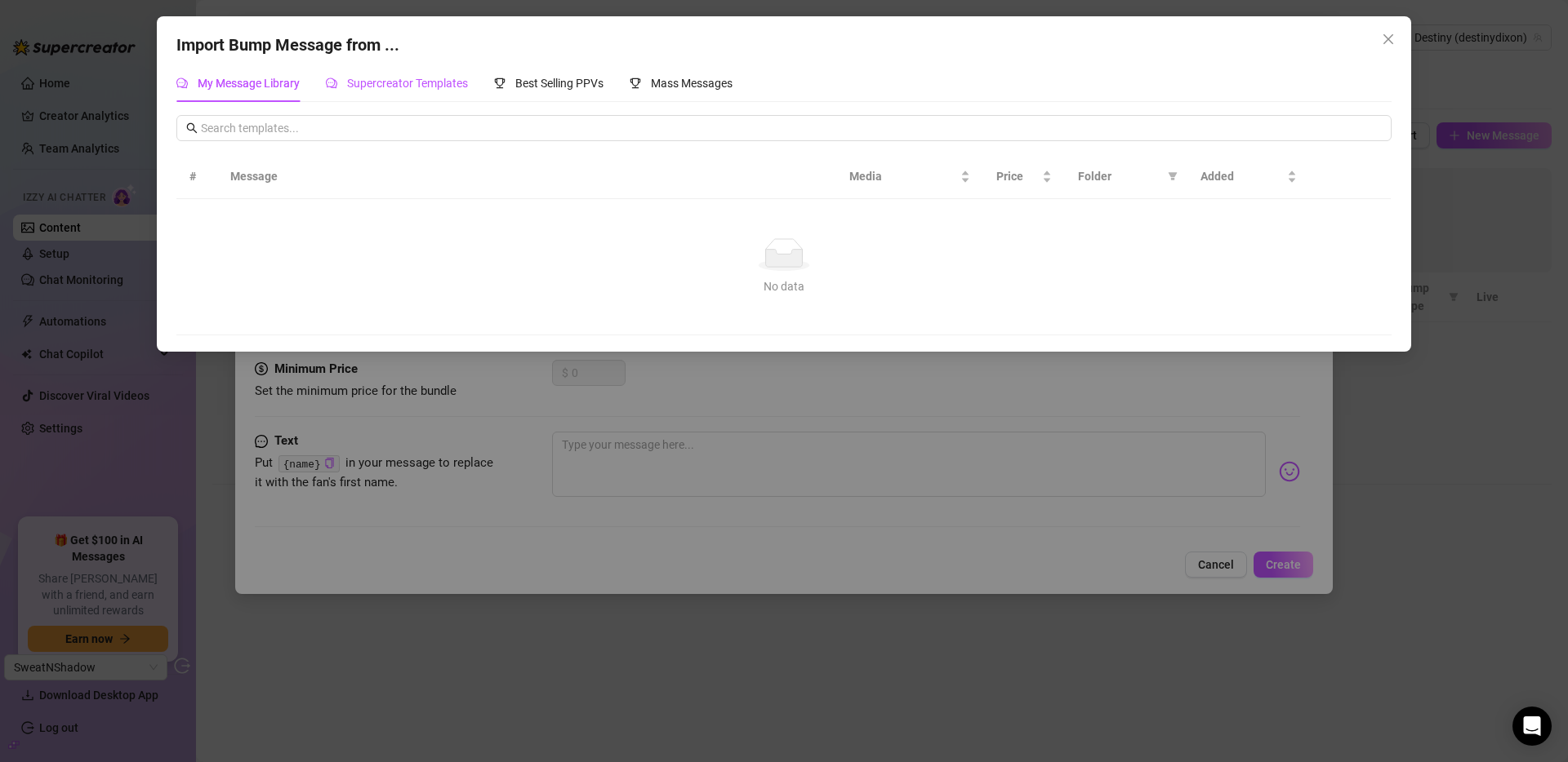
click at [432, 84] on span "Supercreator Templates" at bounding box center [407, 83] width 120 height 13
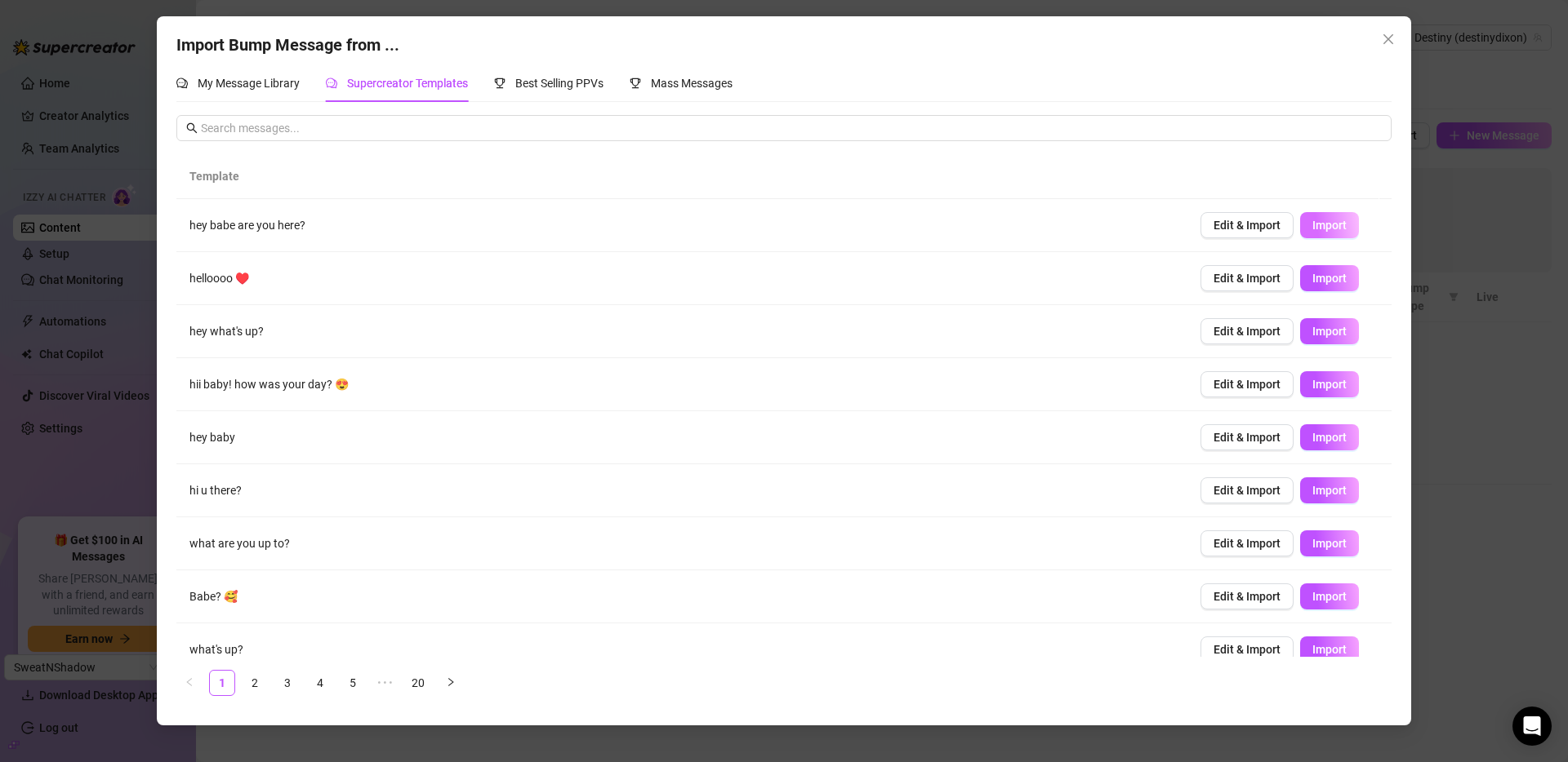
click at [1315, 224] on span "Import" at bounding box center [1330, 224] width 34 height 13
click at [1317, 328] on span "Import" at bounding box center [1330, 331] width 34 height 13
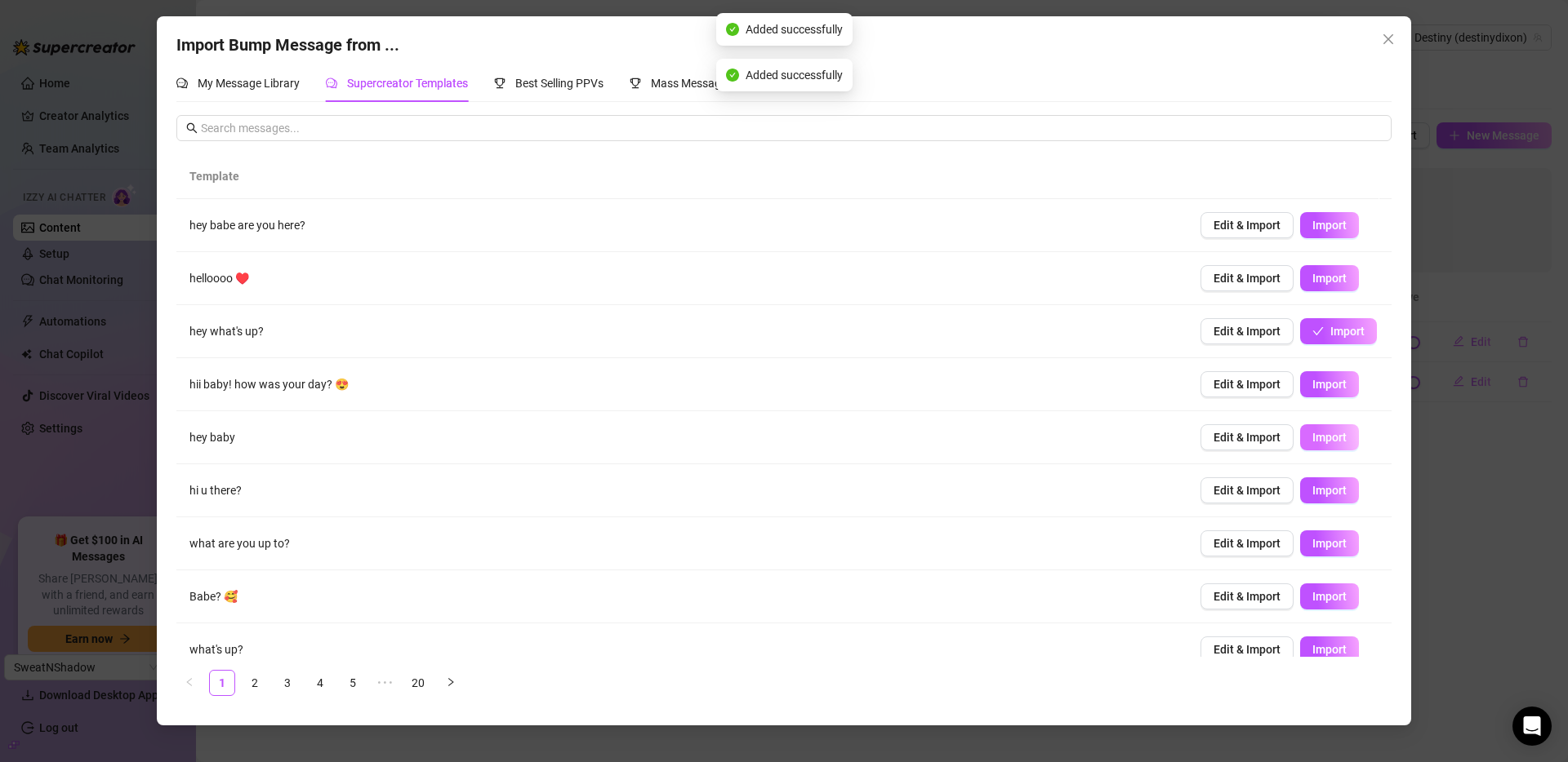
click at [1317, 439] on span "Import" at bounding box center [1330, 437] width 34 height 13
type textarea "hey baby"
click at [1392, 31] on button "Close" at bounding box center [1388, 39] width 26 height 26
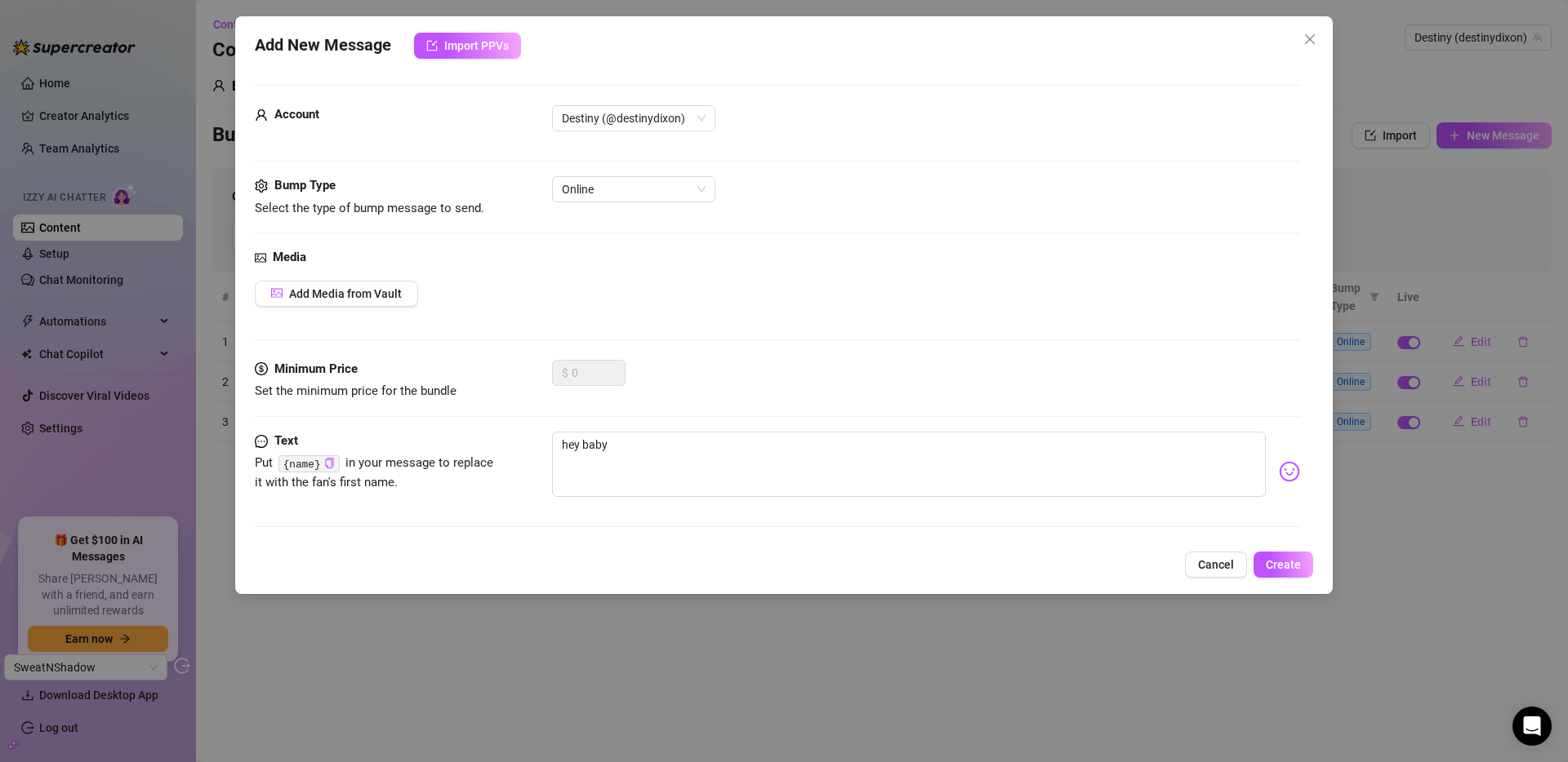
click at [1210, 578] on div "Add New Message Import PPVs Account Destiny (@destinydixon) Bump Type Select th…" at bounding box center [783, 305] width 1097 height 578
click at [1213, 568] on span "Cancel" at bounding box center [1216, 564] width 36 height 13
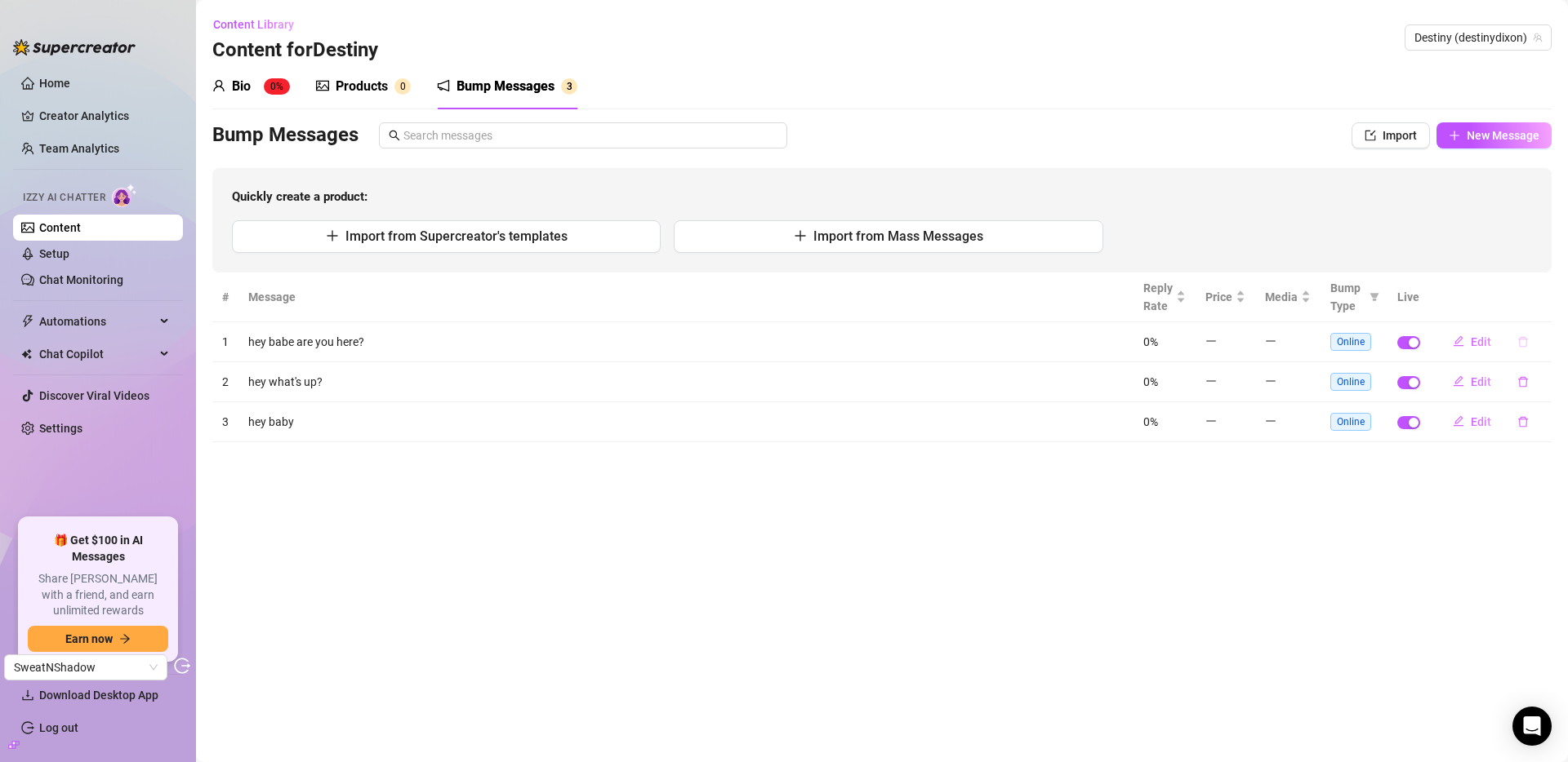
click at [1526, 341] on icon "delete" at bounding box center [1522, 341] width 11 height 11
click at [1539, 301] on span "Yes" at bounding box center [1540, 299] width 20 height 13
click at [1518, 341] on icon "delete" at bounding box center [1522, 341] width 11 height 11
click at [1544, 301] on span "Yes" at bounding box center [1540, 299] width 20 height 13
click at [1524, 341] on icon "delete" at bounding box center [1522, 341] width 11 height 11
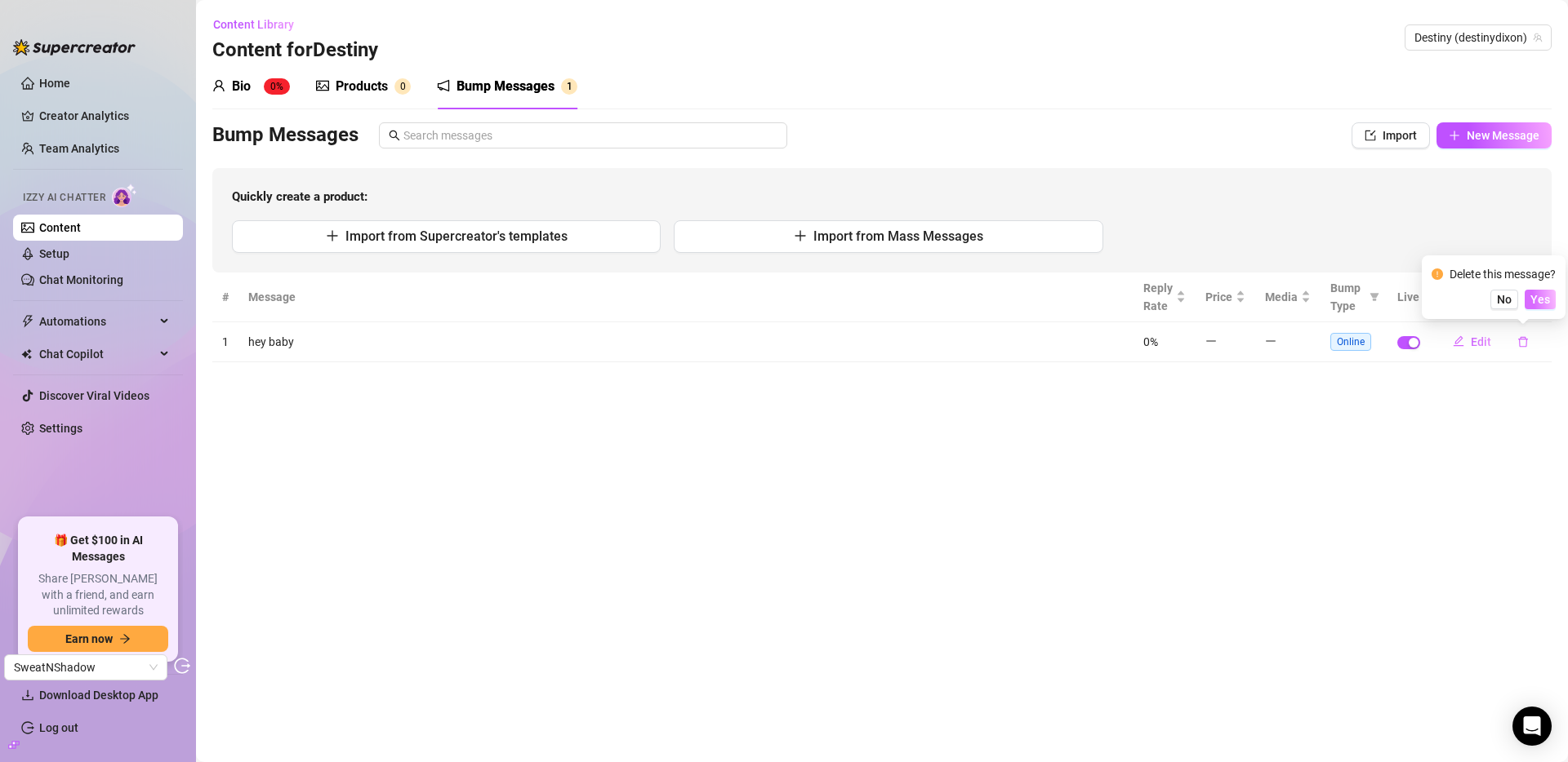
click at [1543, 293] on span "Yes" at bounding box center [1540, 299] width 20 height 13
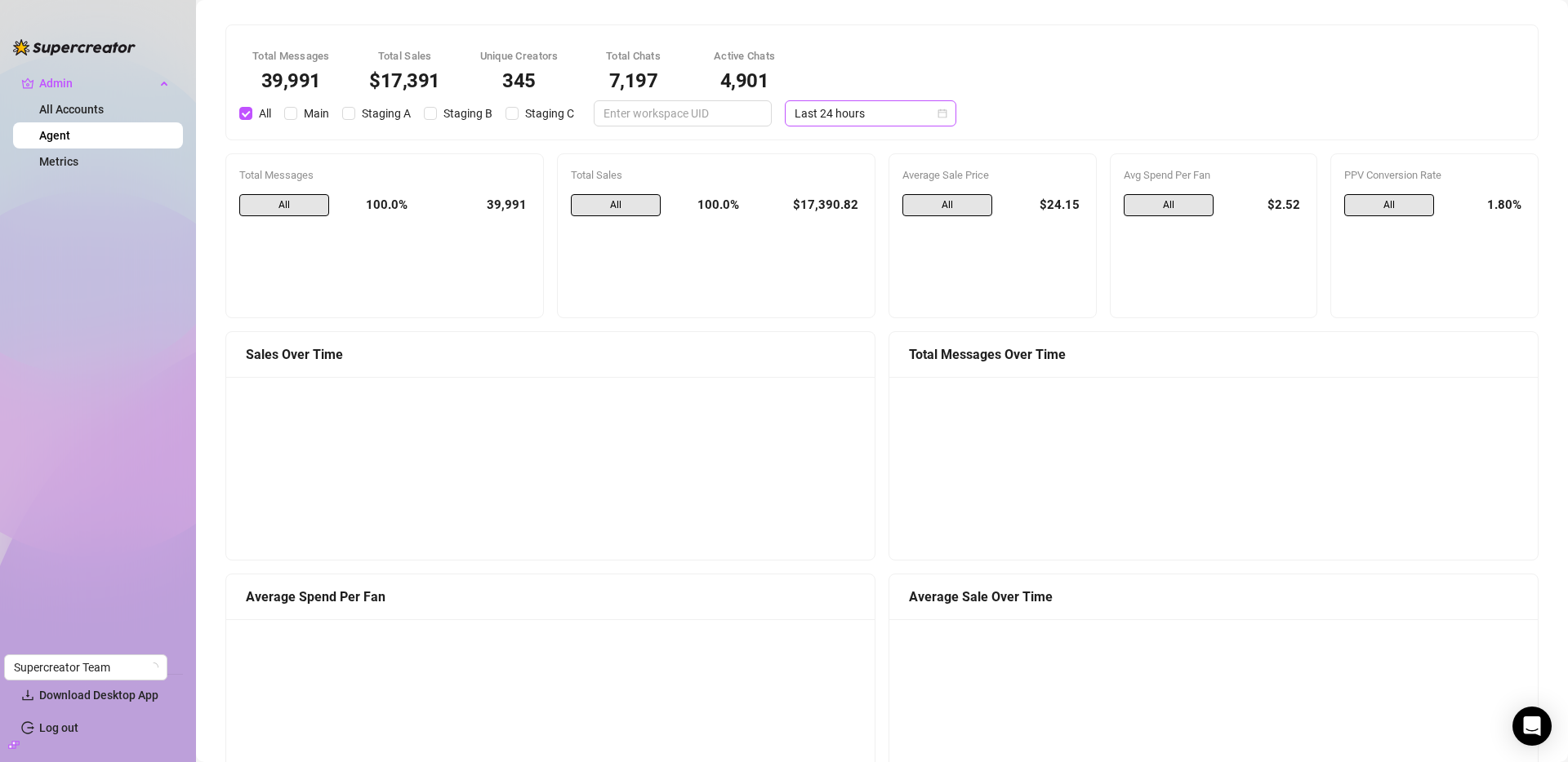
click at [863, 109] on span "Last 24 hours" at bounding box center [870, 114] width 152 height 24
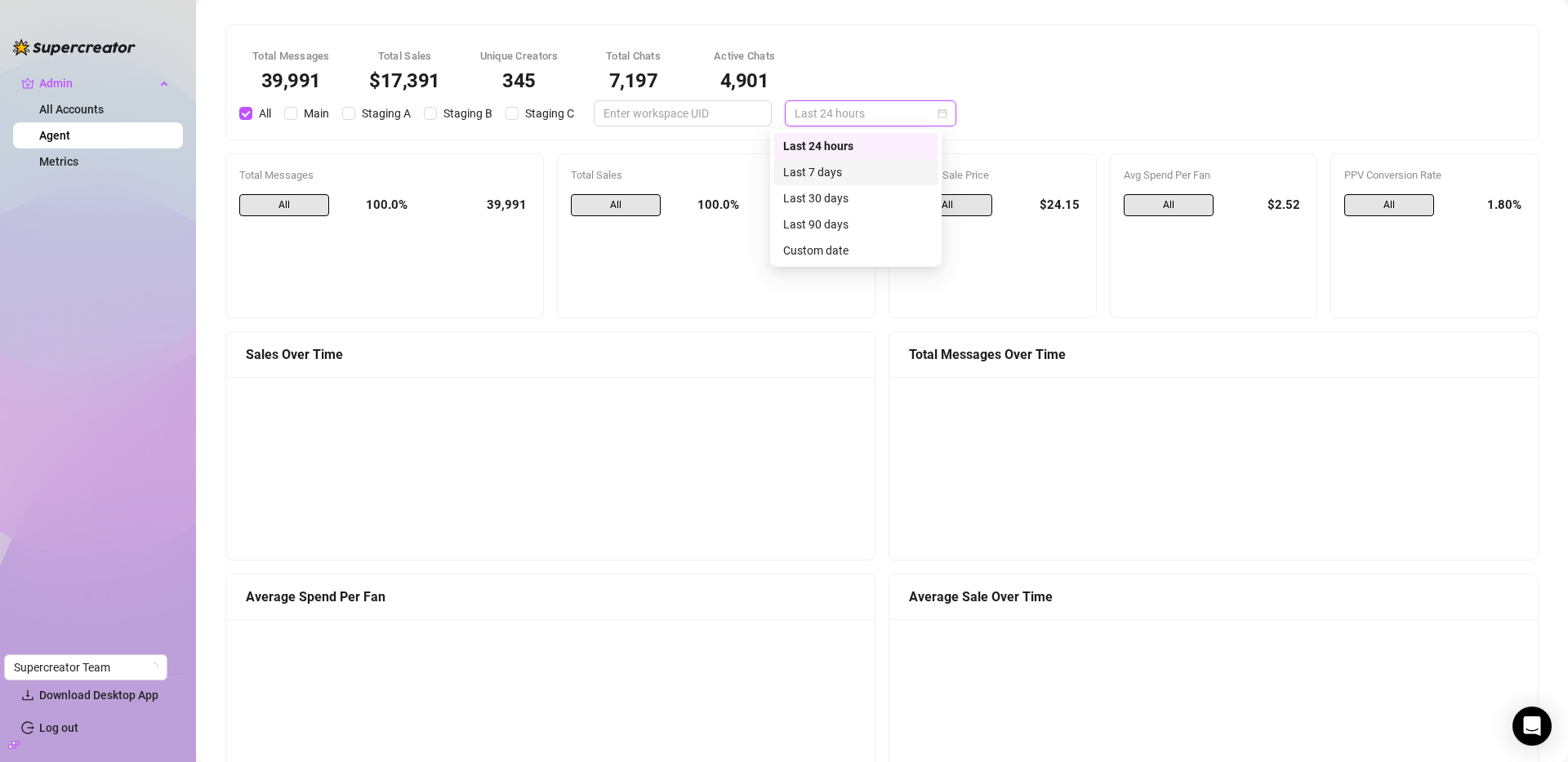
click at [856, 172] on div "Last 7 days" at bounding box center [855, 172] width 145 height 18
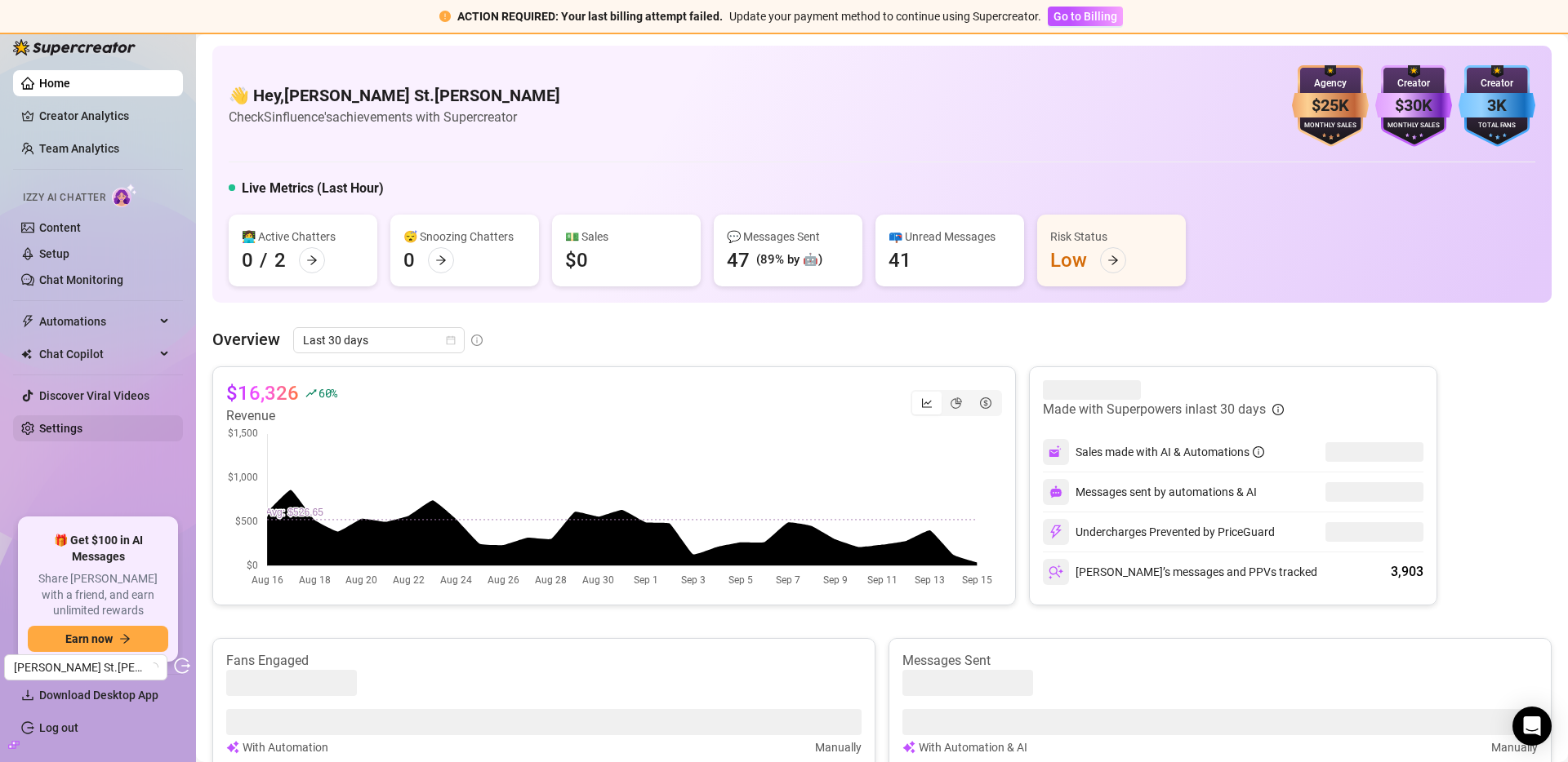
click at [72, 429] on link "Settings" at bounding box center [61, 428] width 43 height 13
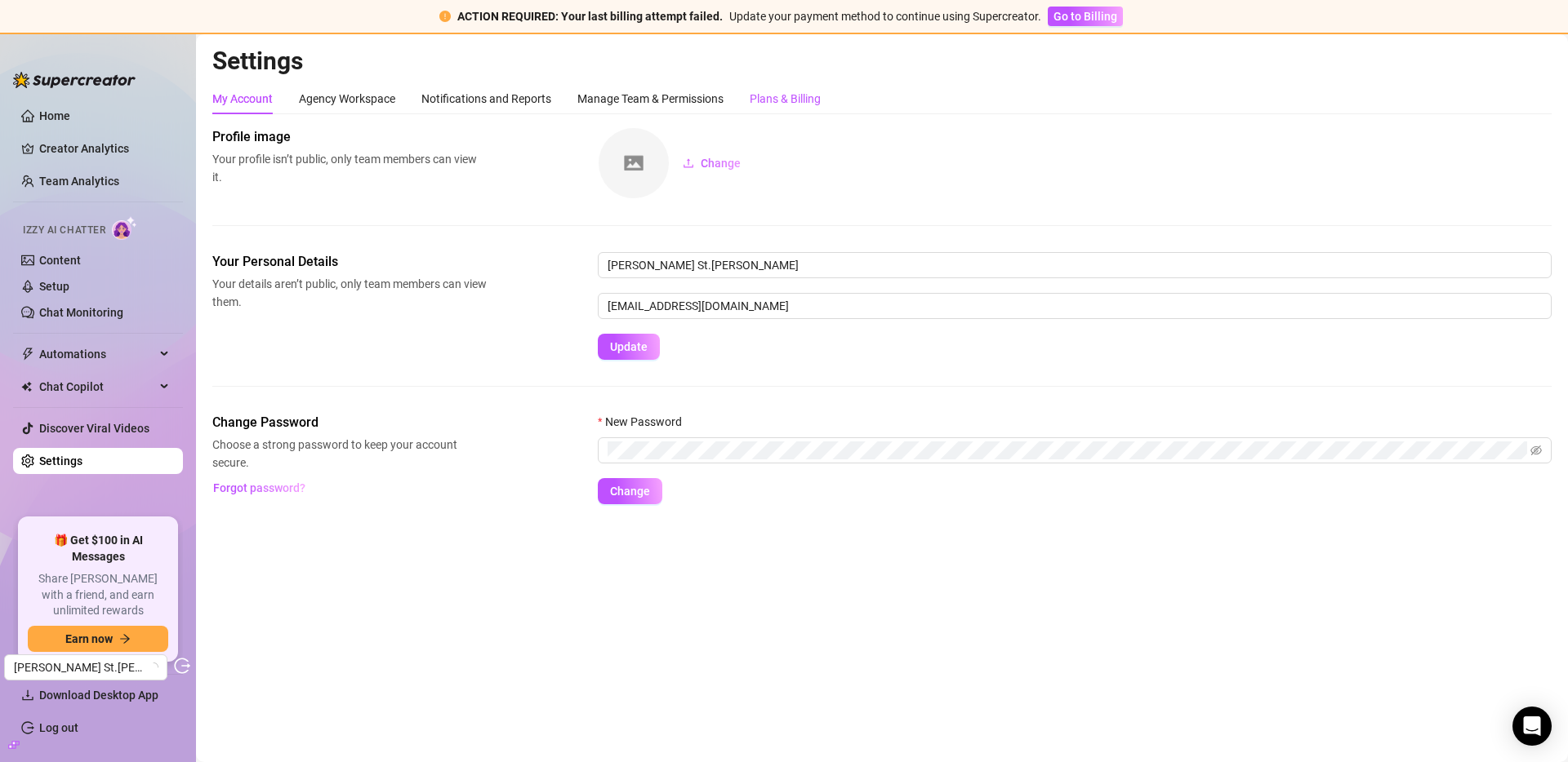
click at [778, 104] on div "Plans & Billing" at bounding box center [785, 98] width 71 height 18
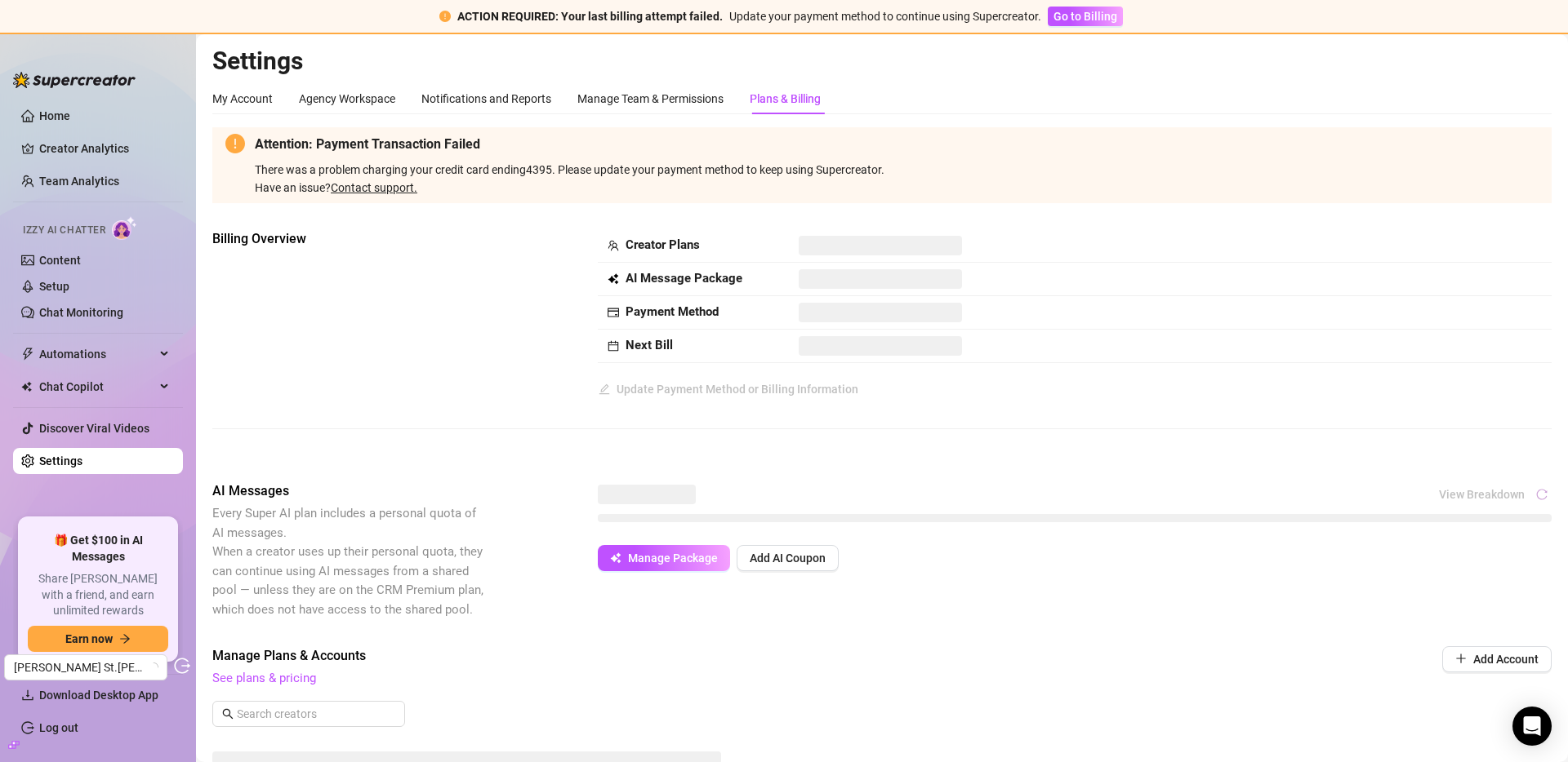
click at [715, 13] on strong "ACTION REQUIRED: Your last billing attempt failed." at bounding box center [590, 15] width 265 height 13
click at [701, 16] on strong "ACTION REQUIRED: Your last billing attempt failed." at bounding box center [590, 15] width 265 height 13
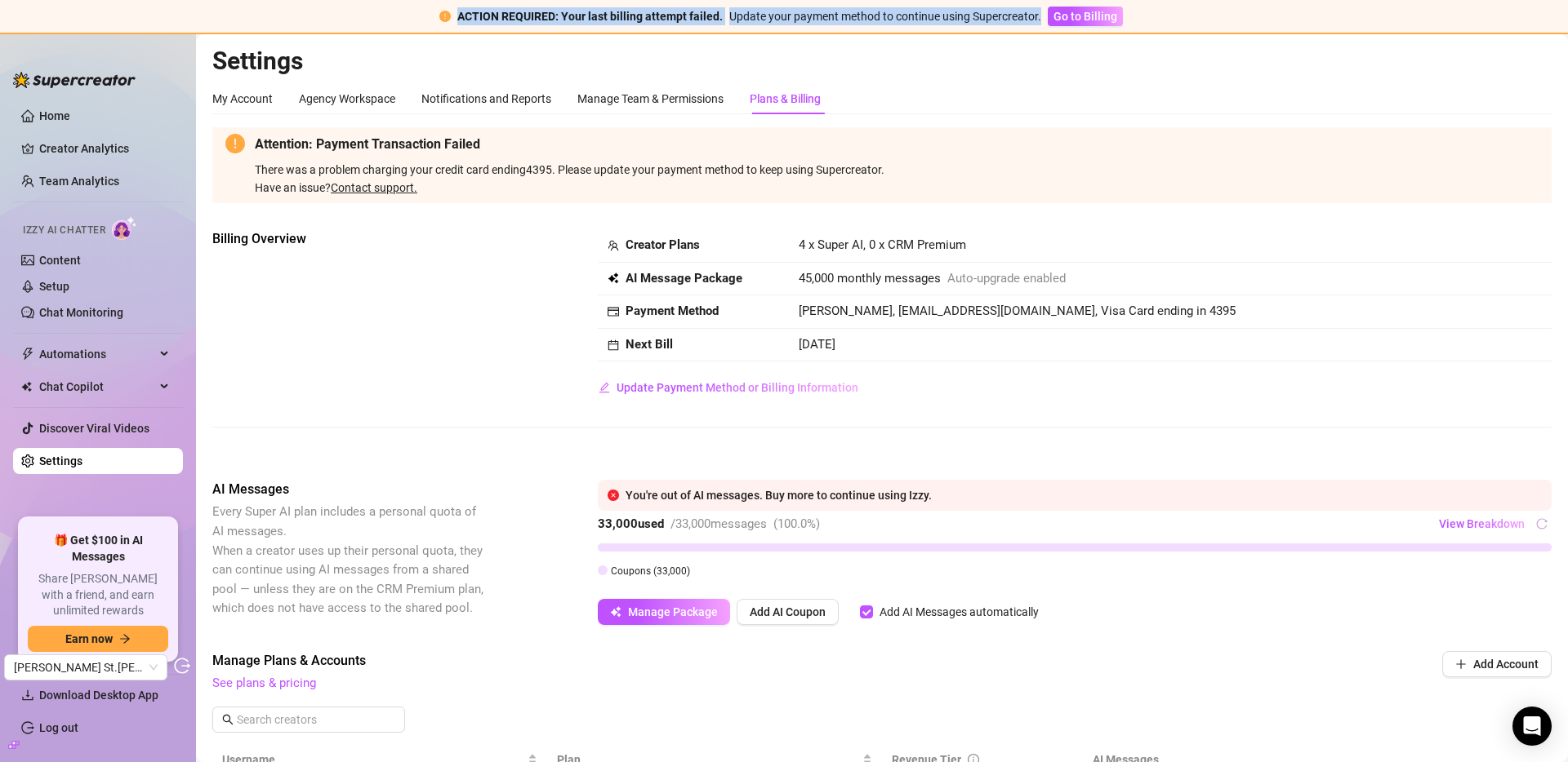
drag, startPoint x: 459, startPoint y: 18, endPoint x: 1040, endPoint y: 19, distance: 581.0
click at [1040, 19] on div "ACTION REQUIRED: Your last billing attempt failed. Update your payment method t…" at bounding box center [784, 17] width 1568 height 34
click at [70, 293] on link "Setup" at bounding box center [54, 286] width 30 height 13
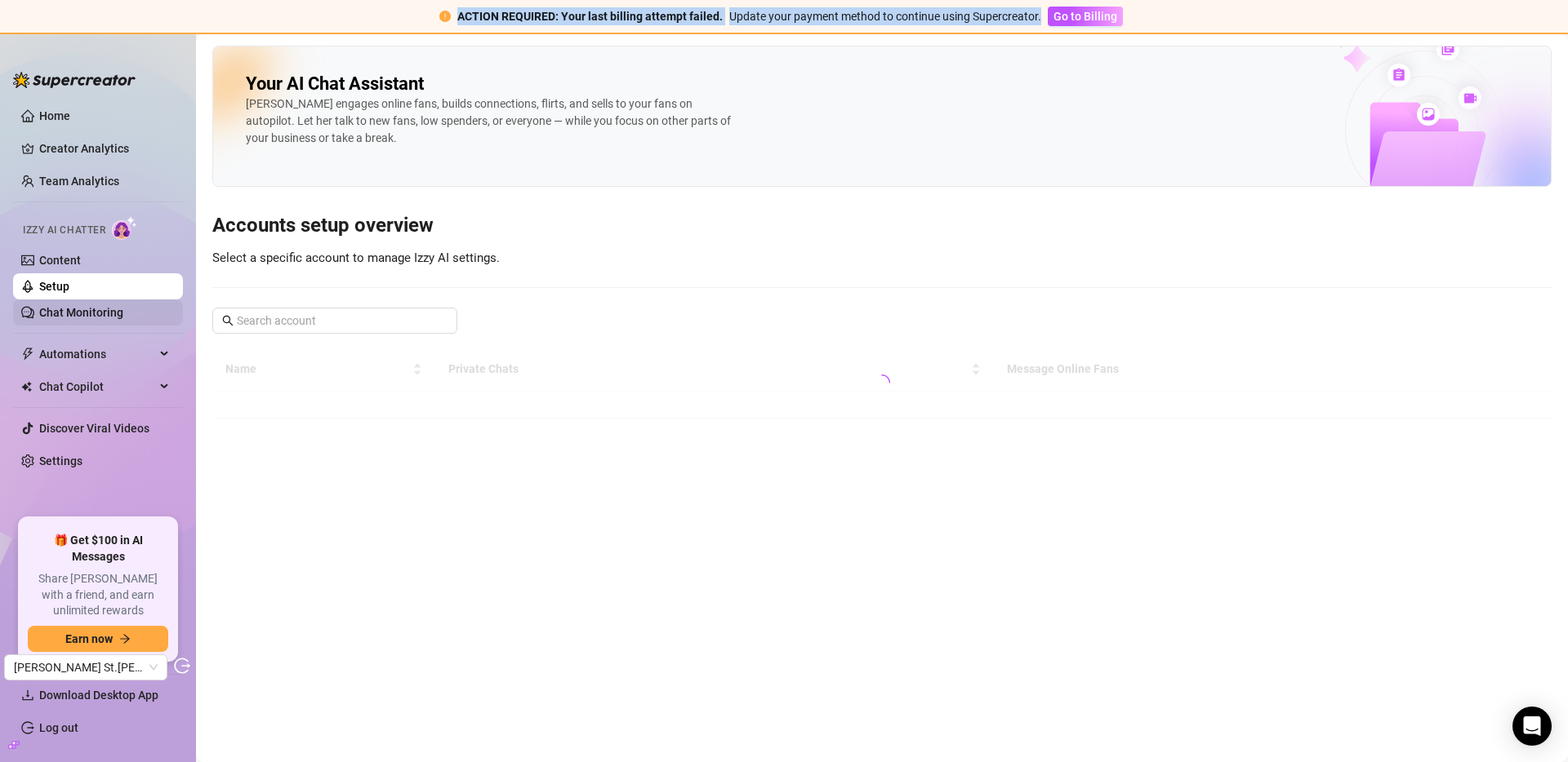
click at [101, 310] on link "Chat Monitoring" at bounding box center [82, 312] width 84 height 13
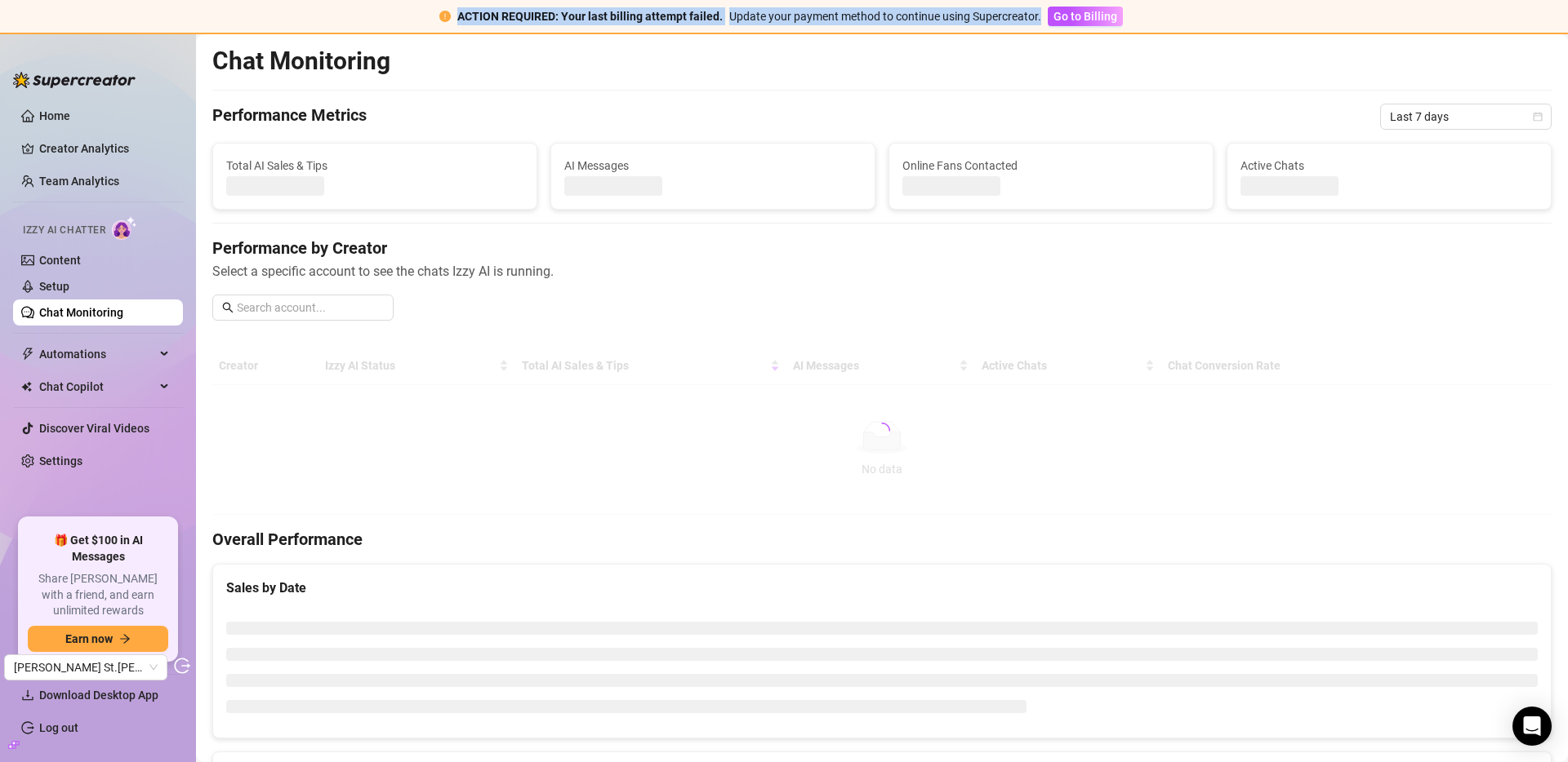
click at [101, 310] on link "Chat Monitoring" at bounding box center [82, 312] width 84 height 13
click at [1446, 116] on span "Last 7 days" at bounding box center [1466, 116] width 152 height 24
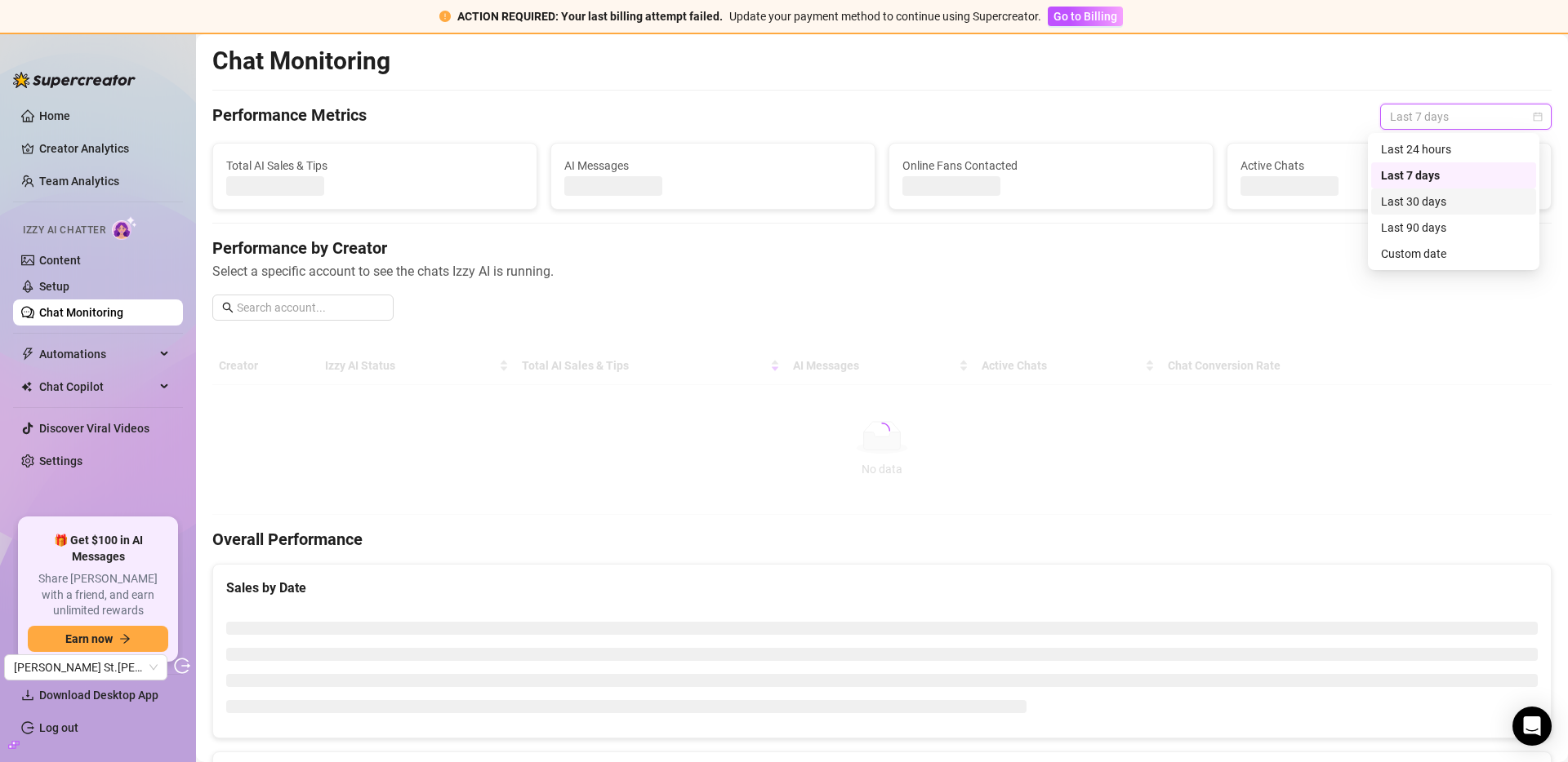
click at [1427, 202] on div "Last 30 days" at bounding box center [1454, 201] width 145 height 18
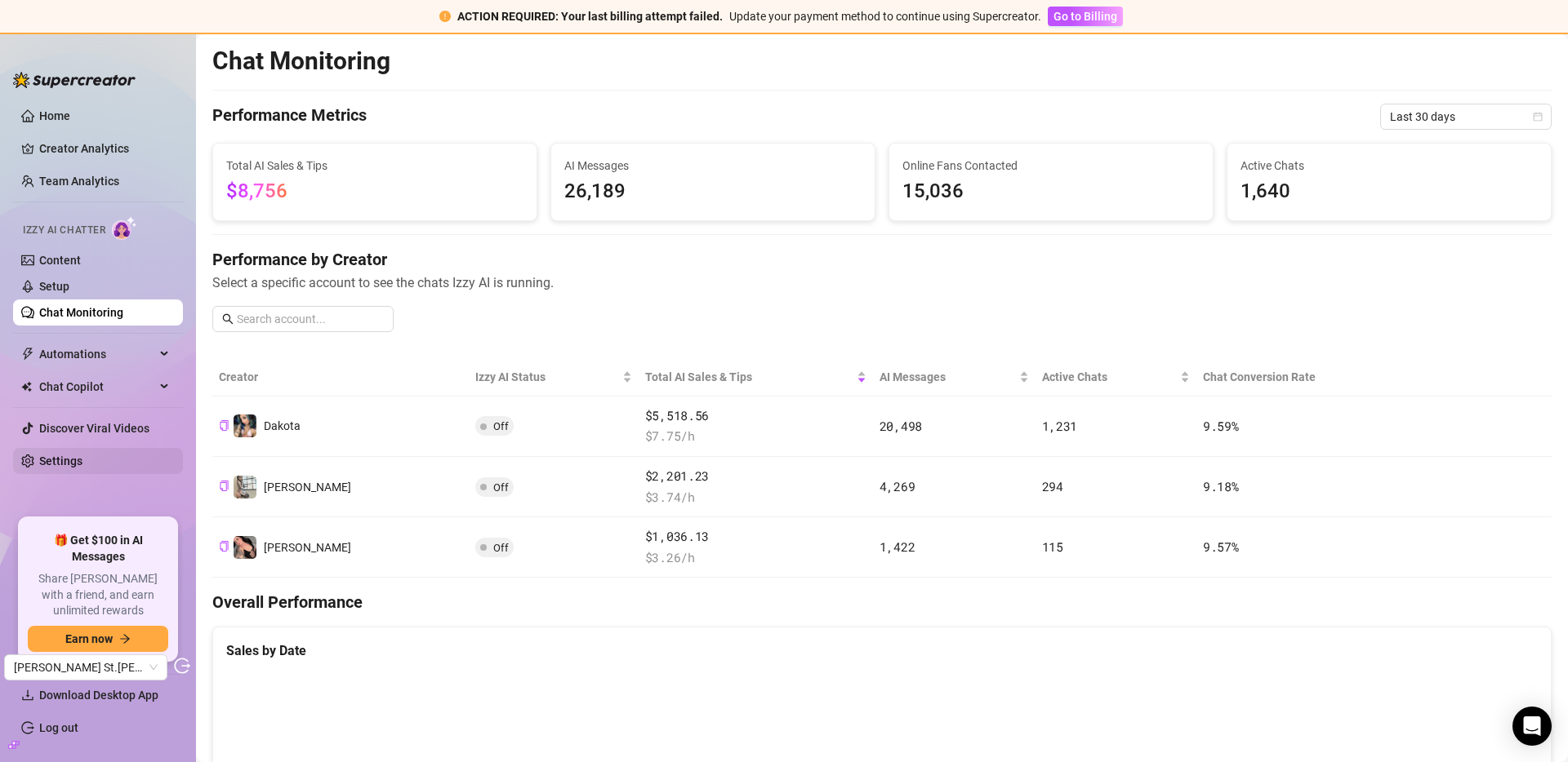
click at [53, 456] on link "Settings" at bounding box center [61, 461] width 43 height 13
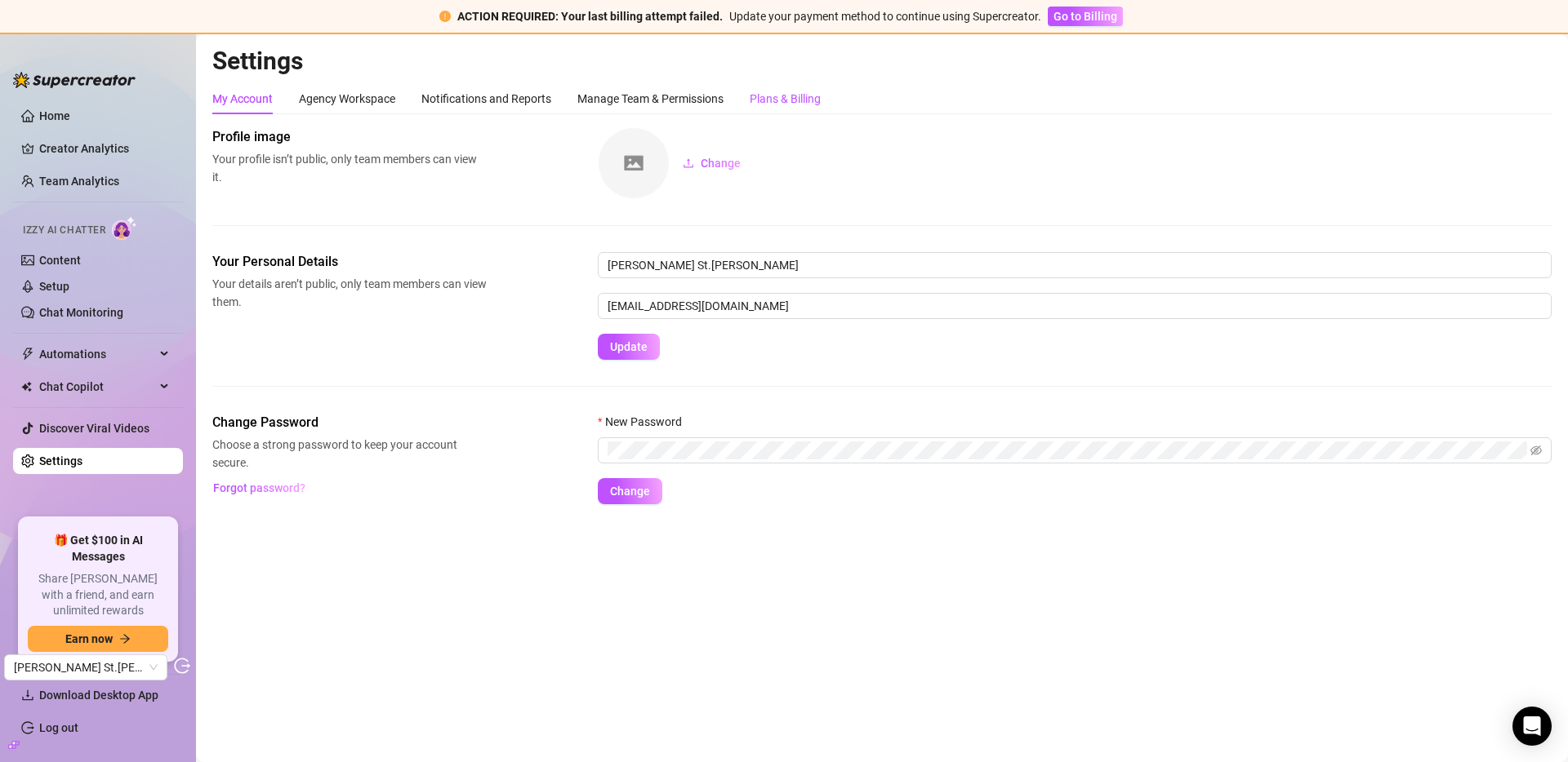
click at [775, 98] on div "Plans & Billing" at bounding box center [785, 98] width 71 height 18
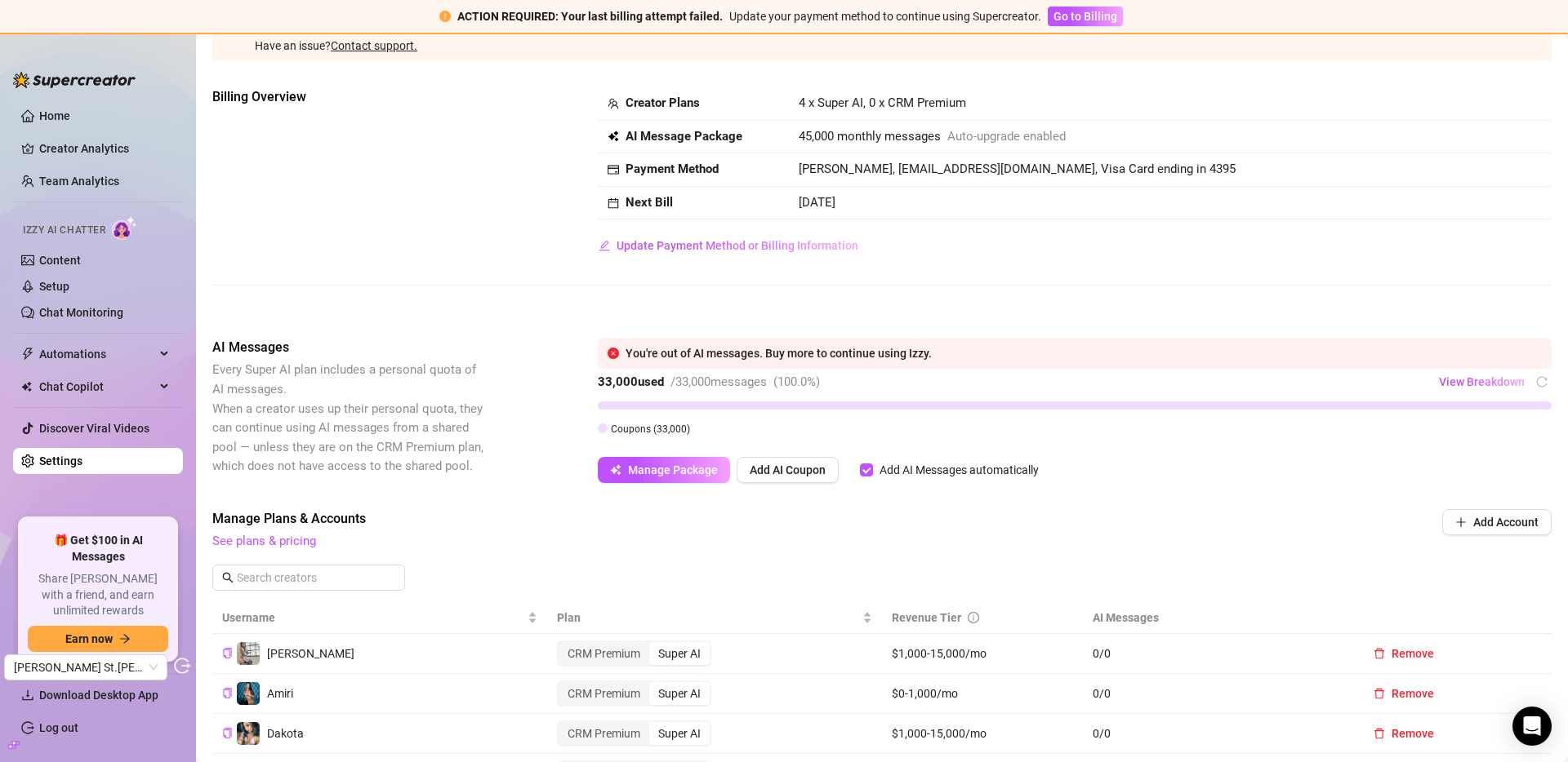
scroll to position [155, 0]
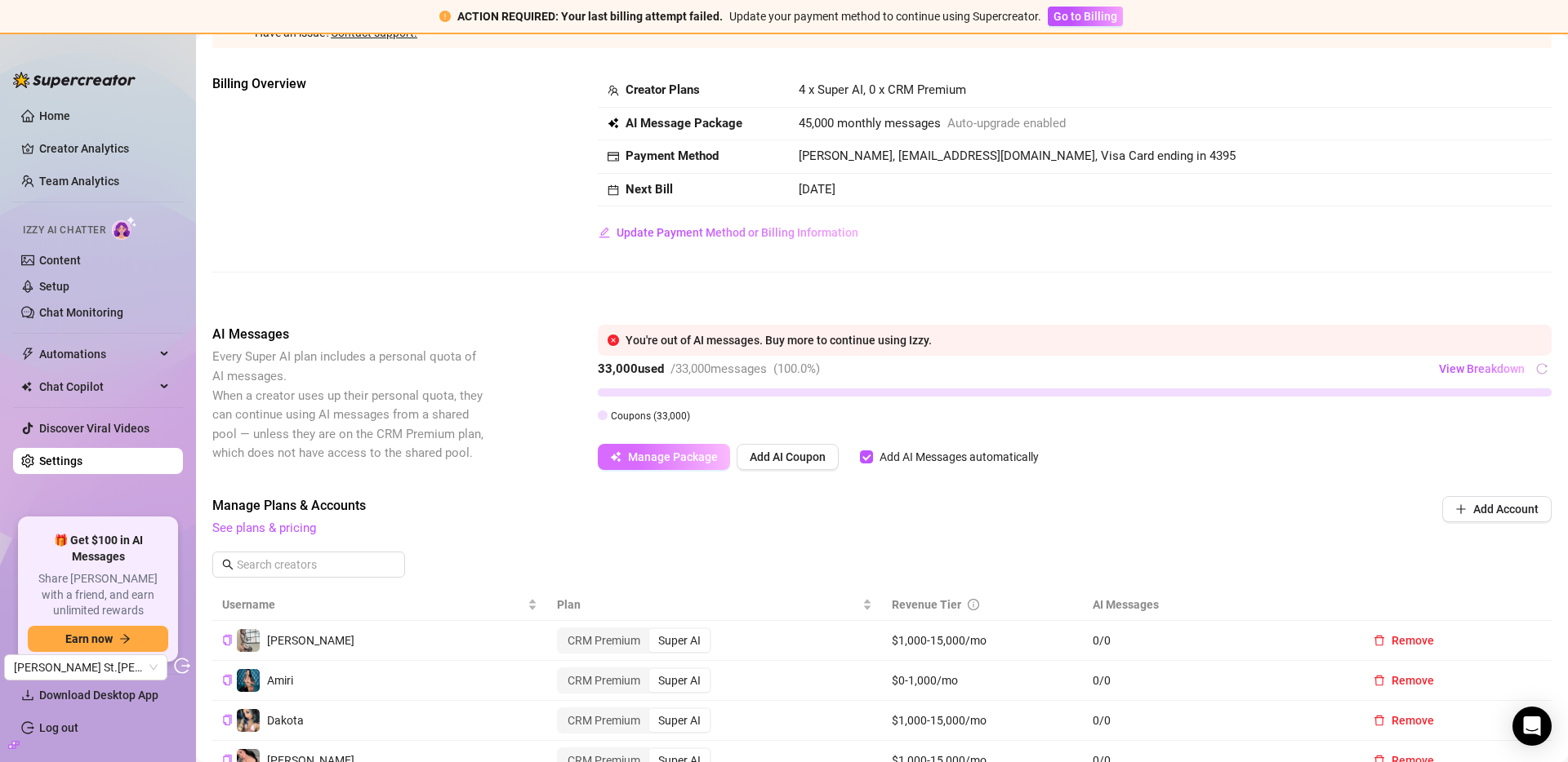
click at [645, 456] on span "Manage Package" at bounding box center [673, 457] width 90 height 13
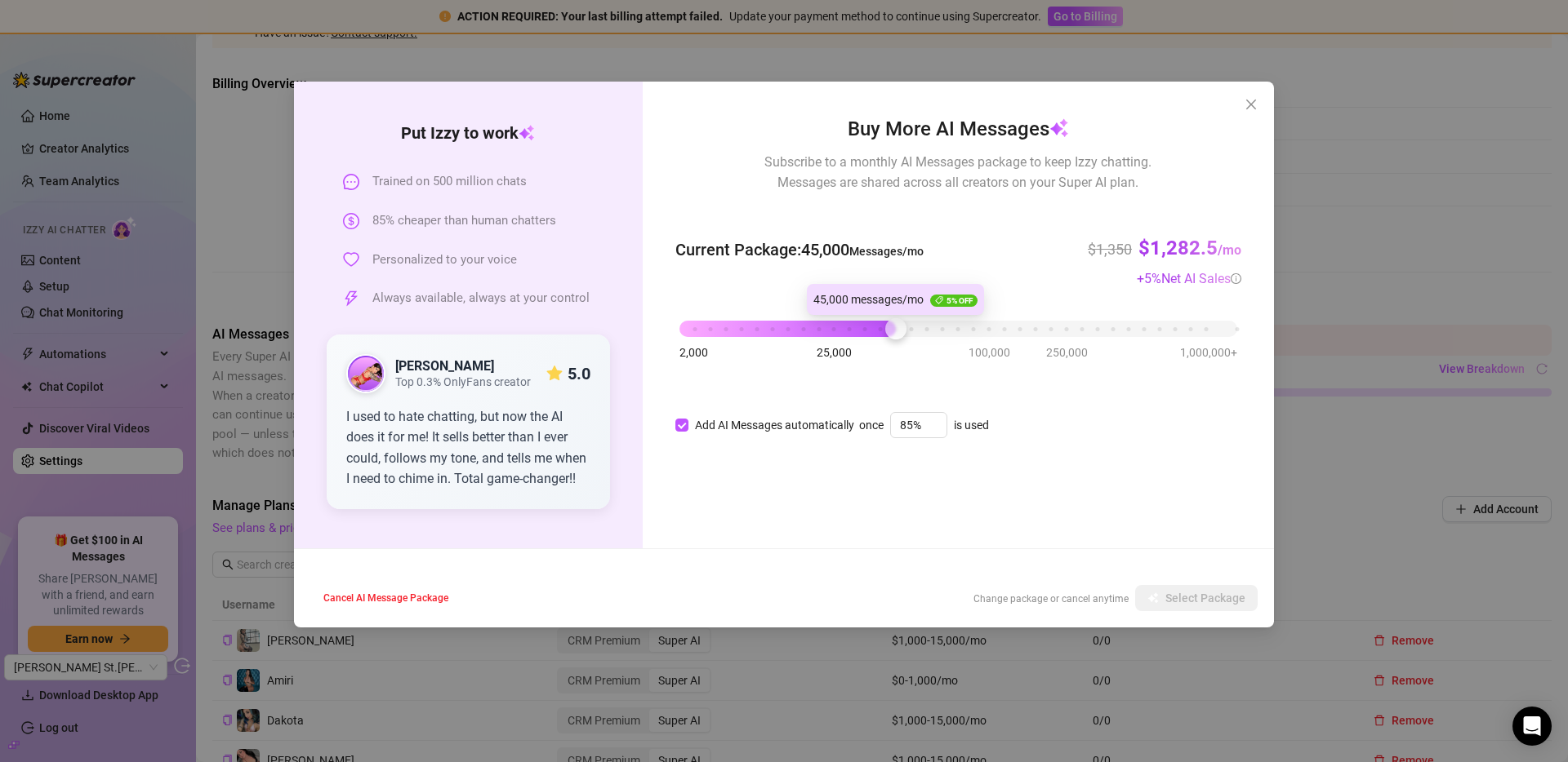
click at [891, 332] on div at bounding box center [896, 329] width 22 height 22
drag, startPoint x: 890, startPoint y: 329, endPoint x: 904, endPoint y: 332, distance: 14.3
click at [904, 332] on div at bounding box center [911, 329] width 22 height 22
click at [1392, 427] on div "Put Izzy to work Trained on 500 million chats 85% cheaper than human chatters P…" at bounding box center [784, 381] width 1568 height 762
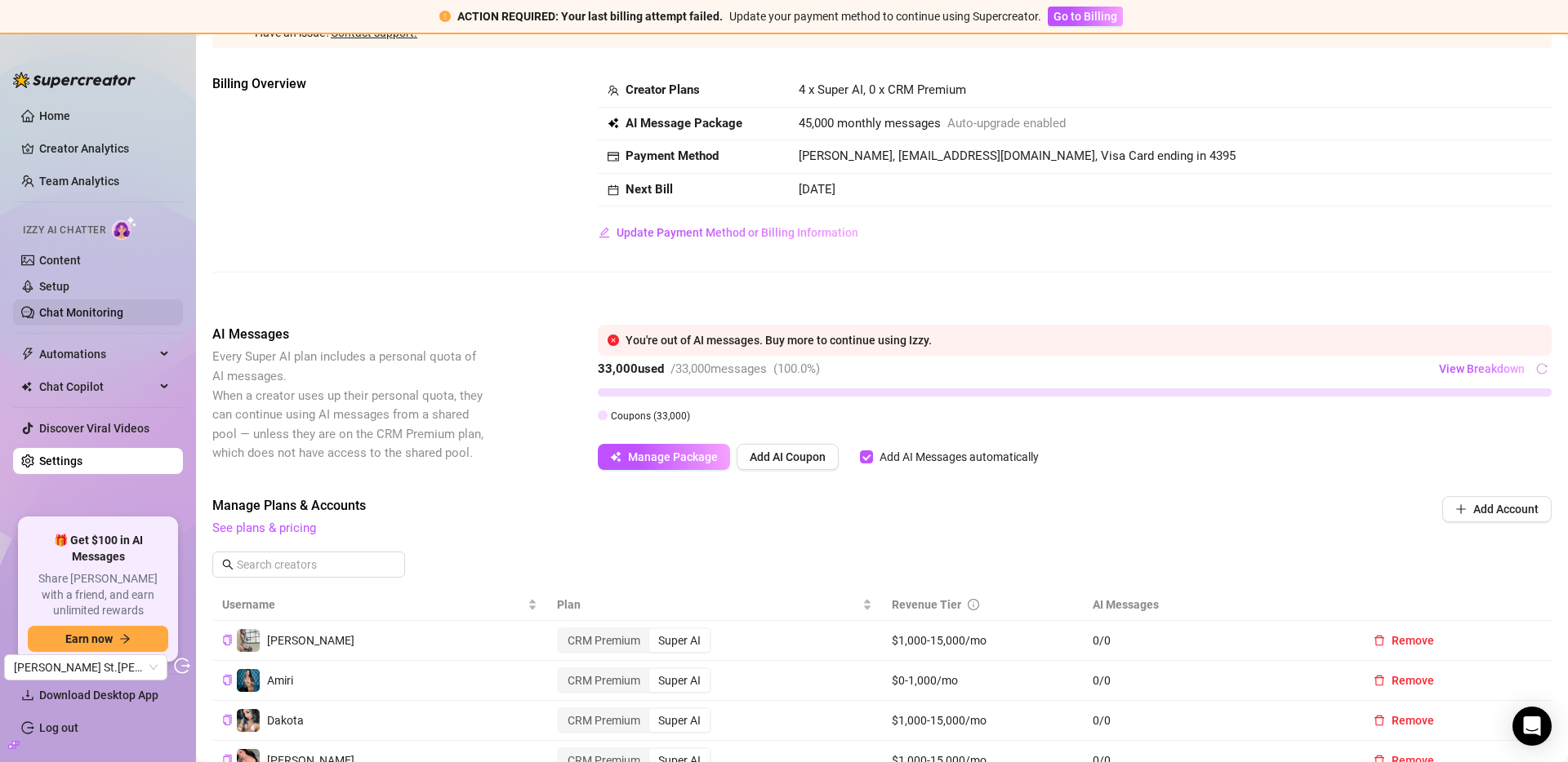
click at [65, 306] on link "Chat Monitoring" at bounding box center [82, 312] width 84 height 13
